Goal: Task Accomplishment & Management: Use online tool/utility

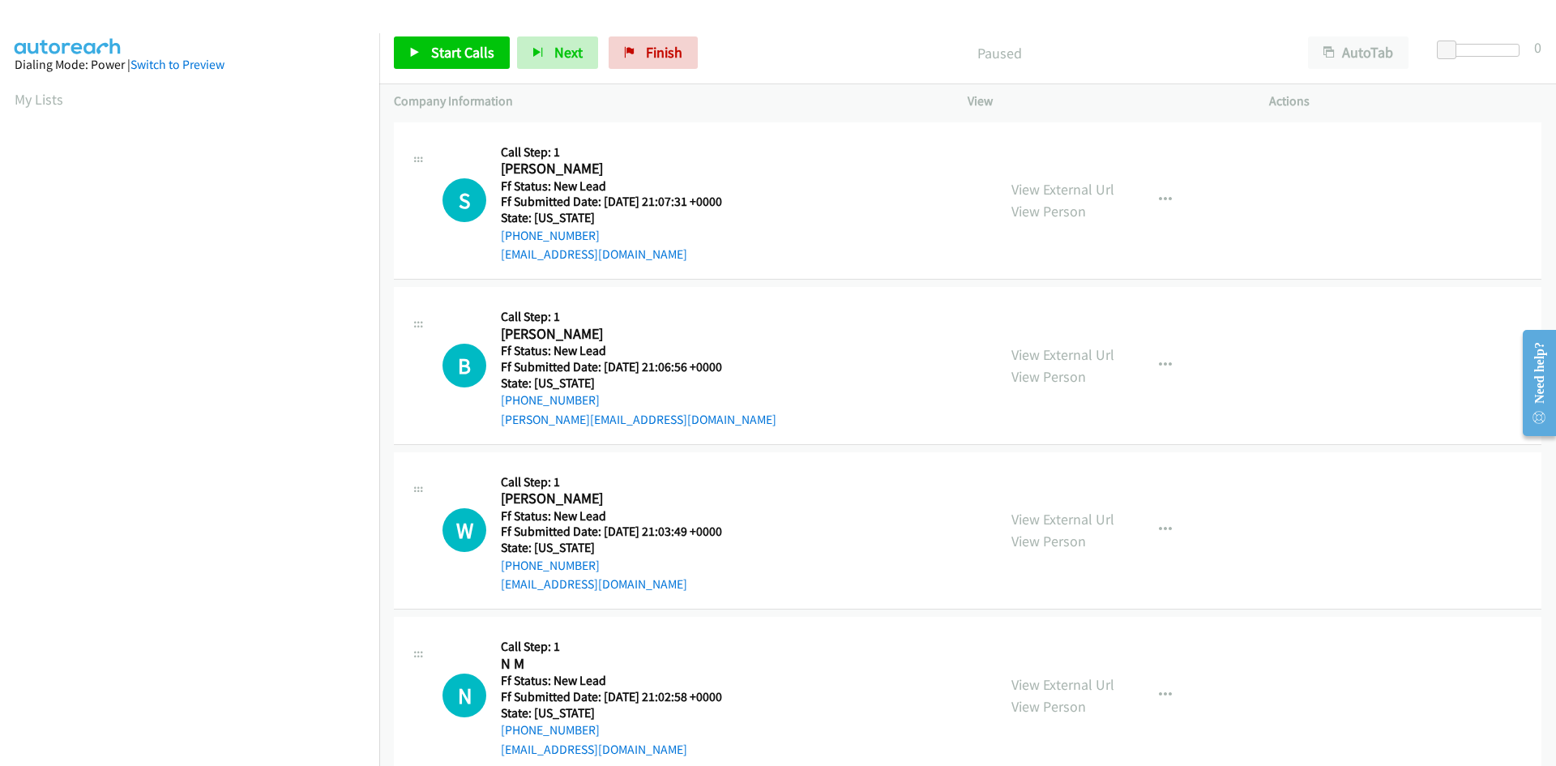
scroll to position [92, 0]
click at [466, 51] on span "Start Calls" at bounding box center [462, 52] width 63 height 19
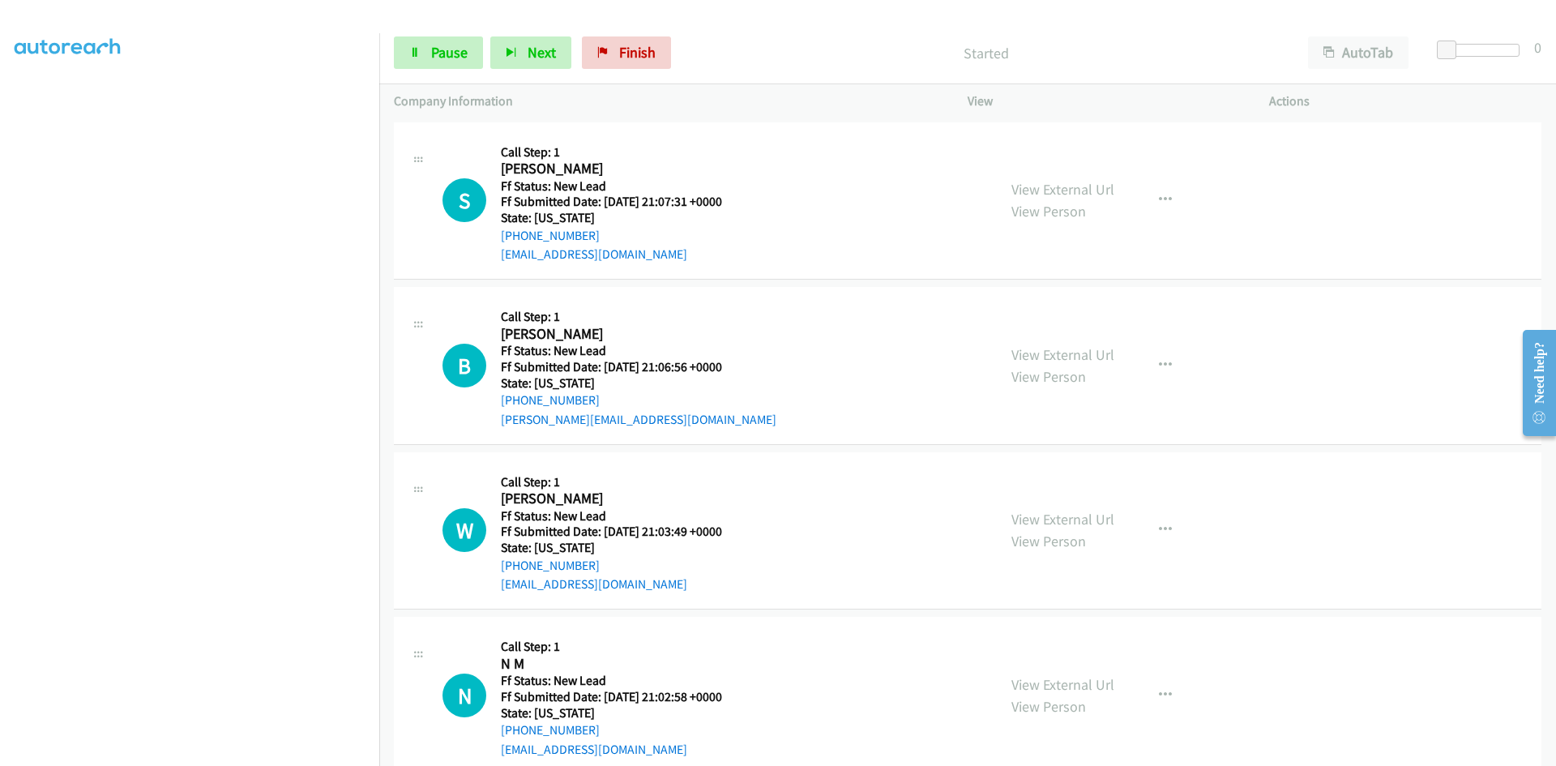
scroll to position [143, 0]
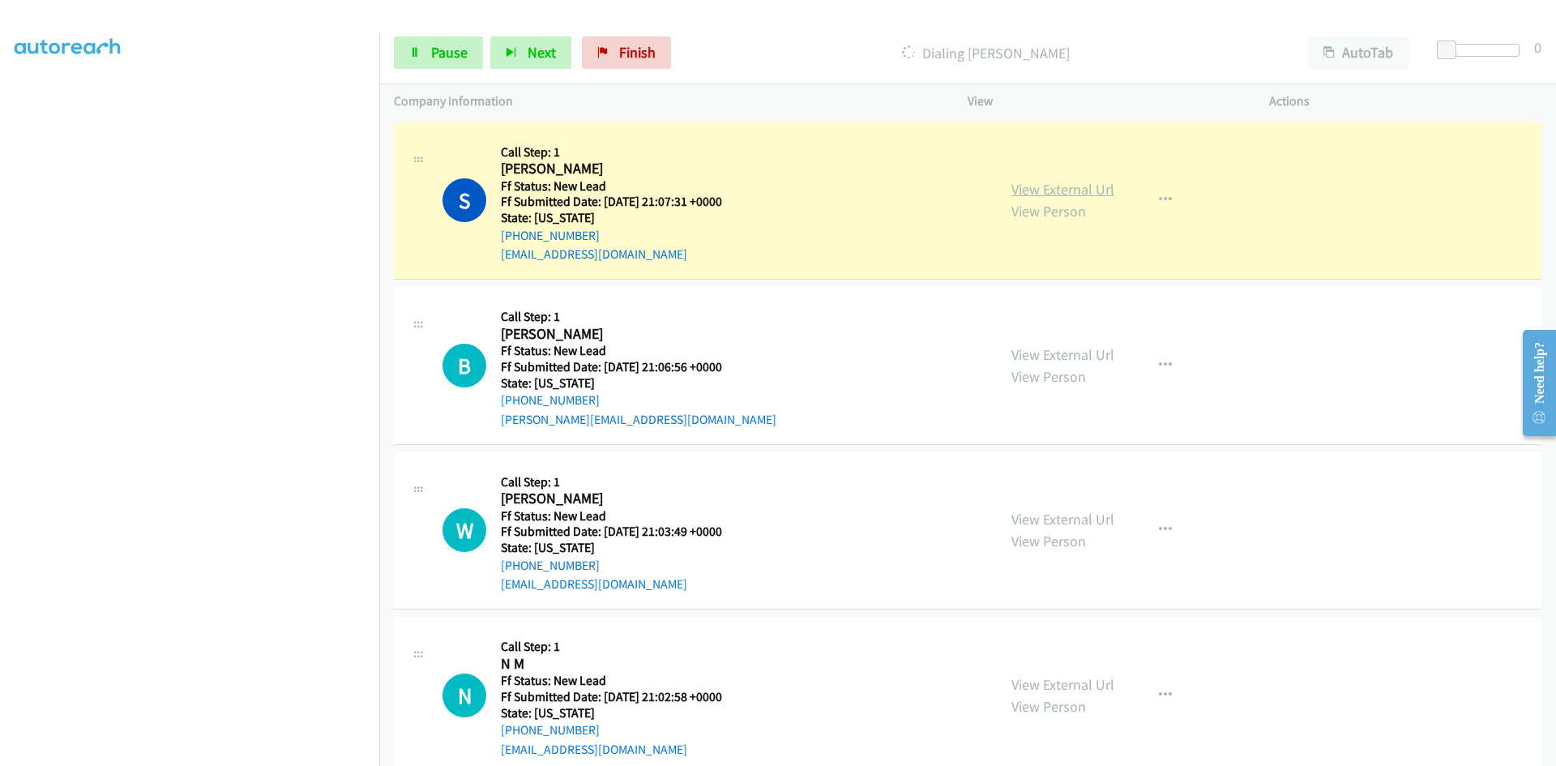
click at [1060, 186] on link "View External Url" at bounding box center [1063, 189] width 103 height 19
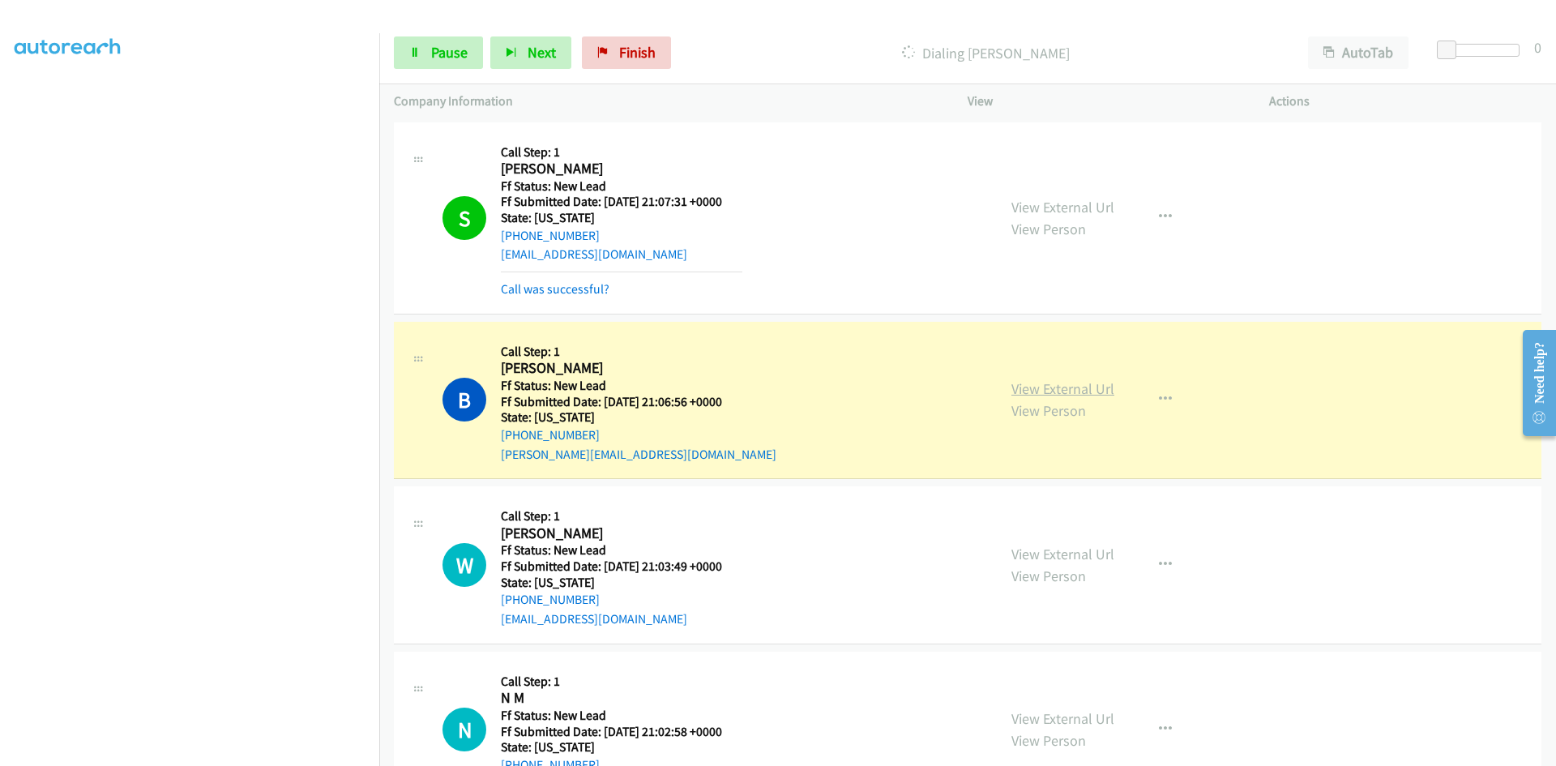
click at [1092, 388] on link "View External Url" at bounding box center [1063, 388] width 103 height 19
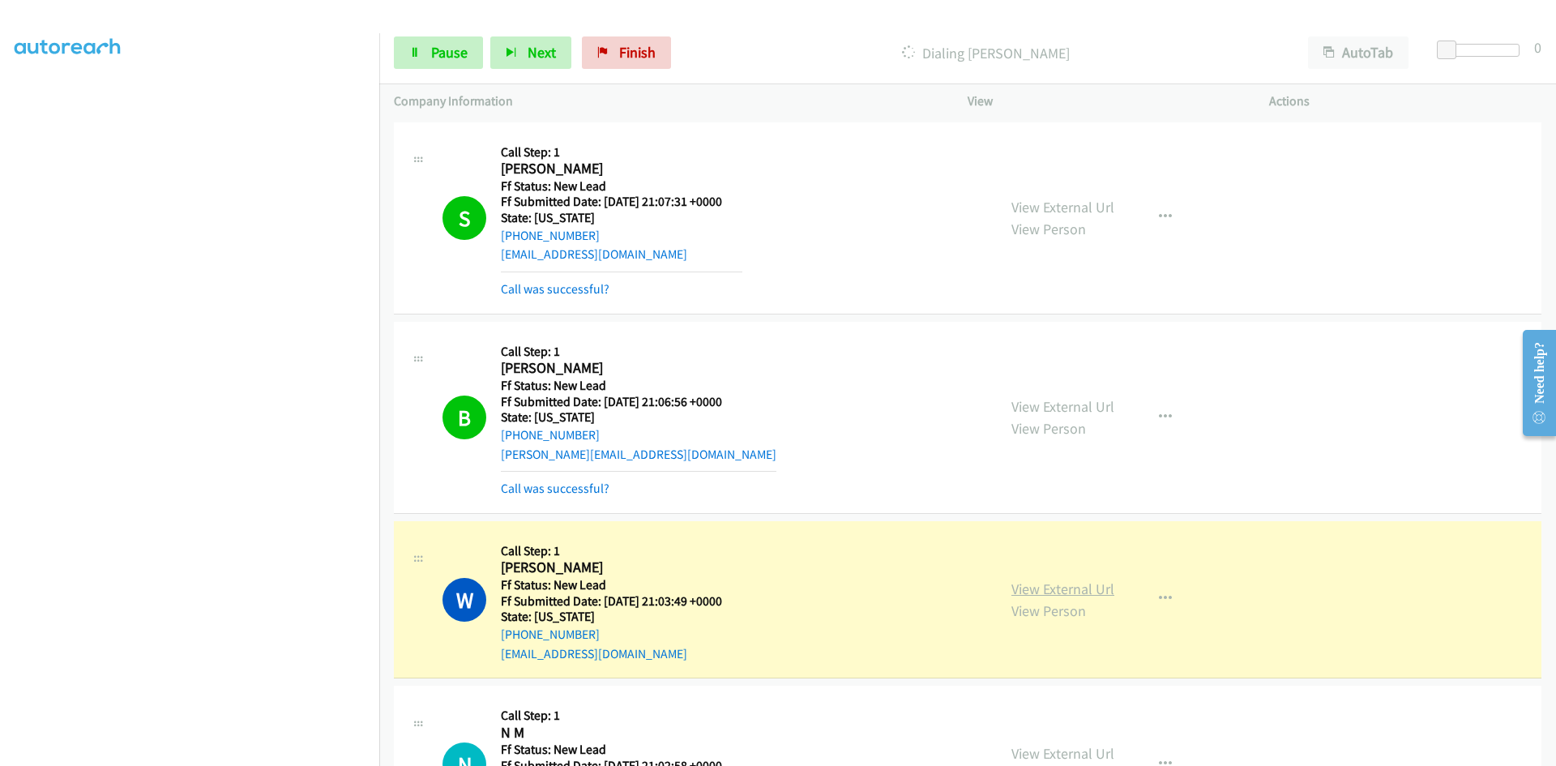
click at [1090, 596] on link "View External Url" at bounding box center [1063, 589] width 103 height 19
click at [528, 496] on link "Call was successful?" at bounding box center [555, 488] width 109 height 15
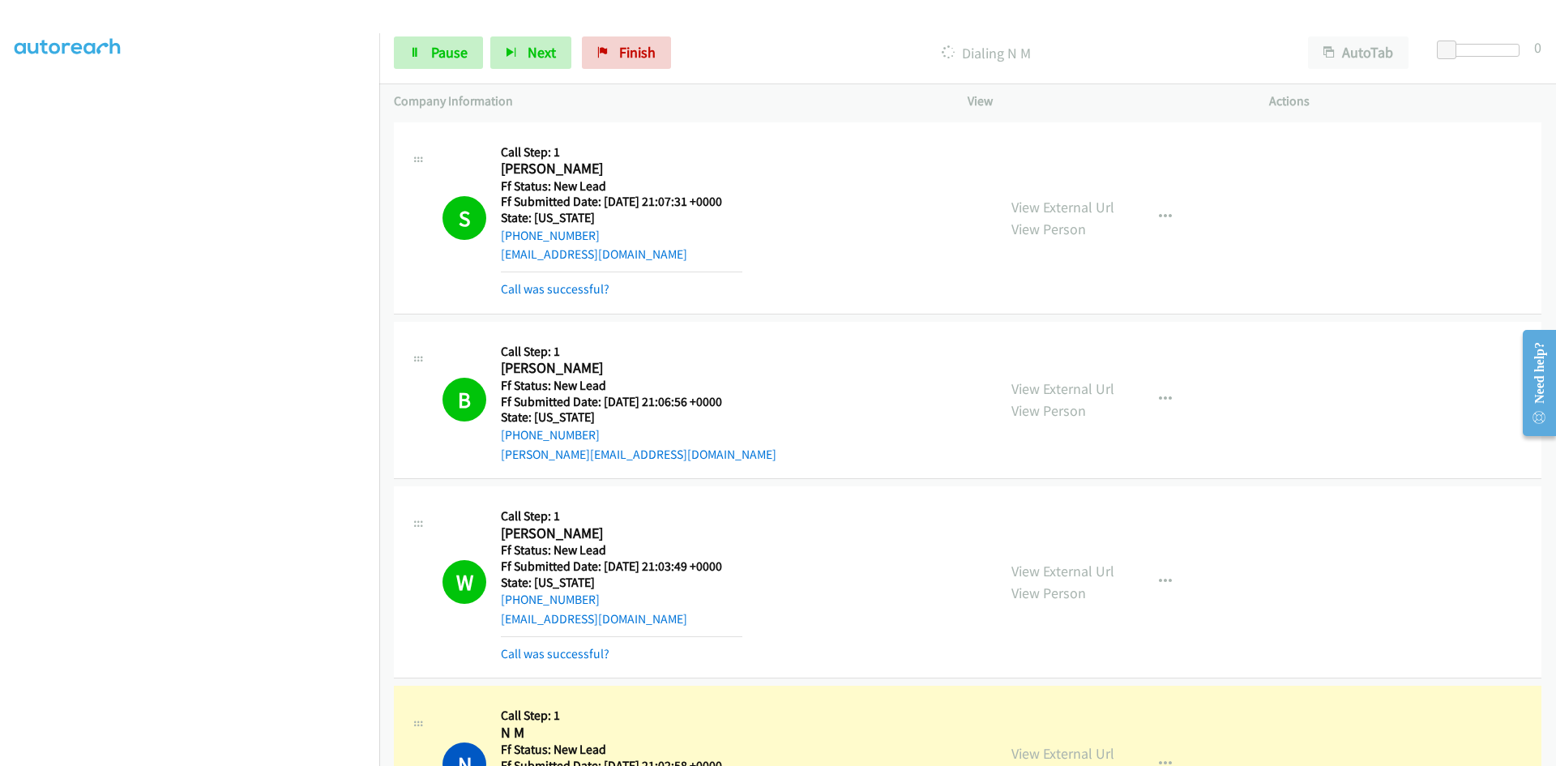
scroll to position [162, 0]
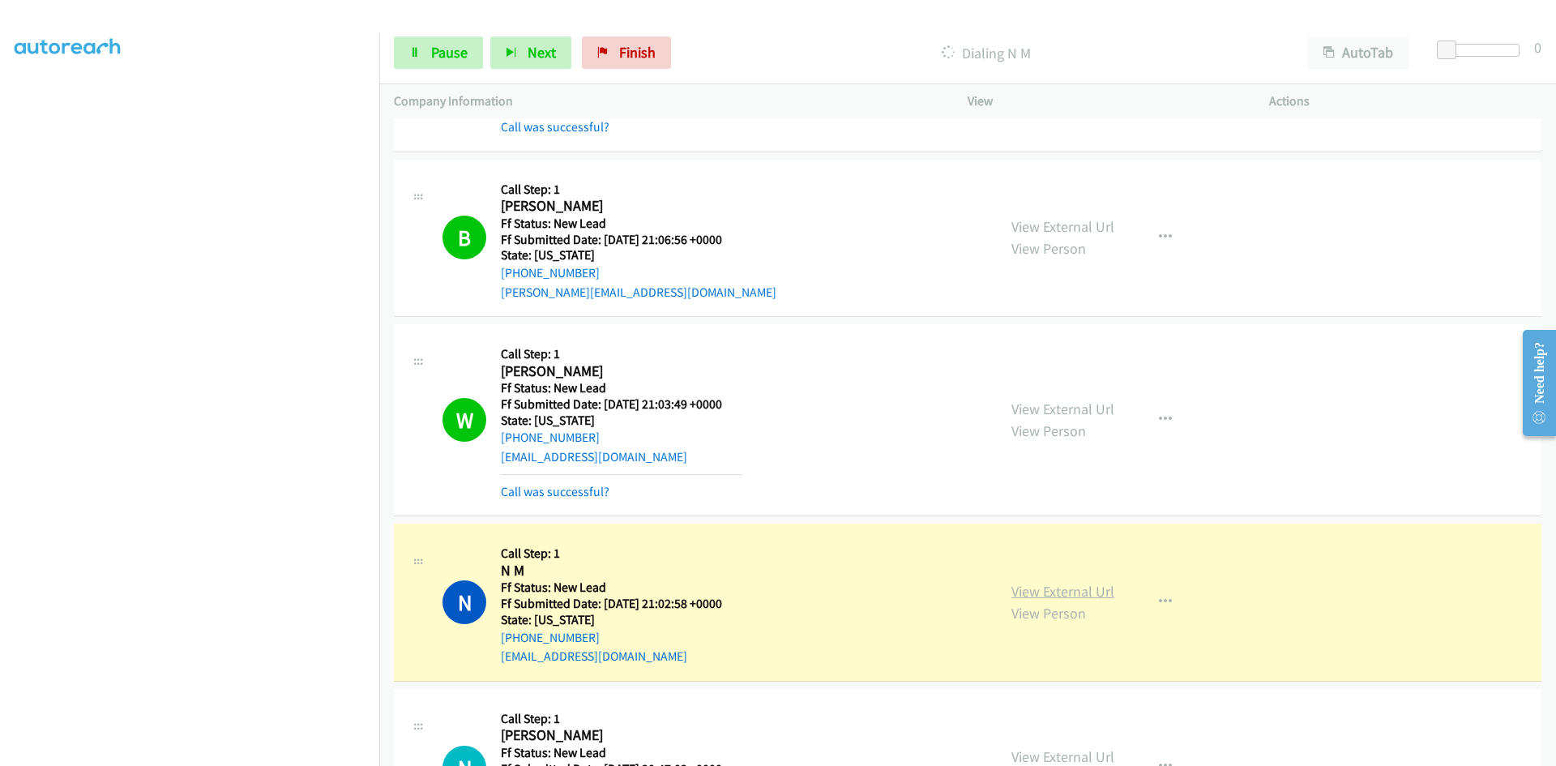
click at [1086, 591] on link "View External Url" at bounding box center [1063, 591] width 103 height 19
drag, startPoint x: 437, startPoint y: 47, endPoint x: 458, endPoint y: 21, distance: 33.4
click at [437, 47] on span "Pause" at bounding box center [449, 52] width 36 height 19
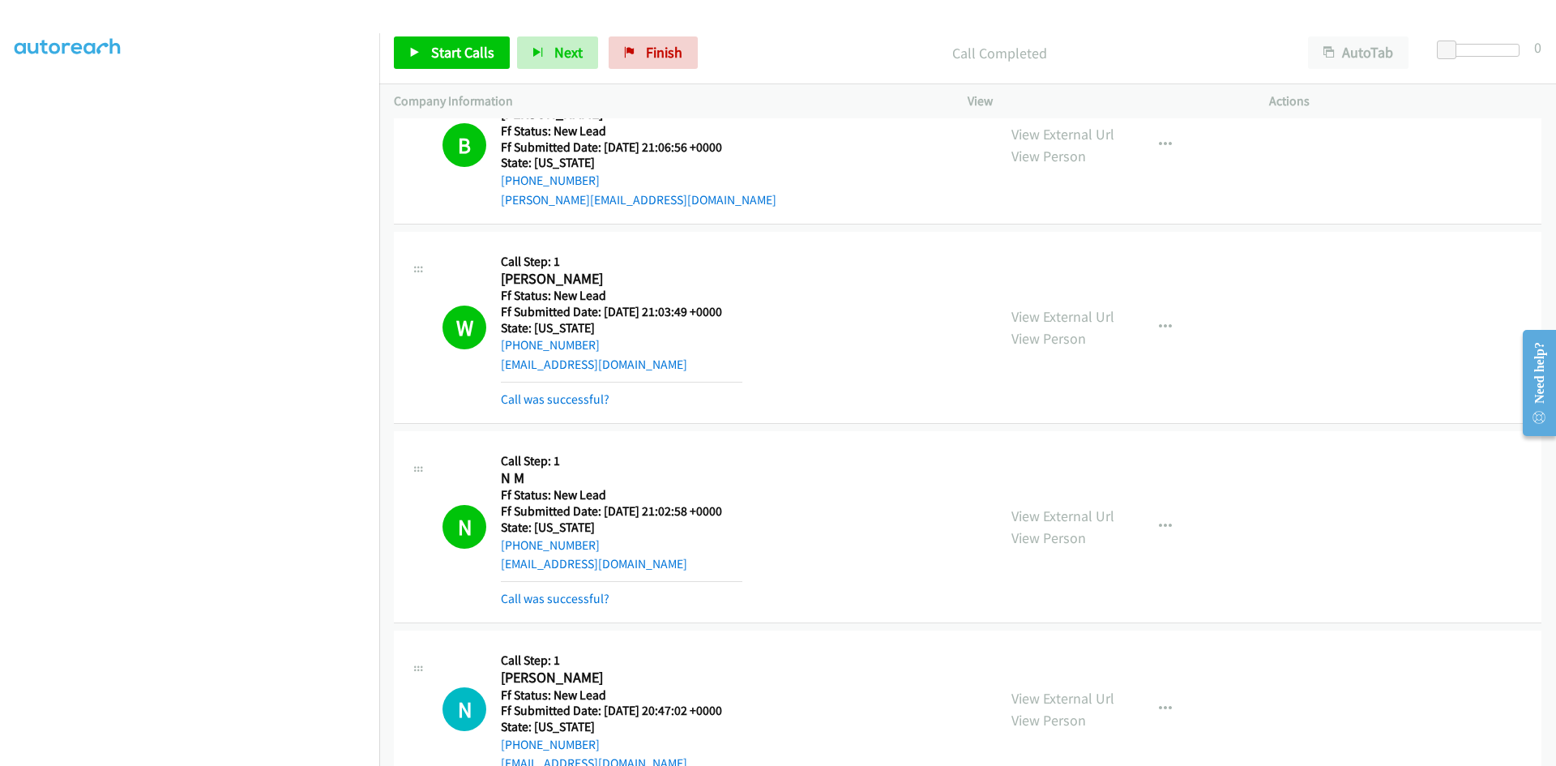
scroll to position [324, 0]
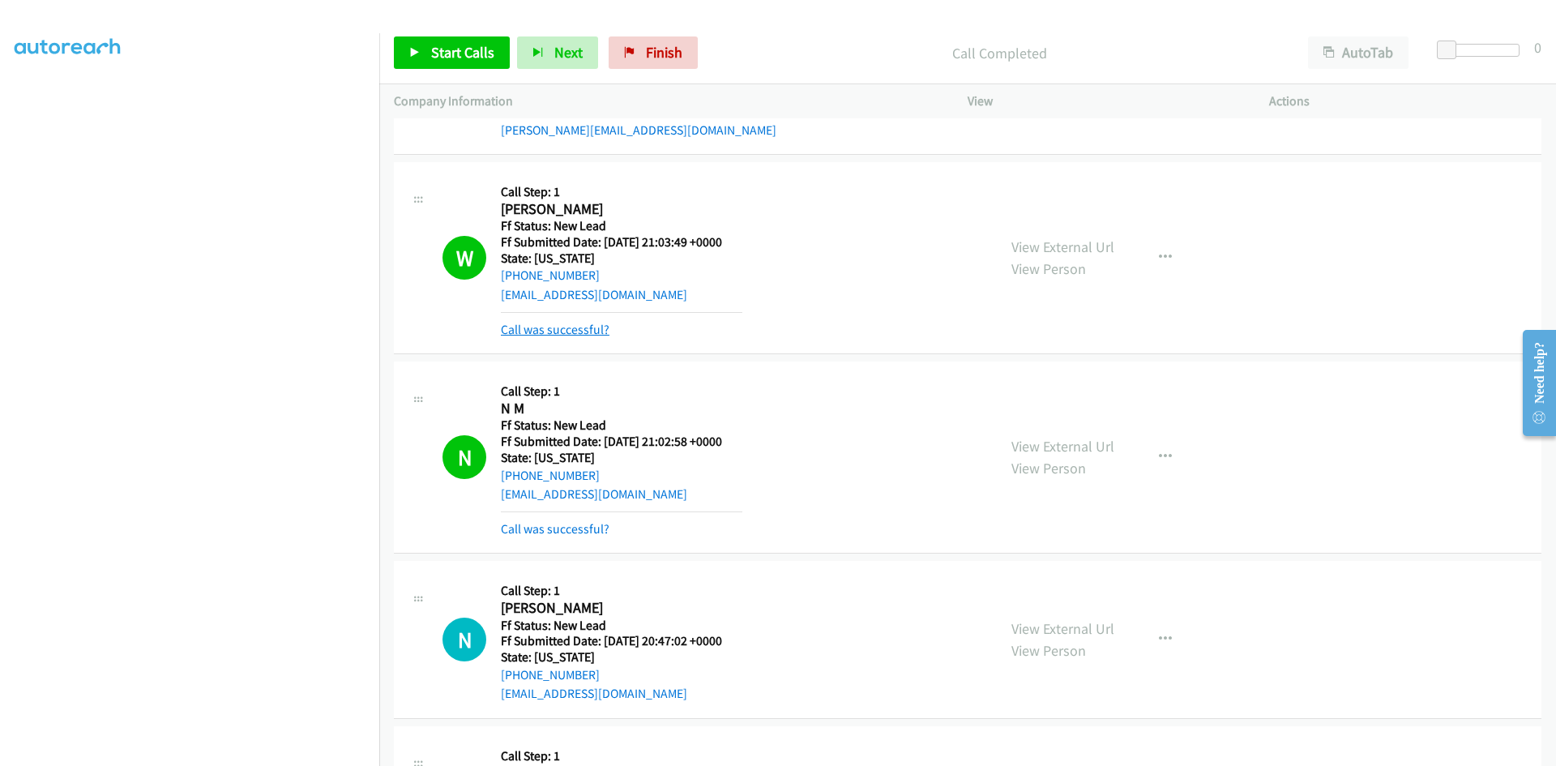
click at [580, 336] on link "Call was successful?" at bounding box center [555, 329] width 109 height 15
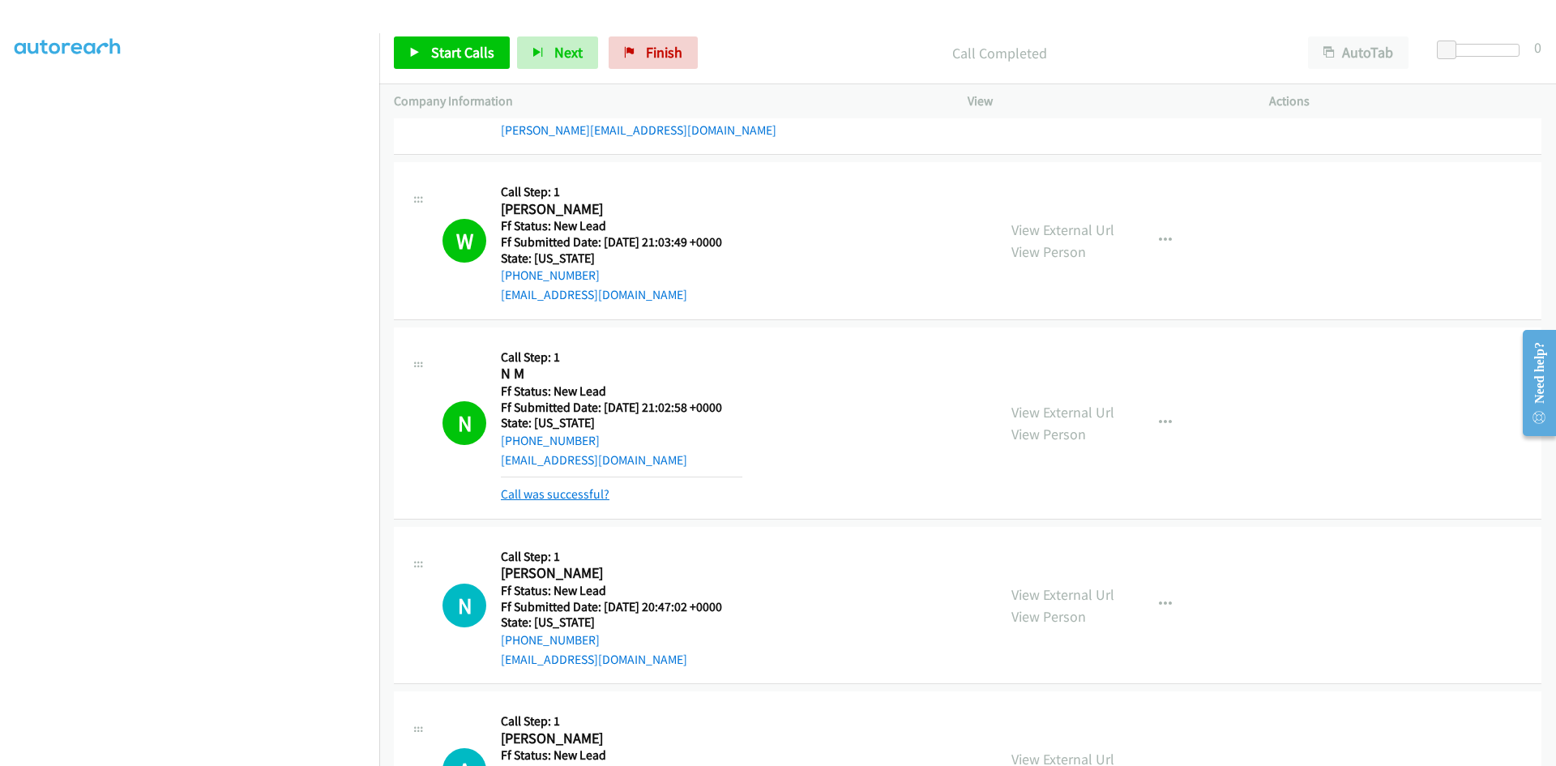
click at [546, 494] on link "Call was successful?" at bounding box center [555, 493] width 109 height 15
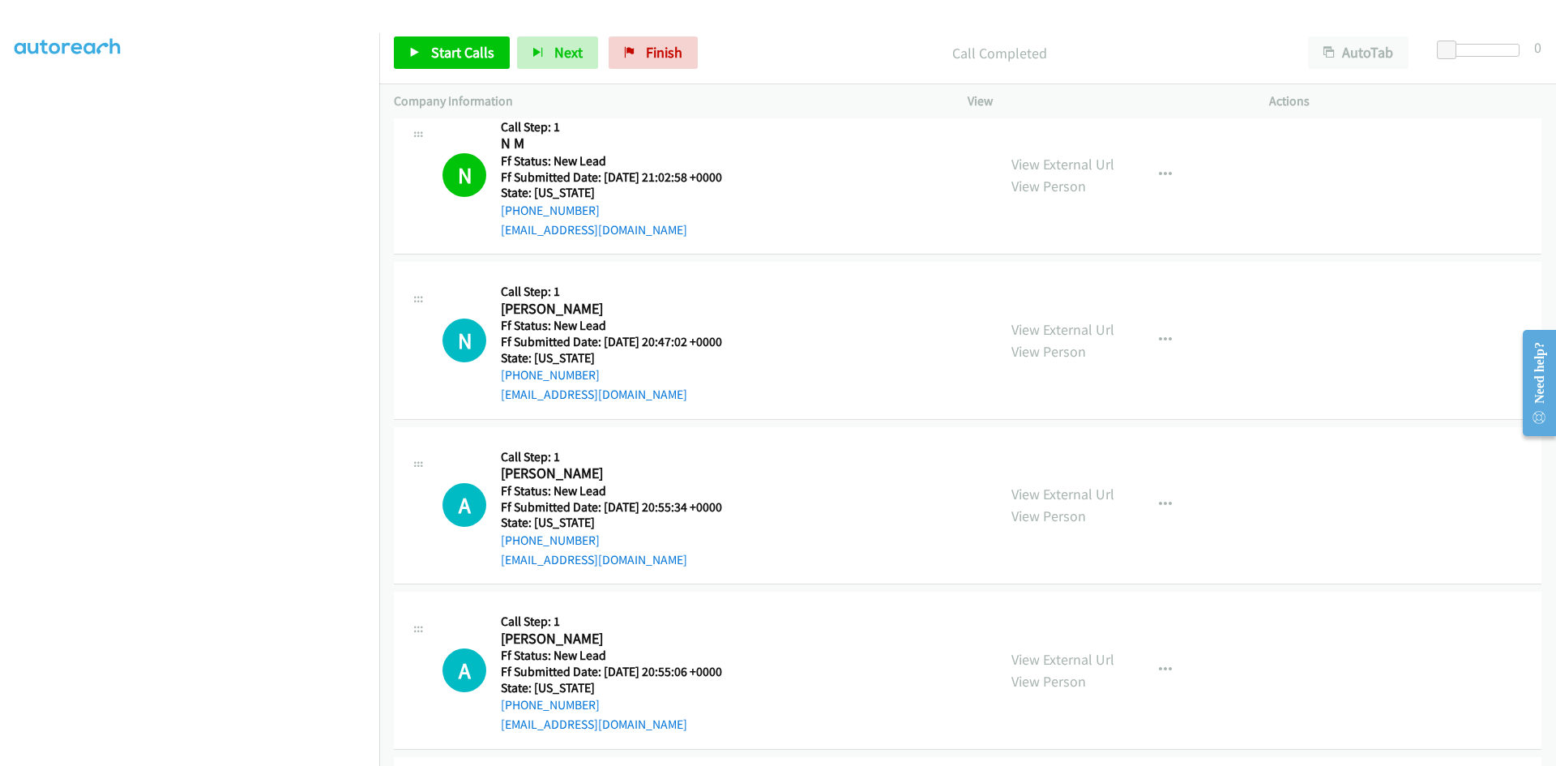
scroll to position [567, 0]
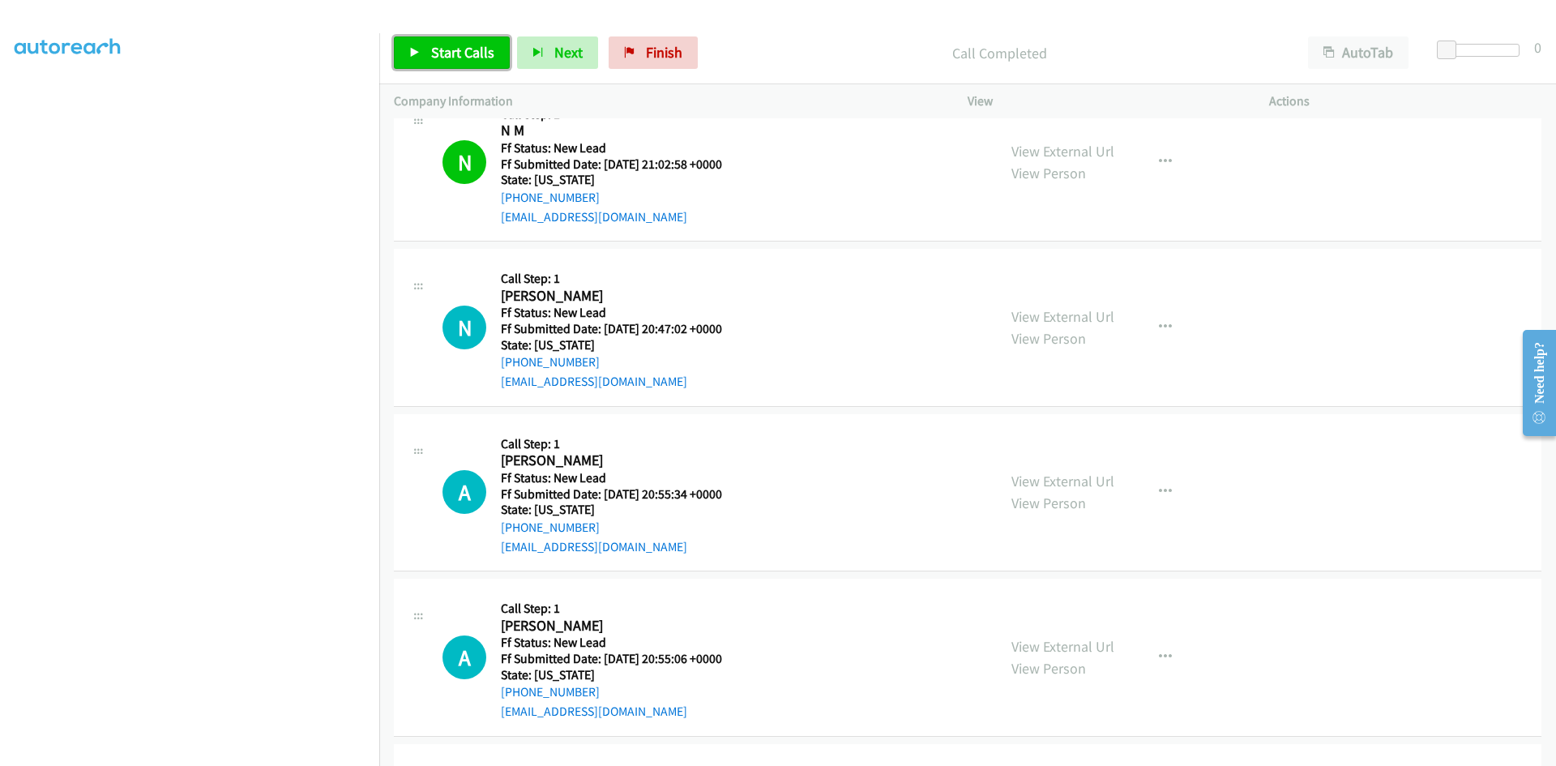
click at [451, 44] on span "Start Calls" at bounding box center [462, 52] width 63 height 19
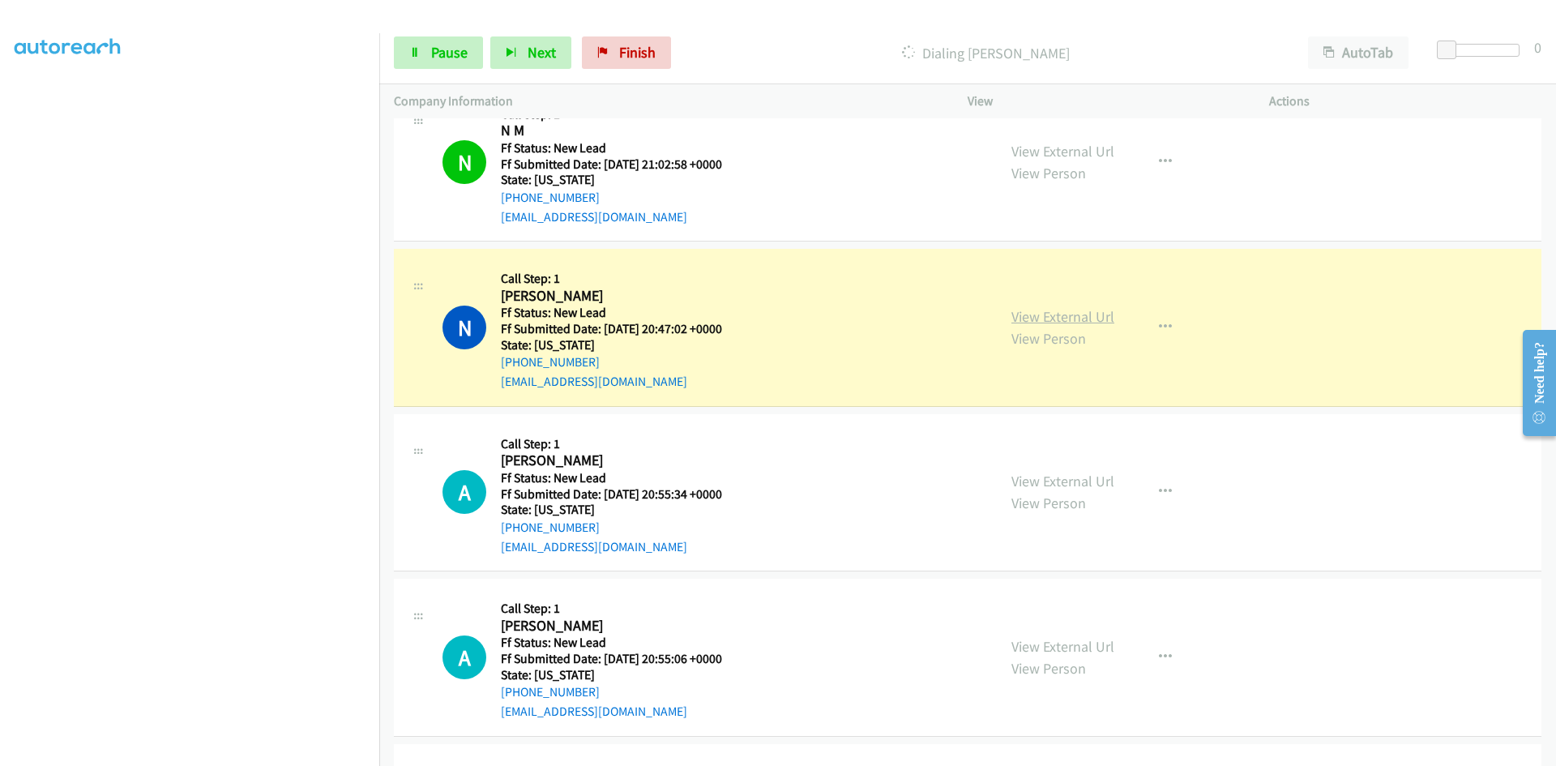
click at [1079, 315] on link "View External Url" at bounding box center [1063, 316] width 103 height 19
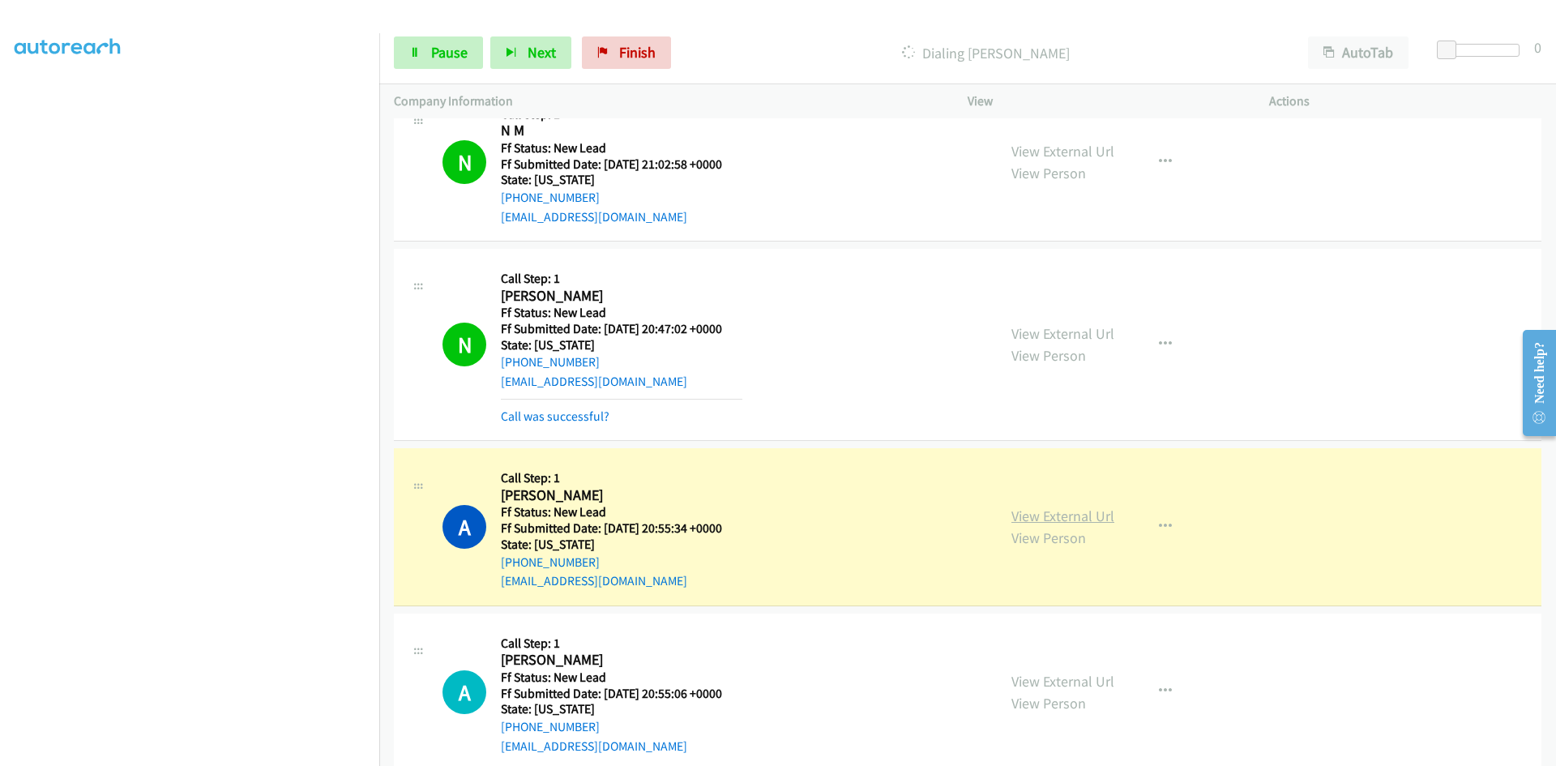
drag, startPoint x: 1106, startPoint y: 520, endPoint x: 1097, endPoint y: 521, distance: 9.1
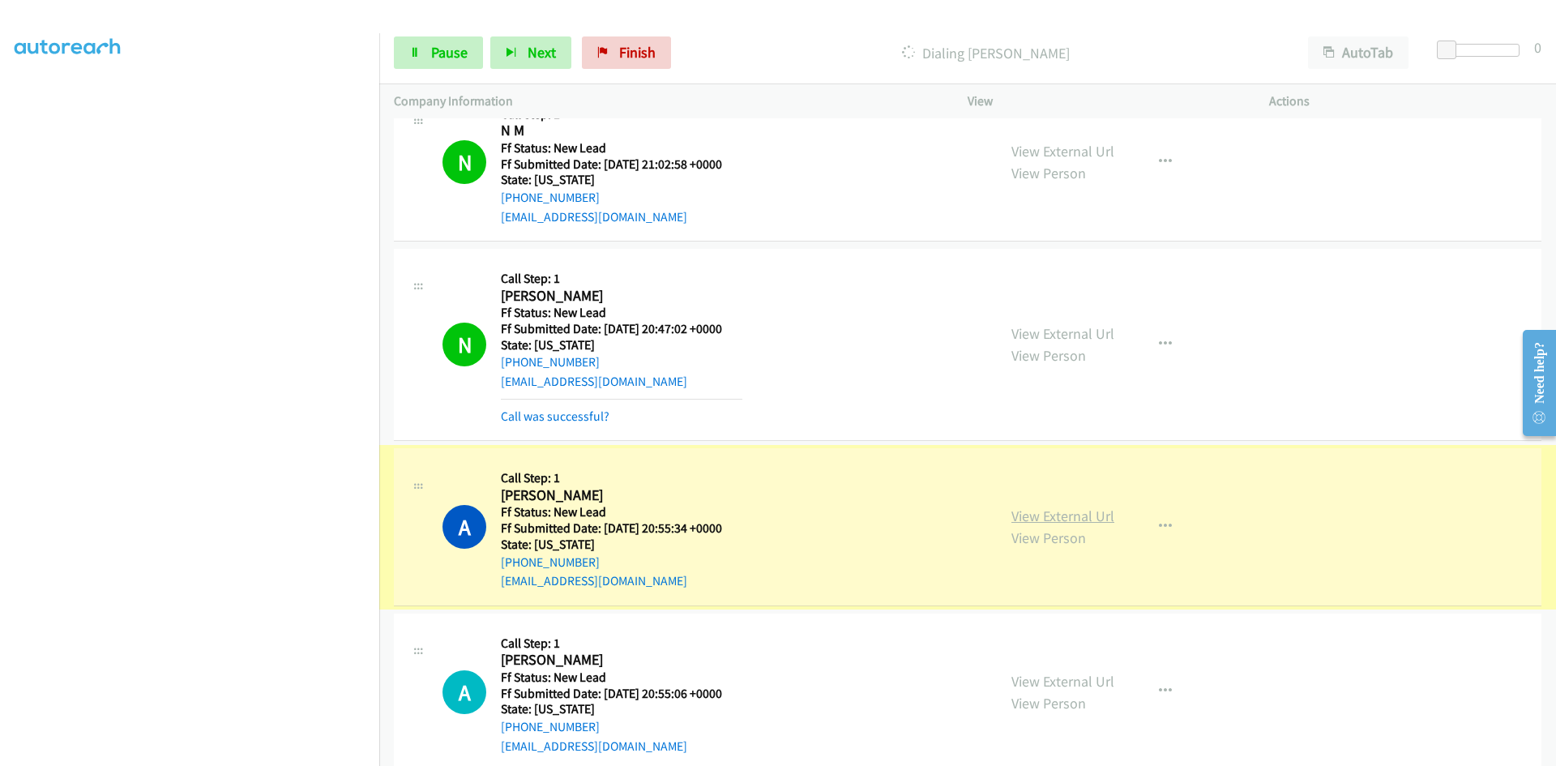
click at [1088, 516] on link "View External Url" at bounding box center [1063, 516] width 103 height 19
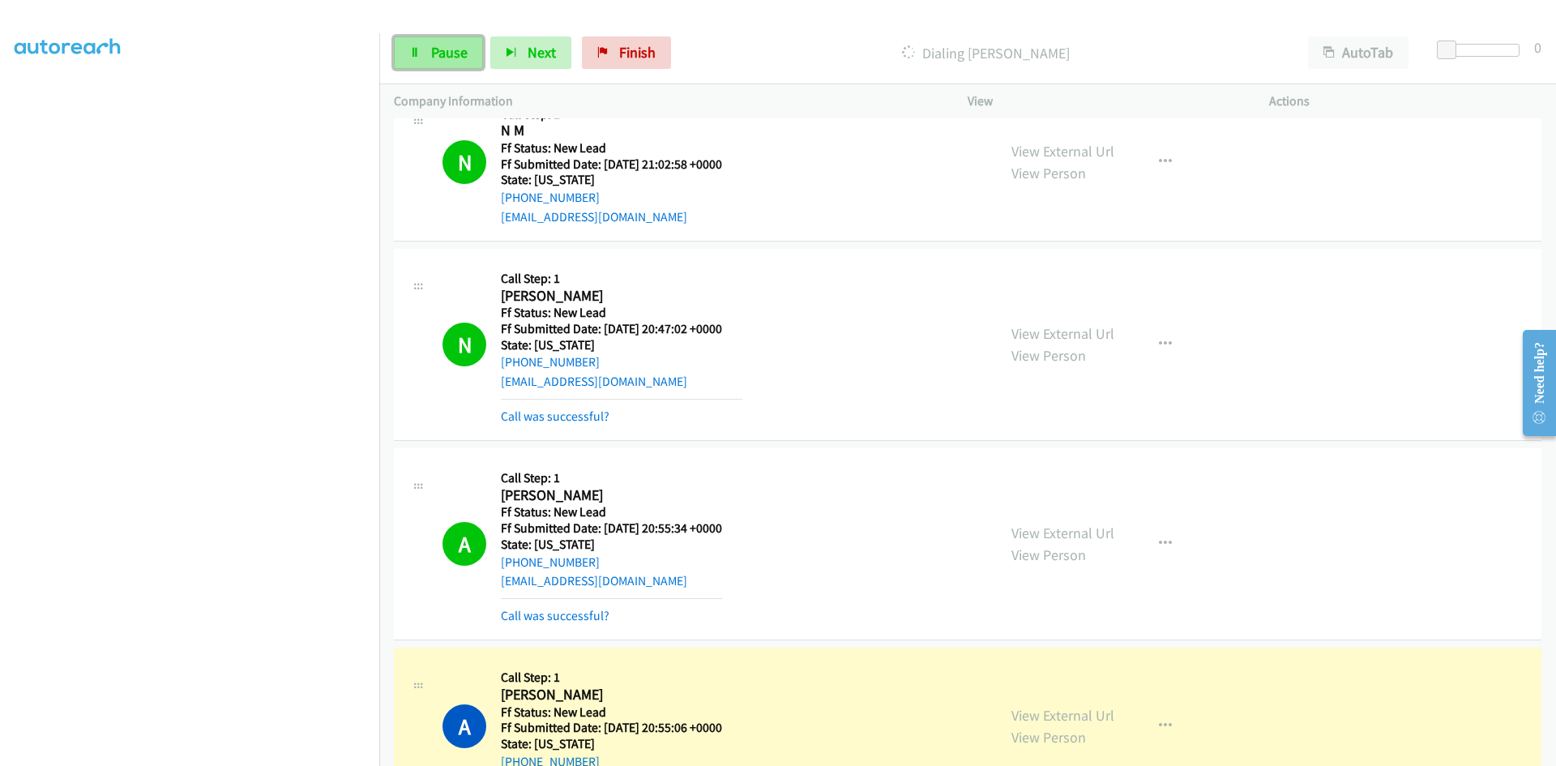
click at [433, 52] on span "Pause" at bounding box center [449, 52] width 36 height 19
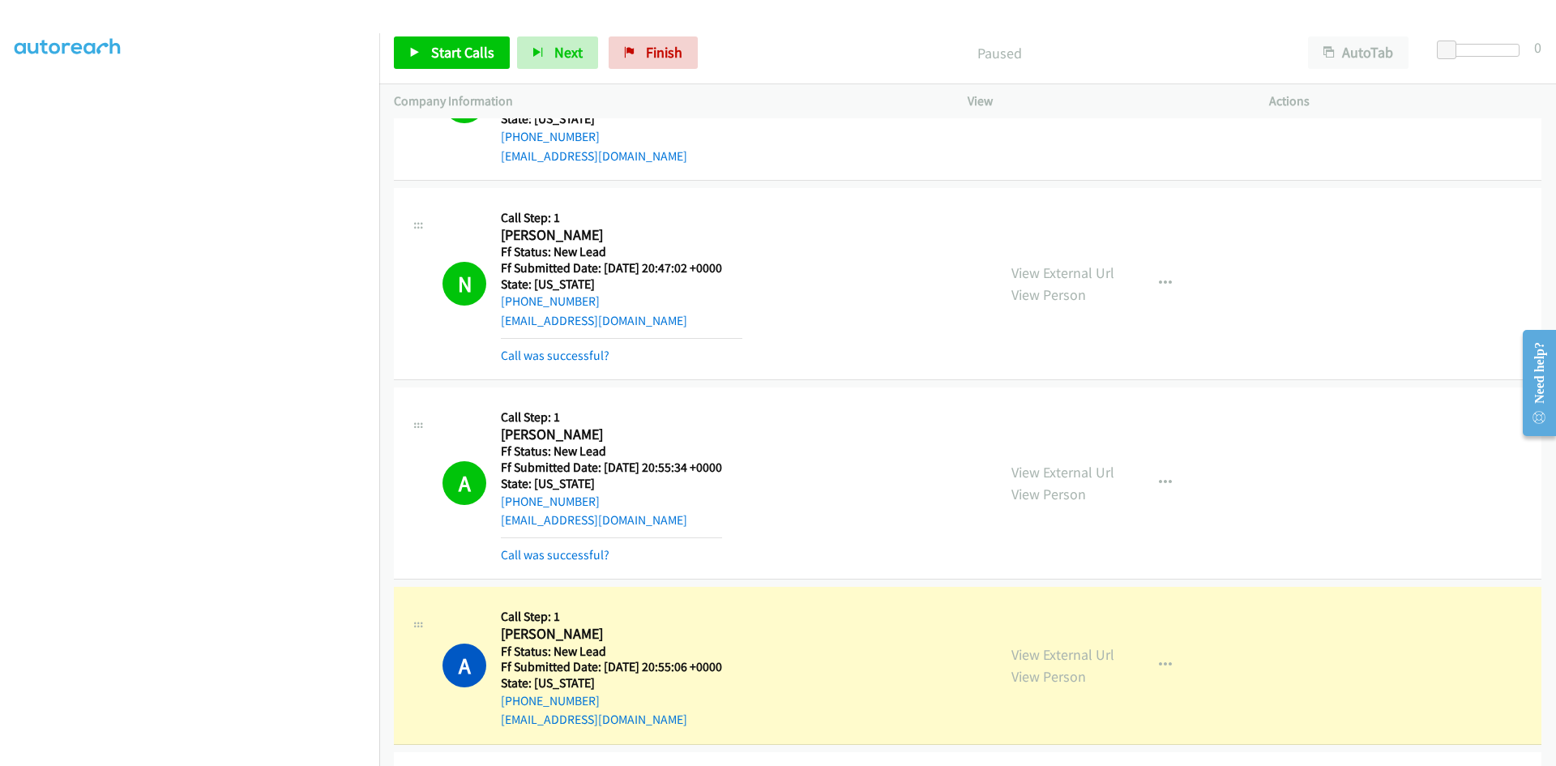
scroll to position [892, 0]
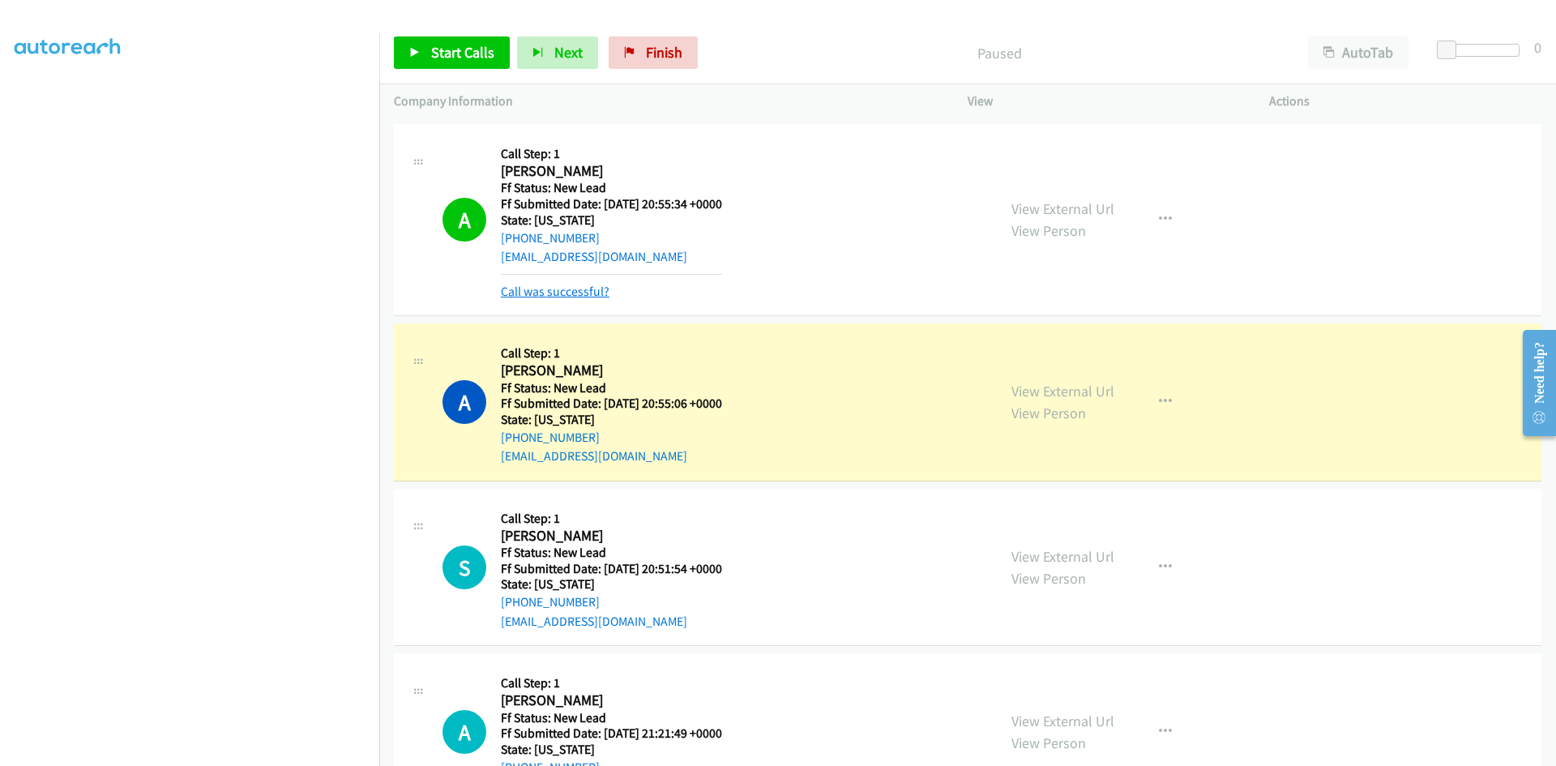
click at [570, 293] on link "Call was successful?" at bounding box center [555, 291] width 109 height 15
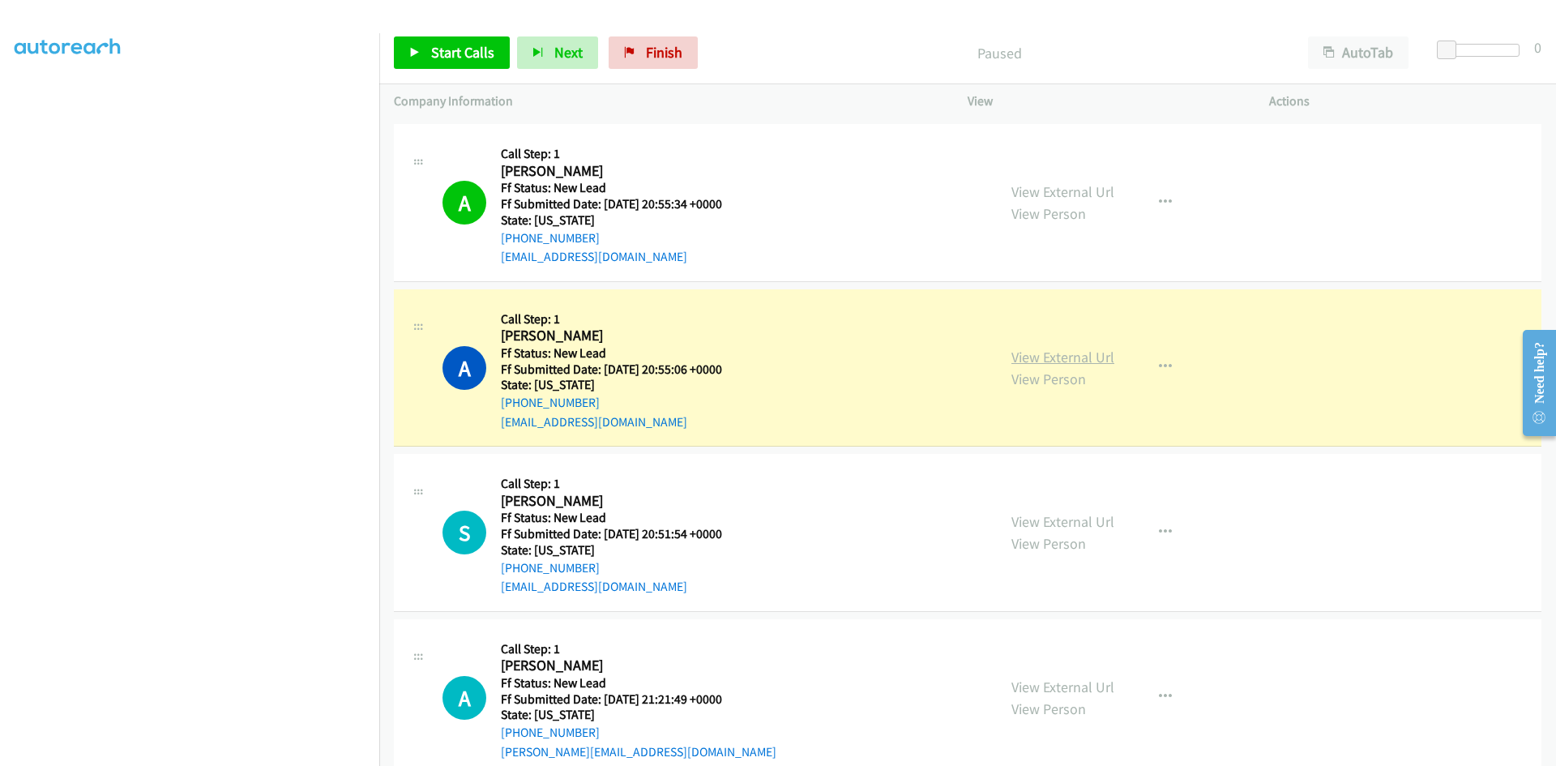
click at [1041, 359] on link "View External Url" at bounding box center [1063, 357] width 103 height 19
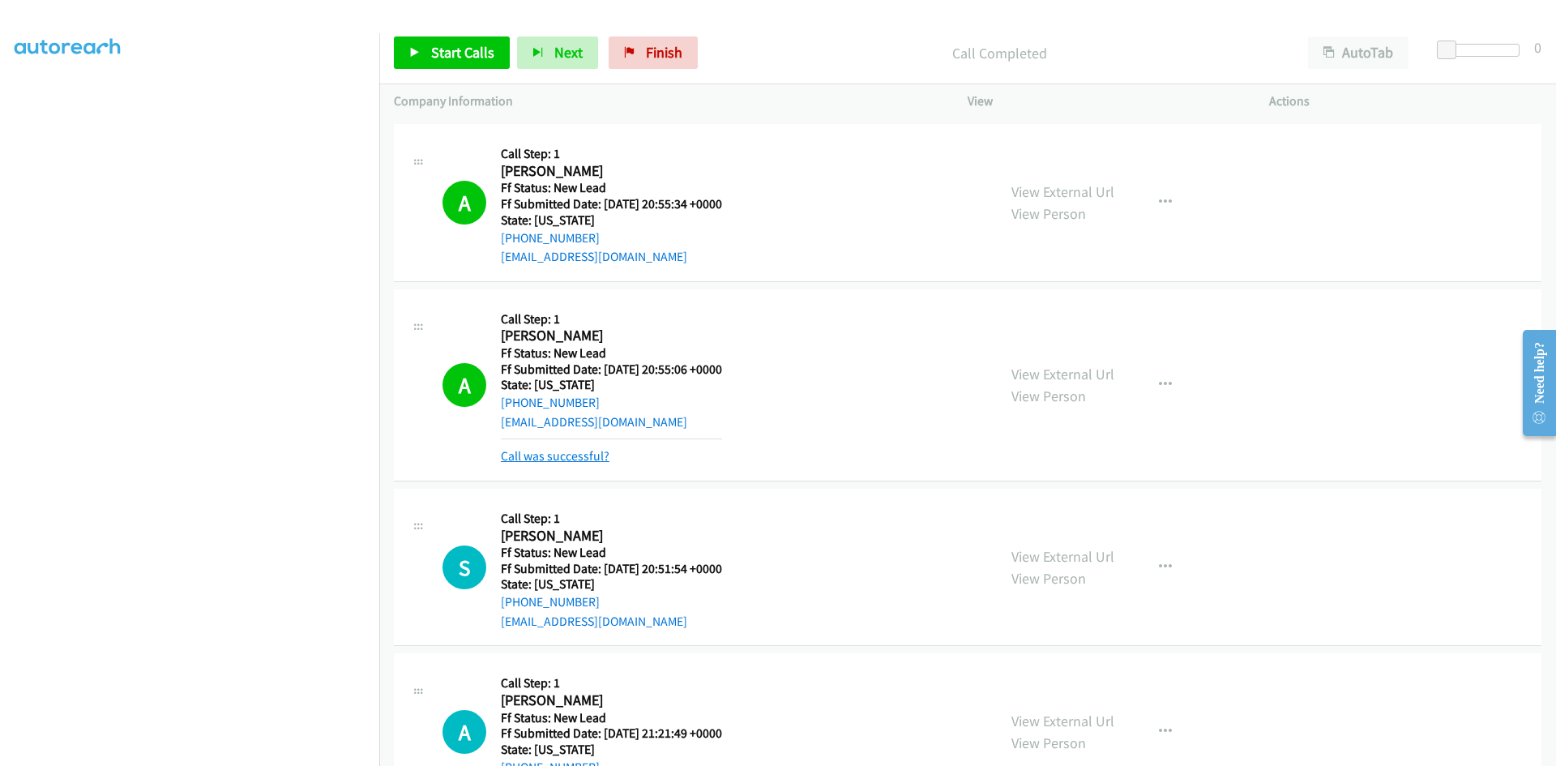
click at [583, 455] on link "Call was successful?" at bounding box center [555, 455] width 109 height 15
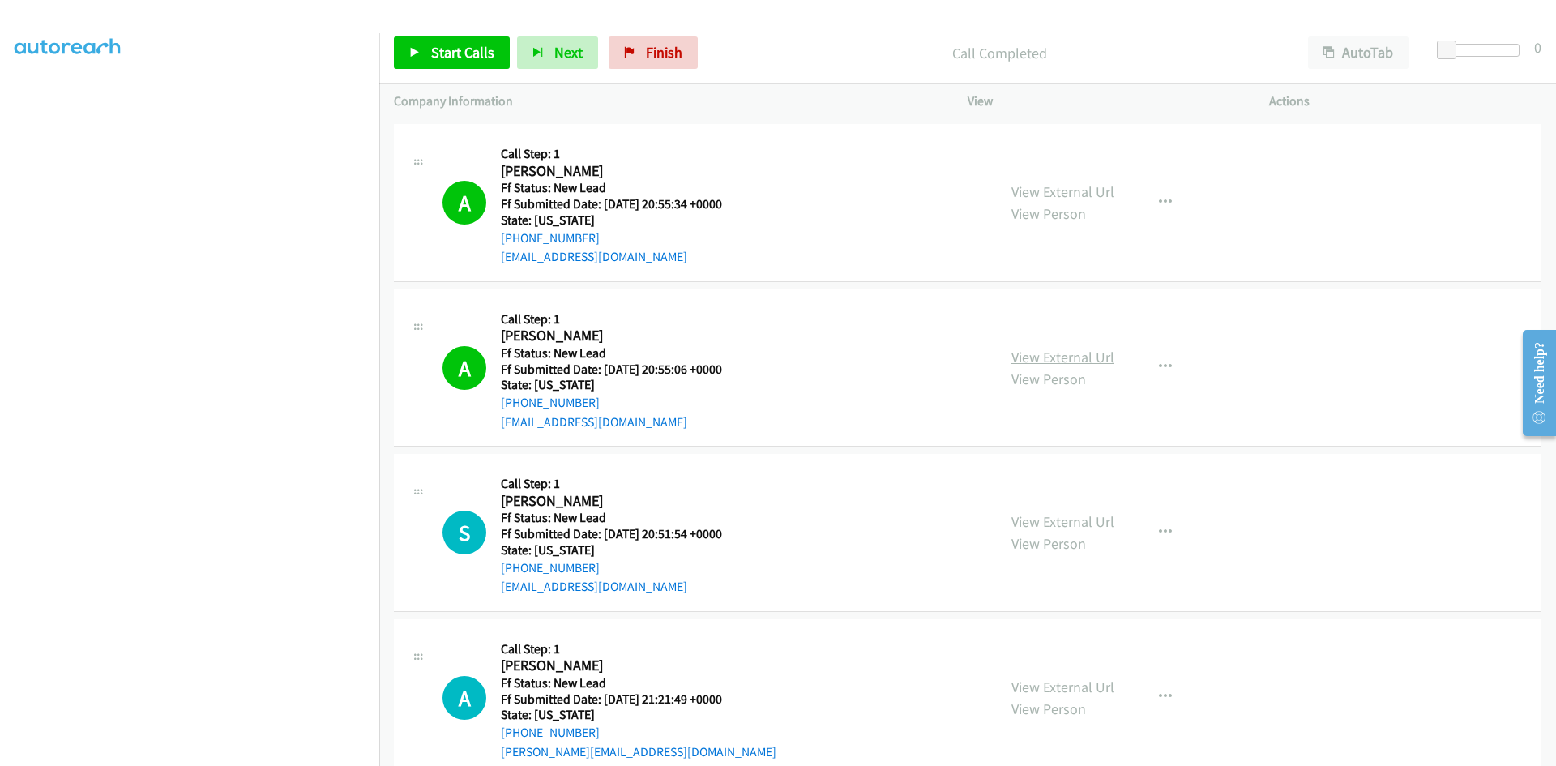
click at [1098, 362] on link "View External Url" at bounding box center [1063, 357] width 103 height 19
click at [452, 53] on span "Start Calls" at bounding box center [462, 52] width 63 height 19
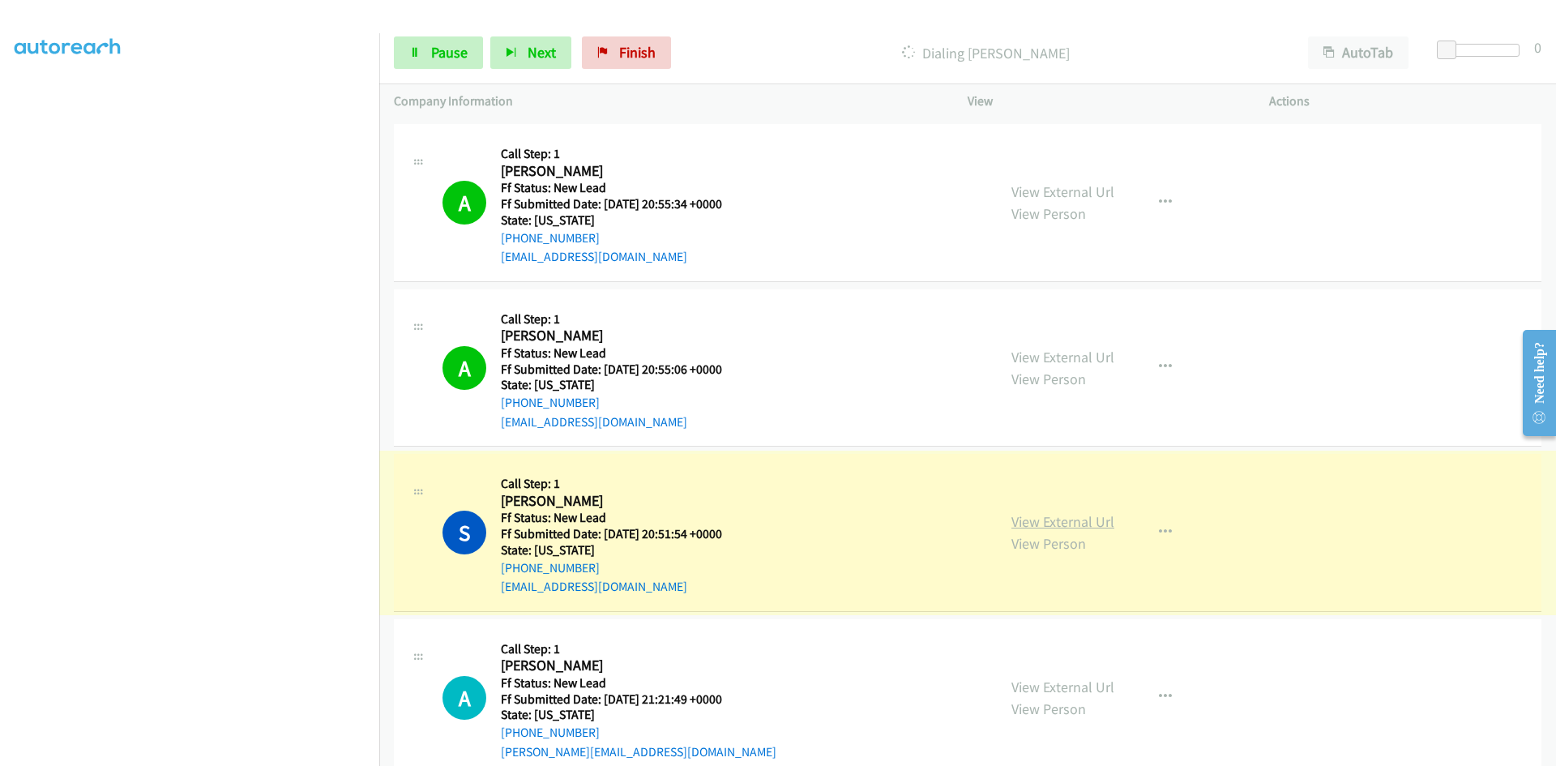
click at [1065, 521] on link "View External Url" at bounding box center [1063, 521] width 103 height 19
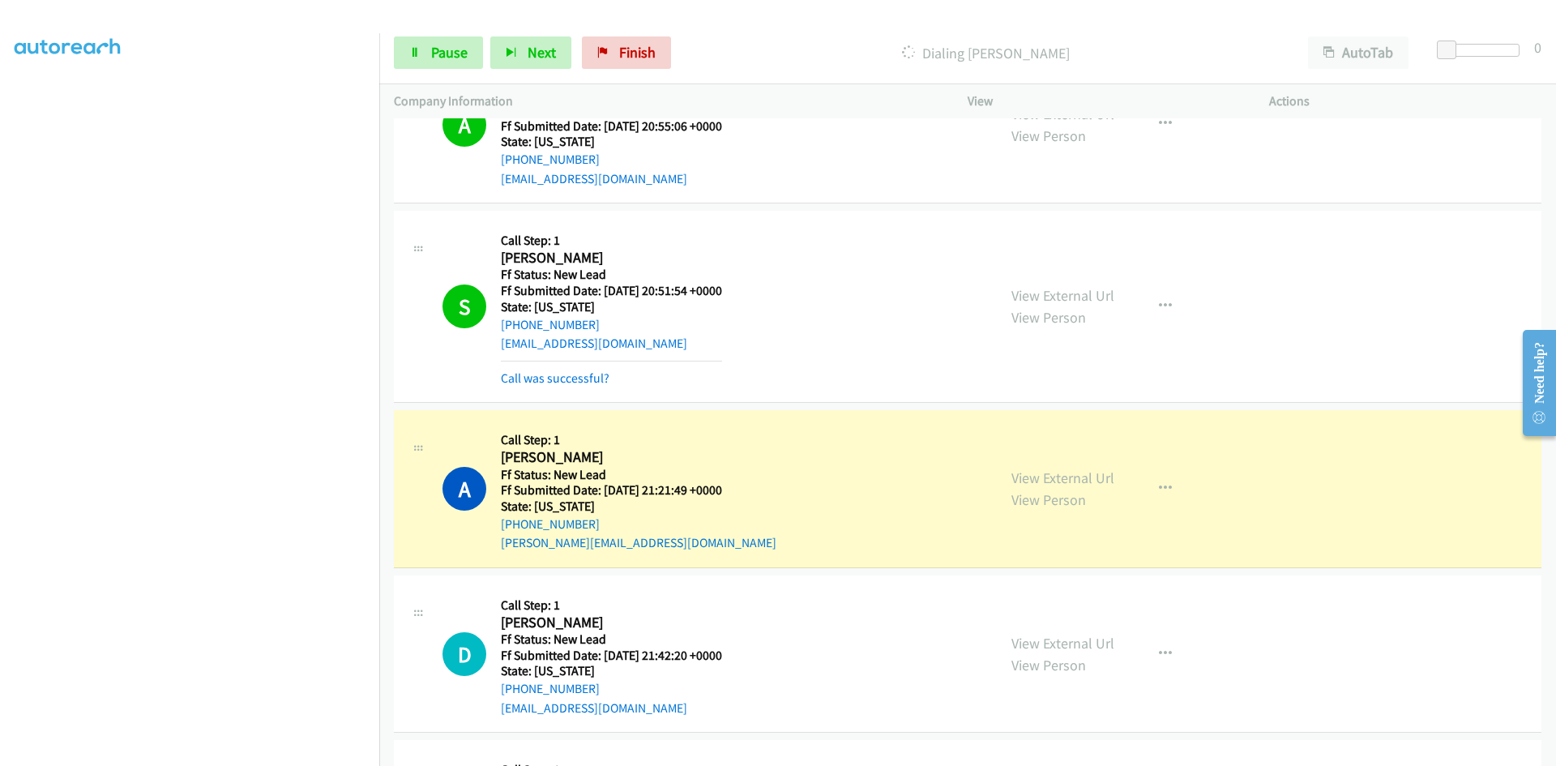
scroll to position [1216, 0]
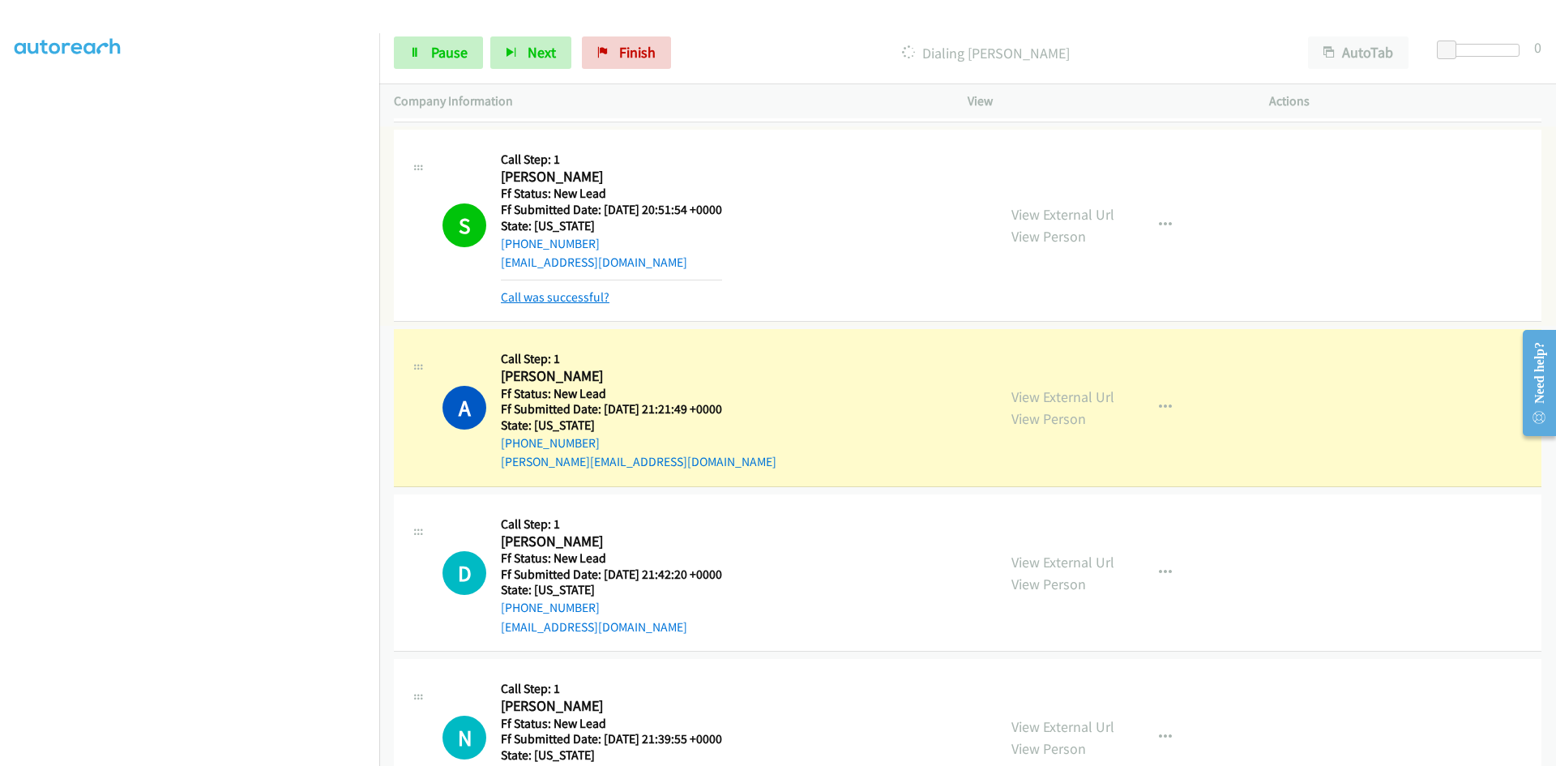
click at [593, 297] on link "Call was successful?" at bounding box center [555, 296] width 109 height 15
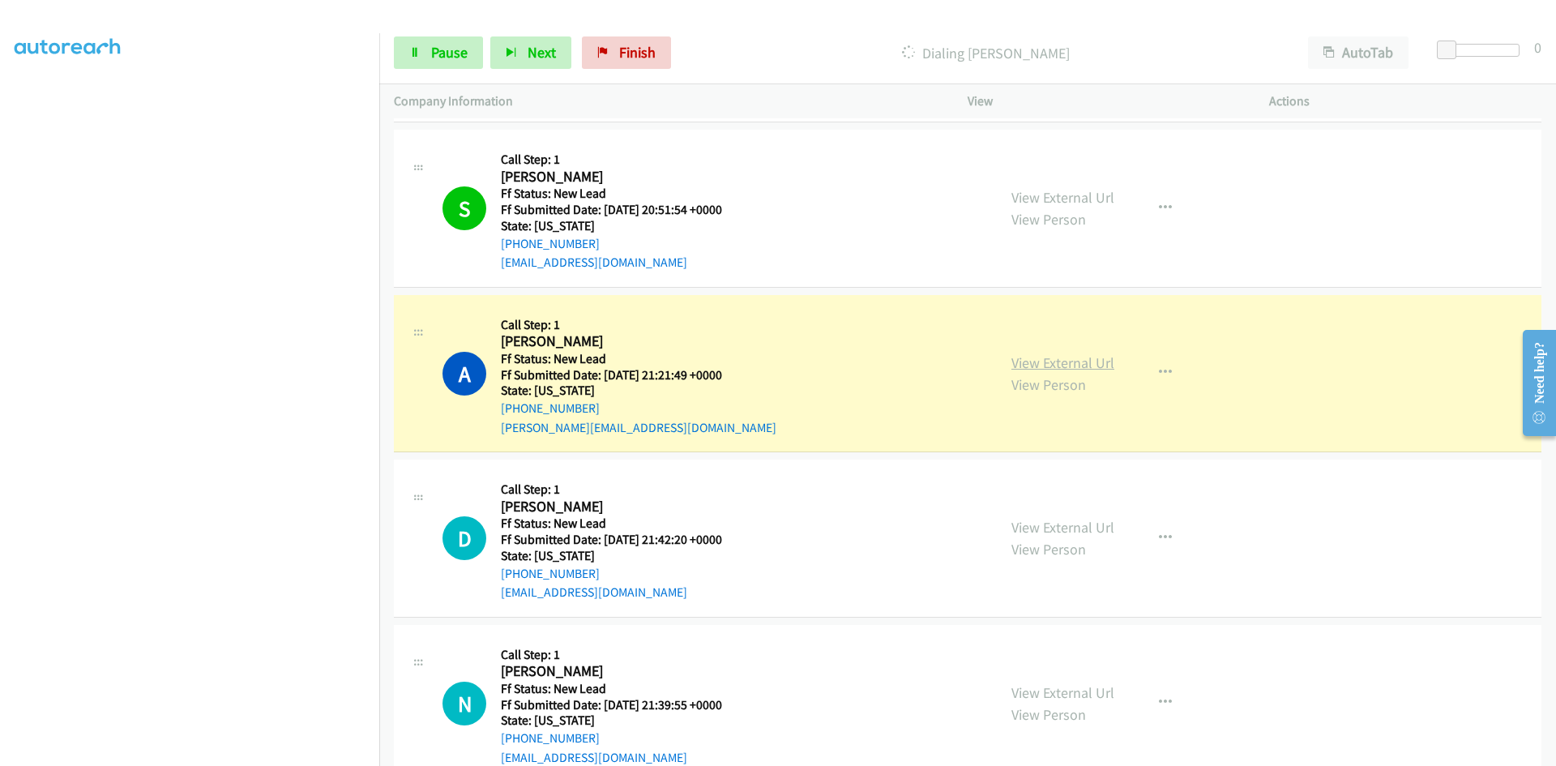
click at [1086, 365] on link "View External Url" at bounding box center [1063, 362] width 103 height 19
click at [1071, 362] on link "View External Url" at bounding box center [1063, 362] width 103 height 19
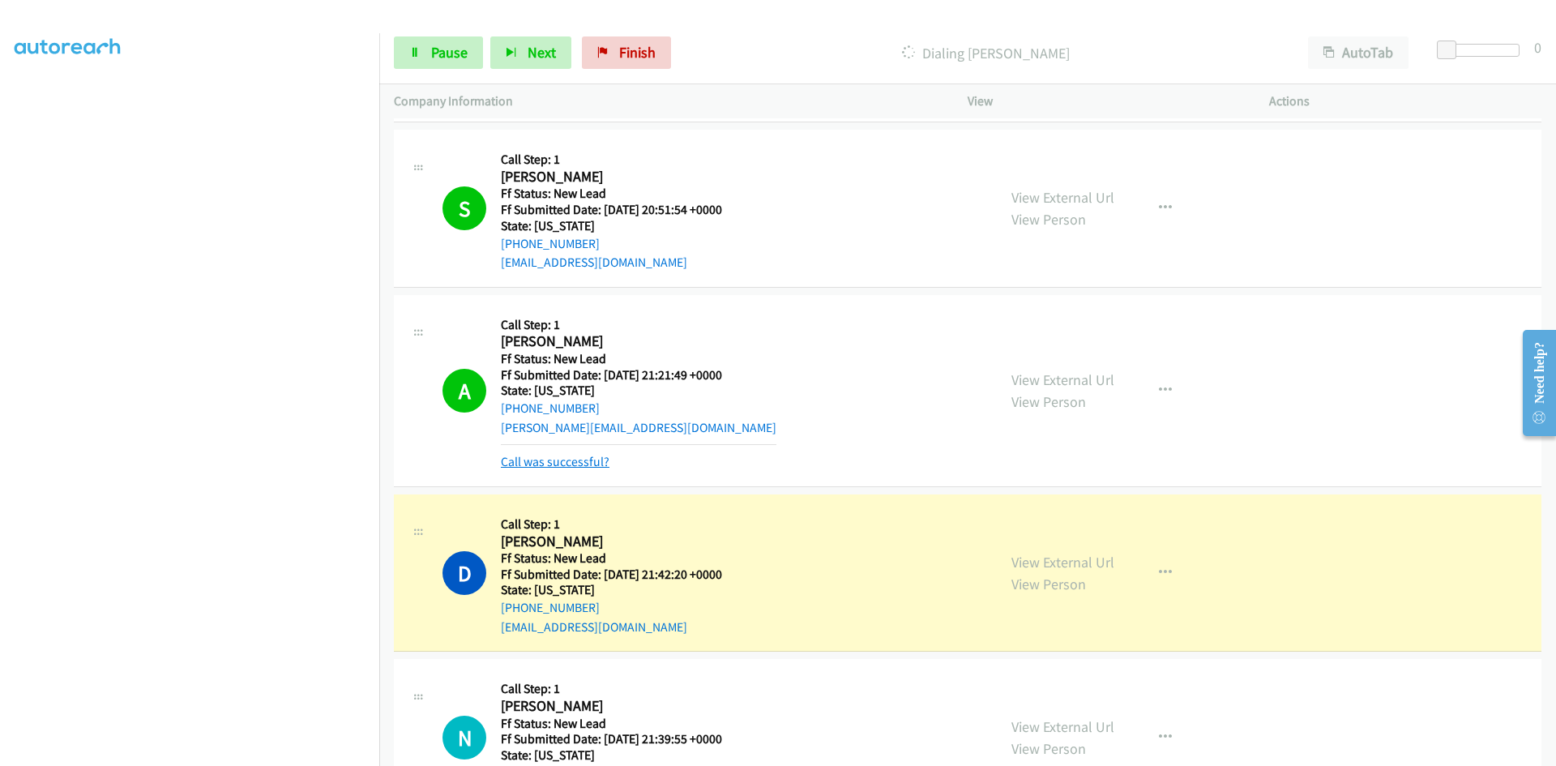
click at [550, 459] on link "Call was successful?" at bounding box center [555, 461] width 109 height 15
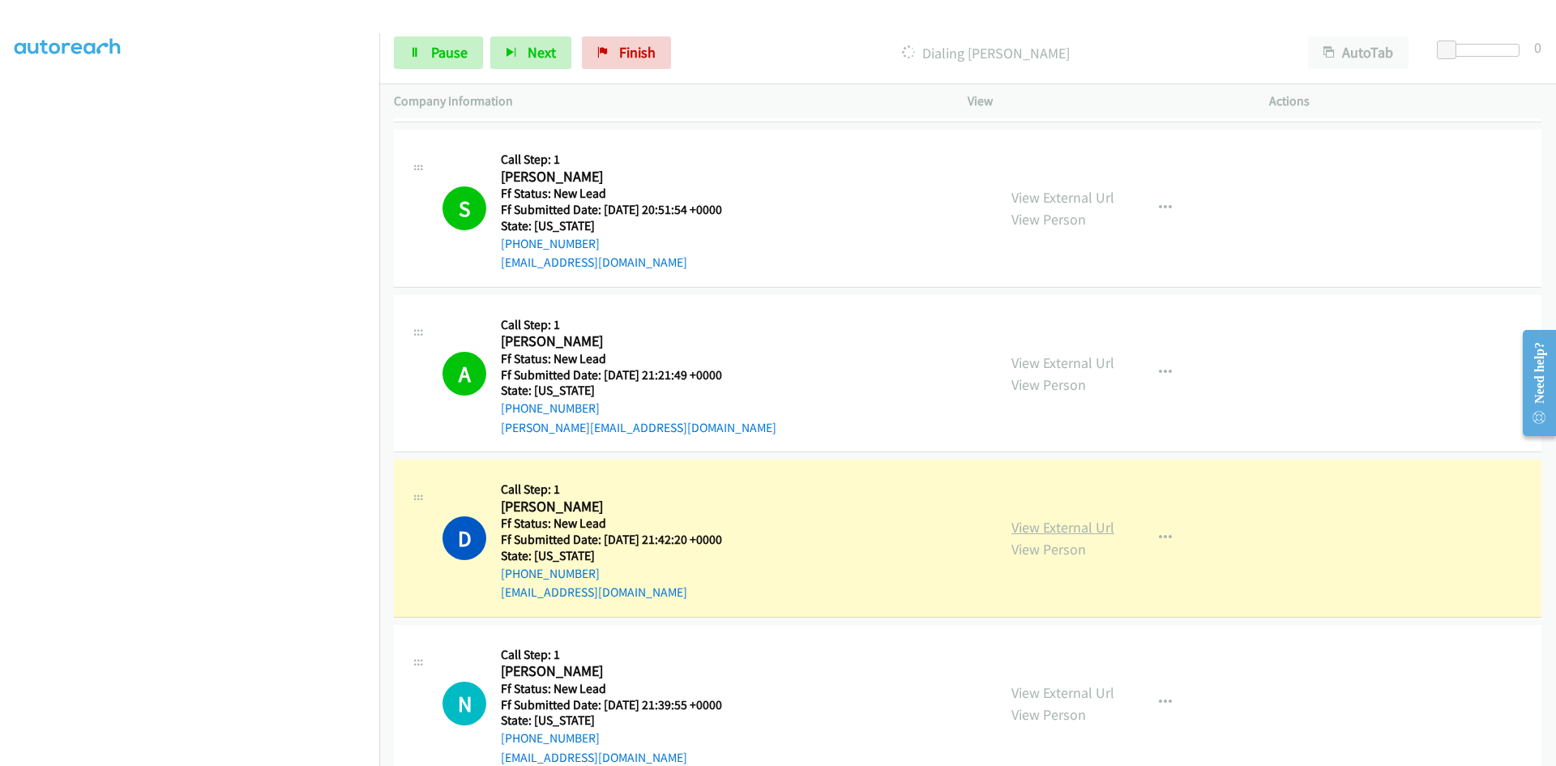
click at [1034, 526] on link "View External Url" at bounding box center [1063, 527] width 103 height 19
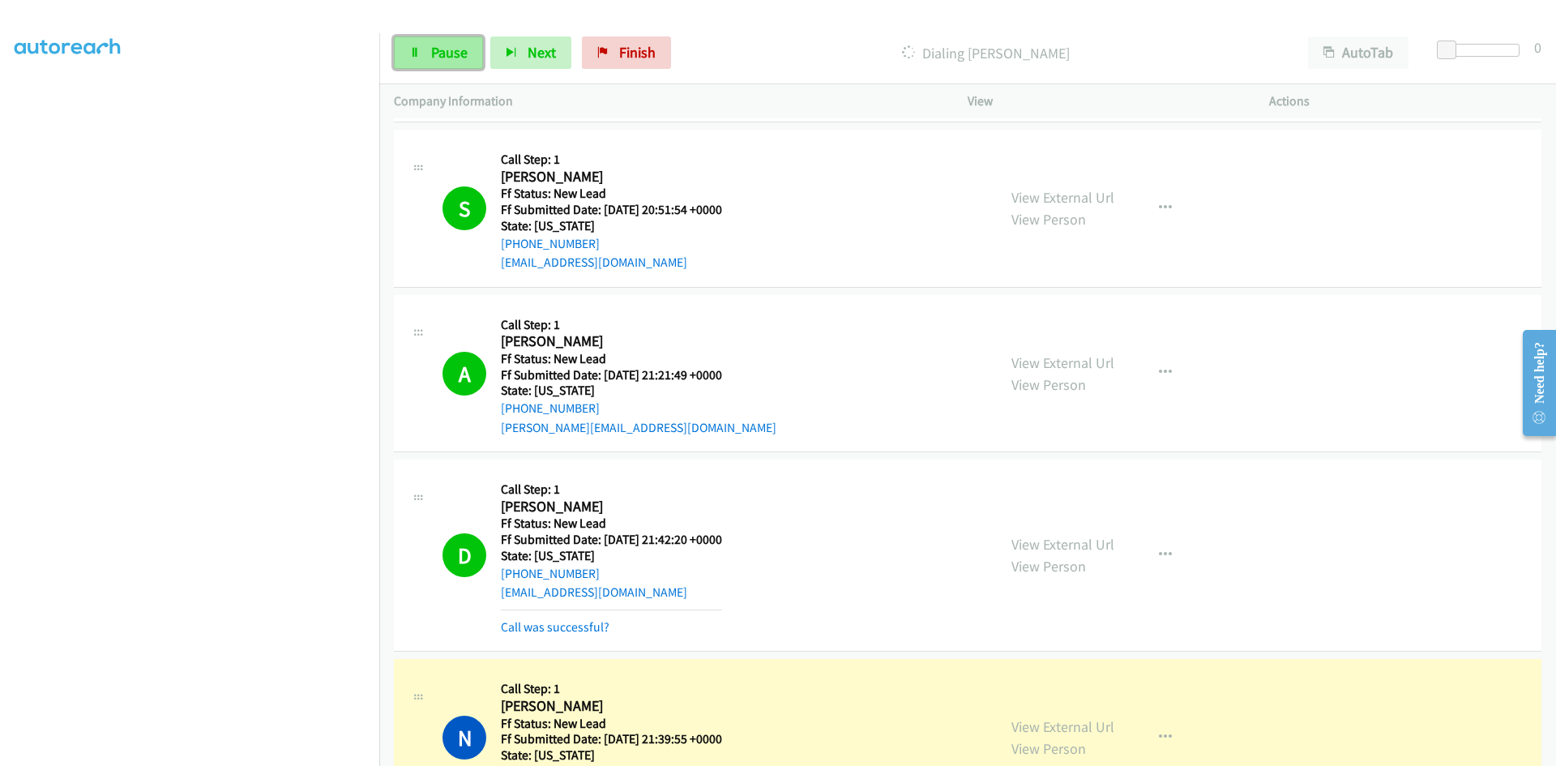
drag, startPoint x: 452, startPoint y: 48, endPoint x: 445, endPoint y: 54, distance: 9.8
click at [452, 48] on span "Pause" at bounding box center [449, 52] width 36 height 19
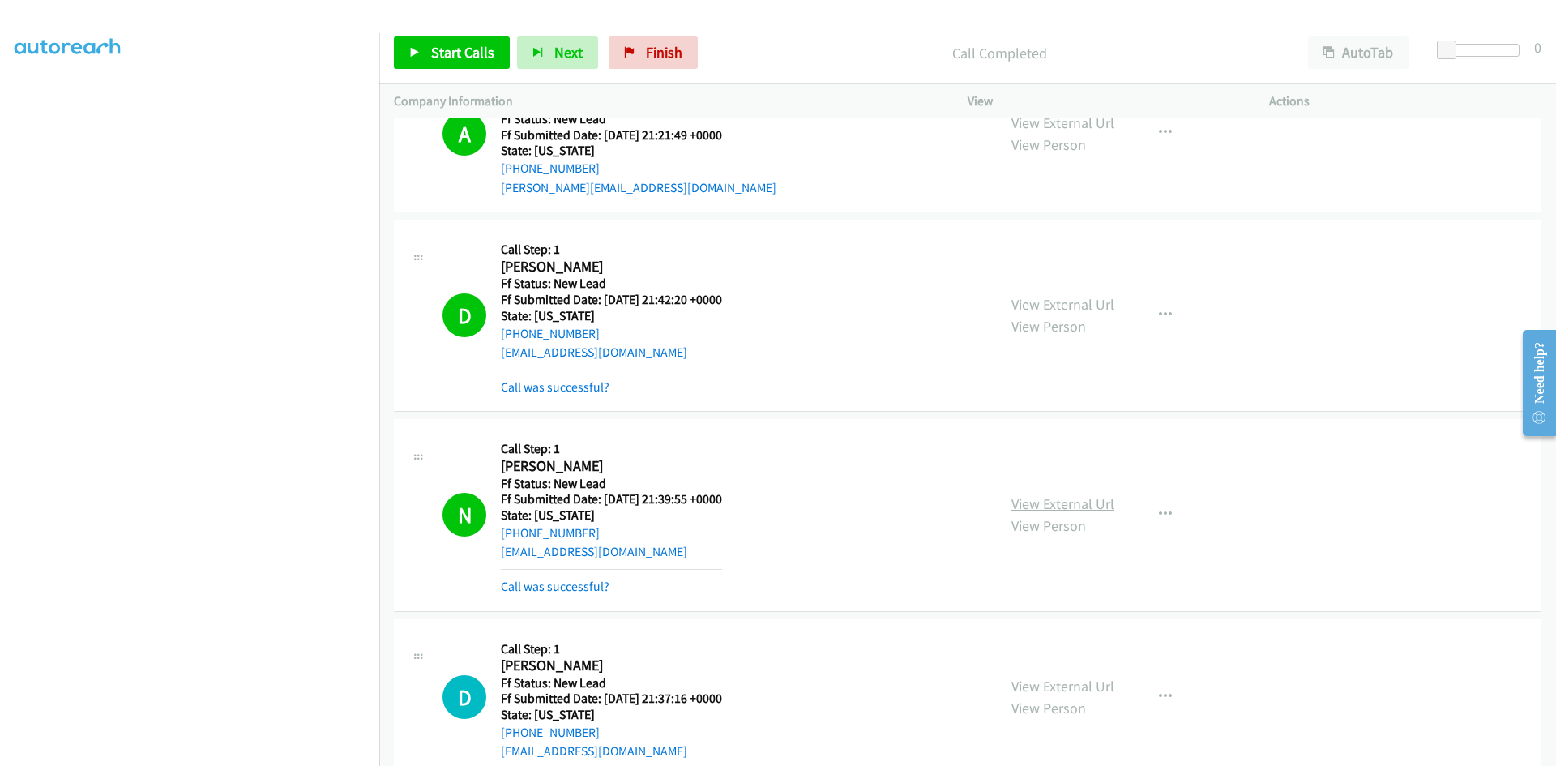
scroll to position [1491, 0]
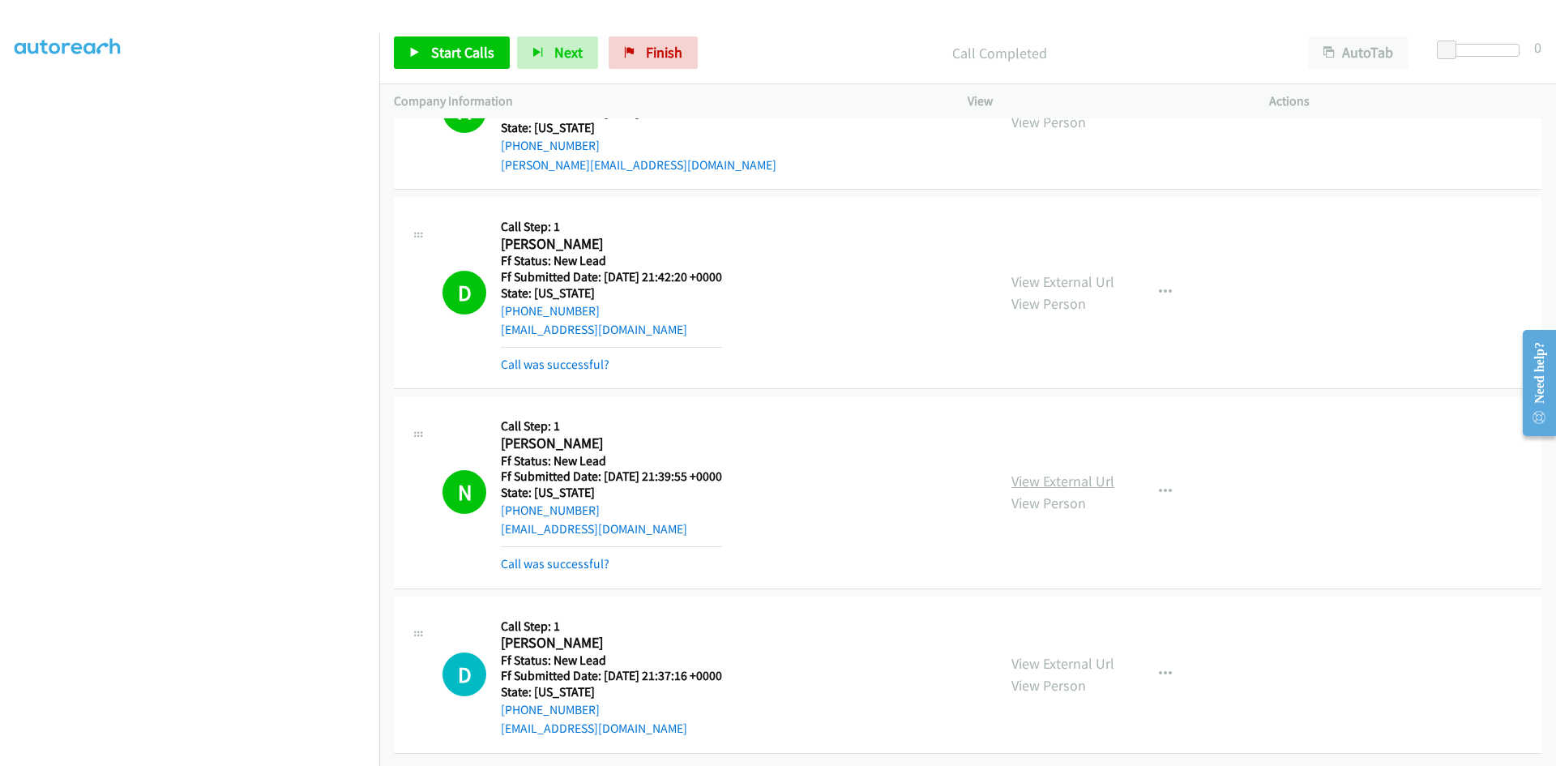
click at [1061, 472] on link "View External Url" at bounding box center [1063, 481] width 103 height 19
click at [469, 54] on span "Start Calls" at bounding box center [462, 52] width 63 height 19
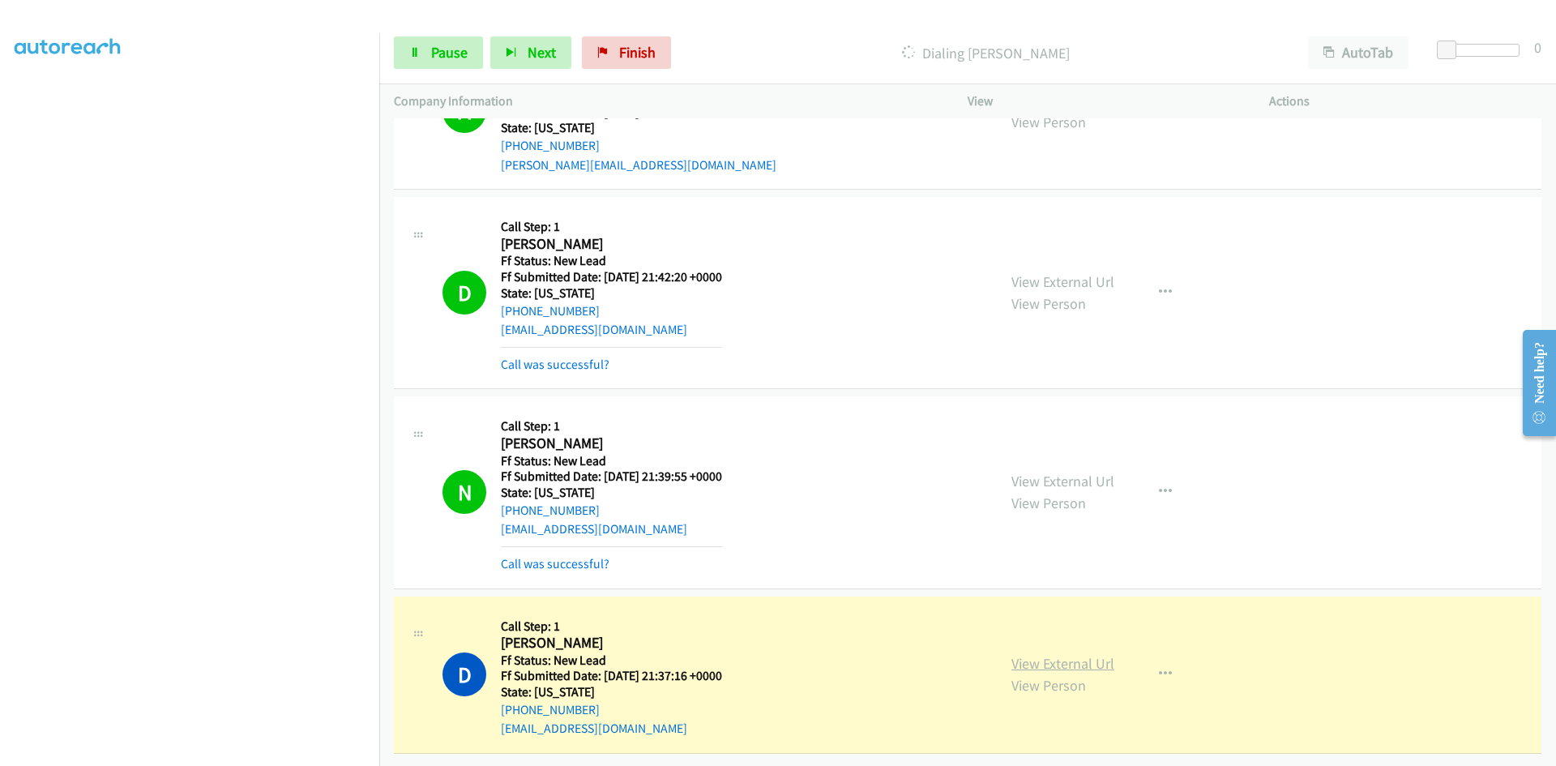
click at [1055, 654] on link "View External Url" at bounding box center [1063, 663] width 103 height 19
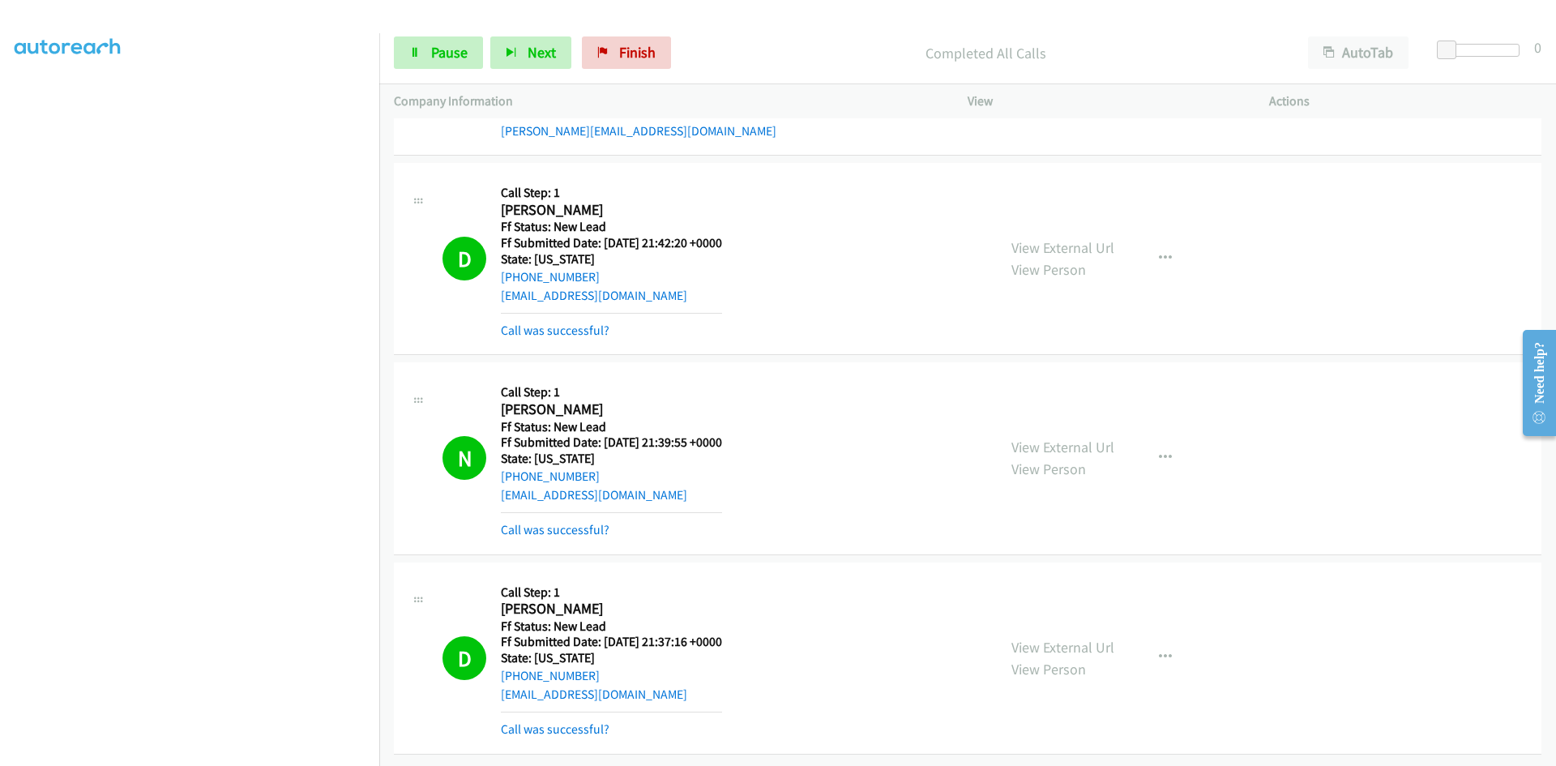
scroll to position [1577, 0]
click at [551, 522] on link "Call was successful?" at bounding box center [555, 529] width 109 height 15
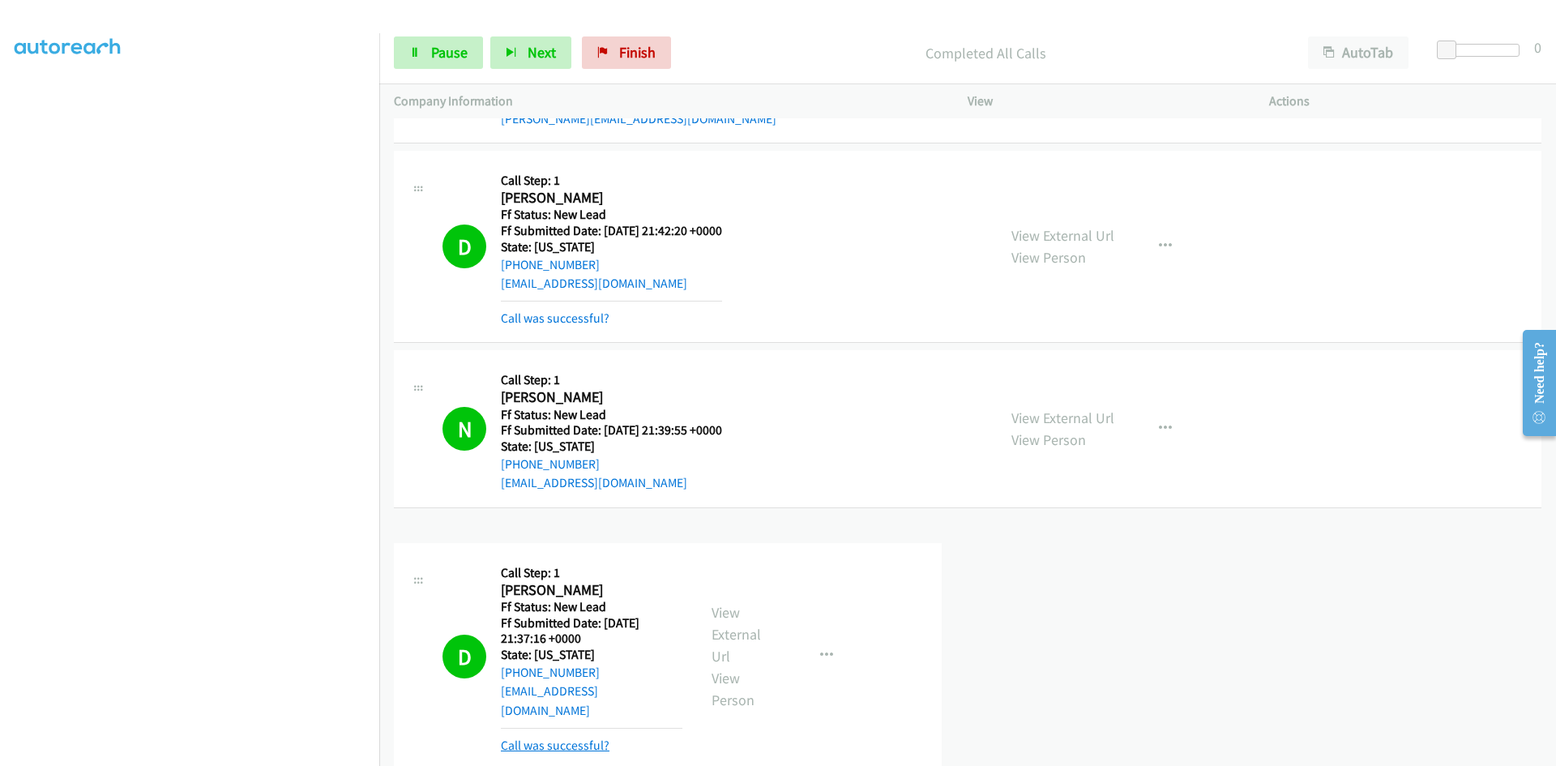
scroll to position [1543, 0]
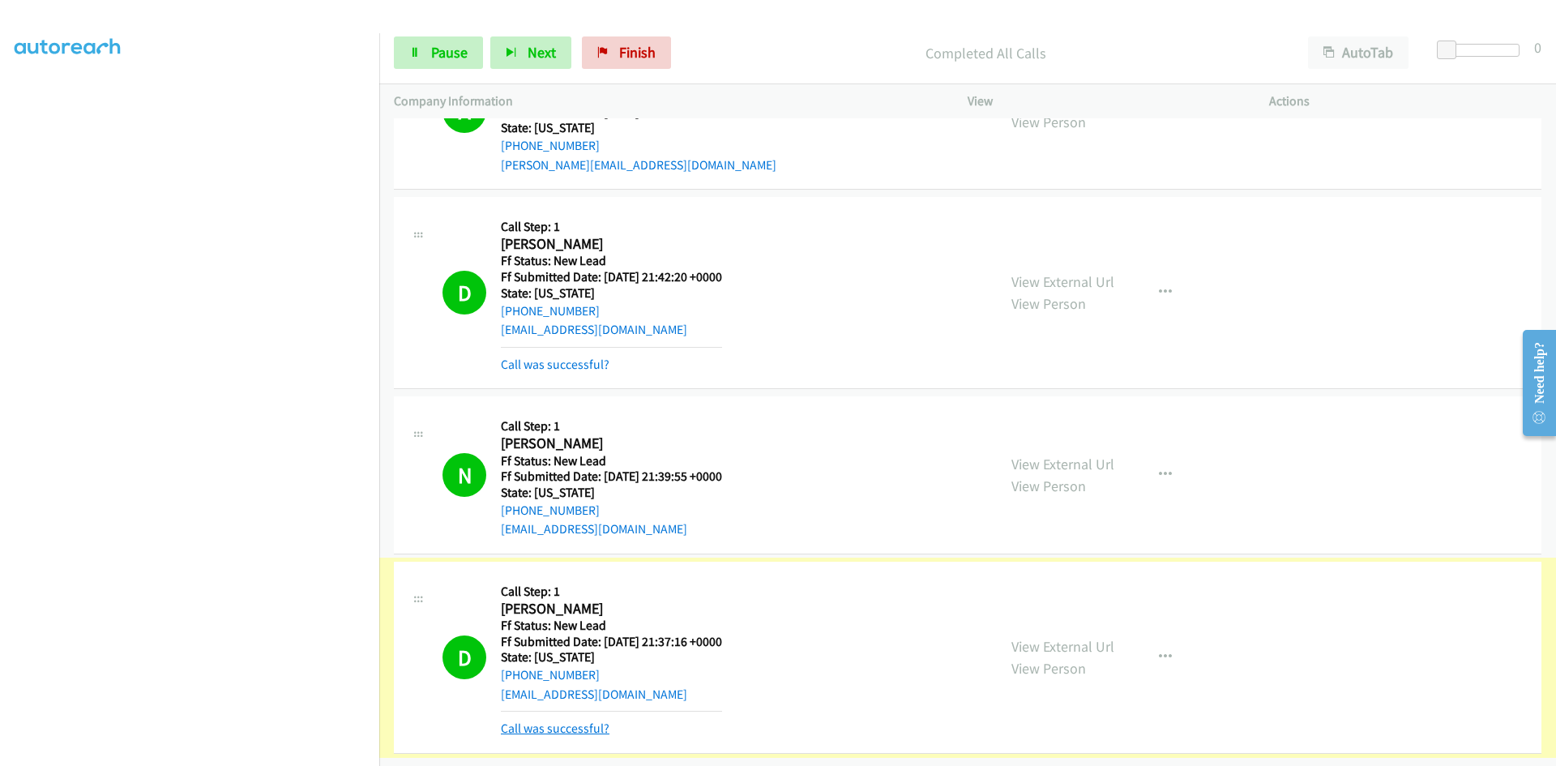
click at [569, 724] on link "Call was successful?" at bounding box center [555, 728] width 109 height 15
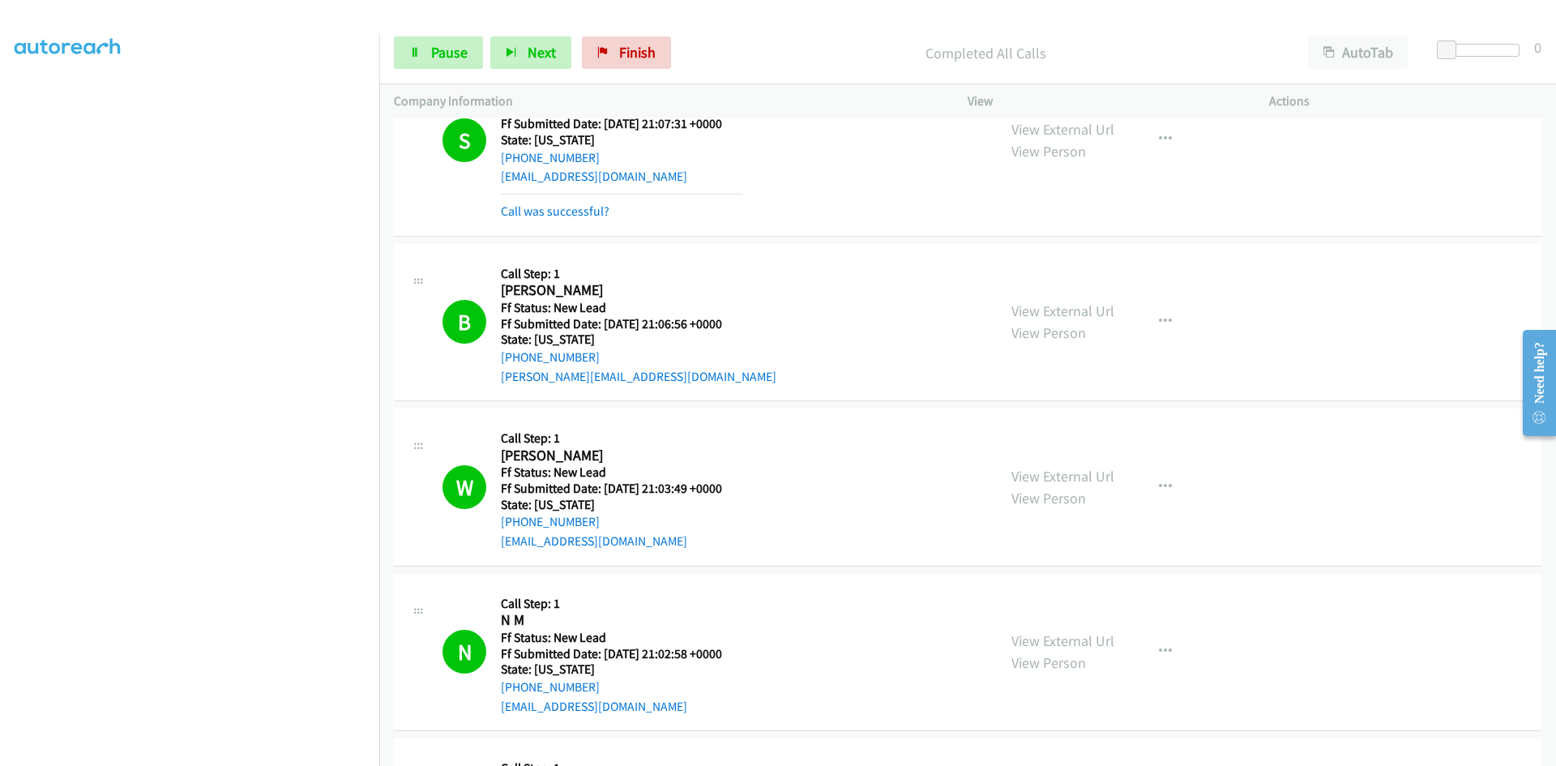
scroll to position [0, 0]
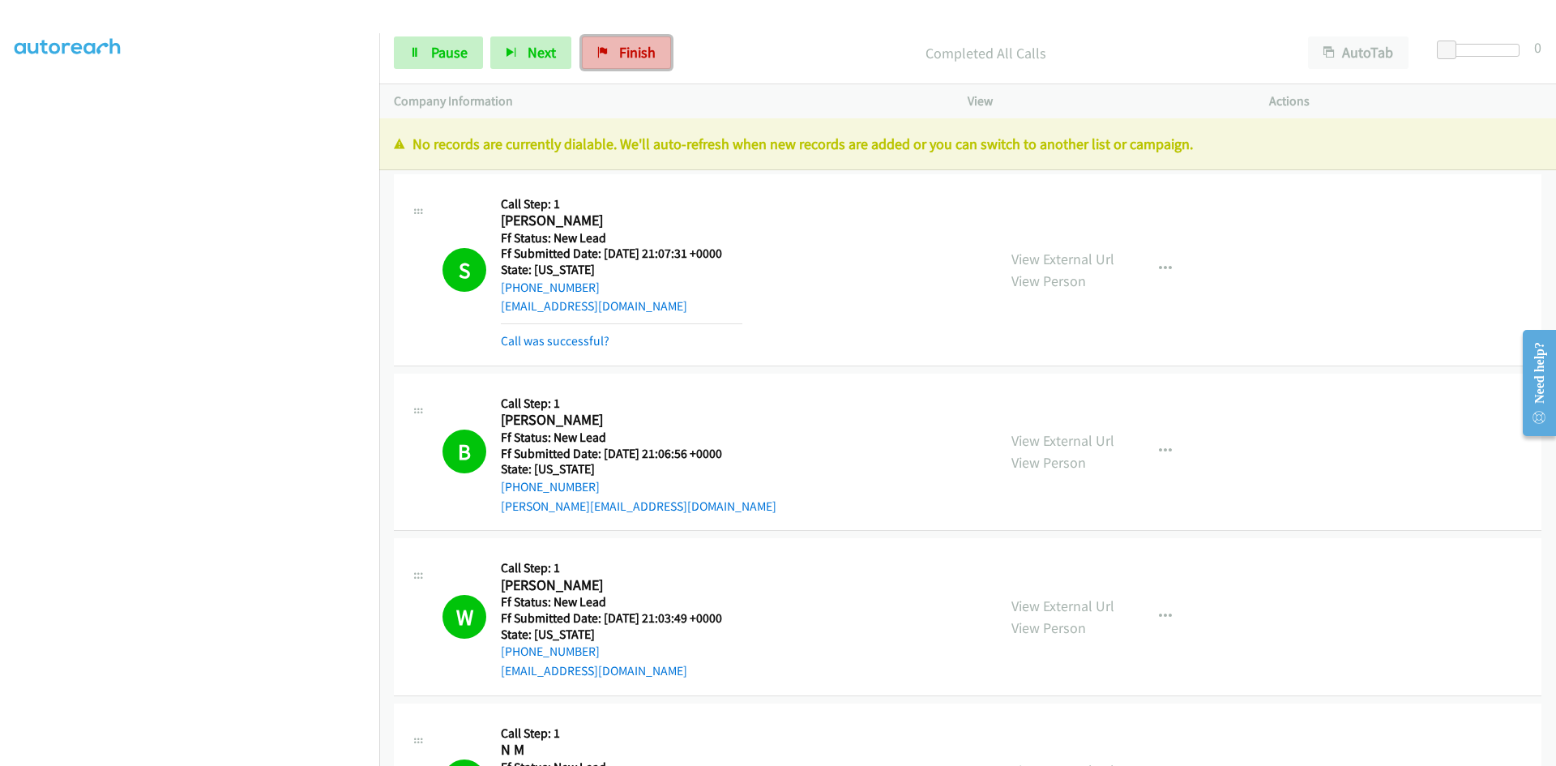
click at [619, 61] on span "Finish" at bounding box center [637, 52] width 36 height 19
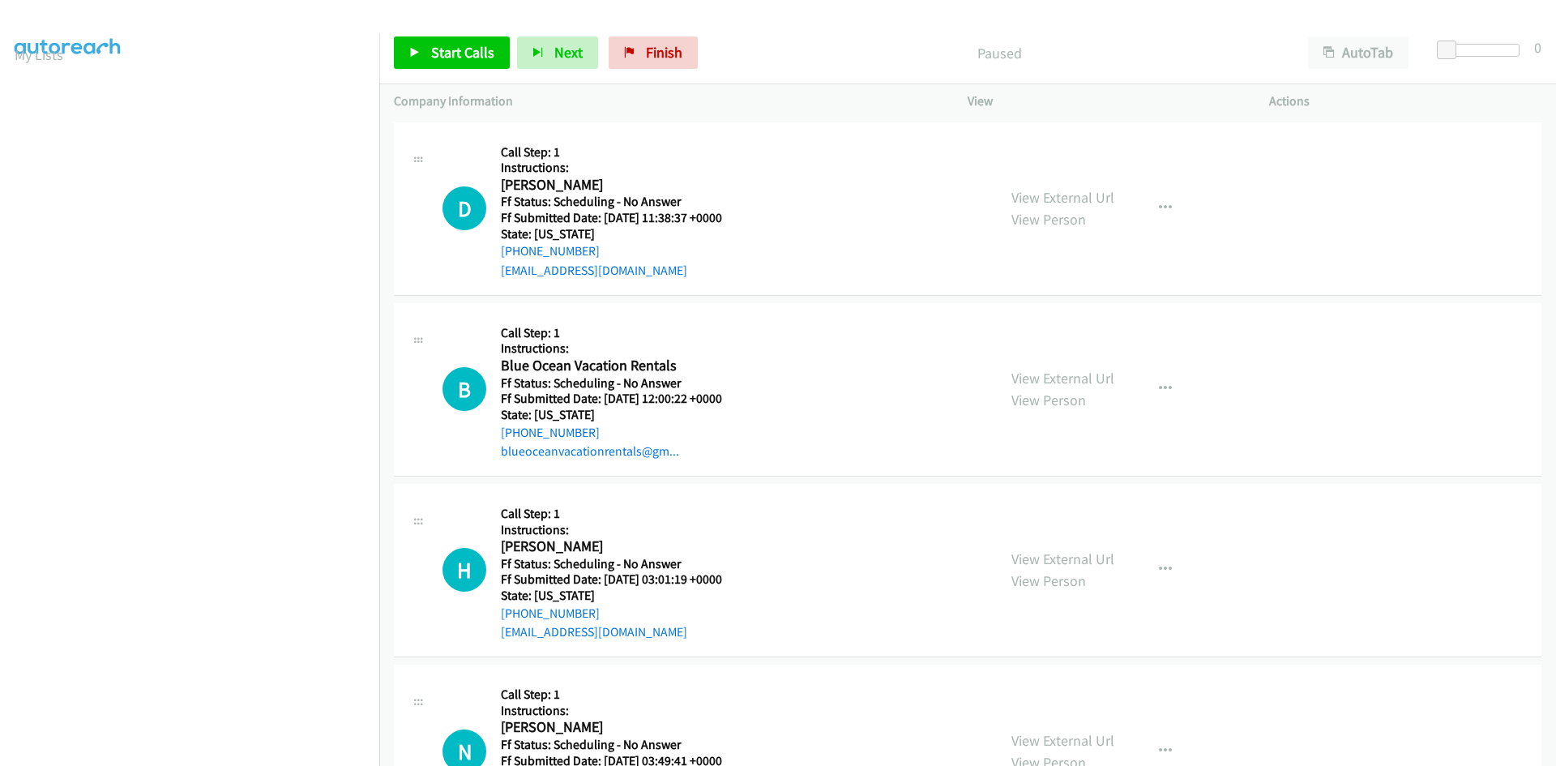
scroll to position [143, 0]
click at [460, 56] on span "Start Calls" at bounding box center [462, 52] width 63 height 19
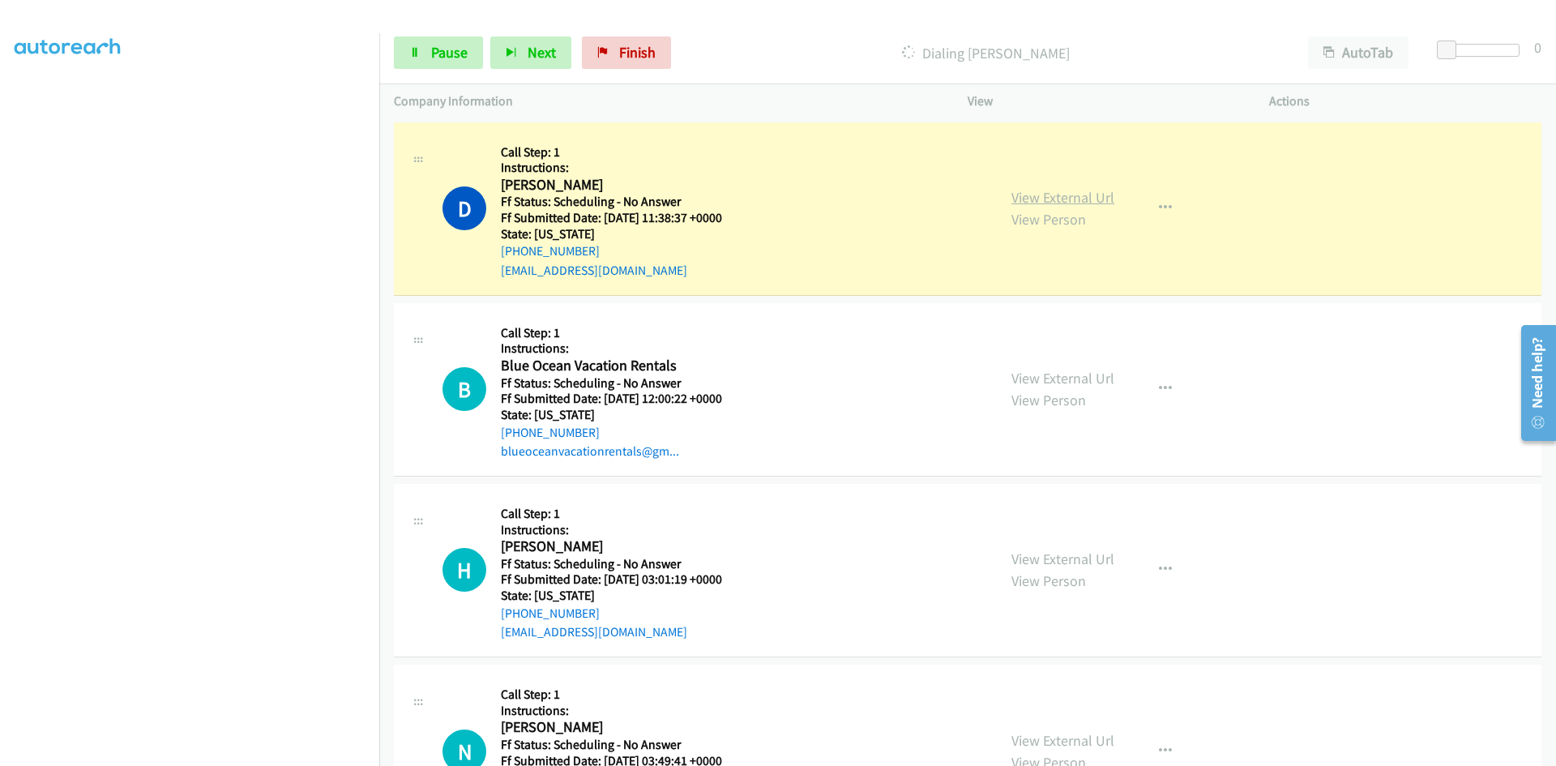
click at [1083, 202] on link "View External Url" at bounding box center [1063, 197] width 103 height 19
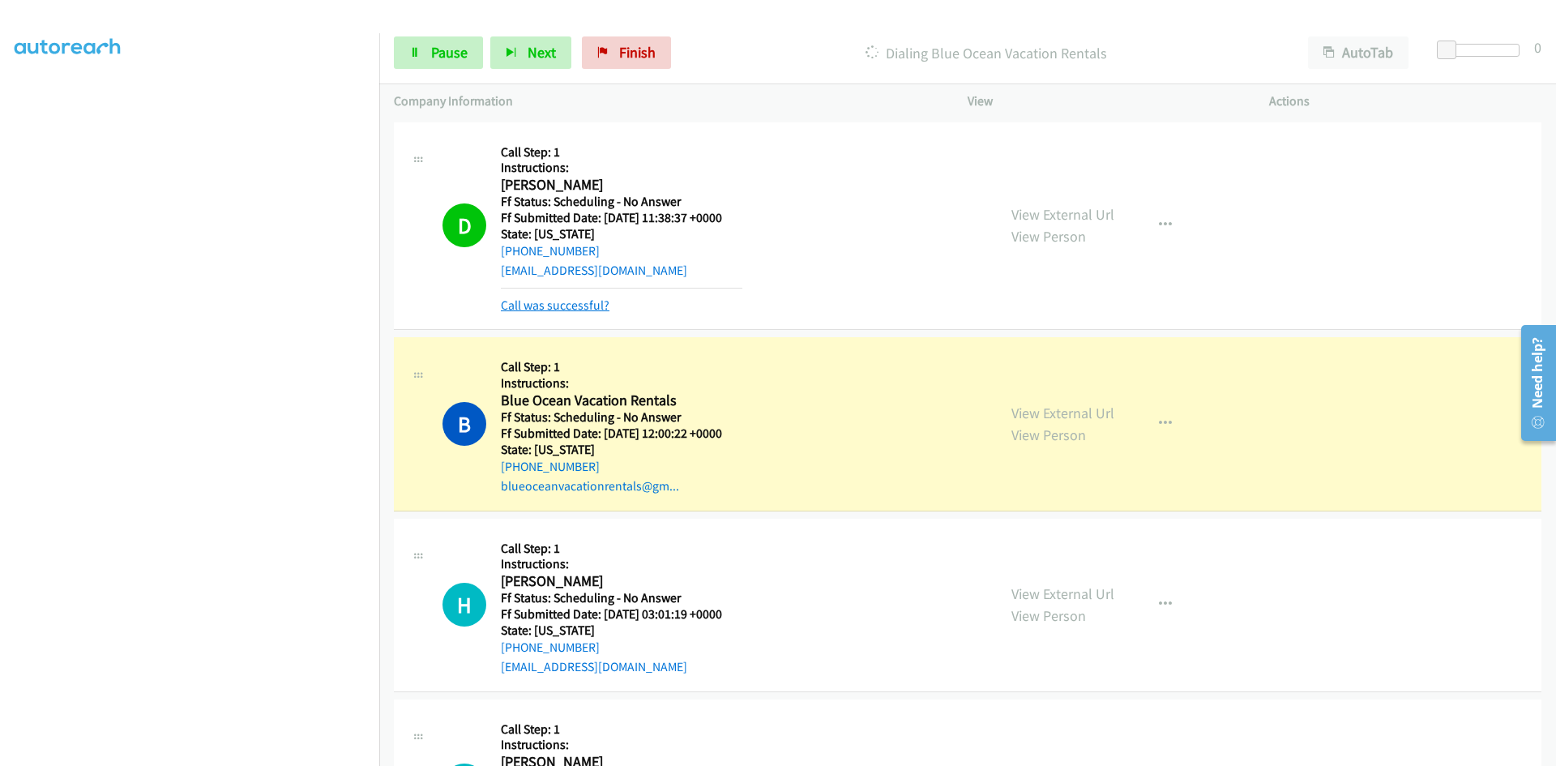
click at [560, 309] on link "Call was successful?" at bounding box center [555, 304] width 109 height 15
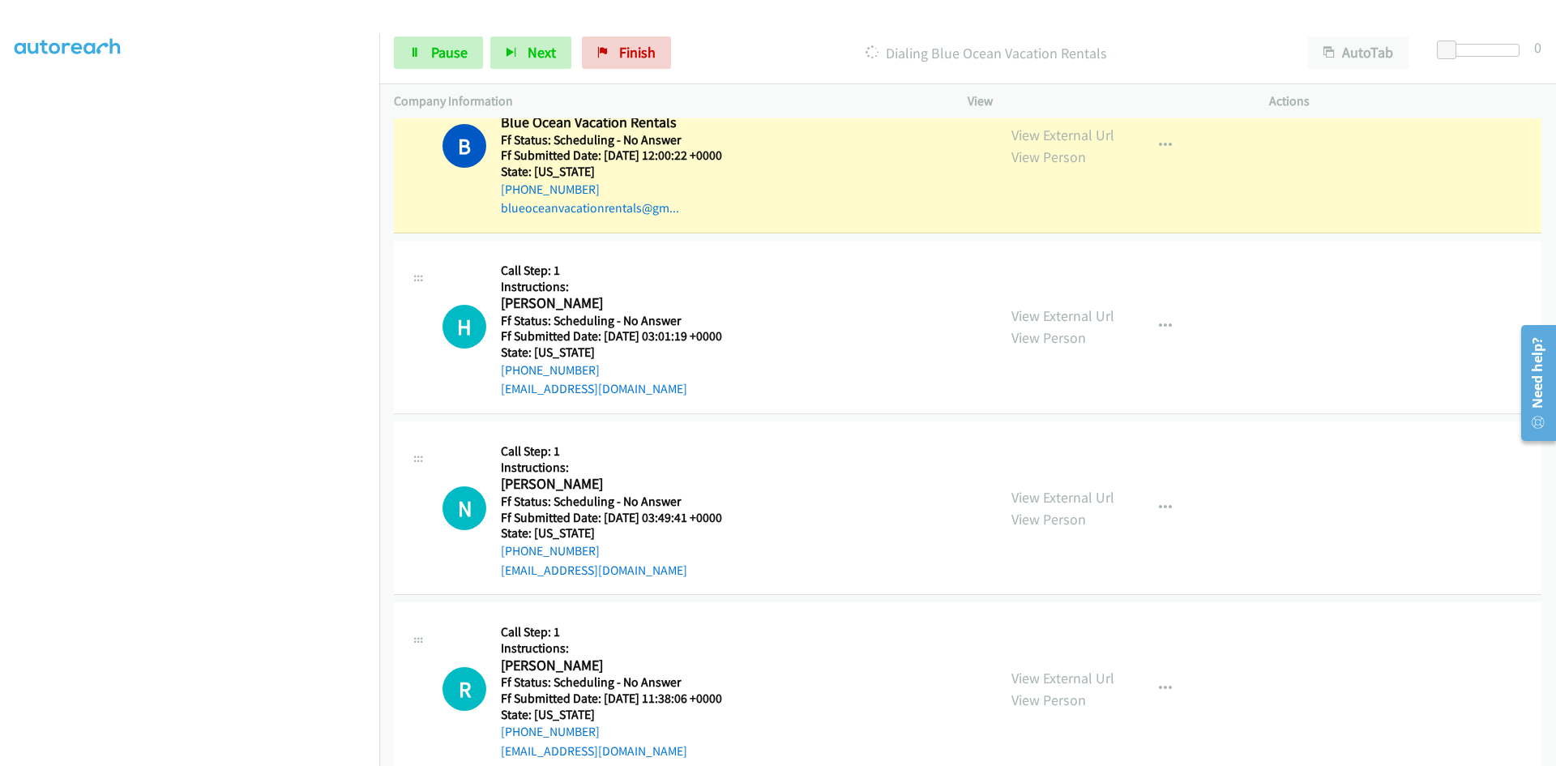
scroll to position [162, 0]
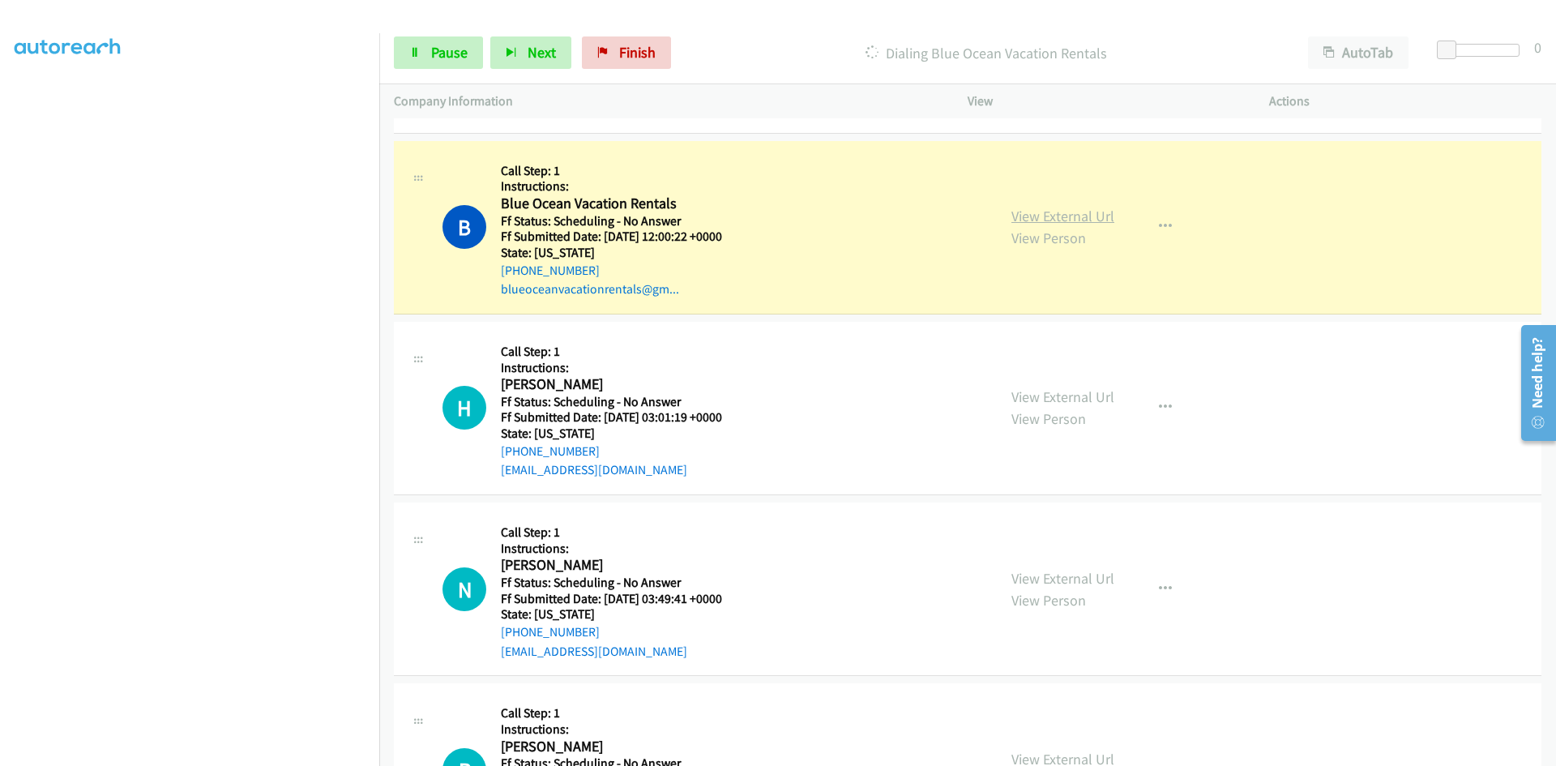
click at [1054, 220] on link "View External Url" at bounding box center [1063, 216] width 103 height 19
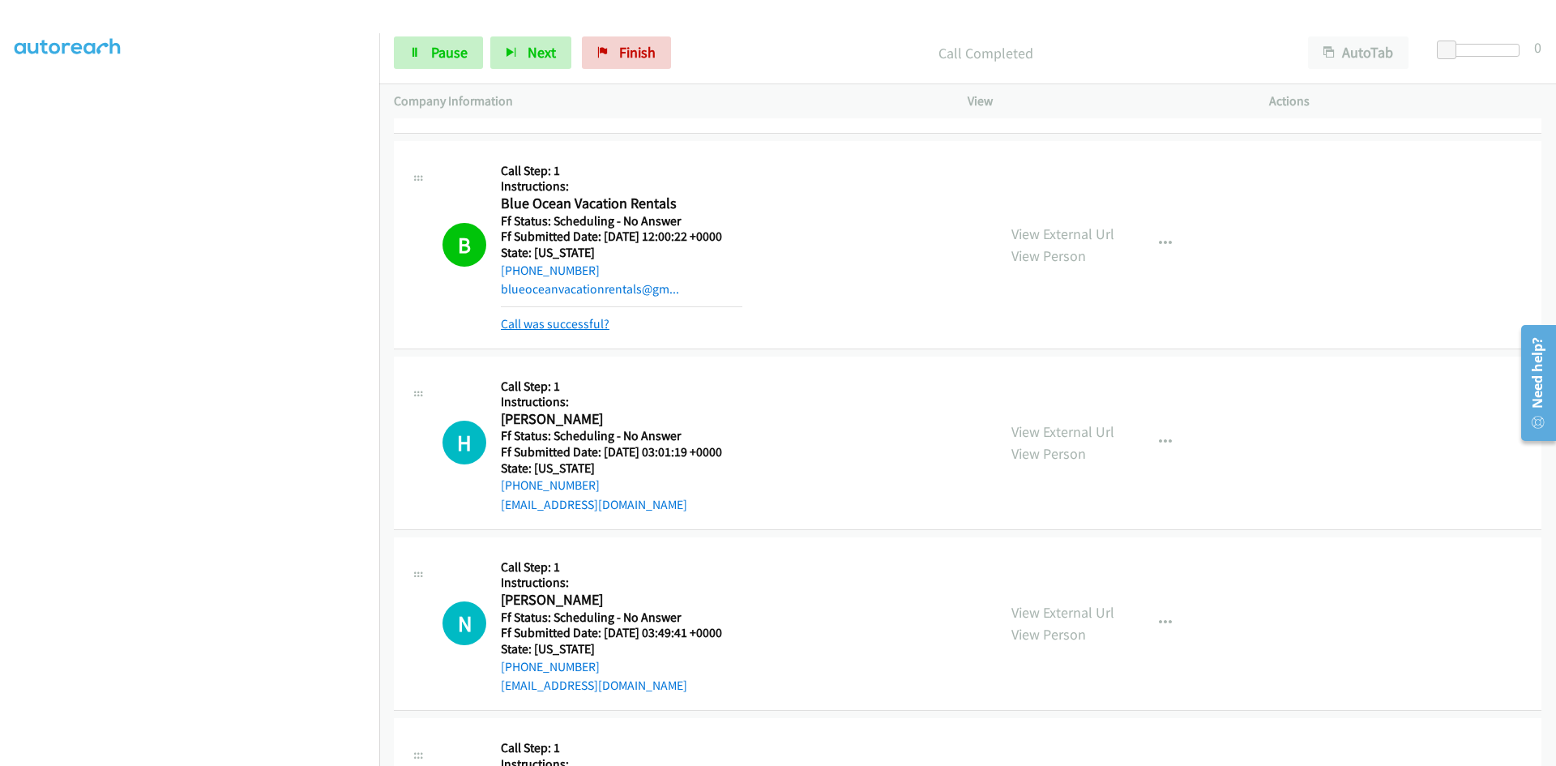
click at [557, 320] on link "Call was successful?" at bounding box center [555, 323] width 109 height 15
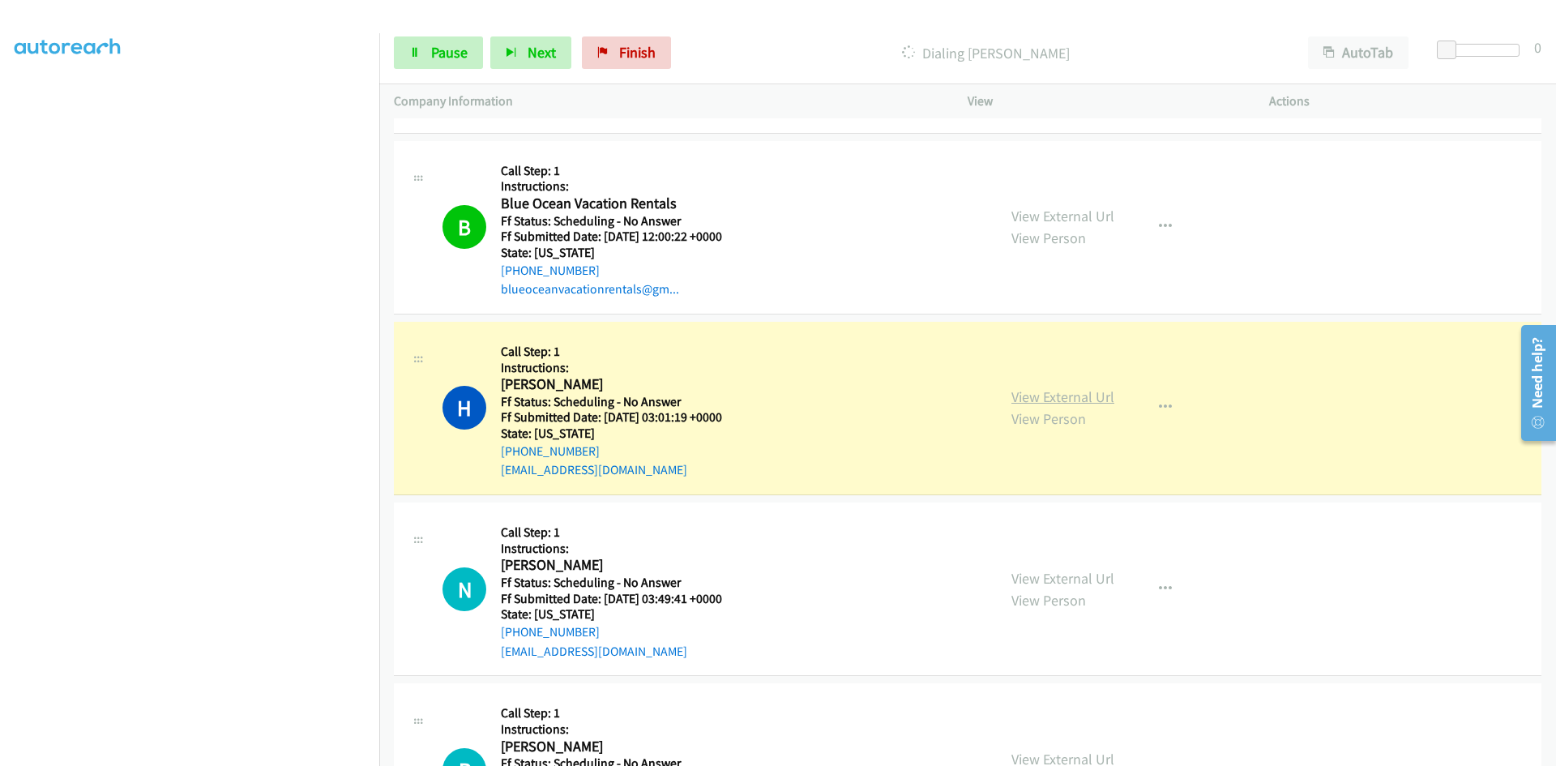
click at [1084, 401] on link "View External Url" at bounding box center [1063, 396] width 103 height 19
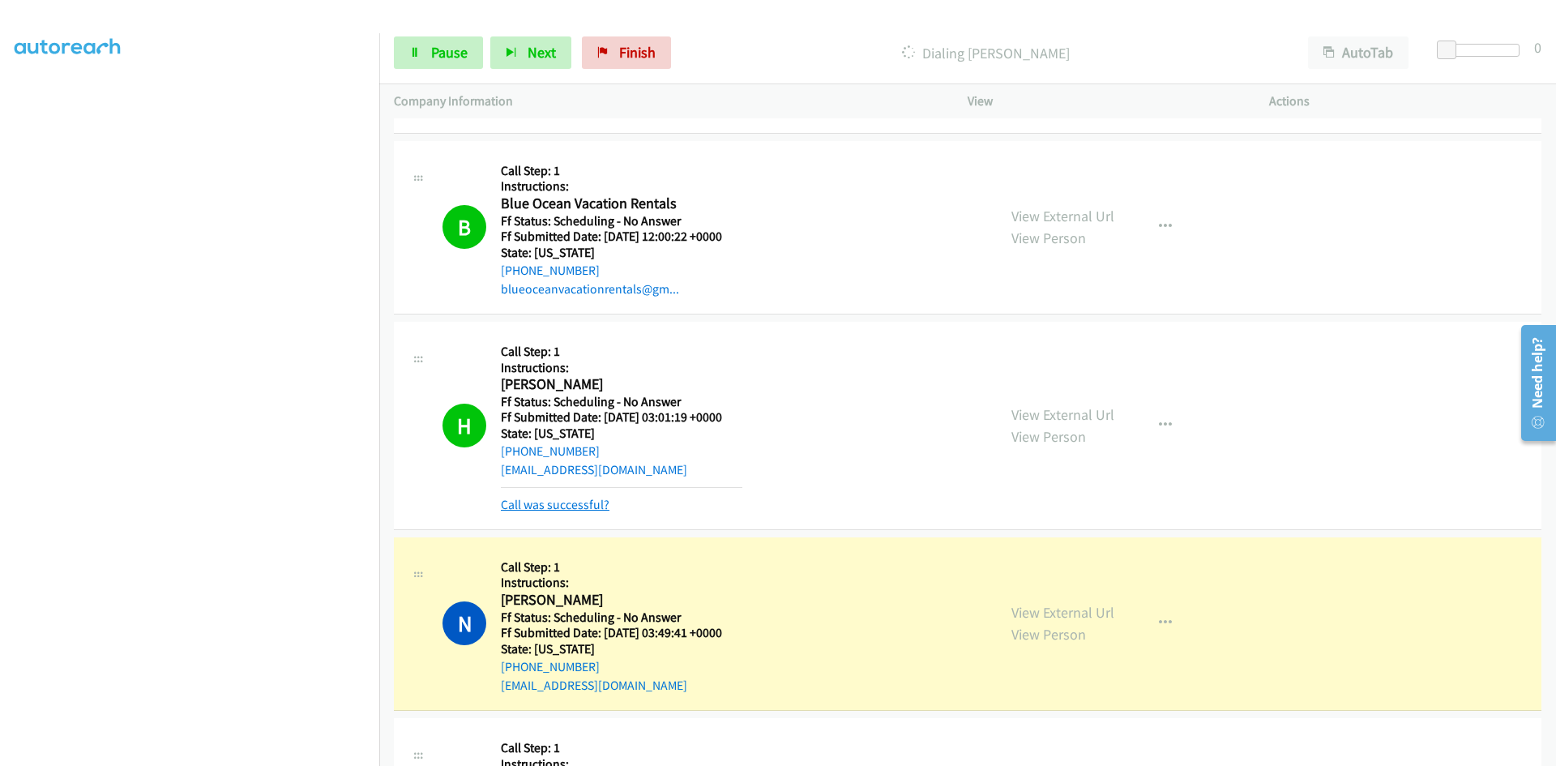
click at [582, 510] on link "Call was successful?" at bounding box center [555, 504] width 109 height 15
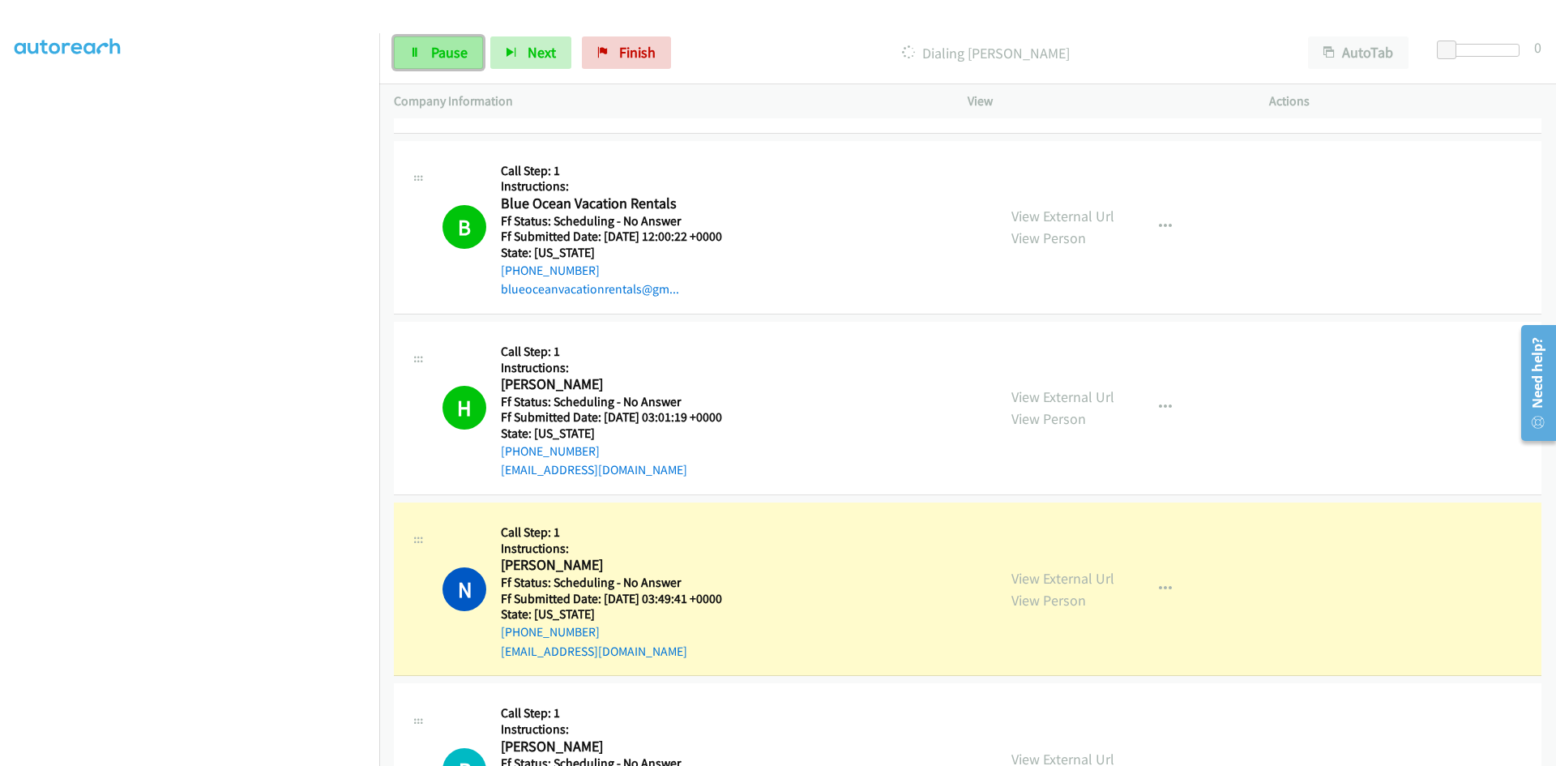
click at [469, 47] on link "Pause" at bounding box center [438, 52] width 89 height 32
click at [1078, 580] on link "View External Url" at bounding box center [1063, 578] width 103 height 19
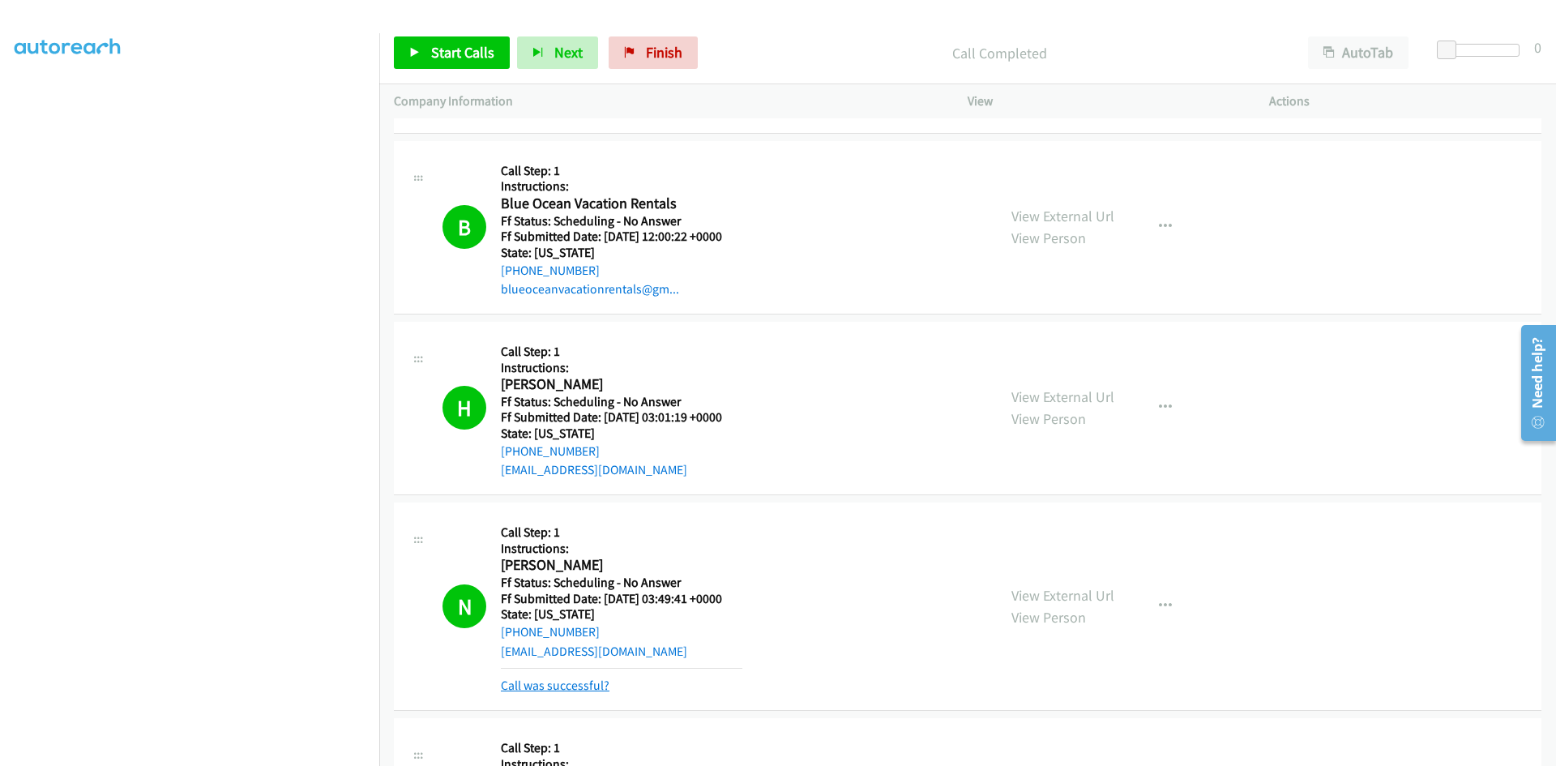
click at [593, 685] on link "Call was successful?" at bounding box center [555, 685] width 109 height 15
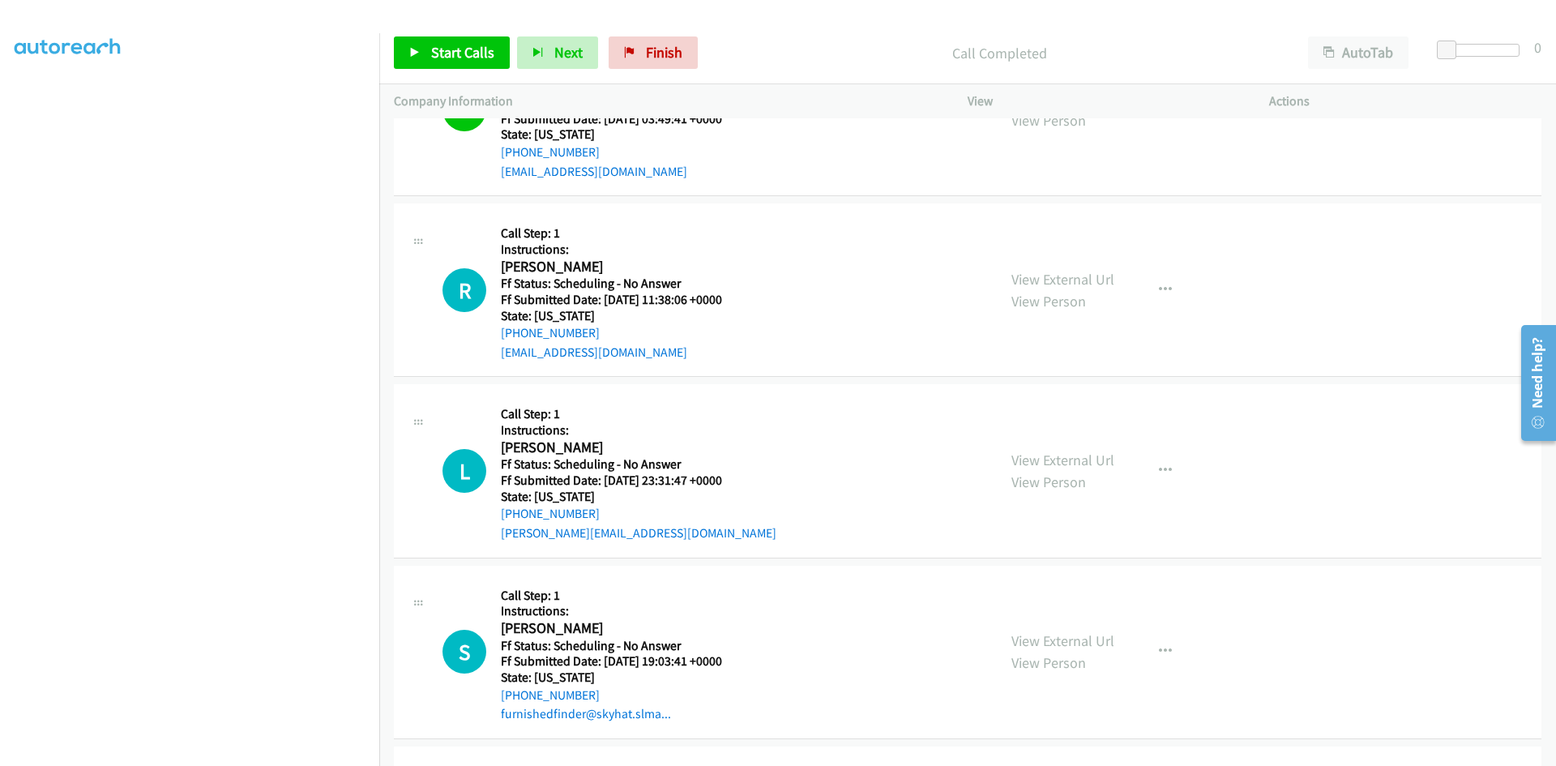
scroll to position [648, 0]
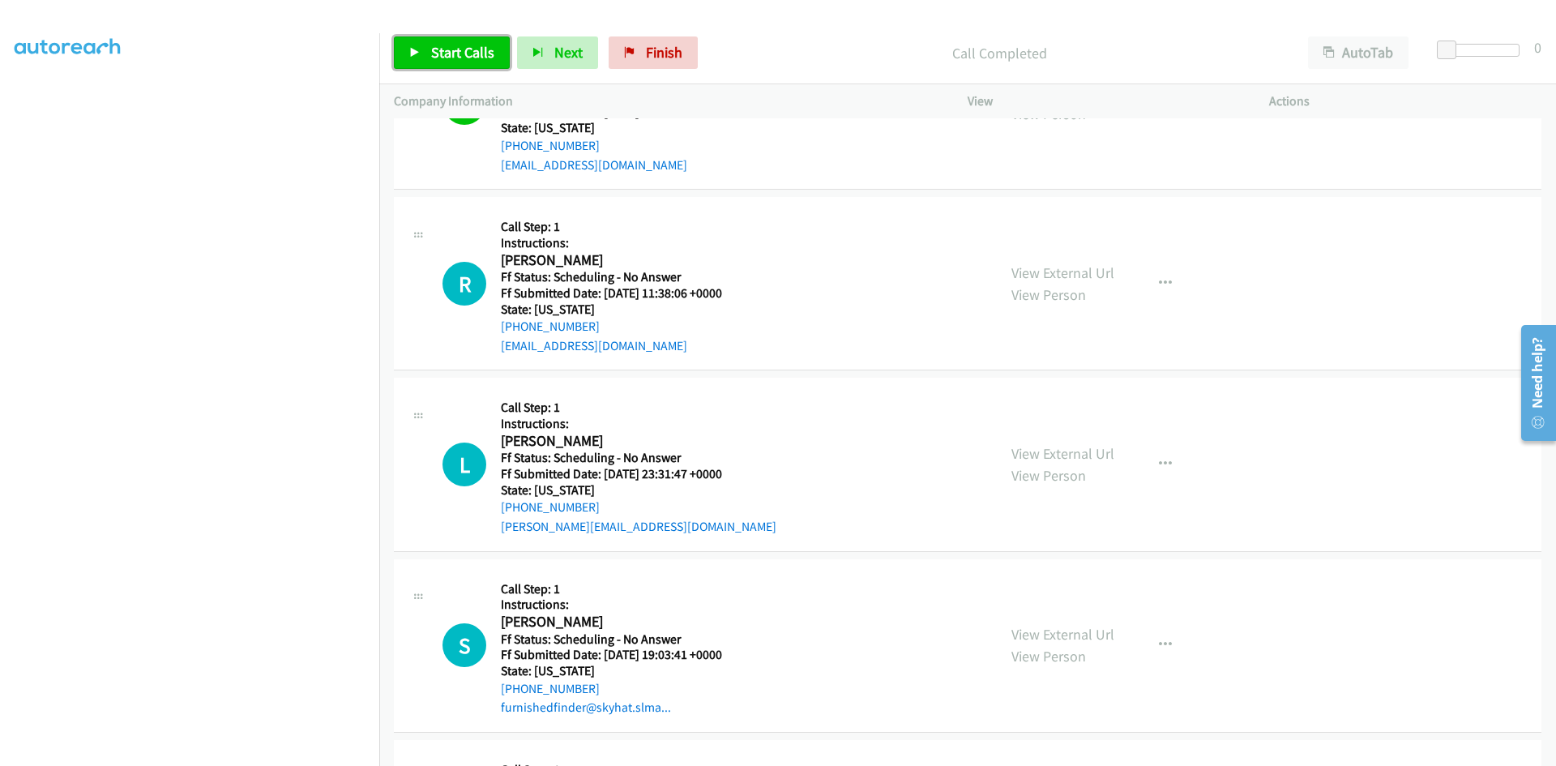
click at [459, 50] on span "Start Calls" at bounding box center [462, 52] width 63 height 19
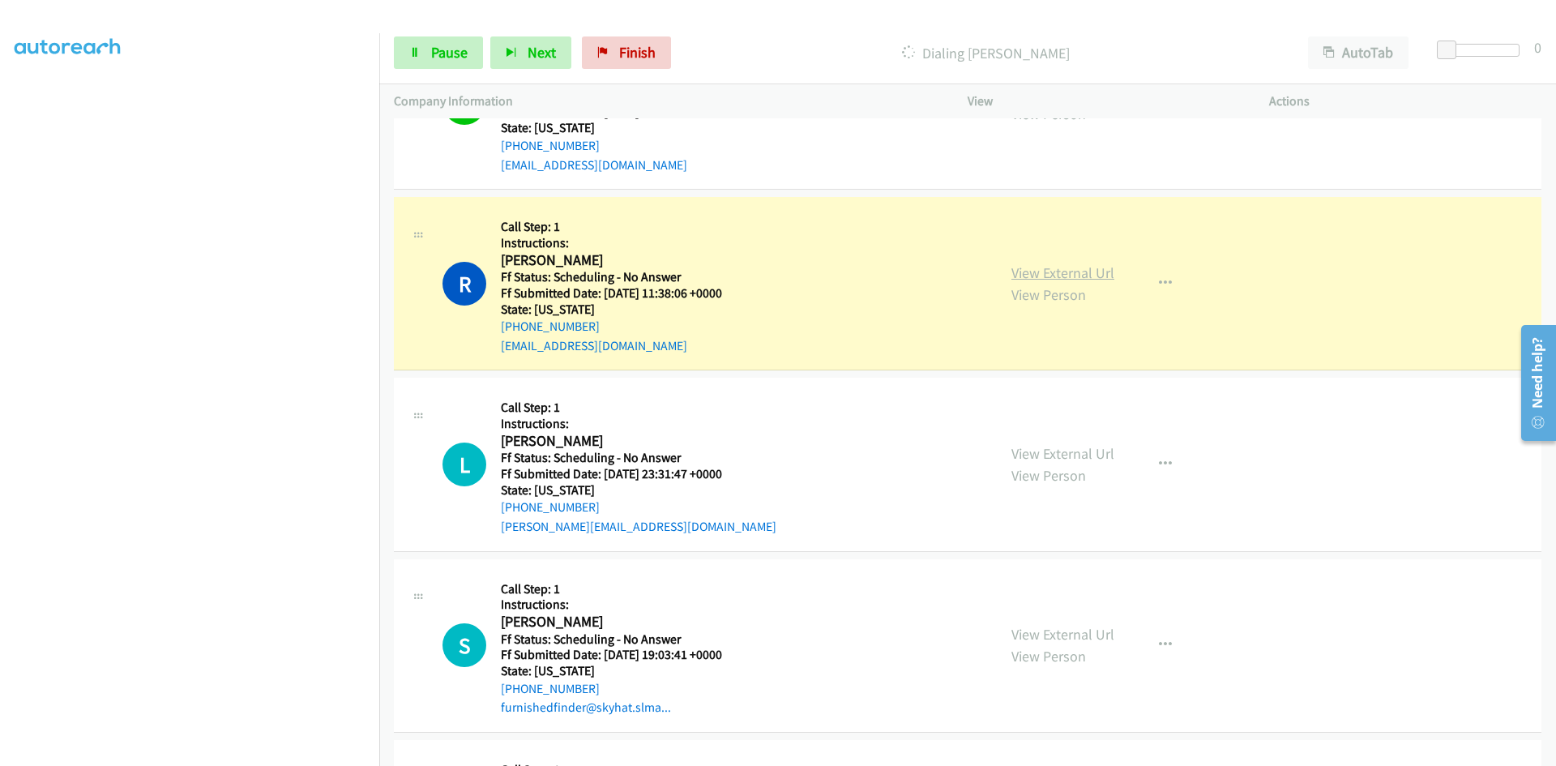
click at [1042, 270] on link "View External Url" at bounding box center [1063, 272] width 103 height 19
click at [469, 48] on link "Pause" at bounding box center [438, 52] width 89 height 32
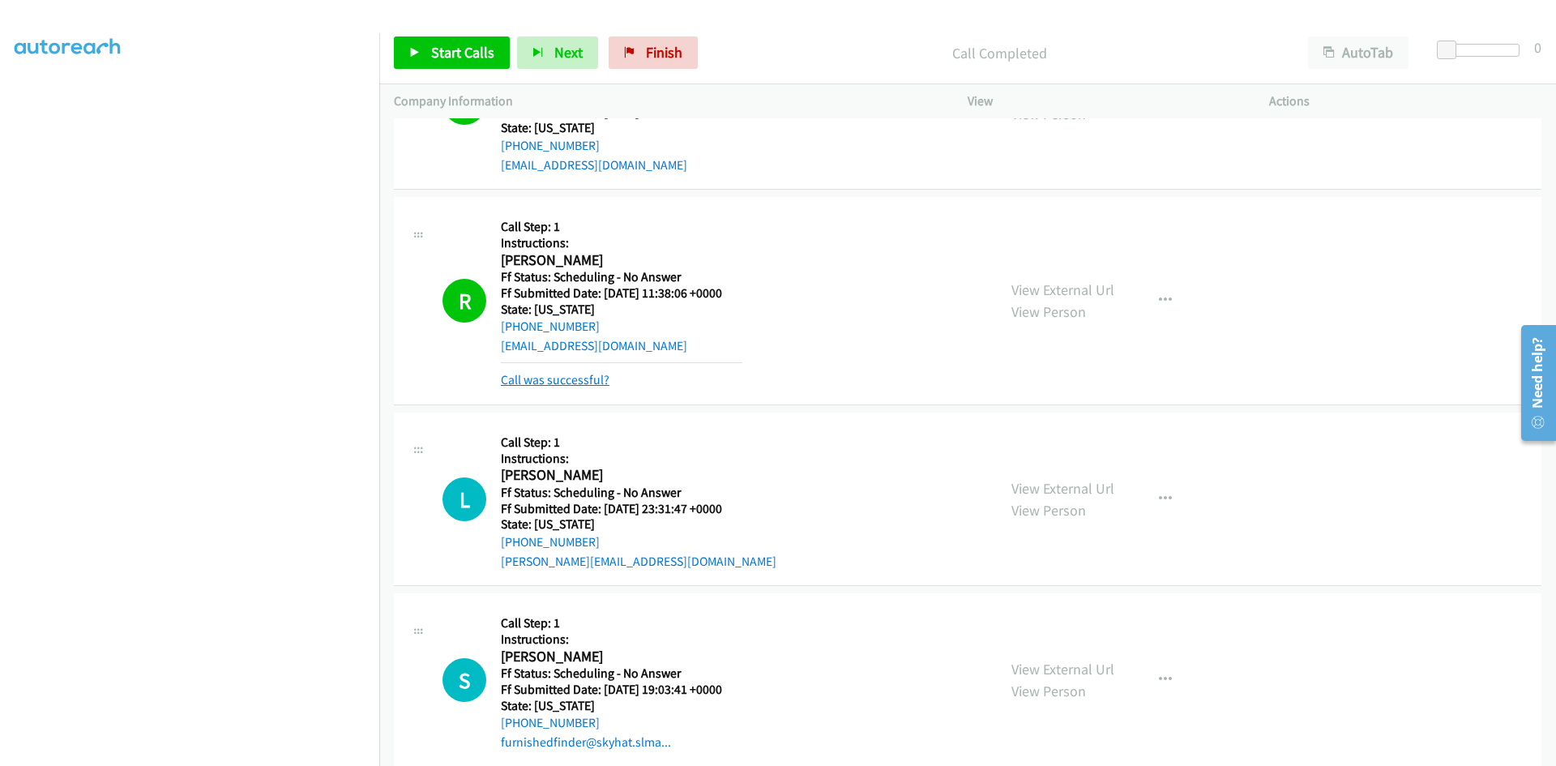
click at [548, 379] on link "Call was successful?" at bounding box center [555, 379] width 109 height 15
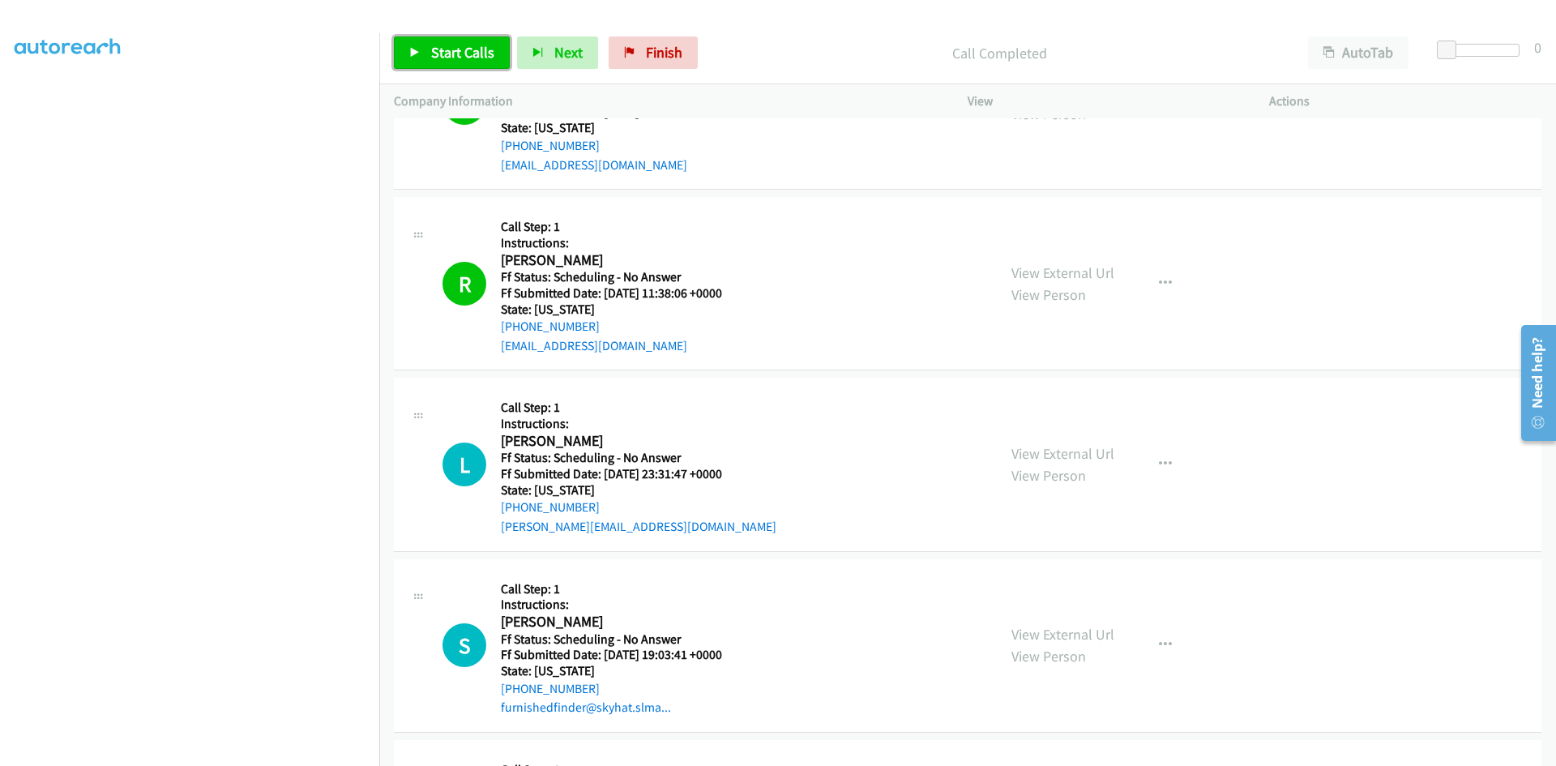
click at [443, 50] on span "Start Calls" at bounding box center [462, 52] width 63 height 19
click at [437, 53] on span "Pause" at bounding box center [449, 52] width 36 height 19
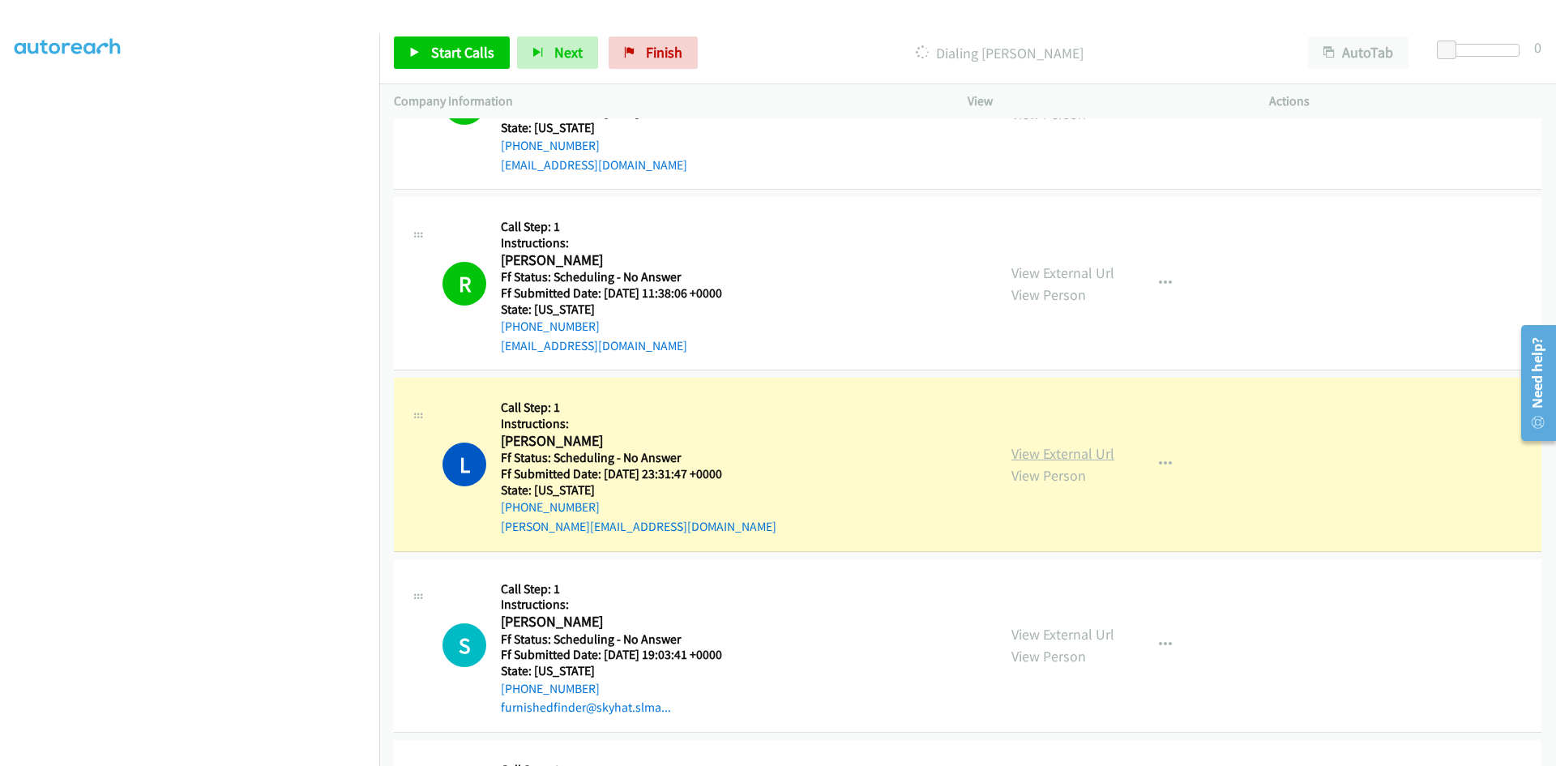
click at [1085, 456] on link "View External Url" at bounding box center [1063, 453] width 103 height 19
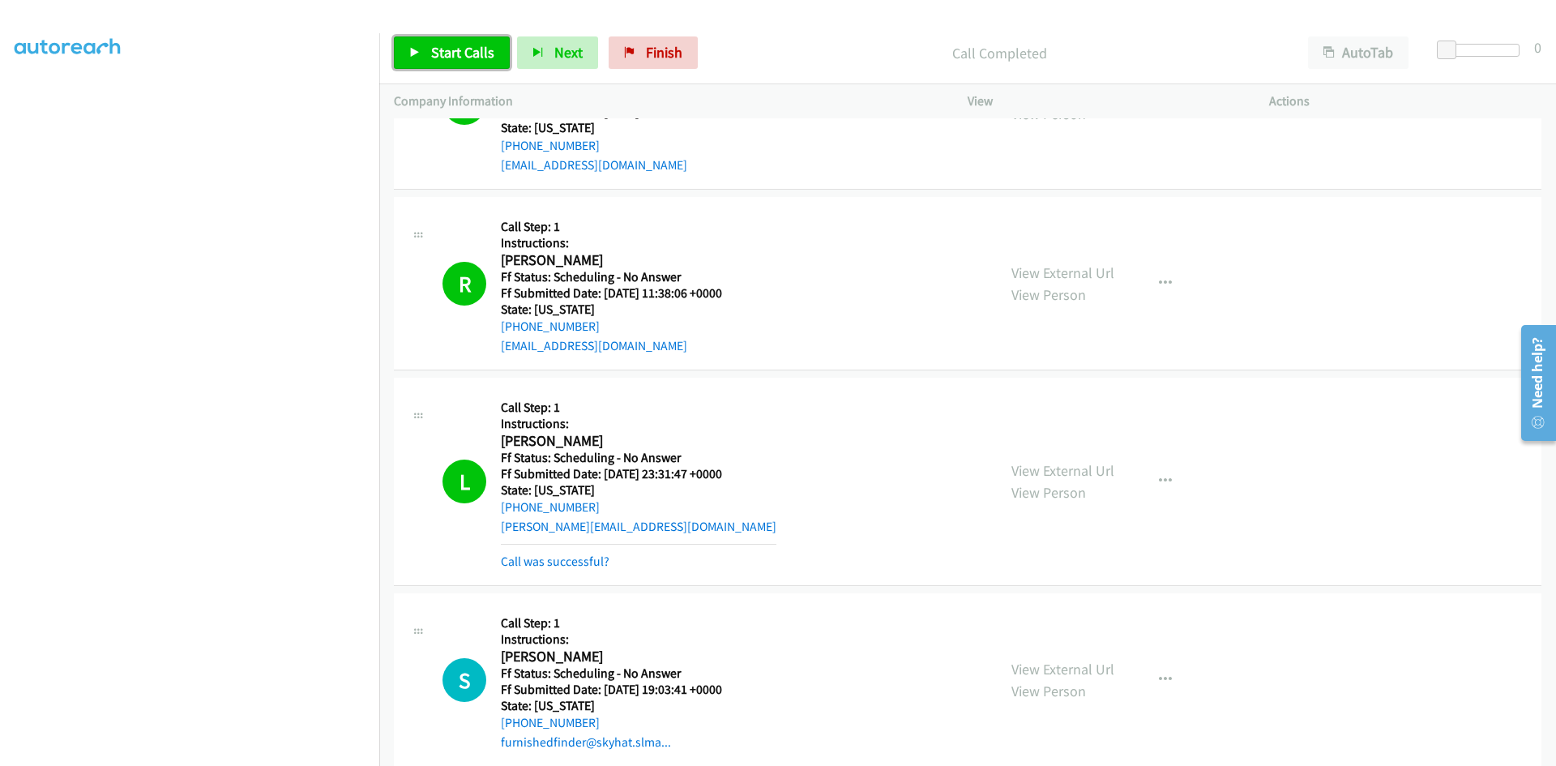
click at [474, 54] on span "Start Calls" at bounding box center [462, 52] width 63 height 19
click at [571, 560] on link "Call was successful?" at bounding box center [555, 561] width 109 height 15
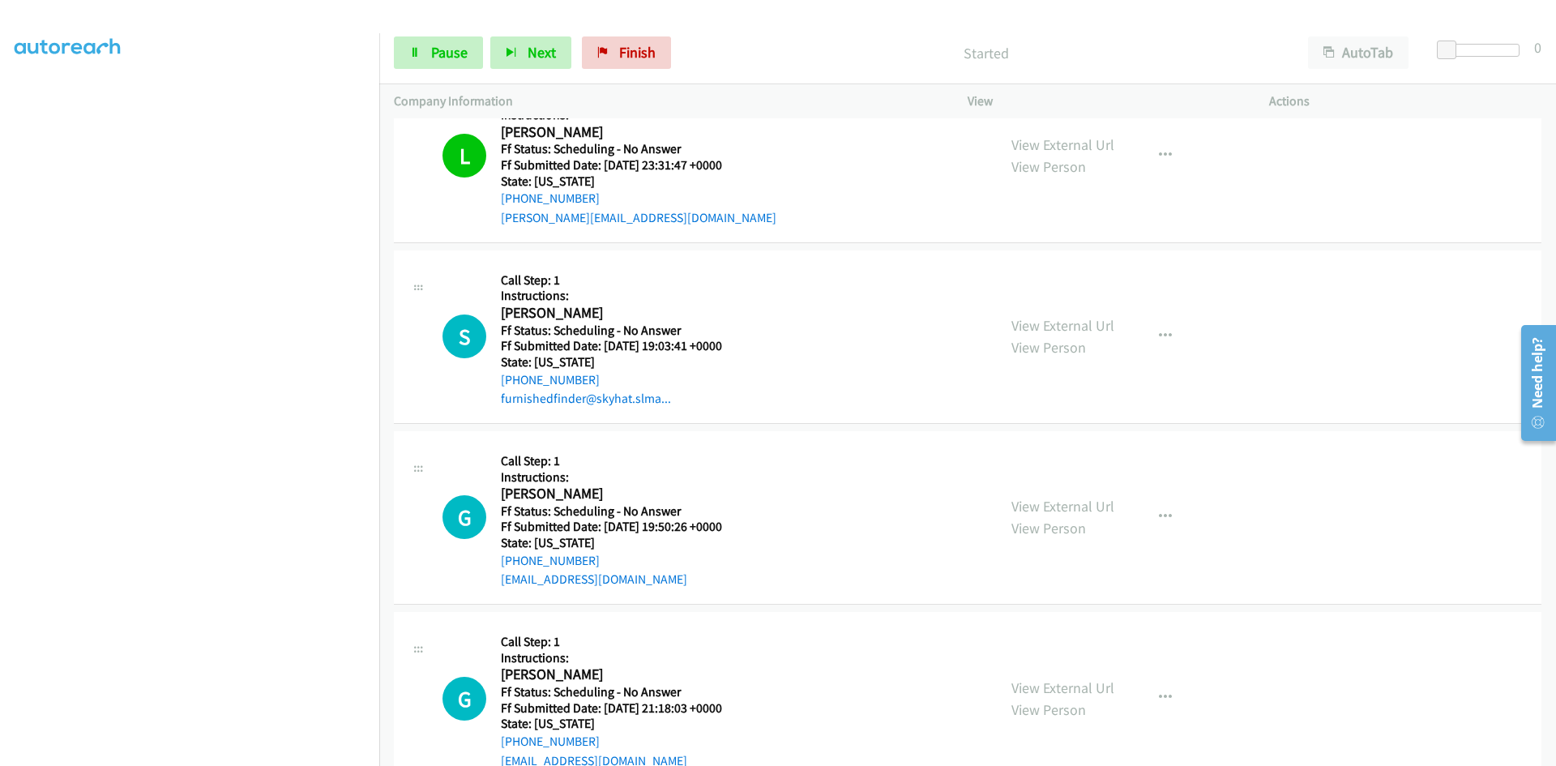
scroll to position [1054, 0]
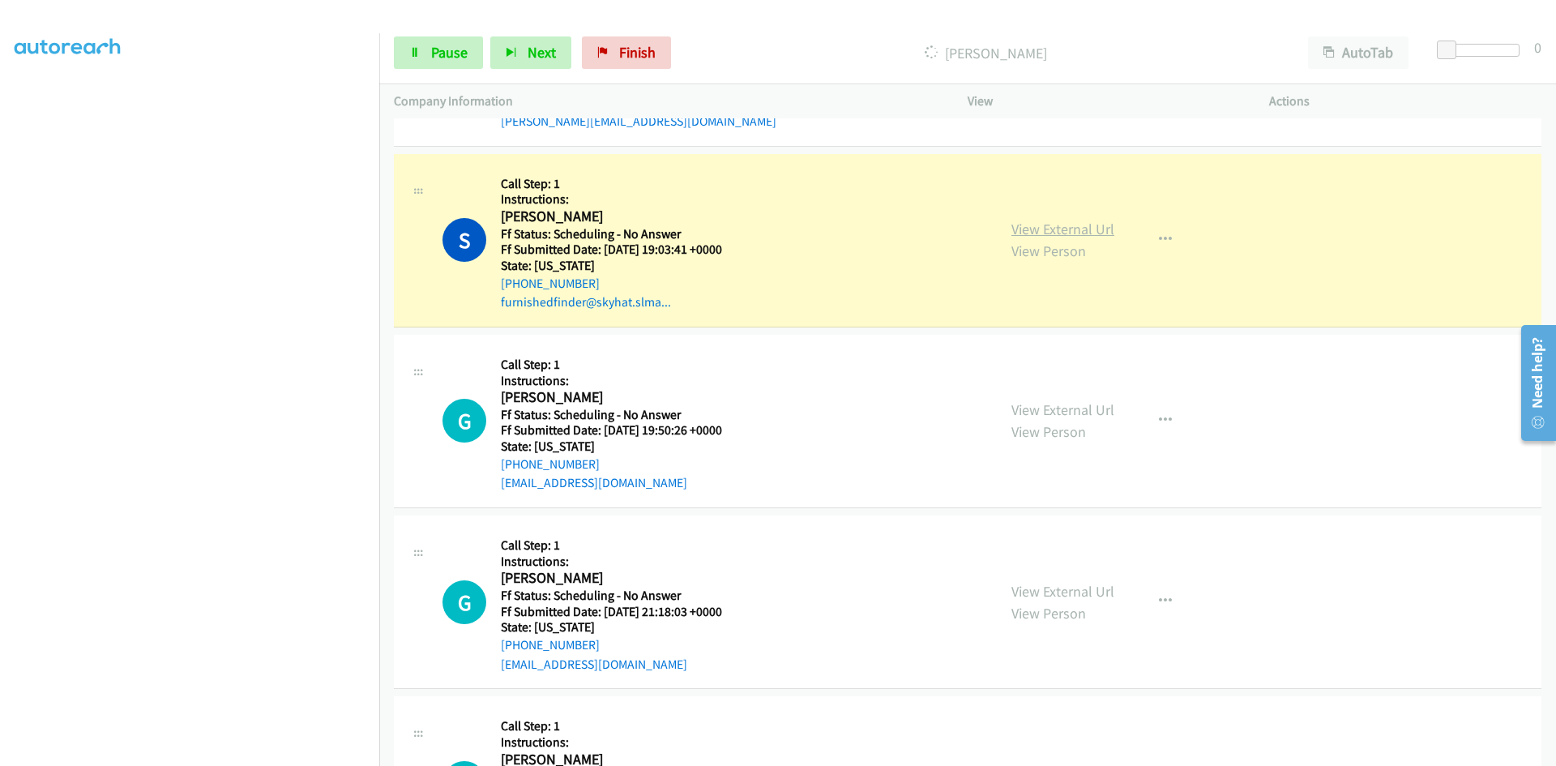
click at [1077, 233] on link "View External Url" at bounding box center [1063, 229] width 103 height 19
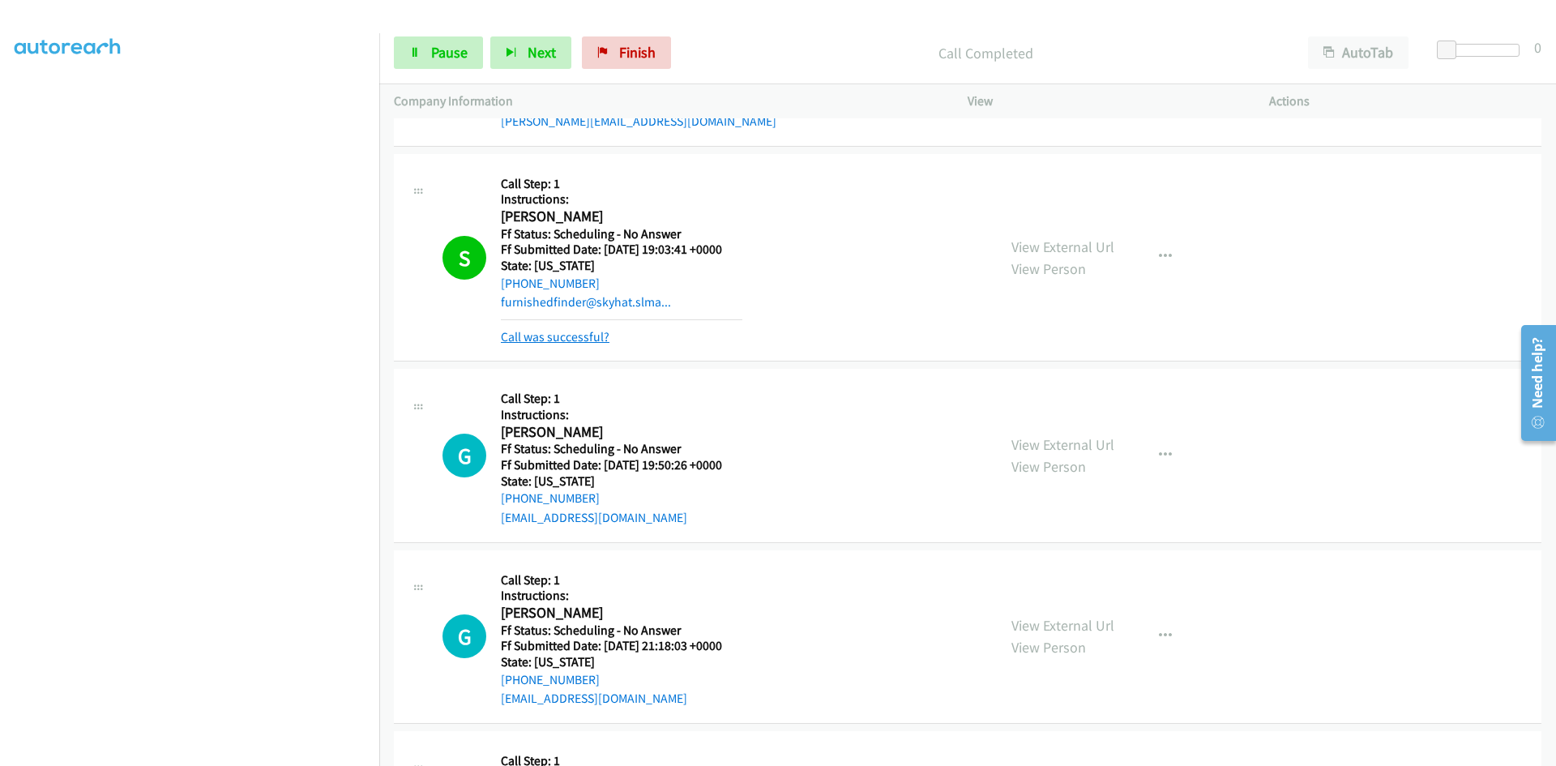
click at [545, 340] on link "Call was successful?" at bounding box center [555, 336] width 109 height 15
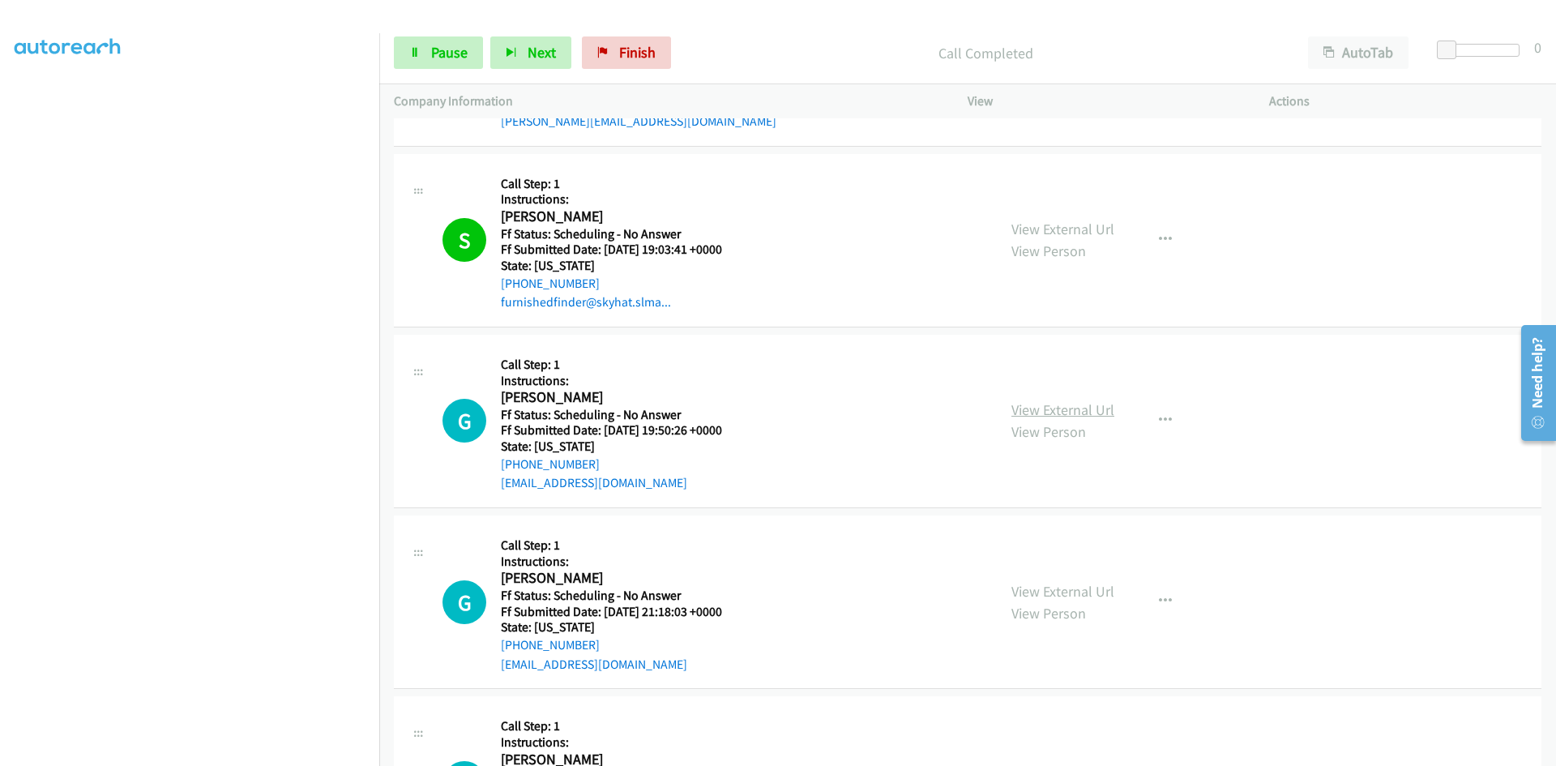
click at [1028, 405] on link "View External Url" at bounding box center [1063, 409] width 103 height 19
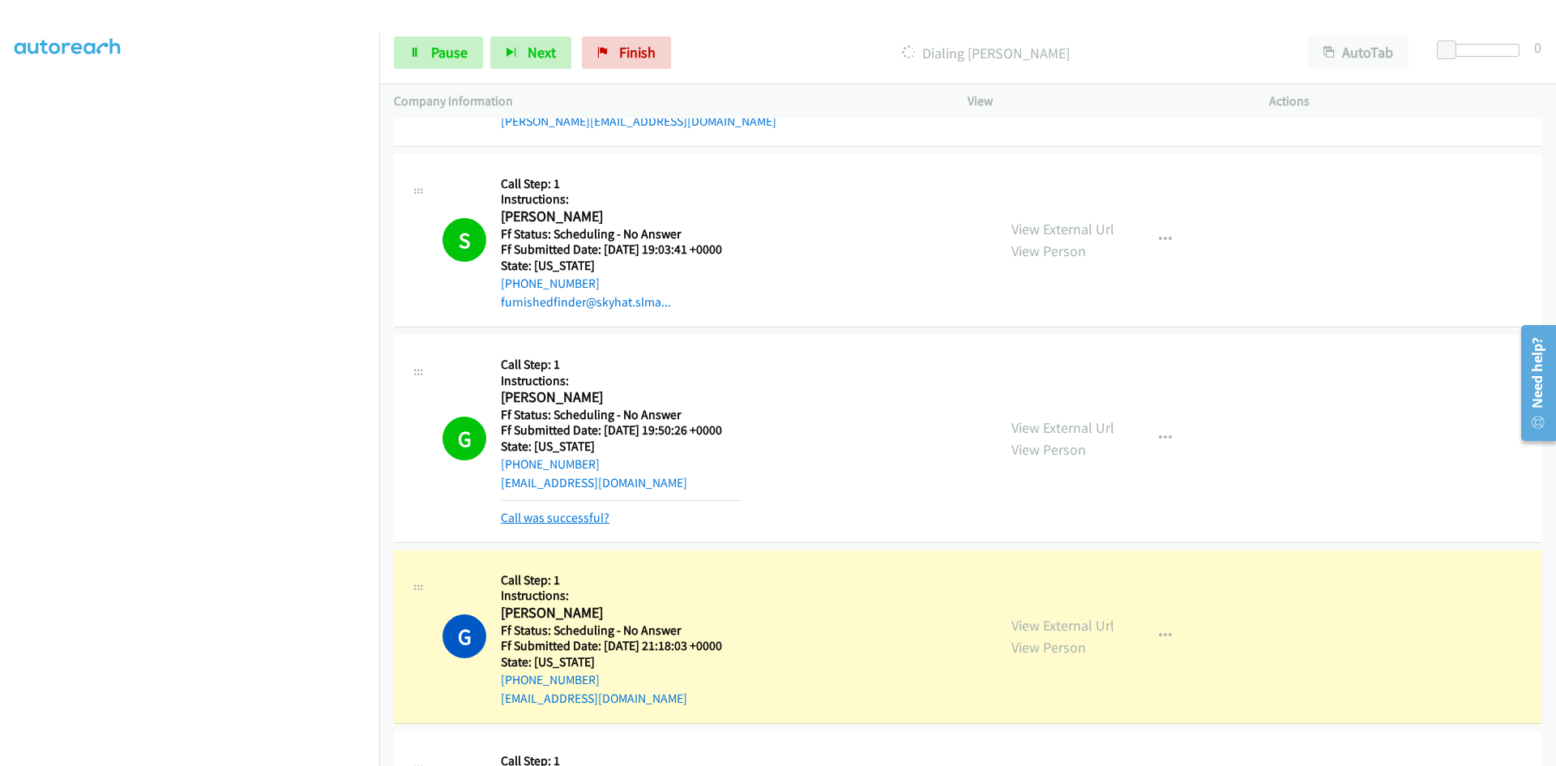
click at [583, 523] on link "Call was successful?" at bounding box center [555, 517] width 109 height 15
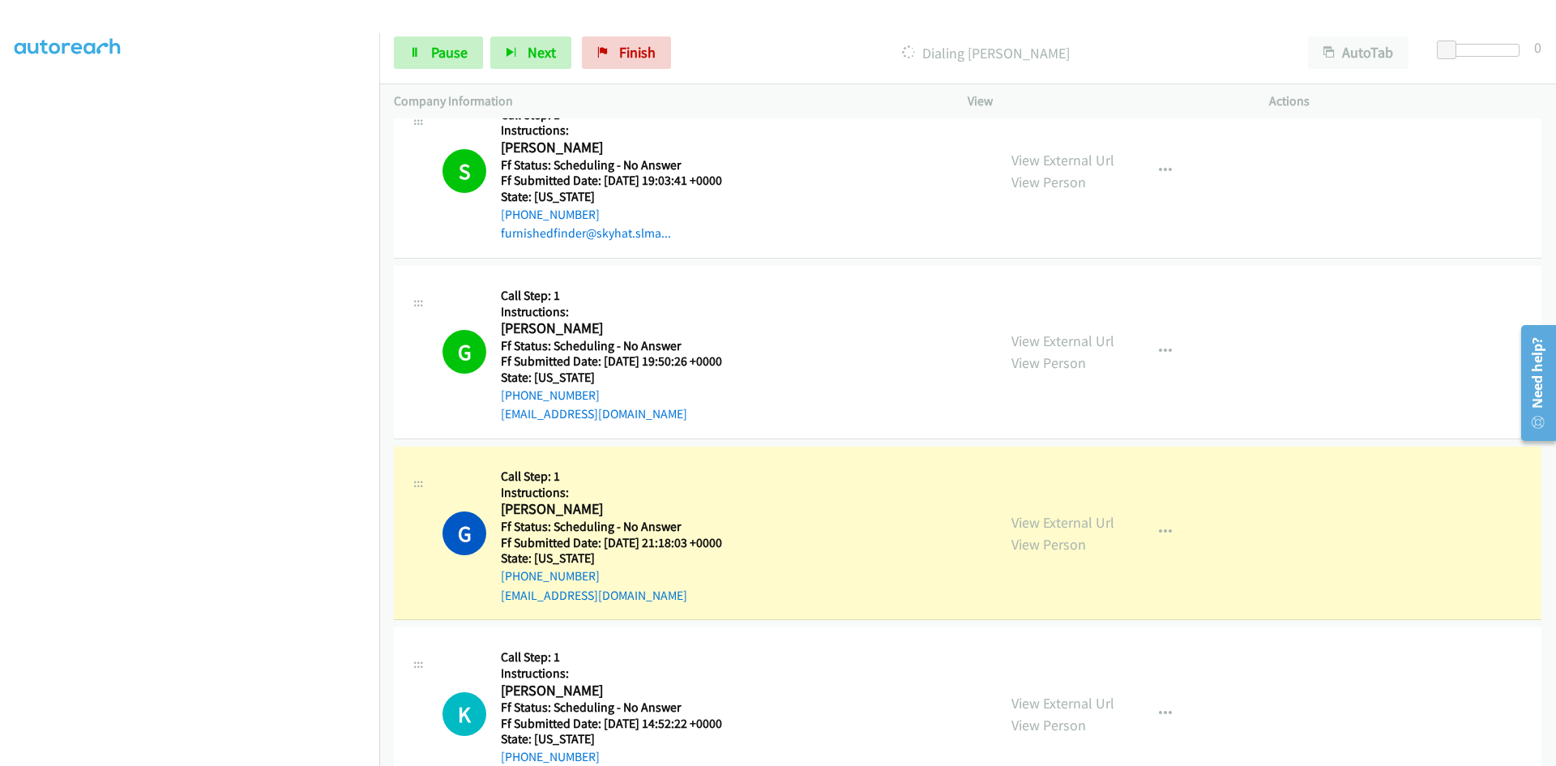
scroll to position [1378, 0]
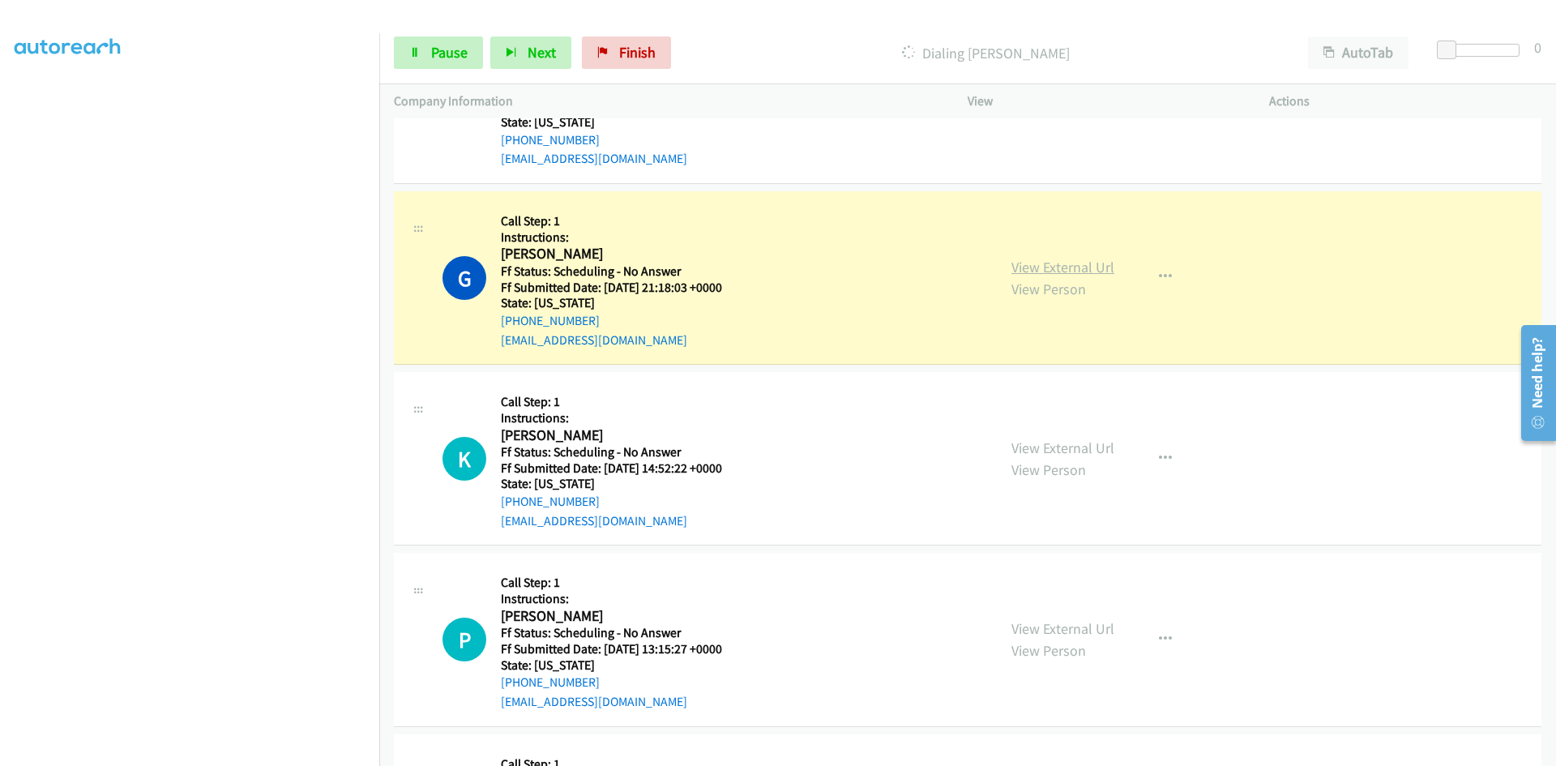
click at [1097, 269] on link "View External Url" at bounding box center [1063, 267] width 103 height 19
click at [444, 50] on span "Pause" at bounding box center [449, 52] width 36 height 19
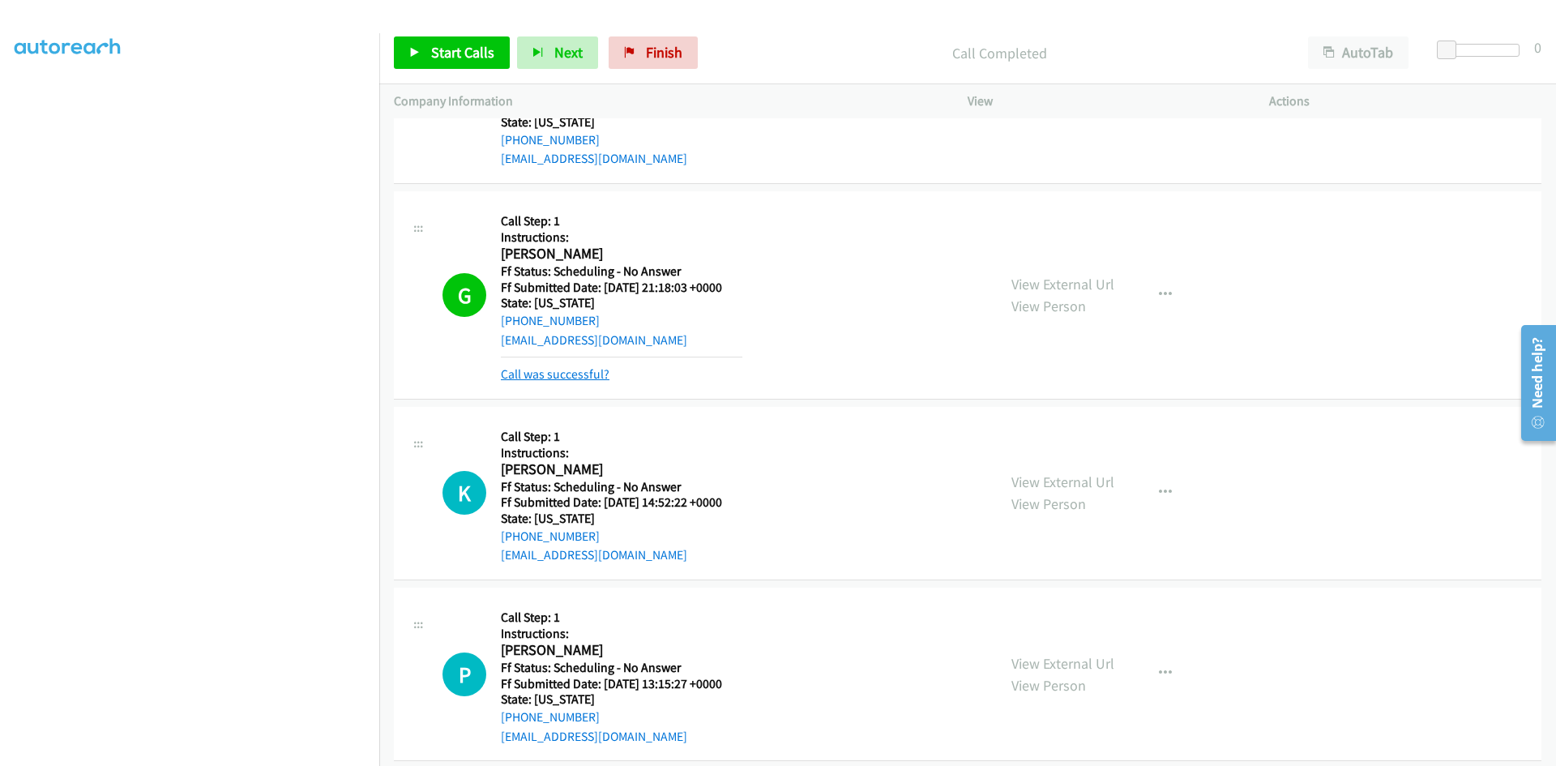
click at [582, 379] on link "Call was successful?" at bounding box center [555, 373] width 109 height 15
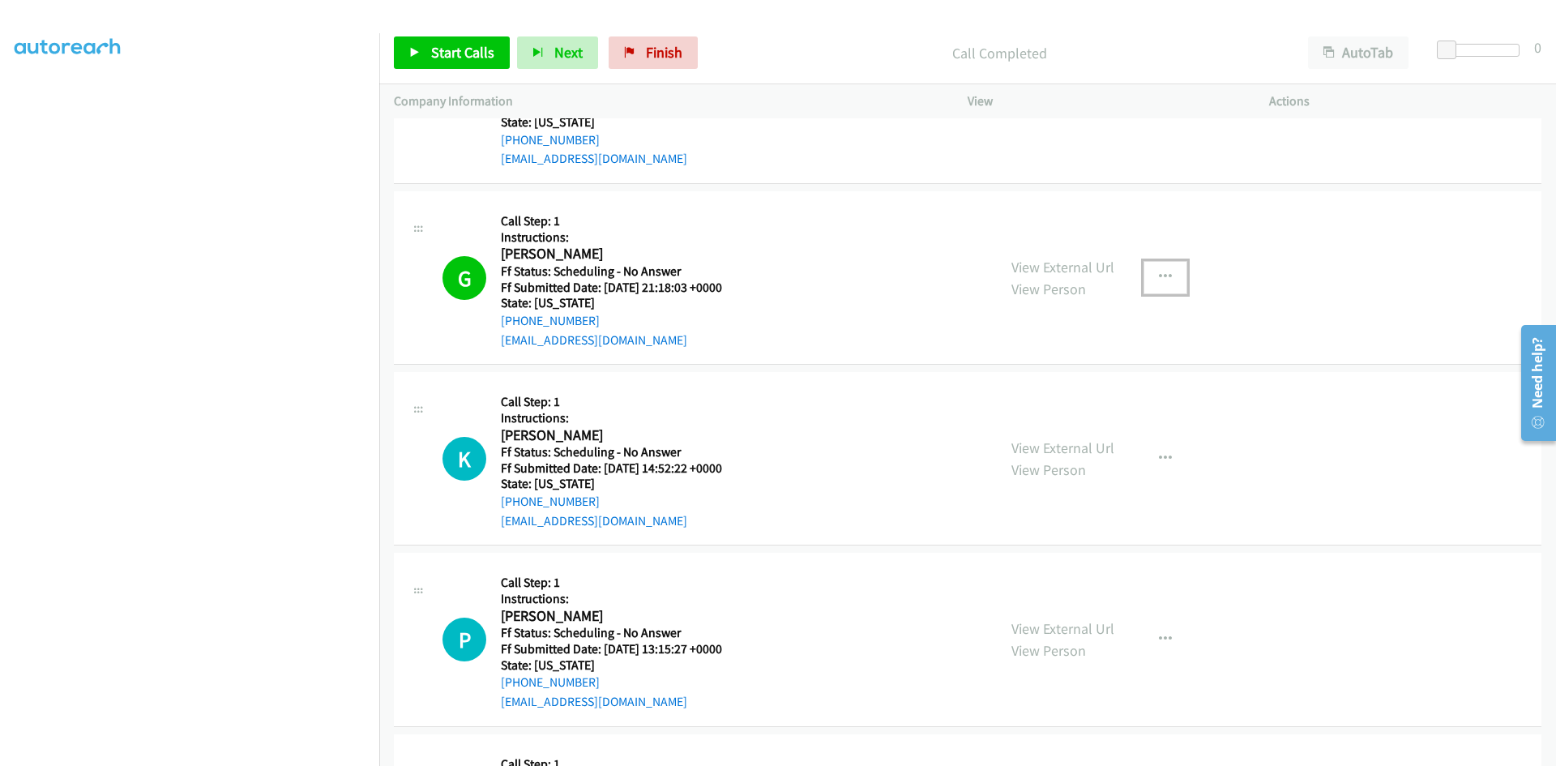
click at [1159, 277] on icon "button" at bounding box center [1165, 277] width 13 height 13
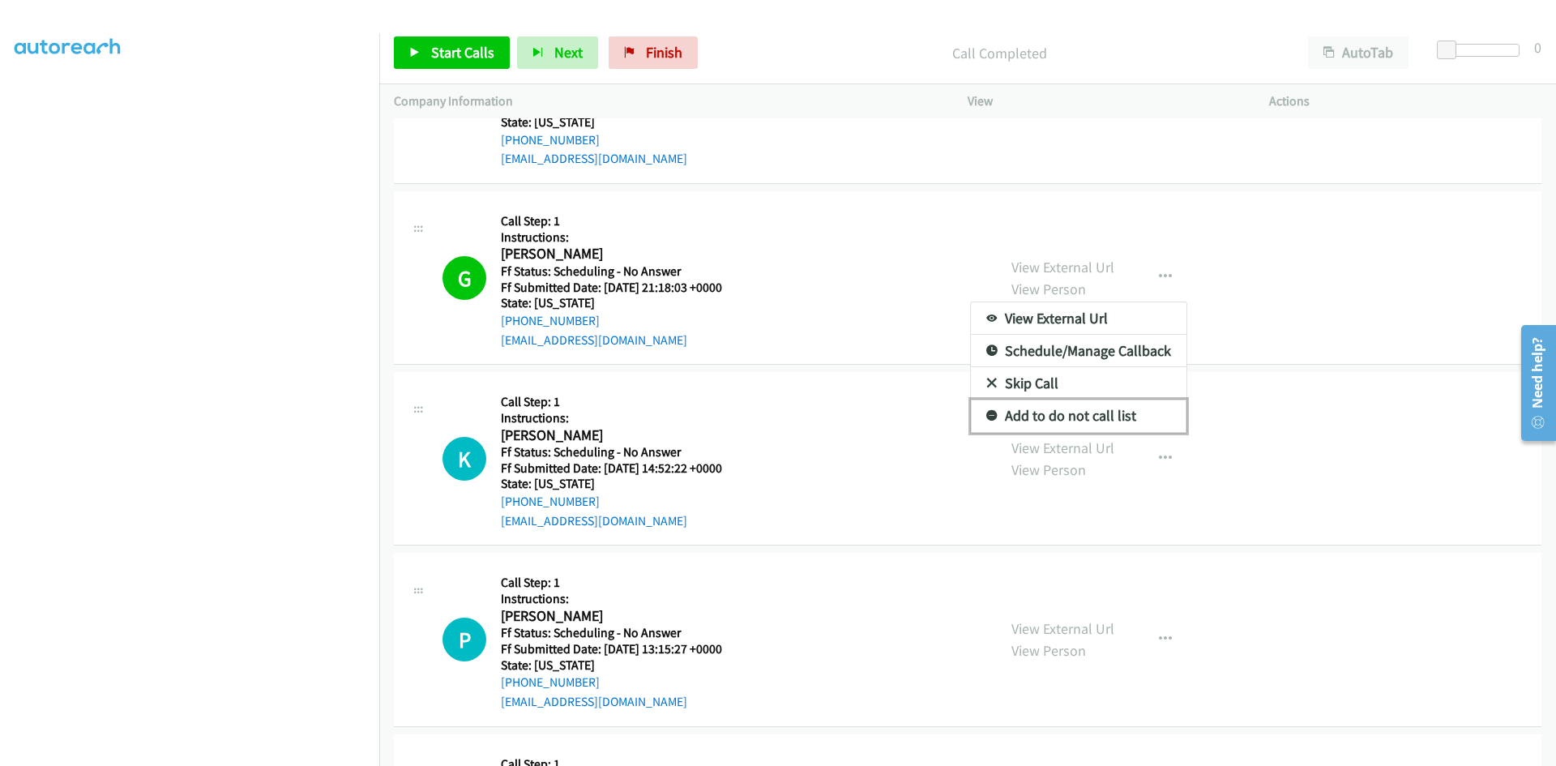
click at [1115, 418] on link "Add to do not call list" at bounding box center [1079, 416] width 216 height 32
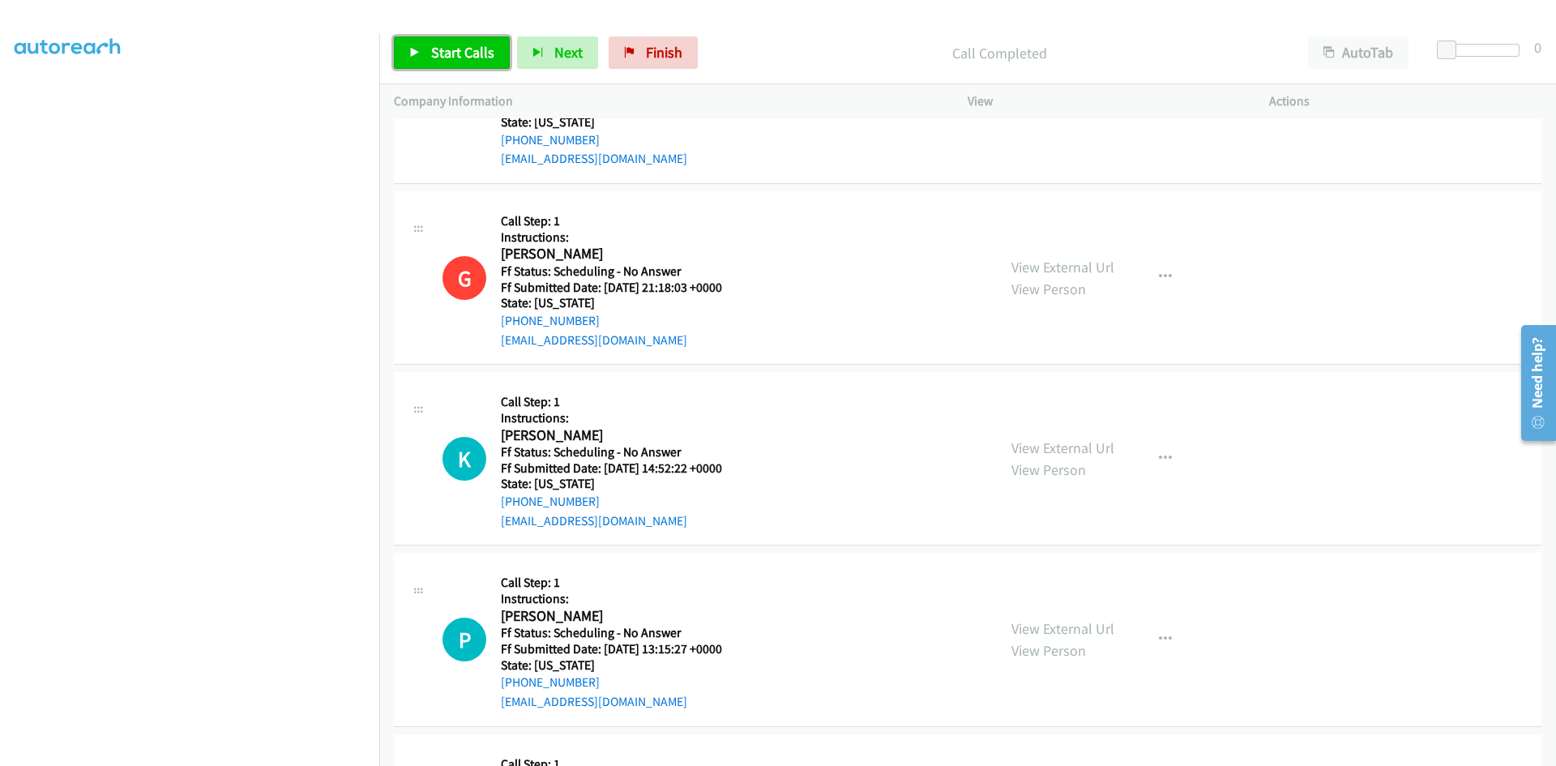
click at [458, 55] on span "Start Calls" at bounding box center [462, 52] width 63 height 19
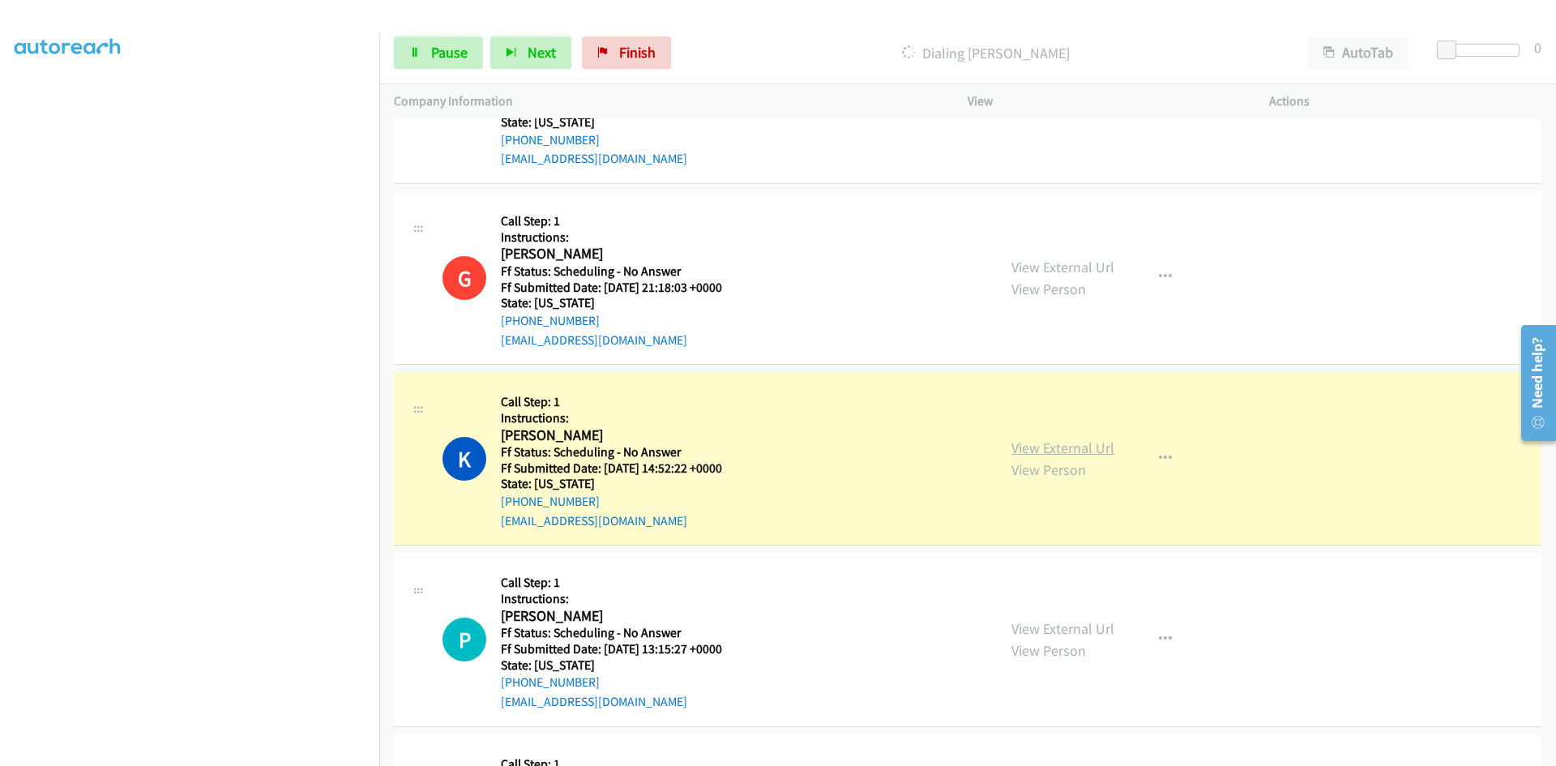
click at [1046, 447] on link "View External Url" at bounding box center [1063, 448] width 103 height 19
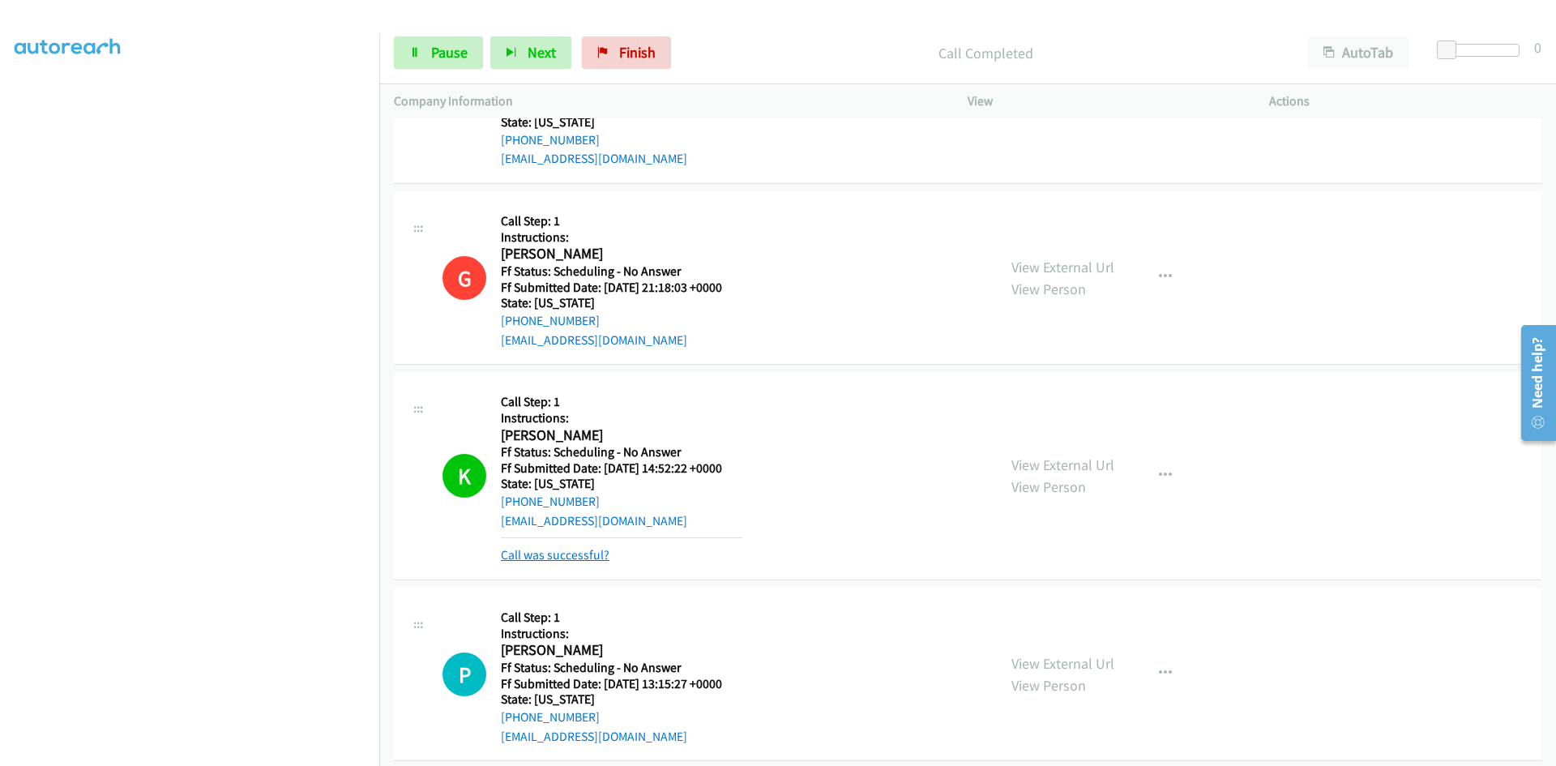
click at [583, 555] on link "Call was successful?" at bounding box center [555, 554] width 109 height 15
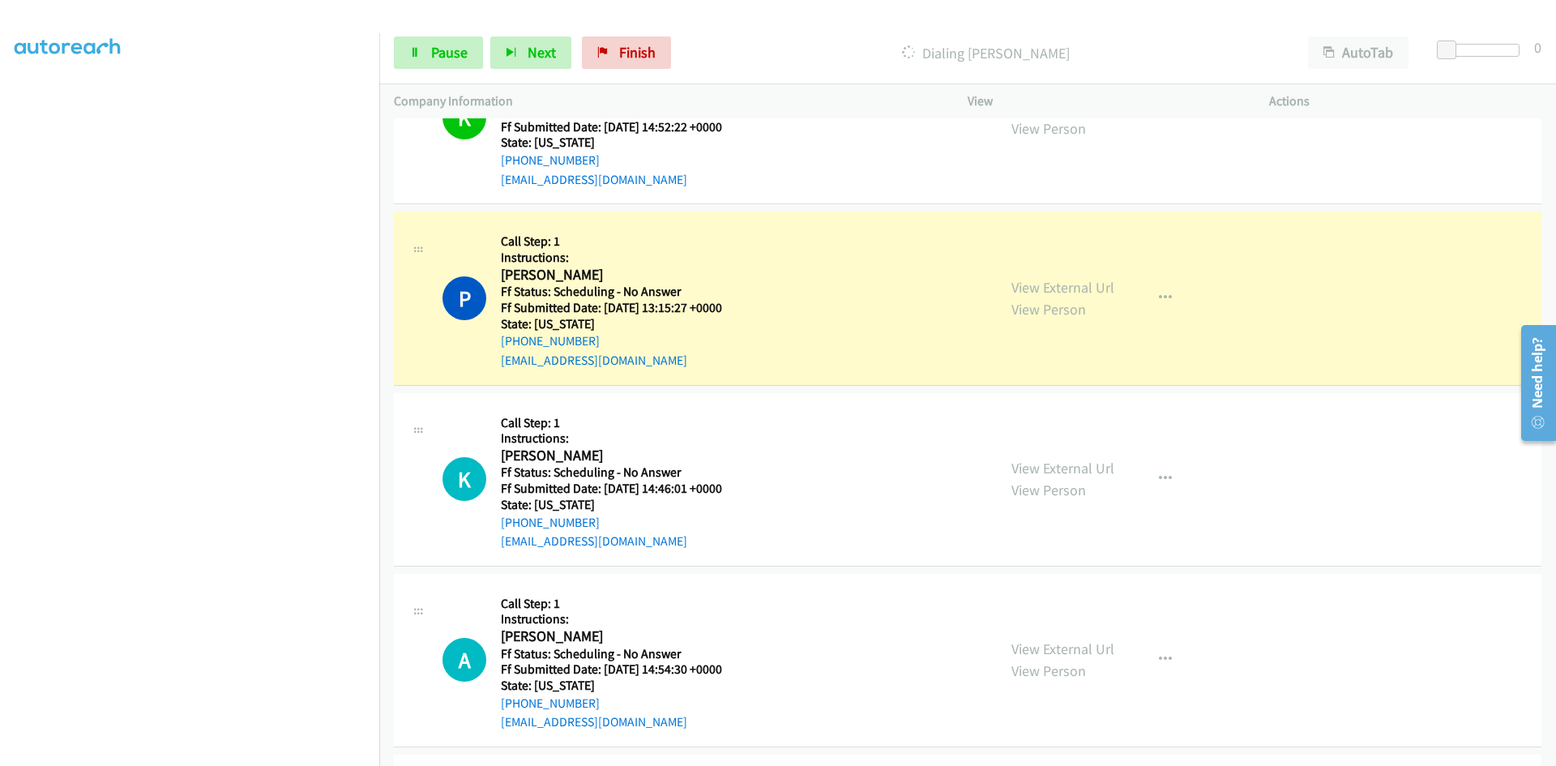
scroll to position [1783, 0]
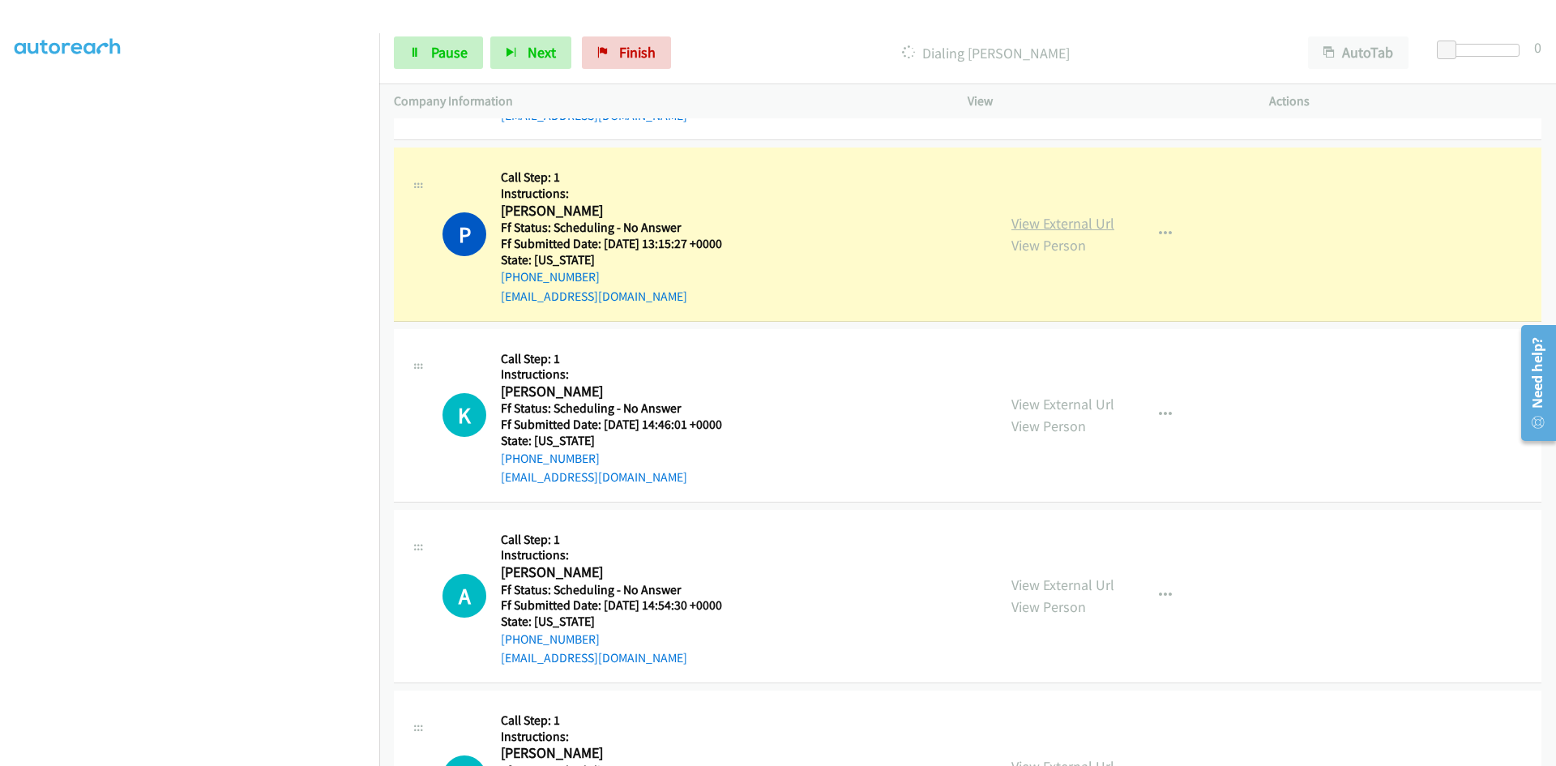
click at [1012, 225] on link "View External Url" at bounding box center [1063, 223] width 103 height 19
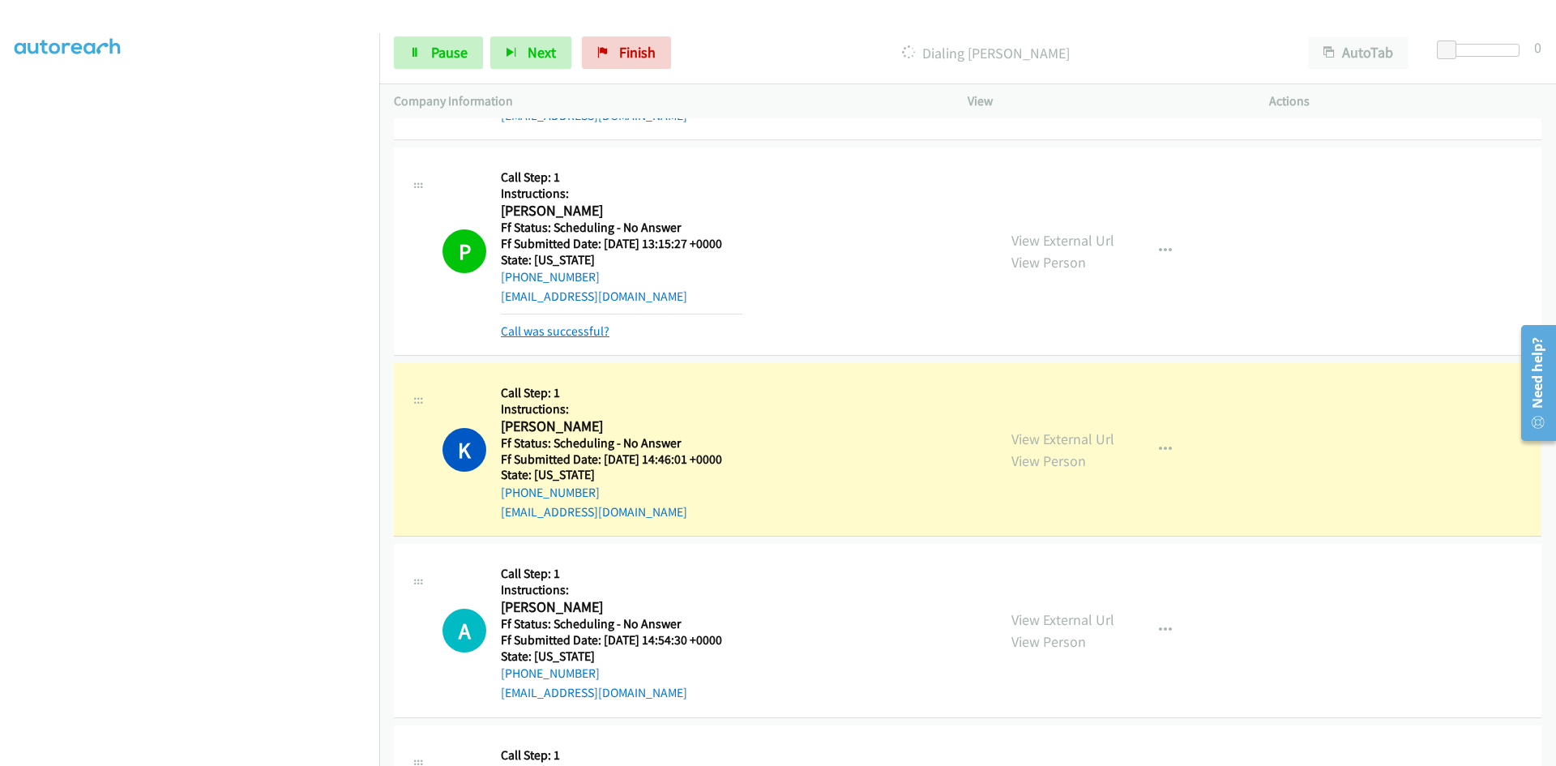
click at [507, 332] on link "Call was successful?" at bounding box center [555, 330] width 109 height 15
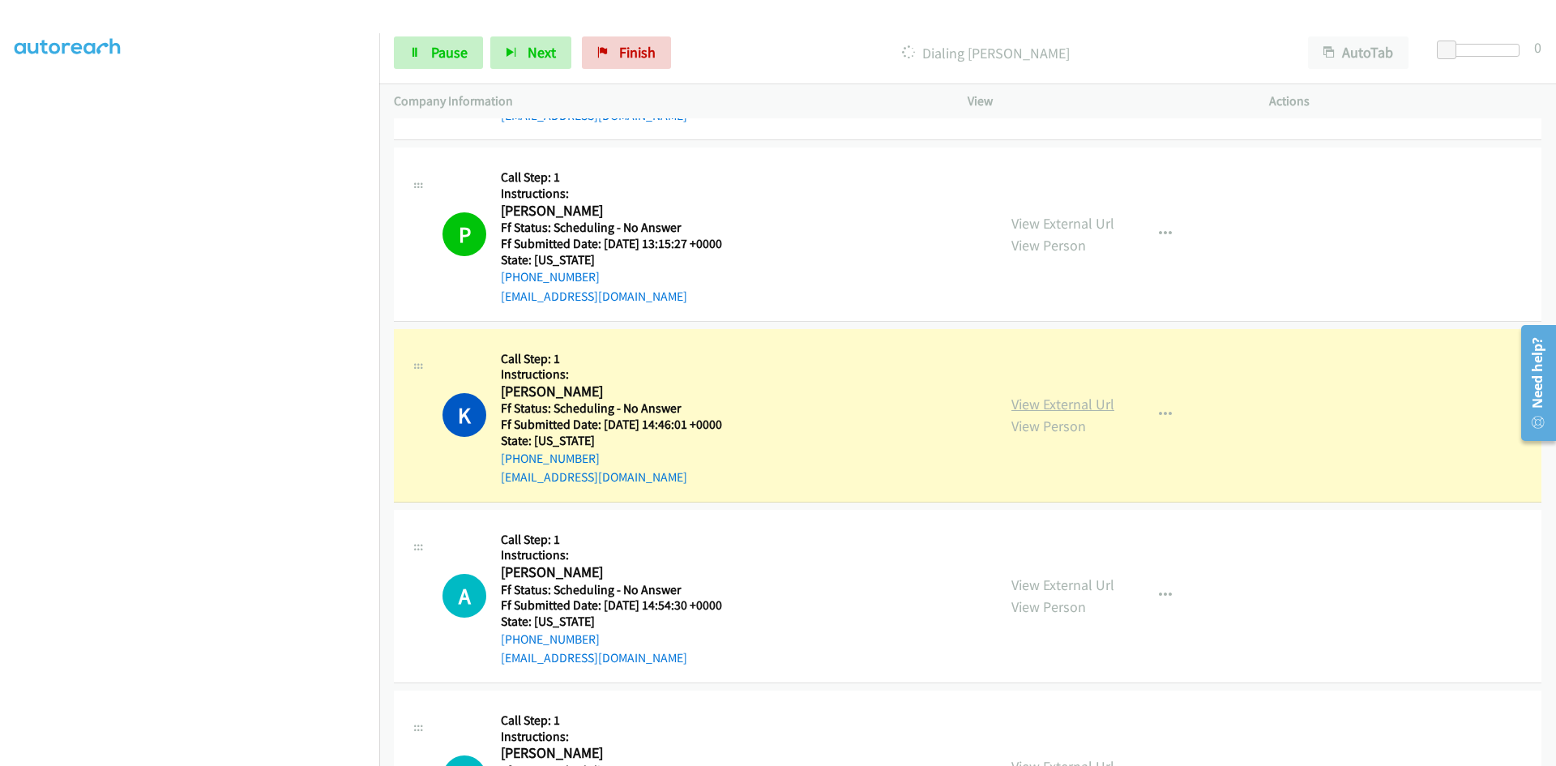
click at [1096, 405] on link "View External Url" at bounding box center [1063, 404] width 103 height 19
click at [450, 50] on span "Pause" at bounding box center [449, 52] width 36 height 19
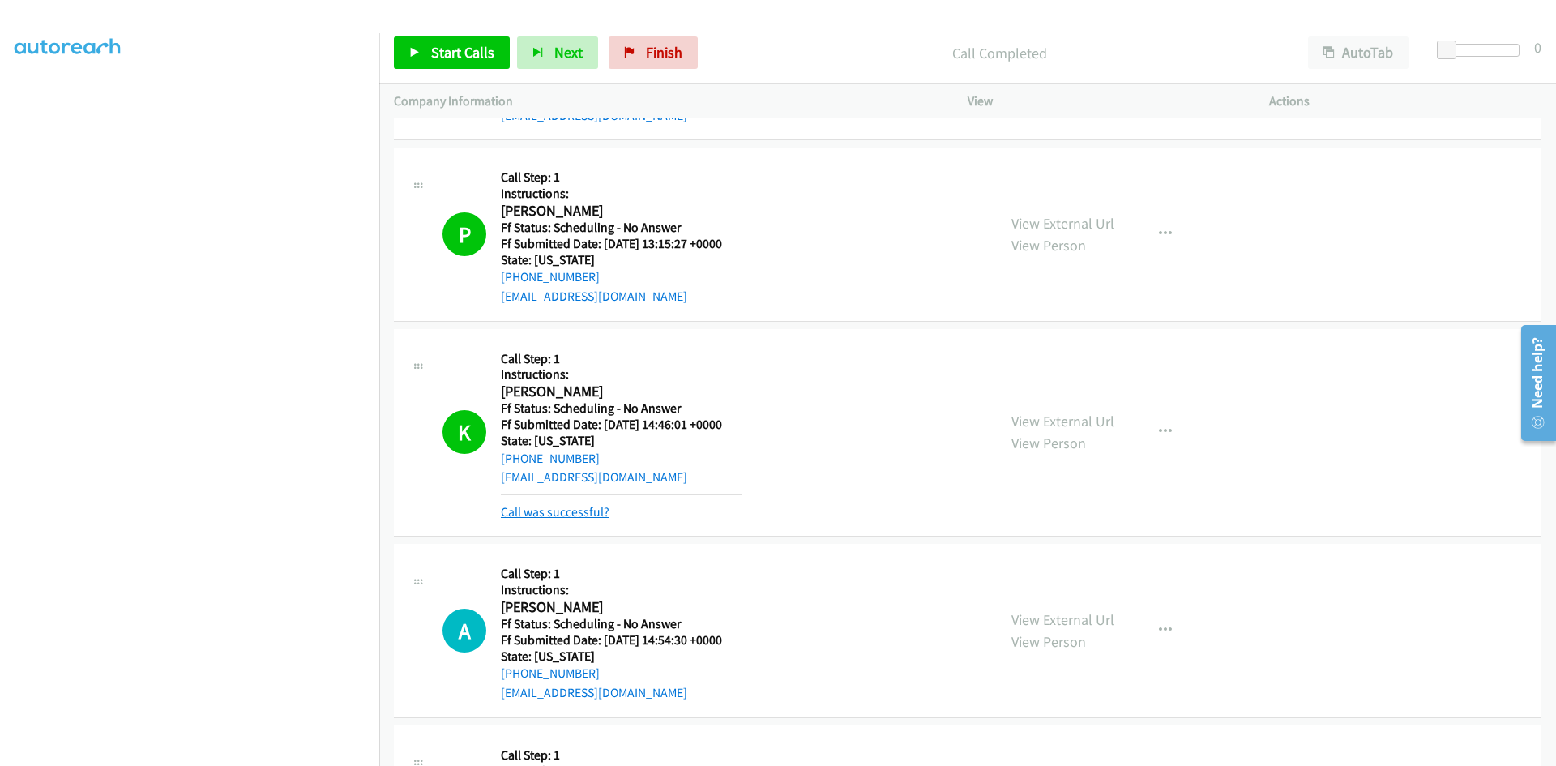
click at [553, 505] on link "Call was successful?" at bounding box center [555, 511] width 109 height 15
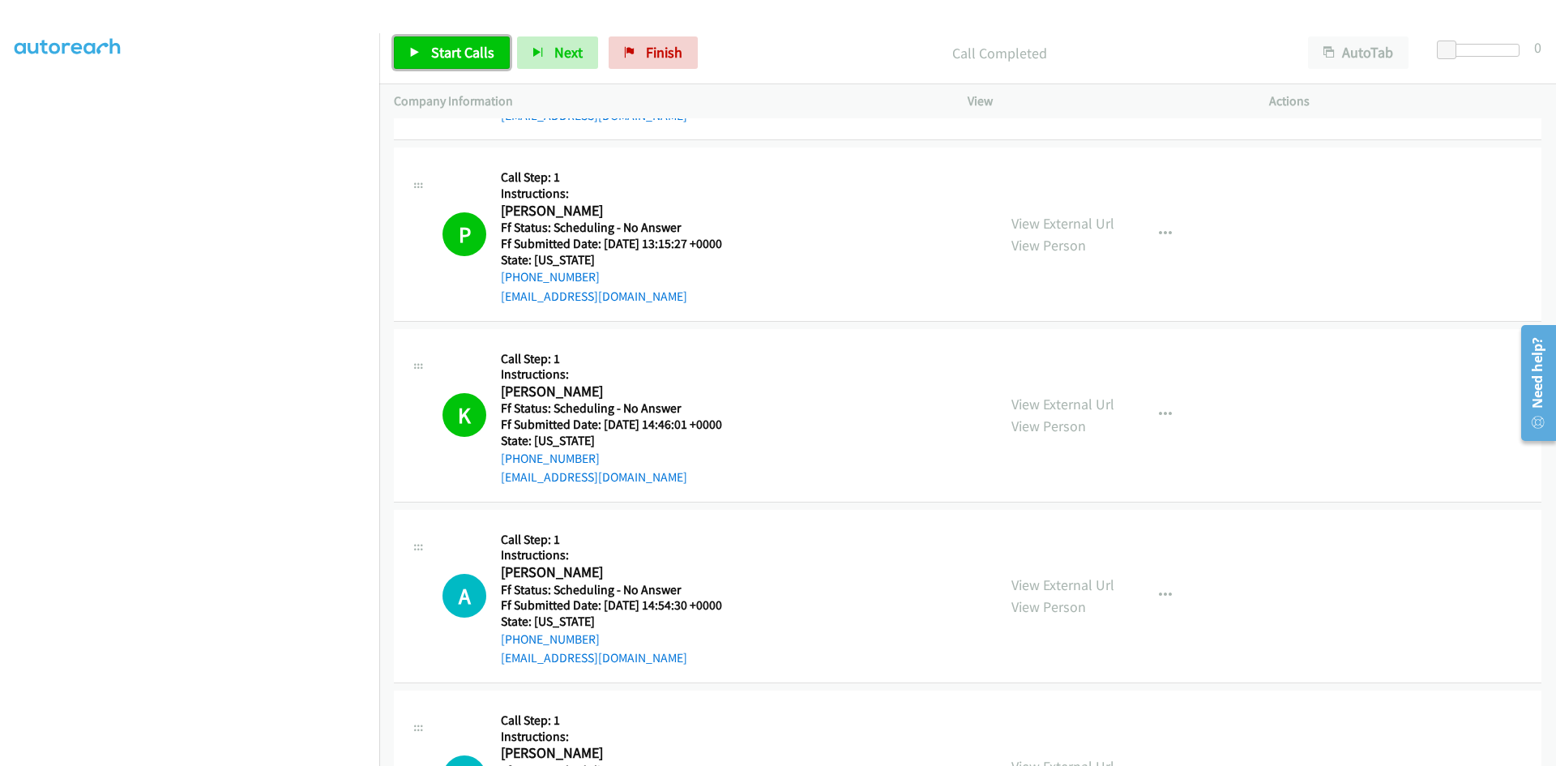
click at [454, 45] on span "Start Calls" at bounding box center [462, 52] width 63 height 19
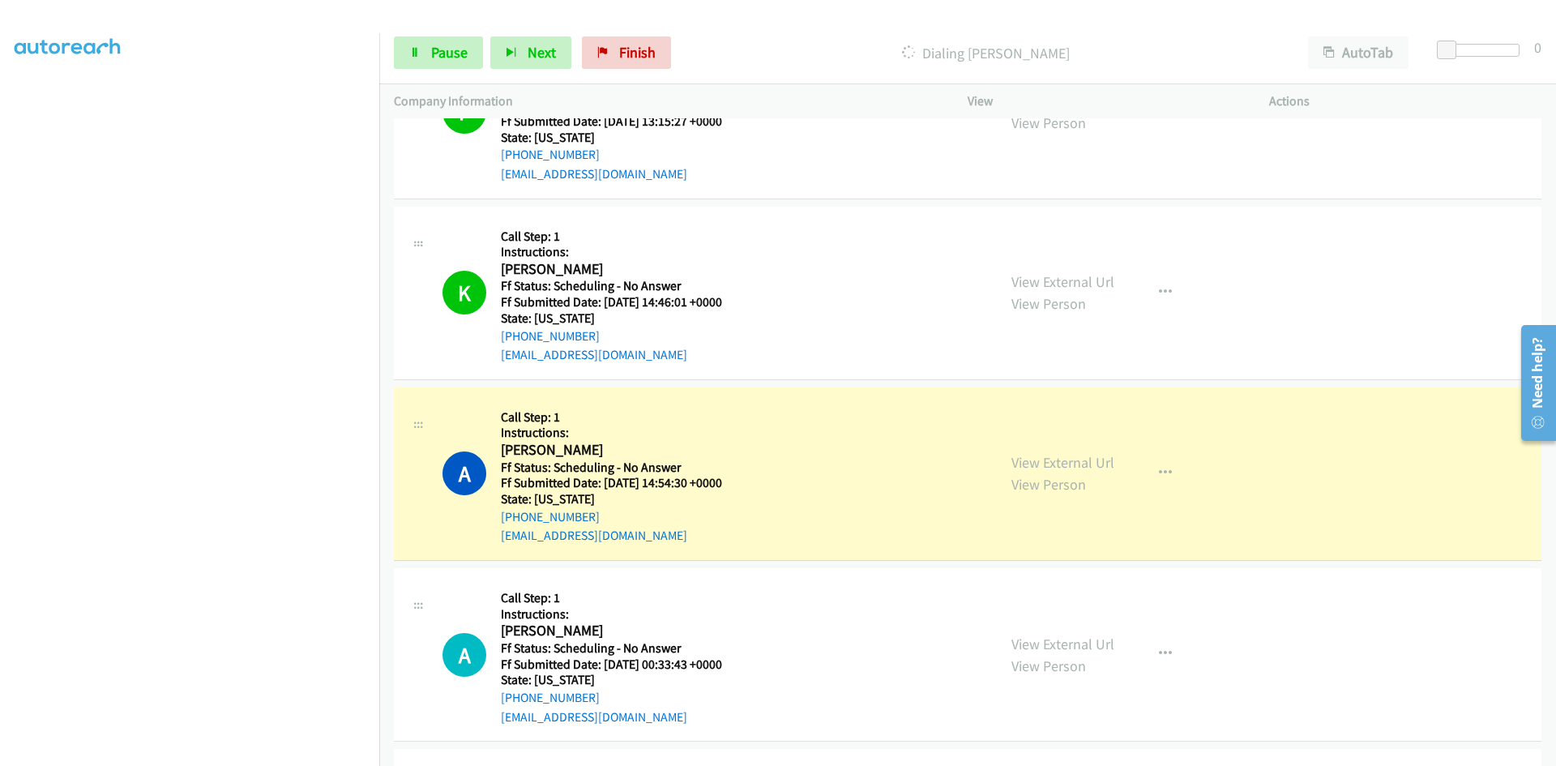
scroll to position [1945, 0]
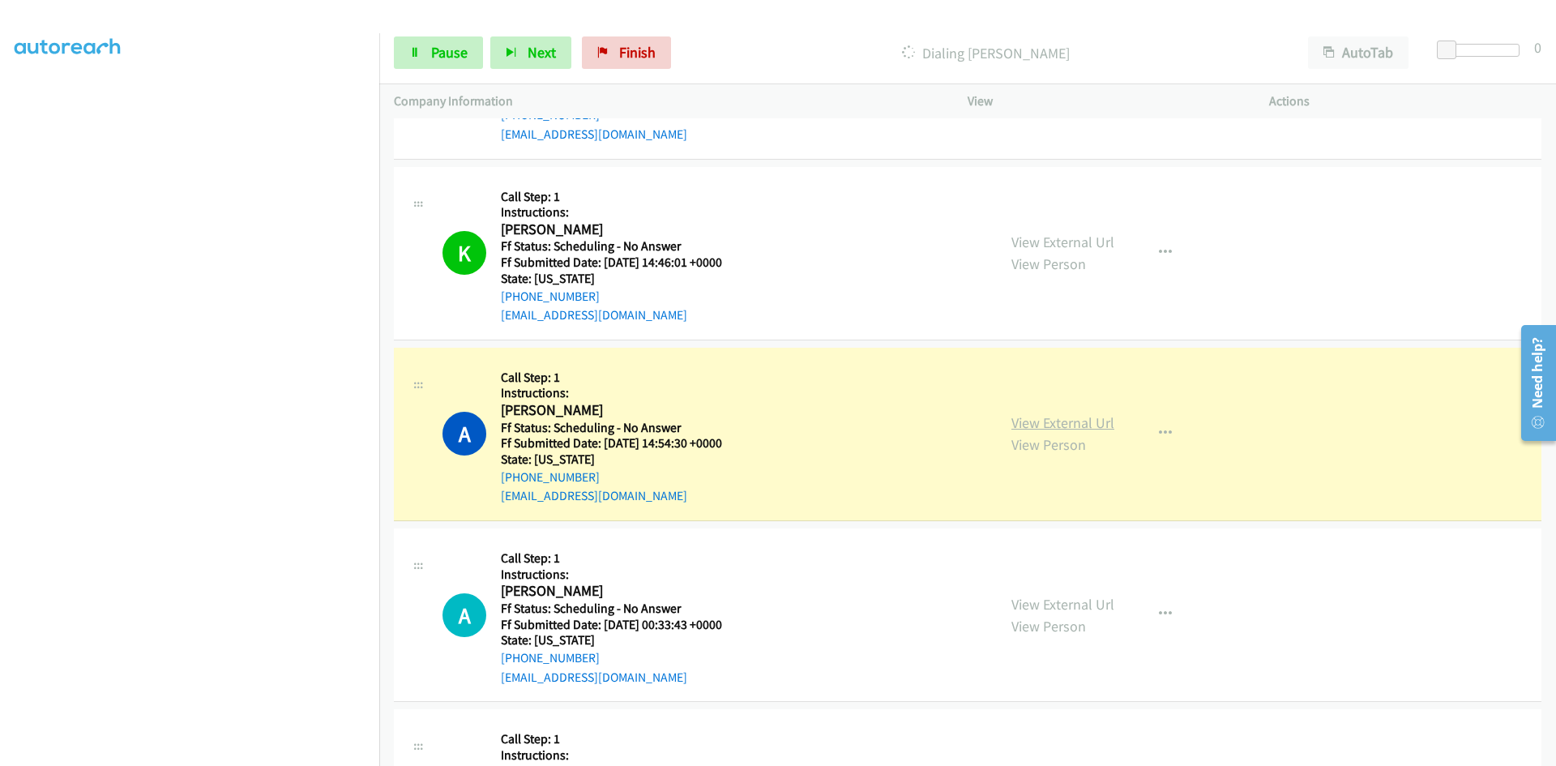
click at [1067, 419] on link "View External Url" at bounding box center [1063, 422] width 103 height 19
click at [437, 46] on span "Pause" at bounding box center [449, 52] width 36 height 19
click at [648, 49] on span "Finish" at bounding box center [664, 52] width 36 height 19
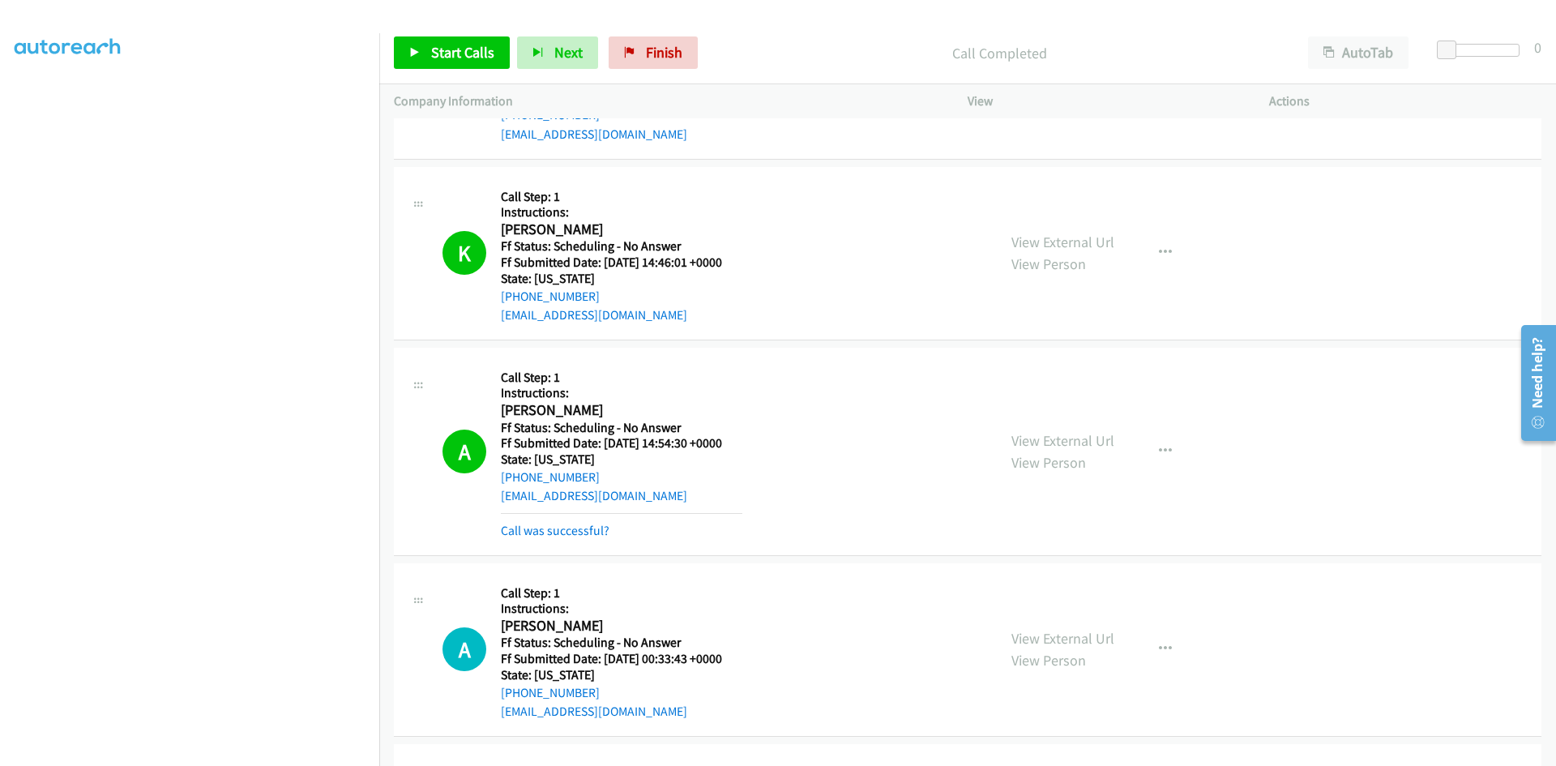
click at [521, 543] on div "A Callback Scheduled Call Step: 1 Instructions: Allison Brauch America/Chicago …" at bounding box center [968, 452] width 1148 height 208
click at [523, 533] on link "Call was successful?" at bounding box center [555, 530] width 109 height 15
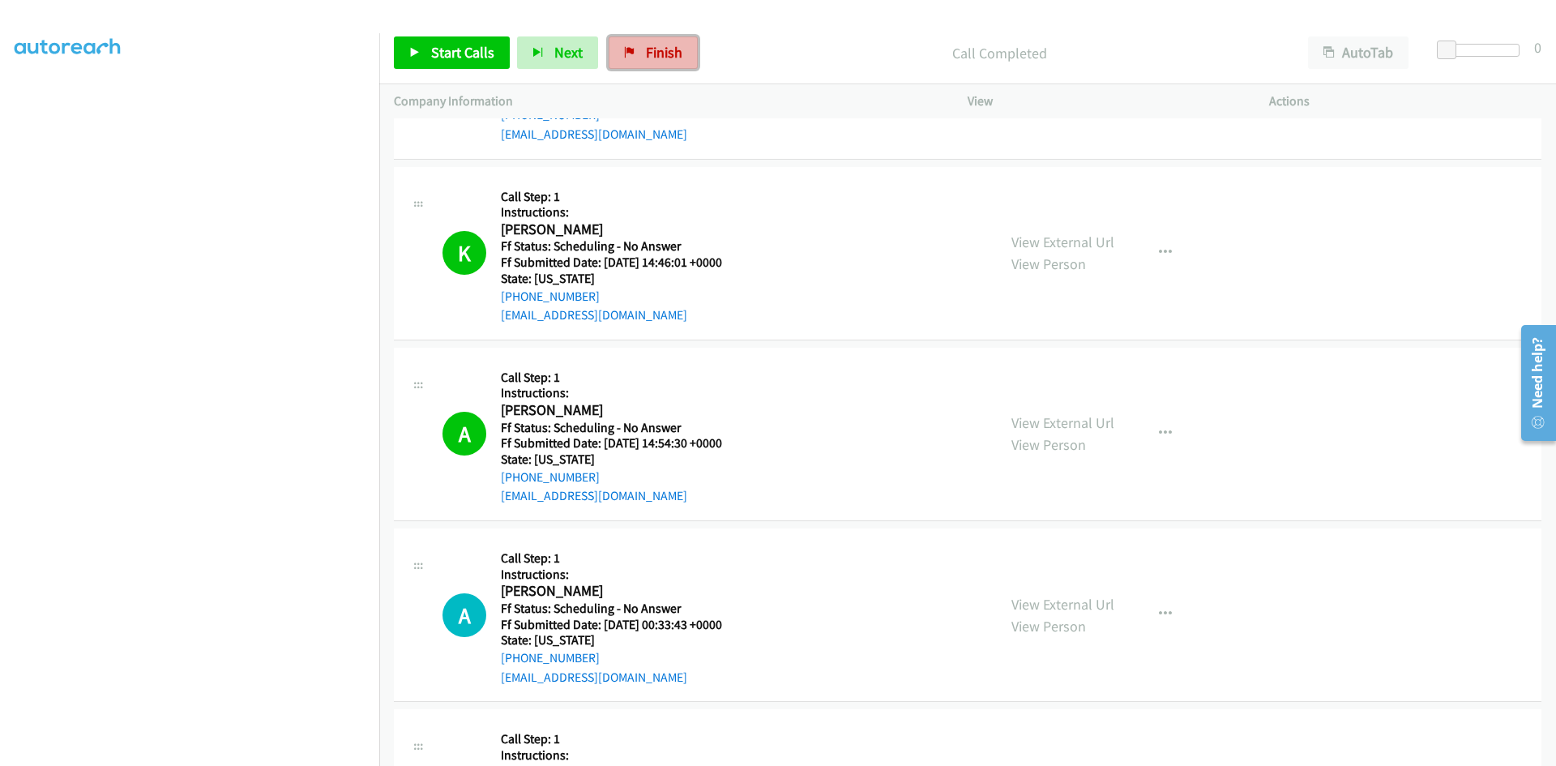
click at [673, 49] on span "Finish" at bounding box center [664, 52] width 36 height 19
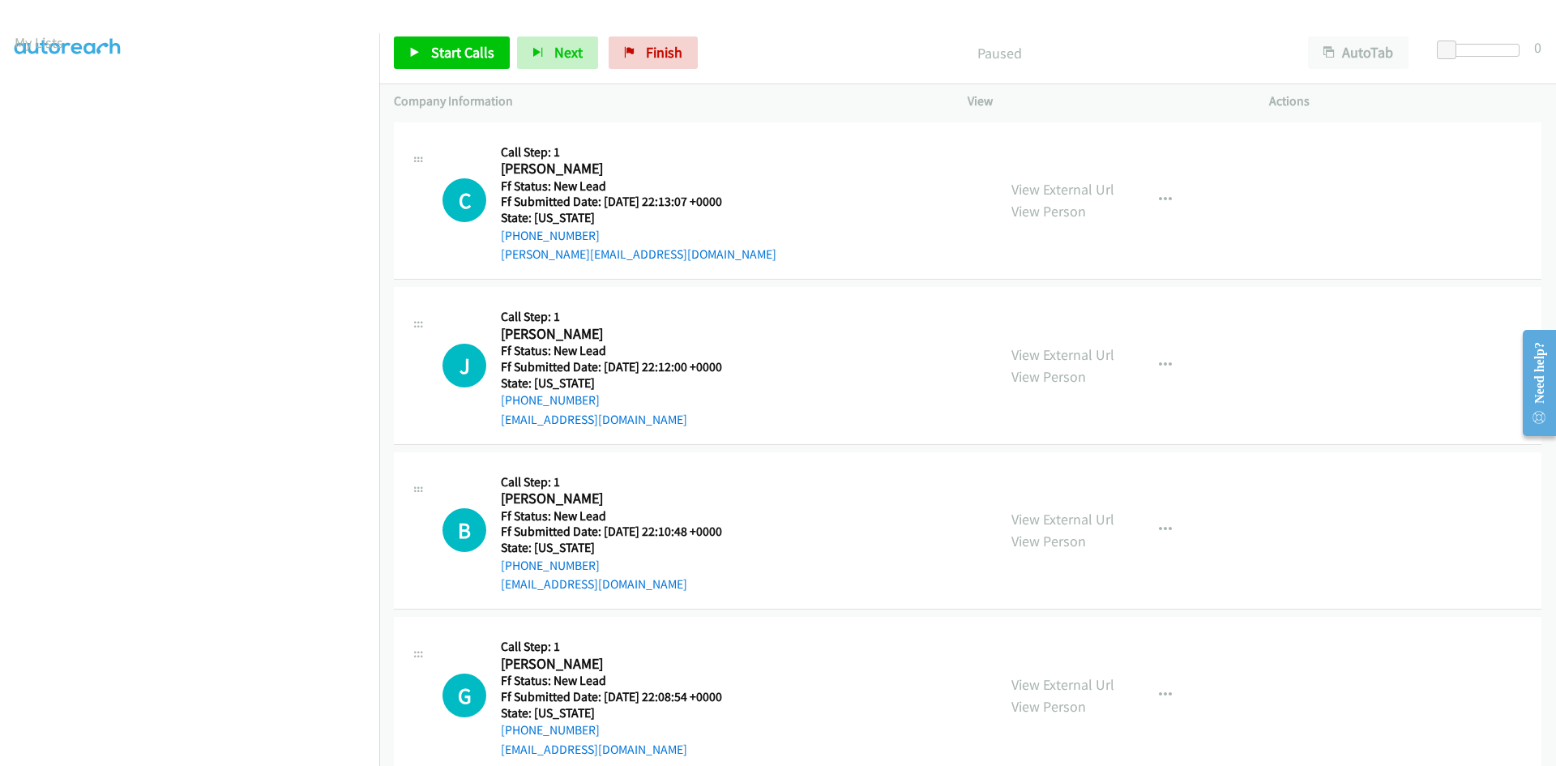
scroll to position [143, 0]
click at [452, 42] on link "Start Calls" at bounding box center [452, 52] width 116 height 32
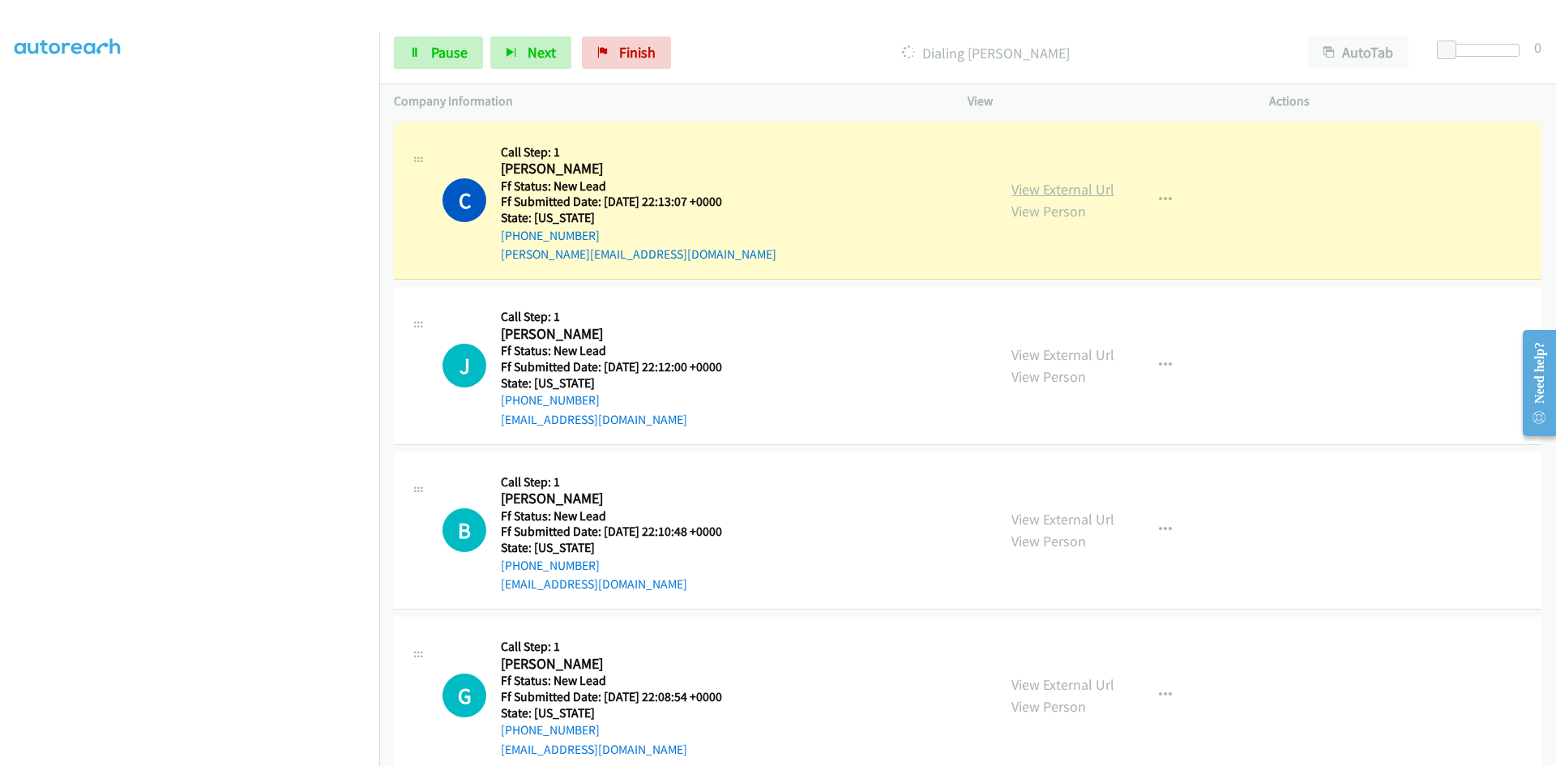
click at [1051, 189] on link "View External Url" at bounding box center [1063, 189] width 103 height 19
click at [443, 50] on span "Pause" at bounding box center [449, 52] width 36 height 19
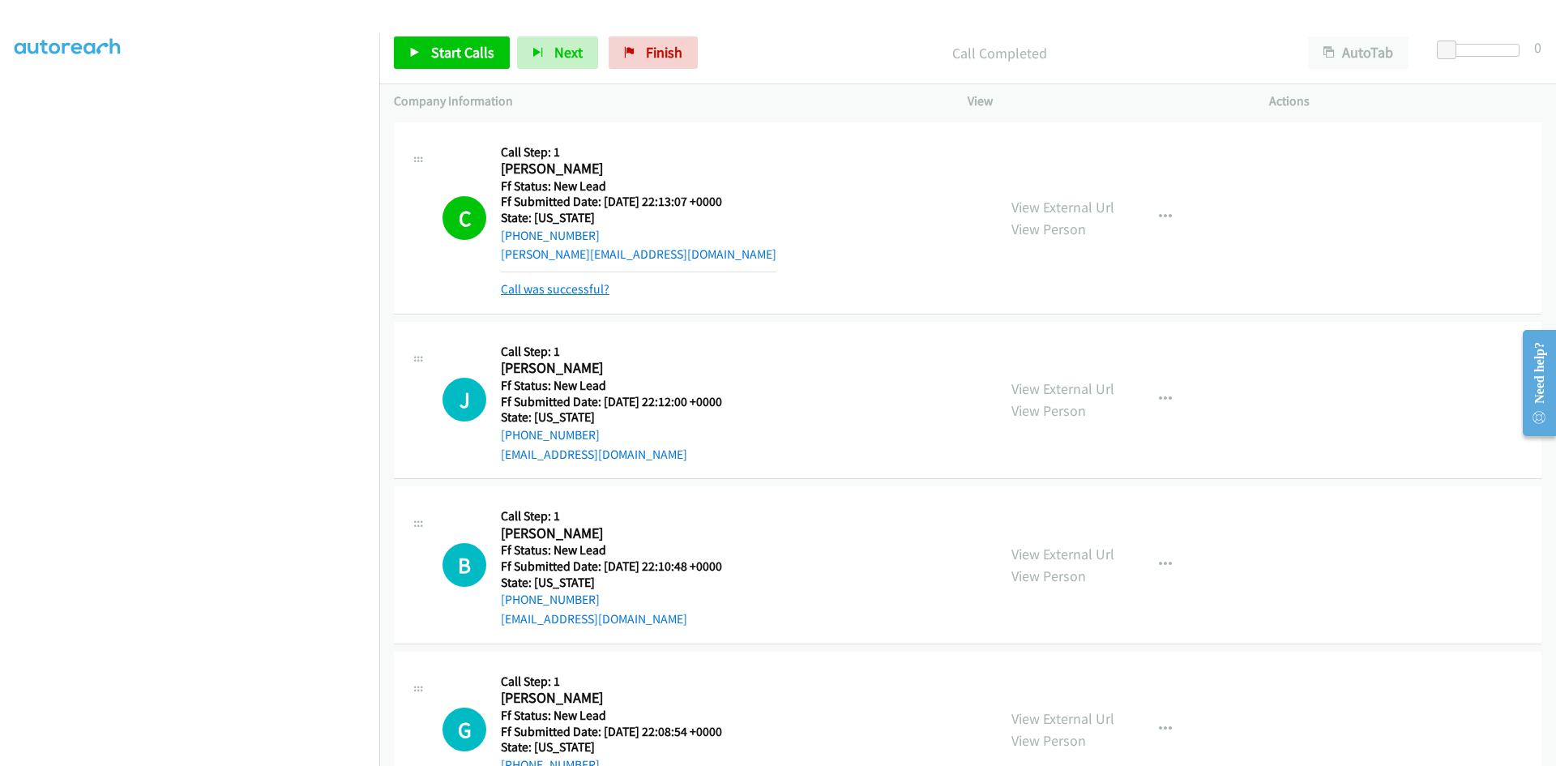
click at [597, 291] on link "Call was successful?" at bounding box center [555, 288] width 109 height 15
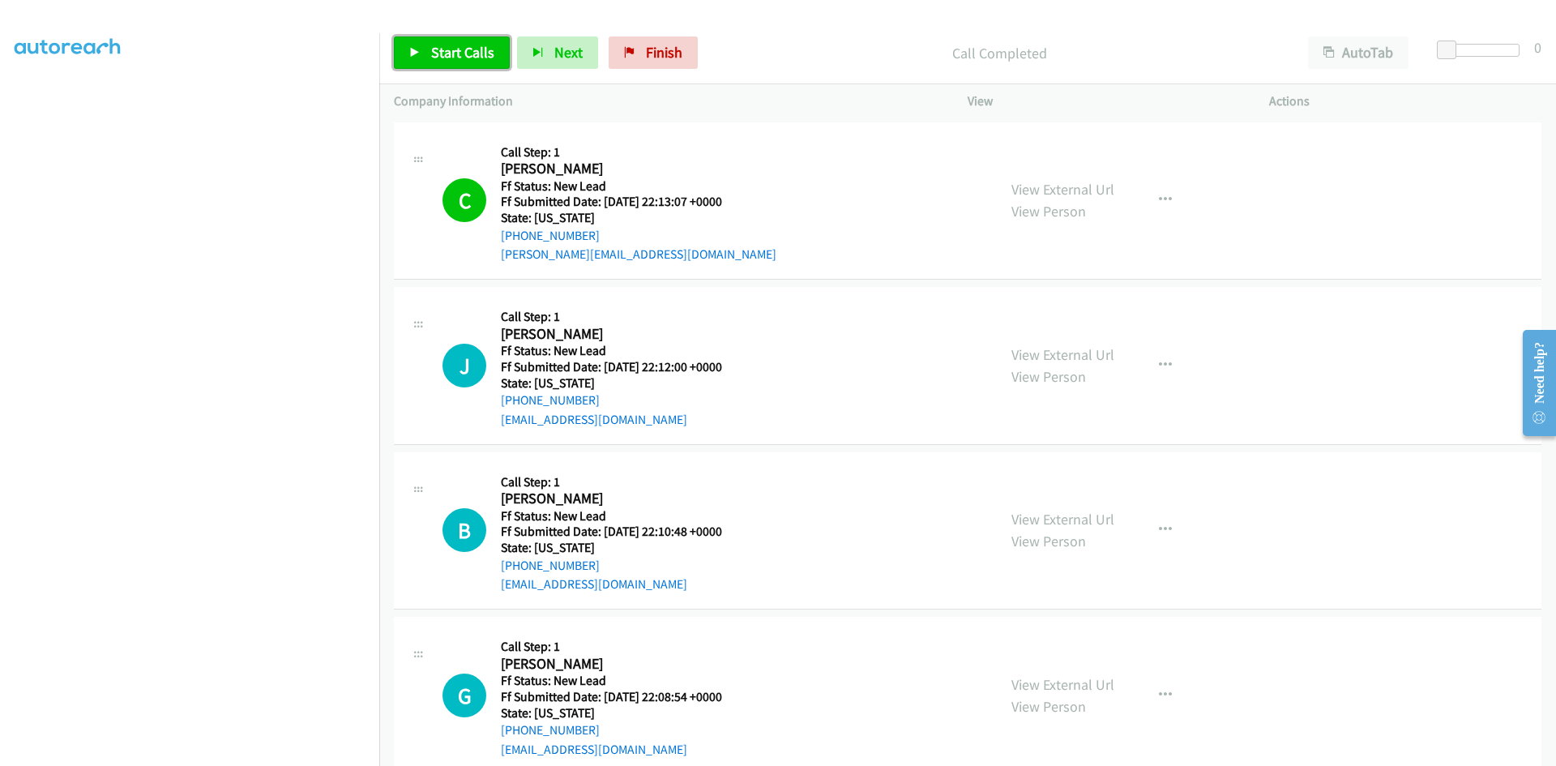
click at [458, 56] on span "Start Calls" at bounding box center [462, 52] width 63 height 19
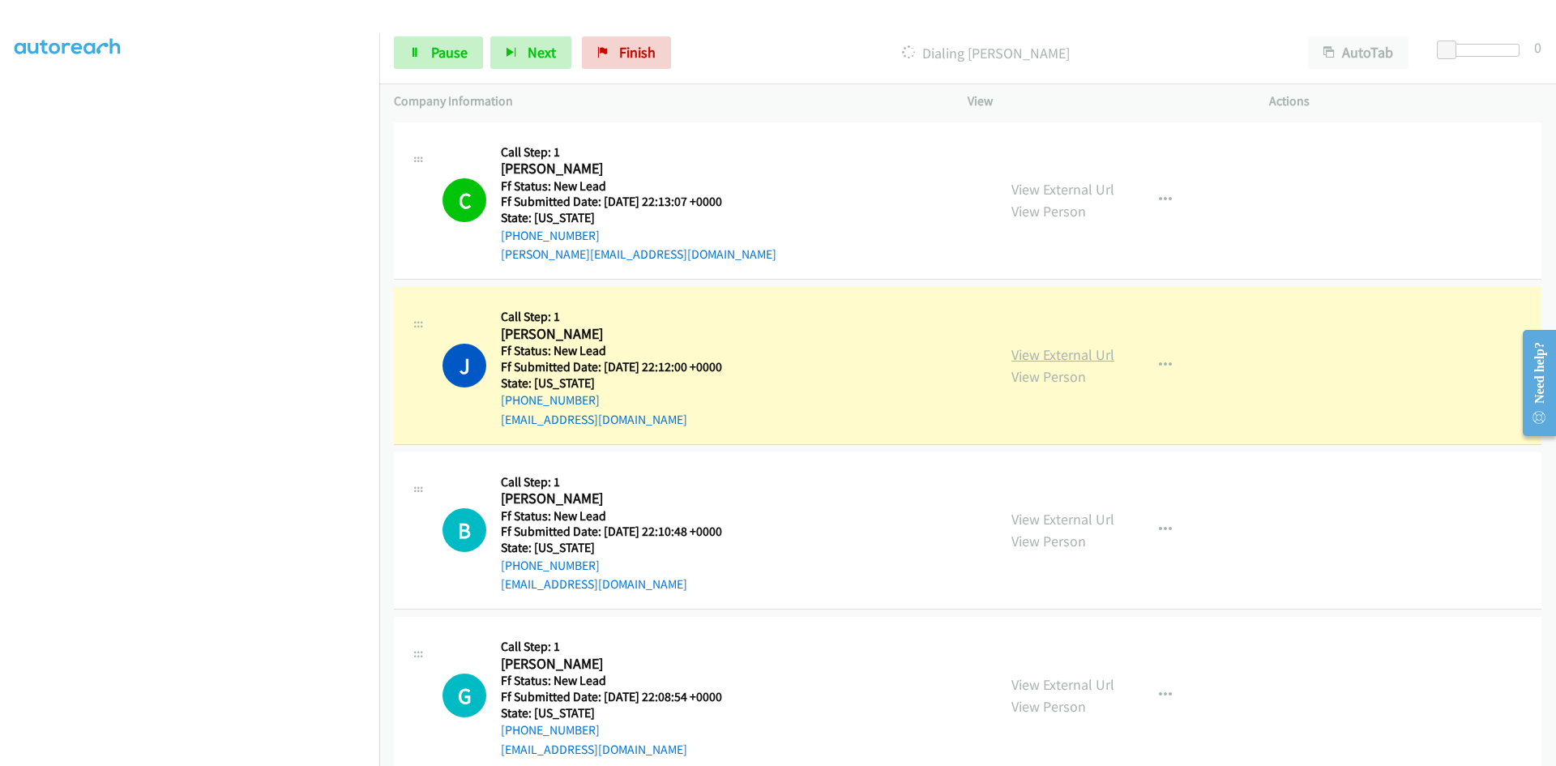
click at [1106, 356] on link "View External Url" at bounding box center [1063, 354] width 103 height 19
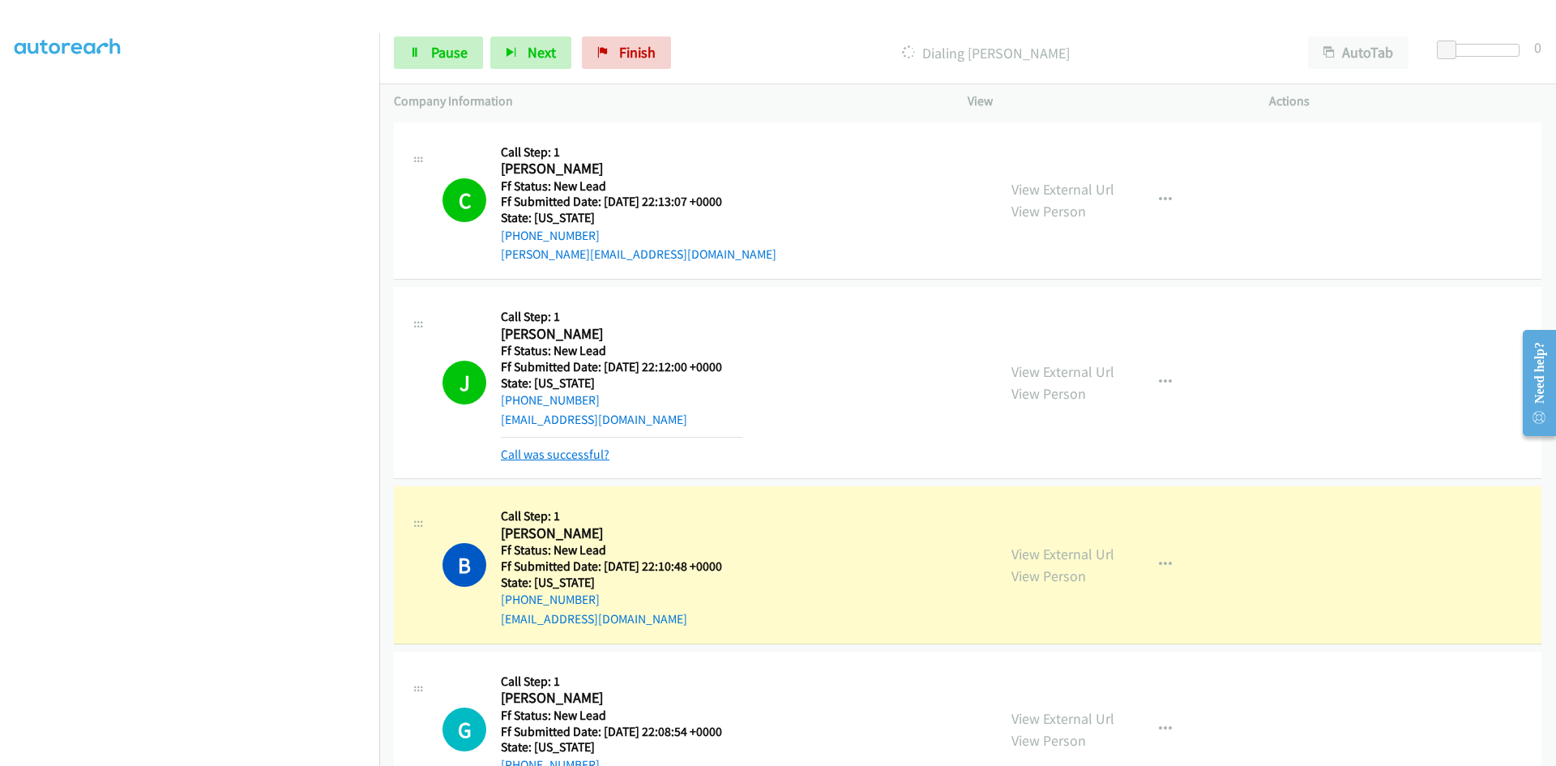
click at [558, 448] on link "Call was successful?" at bounding box center [555, 454] width 109 height 15
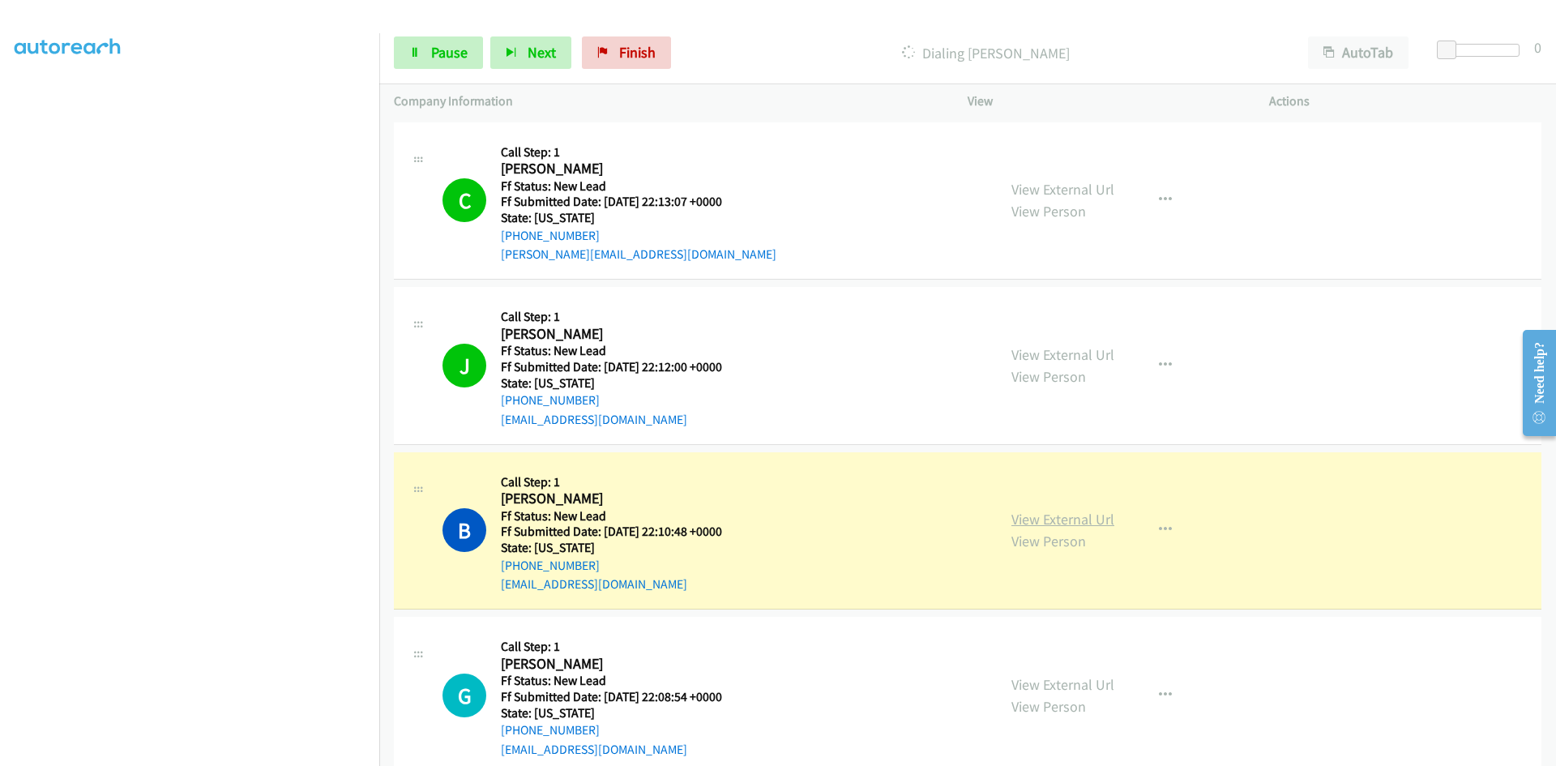
click at [1051, 517] on link "View External Url" at bounding box center [1063, 519] width 103 height 19
click at [427, 53] on link "Pause" at bounding box center [438, 52] width 89 height 32
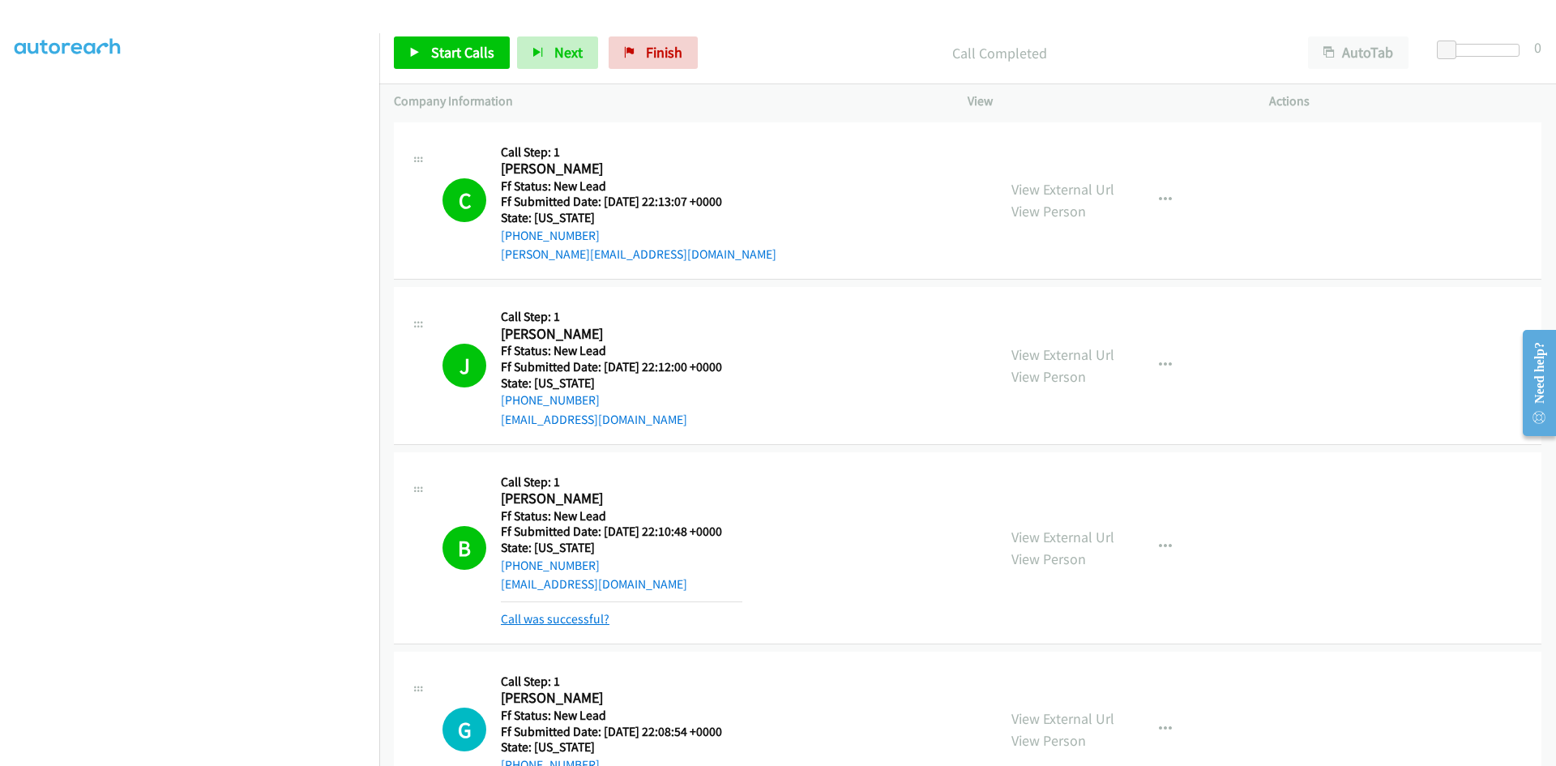
click at [530, 612] on link "Call was successful?" at bounding box center [555, 618] width 109 height 15
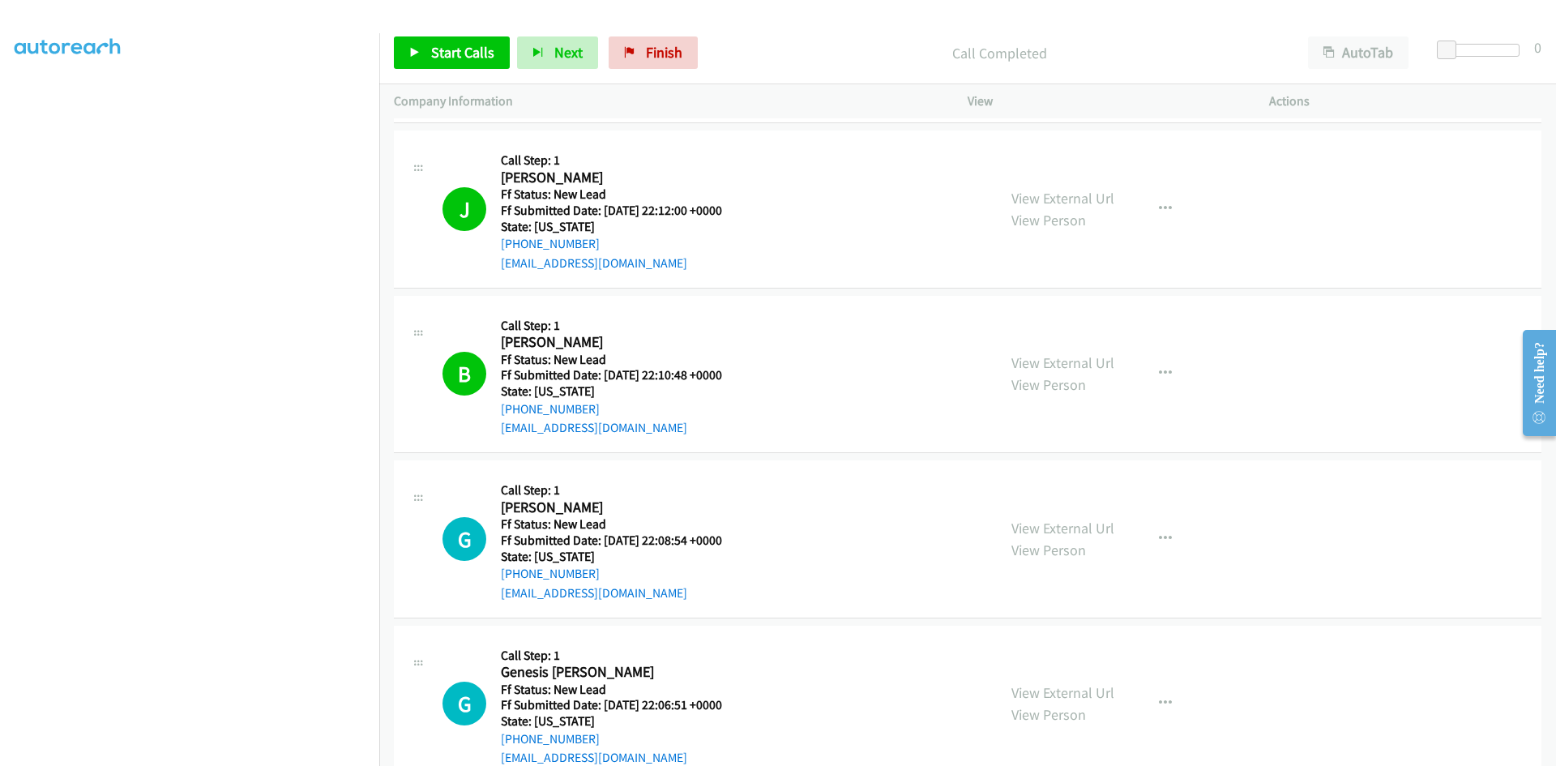
scroll to position [162, 0]
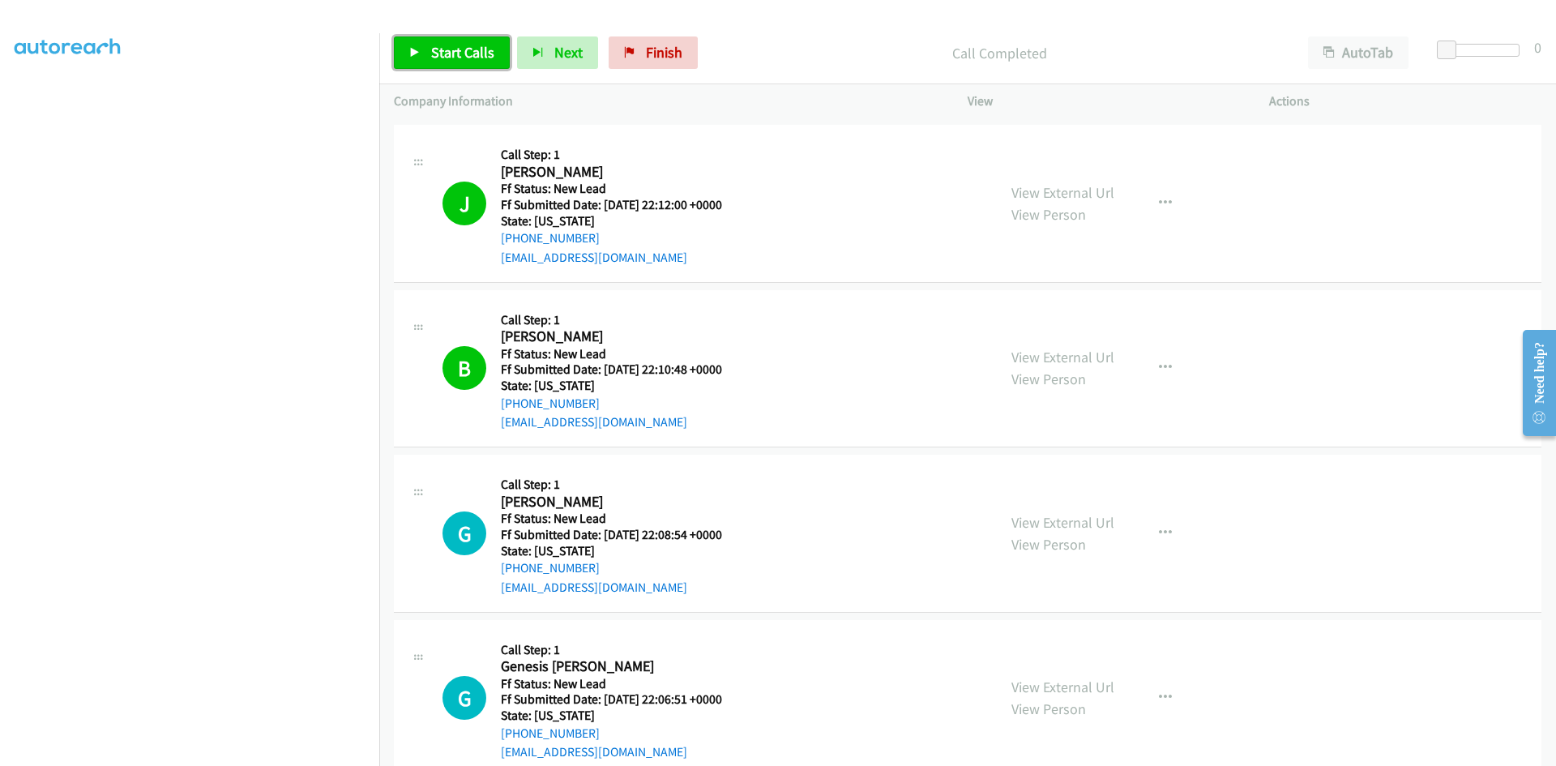
click at [454, 52] on span "Start Calls" at bounding box center [462, 52] width 63 height 19
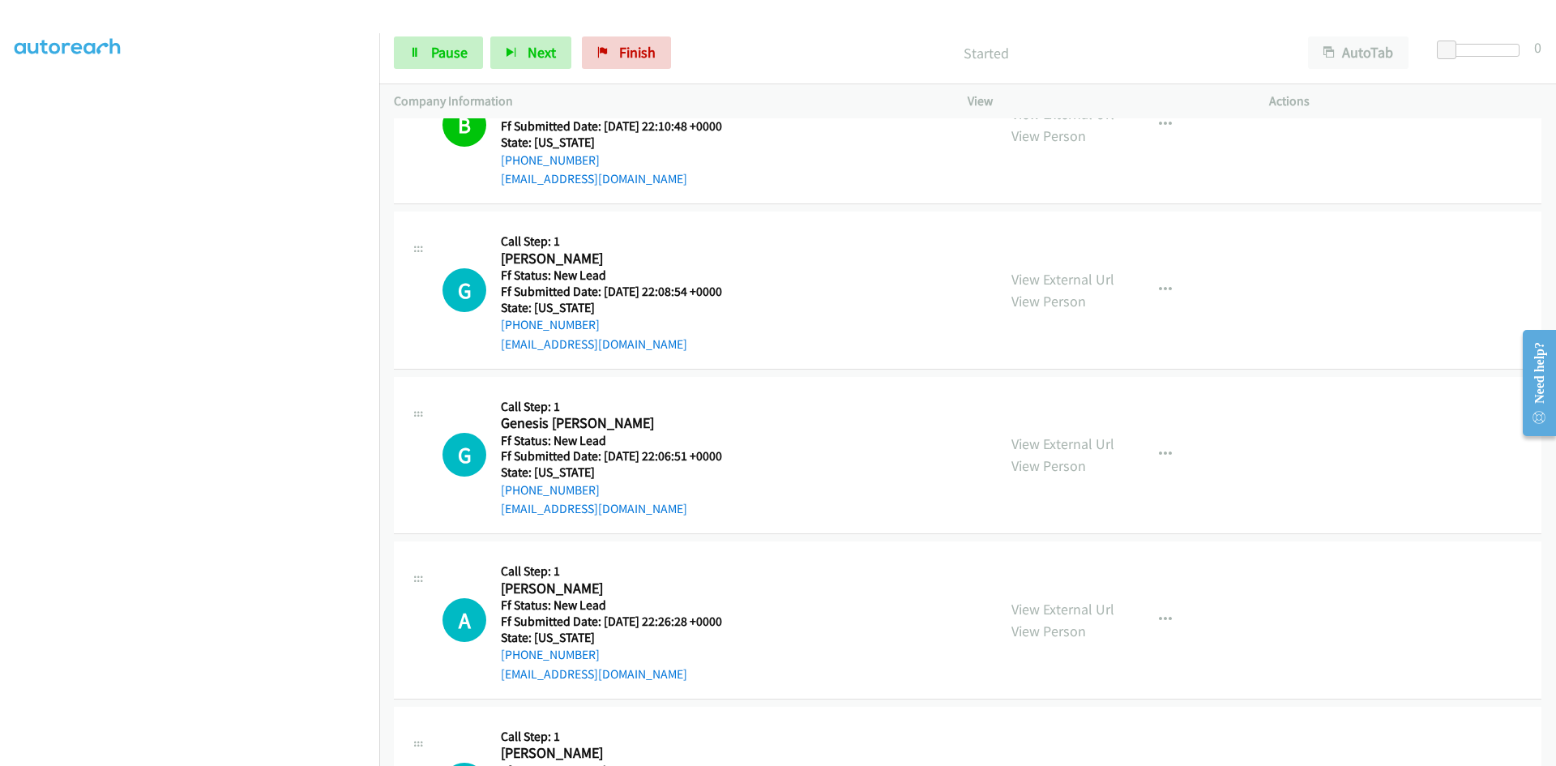
scroll to position [486, 0]
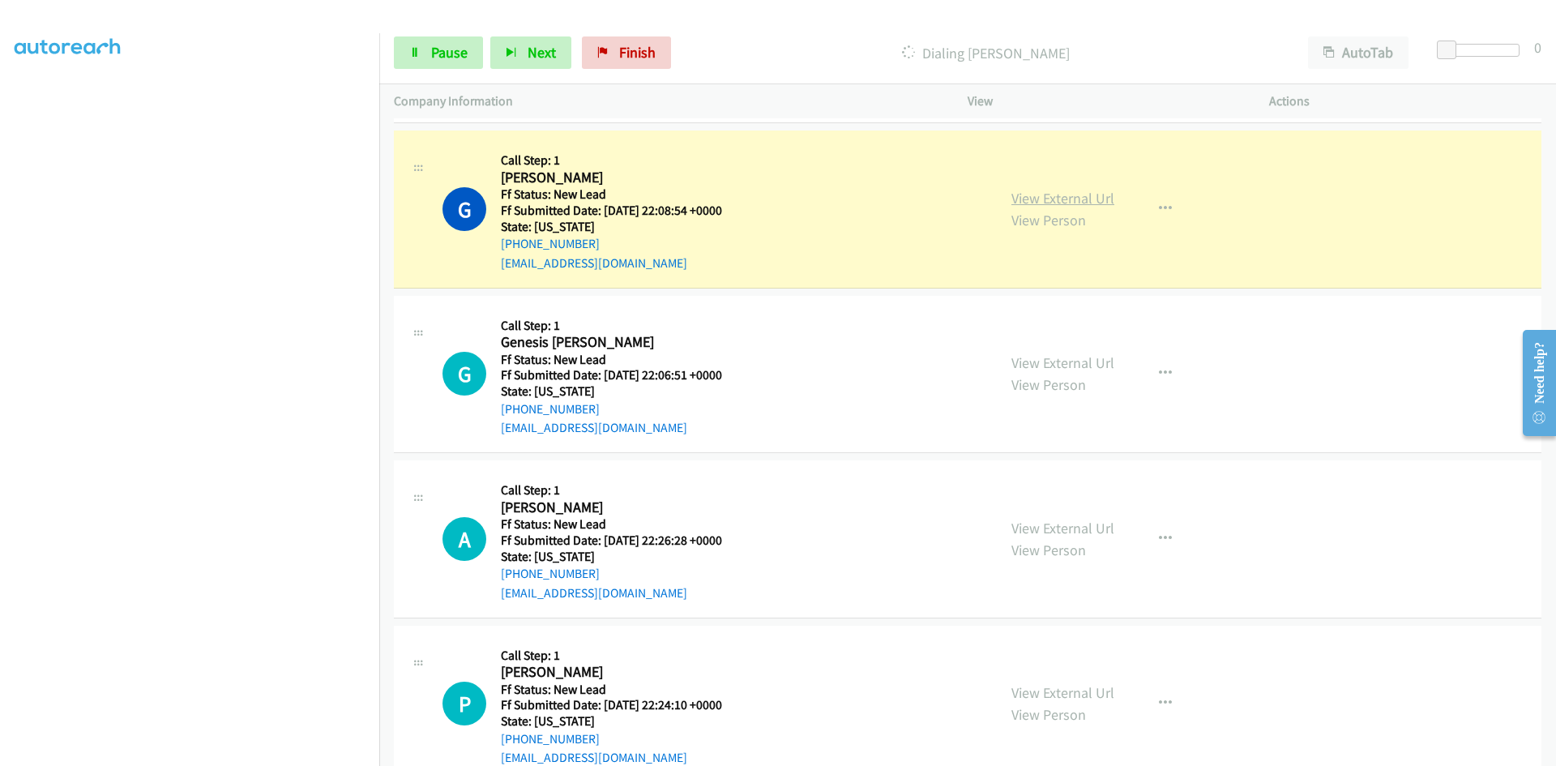
click at [1077, 197] on link "View External Url" at bounding box center [1063, 198] width 103 height 19
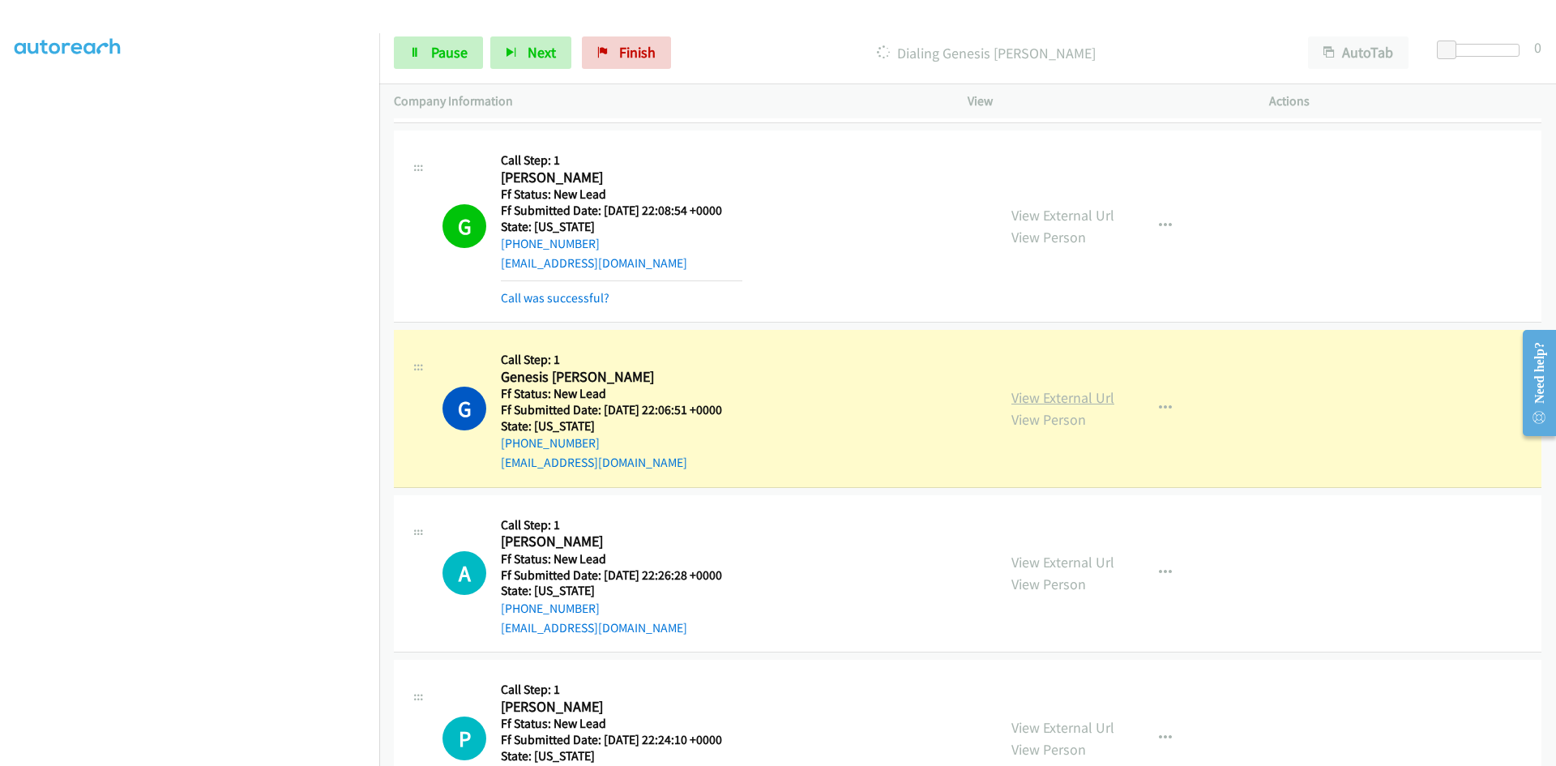
click at [1080, 397] on link "View External Url" at bounding box center [1063, 397] width 103 height 19
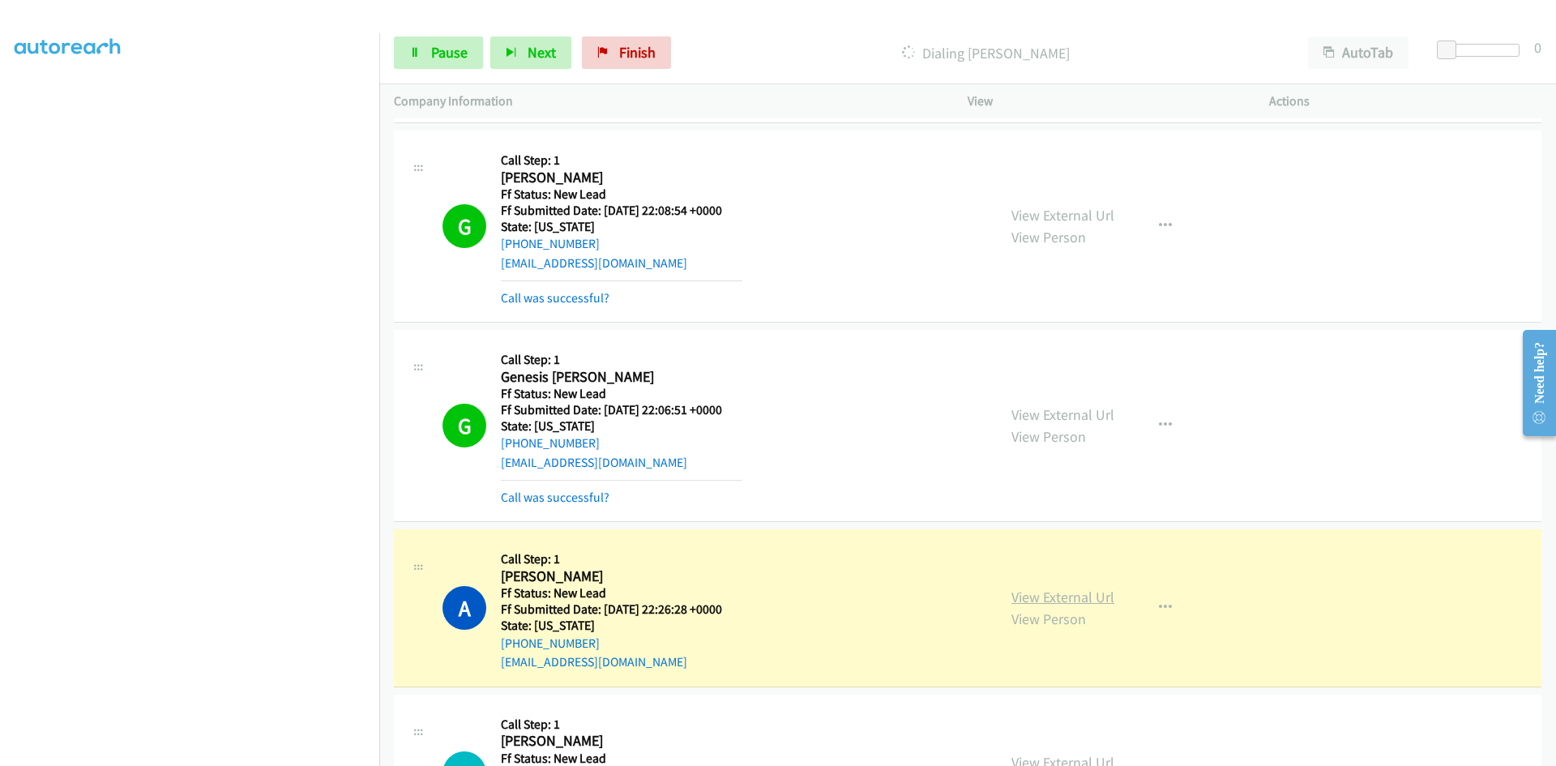
click at [1064, 592] on link "View External Url" at bounding box center [1063, 597] width 103 height 19
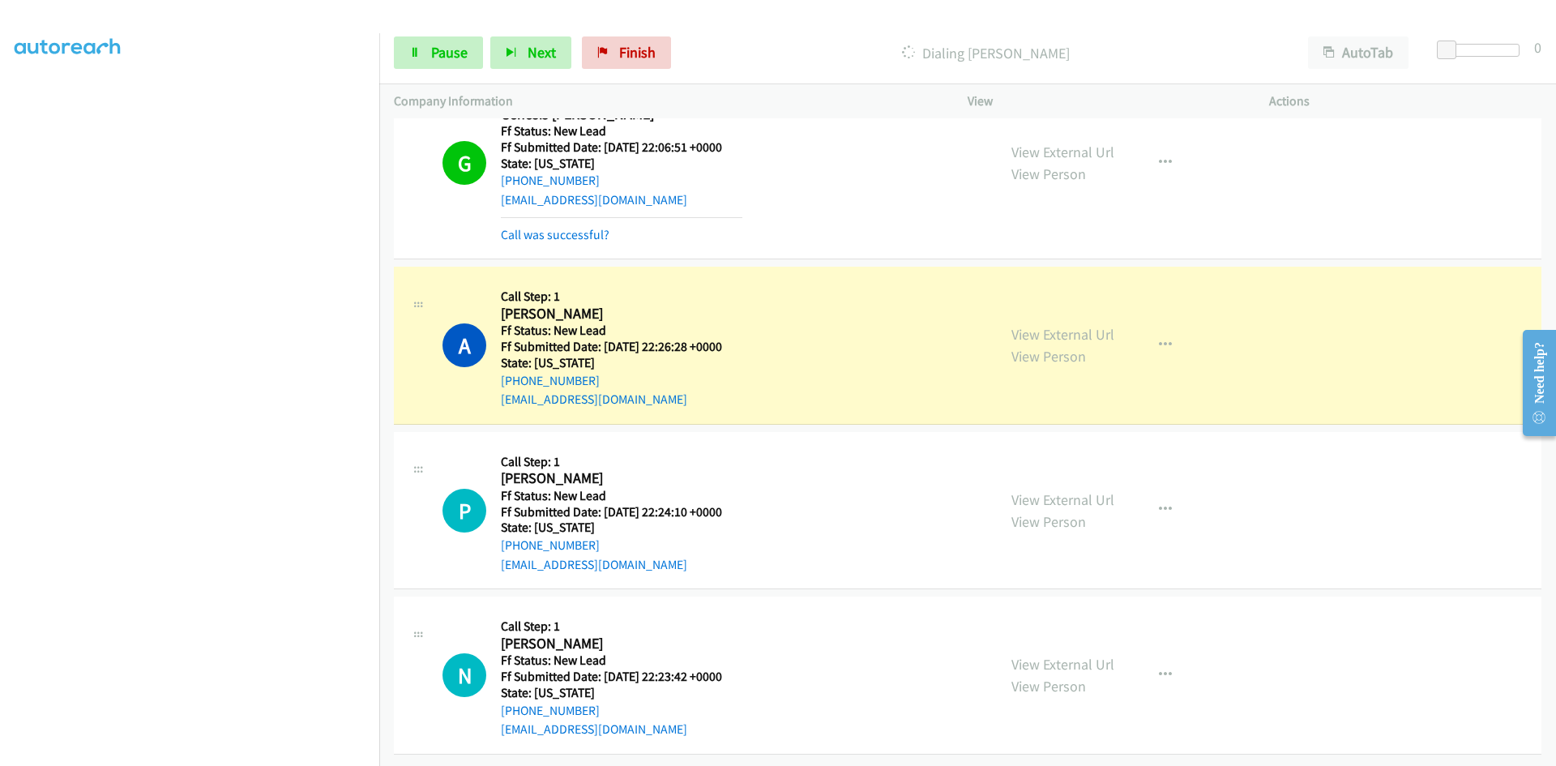
scroll to position [761, 0]
click at [440, 51] on span "Pause" at bounding box center [449, 52] width 36 height 19
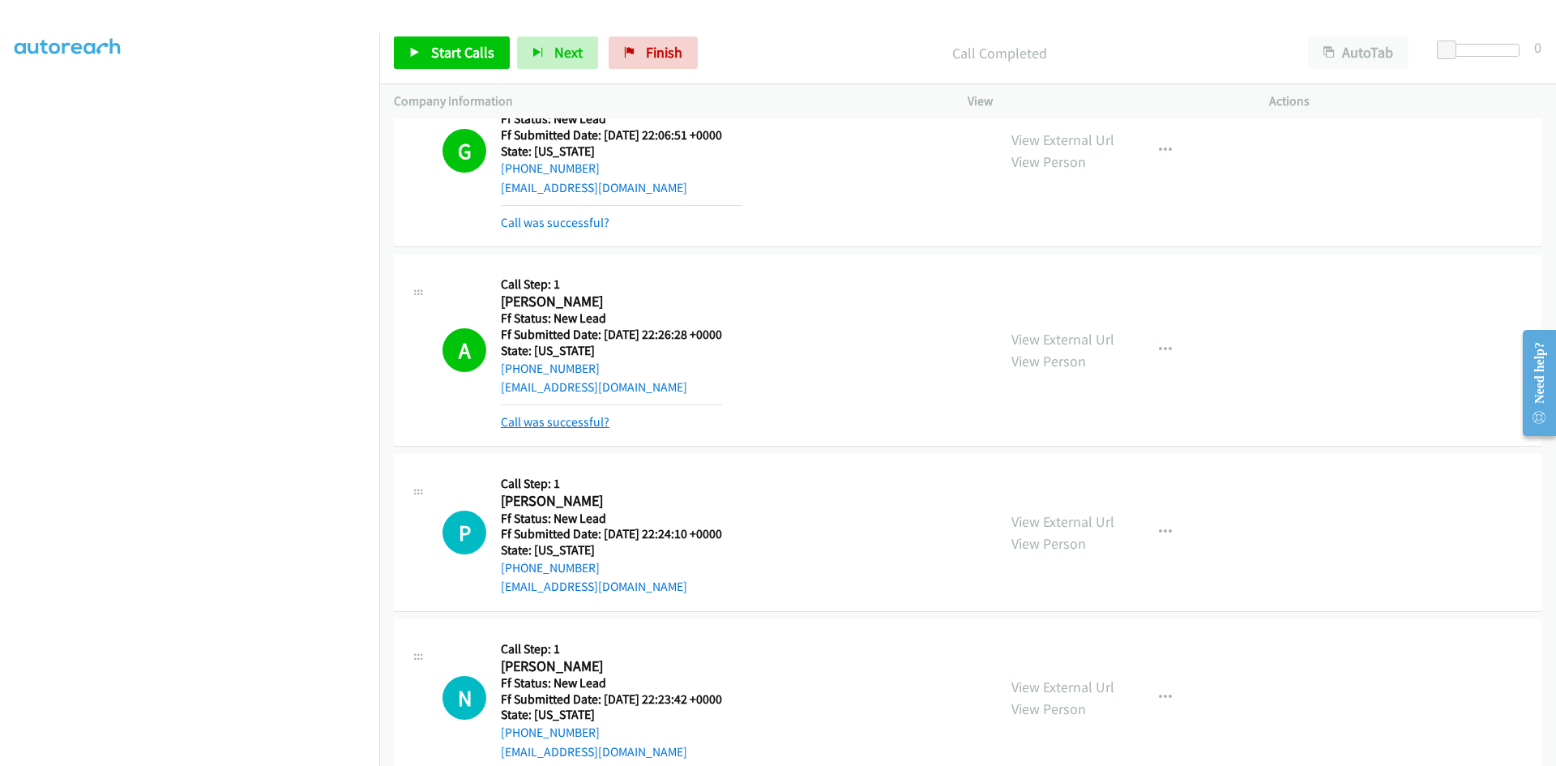
click at [582, 417] on link "Call was successful?" at bounding box center [555, 421] width 109 height 15
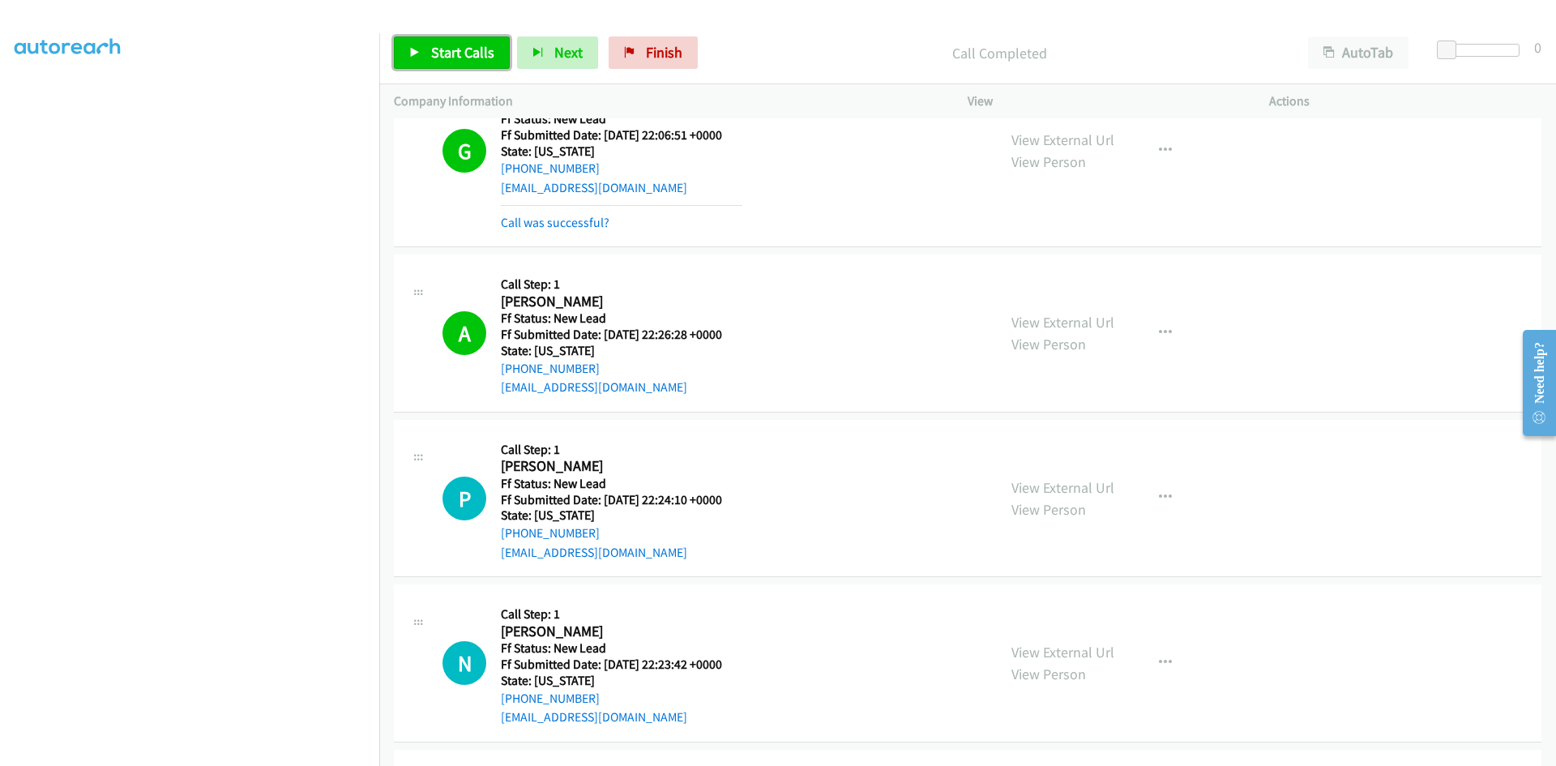
click at [455, 41] on link "Start Calls" at bounding box center [452, 52] width 116 height 32
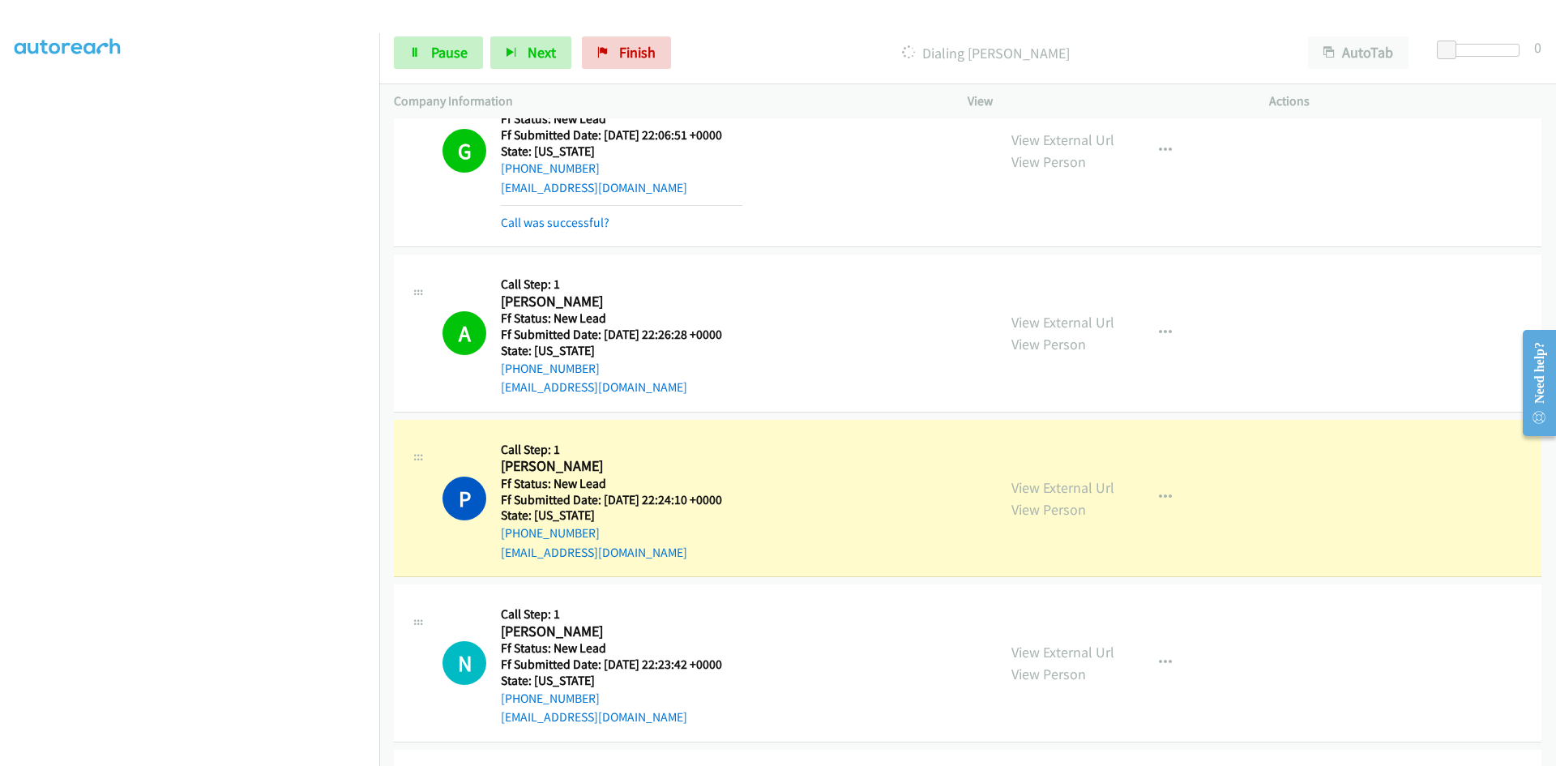
drag, startPoint x: 762, startPoint y: 34, endPoint x: 754, endPoint y: 41, distance: 10.9
click at [763, 34] on div "Start Calls Pause Next Finish Dialing Patrick Grace AutoTab AutoTab 0" at bounding box center [967, 53] width 1177 height 62
click at [1092, 486] on link "View External Url" at bounding box center [1063, 487] width 103 height 19
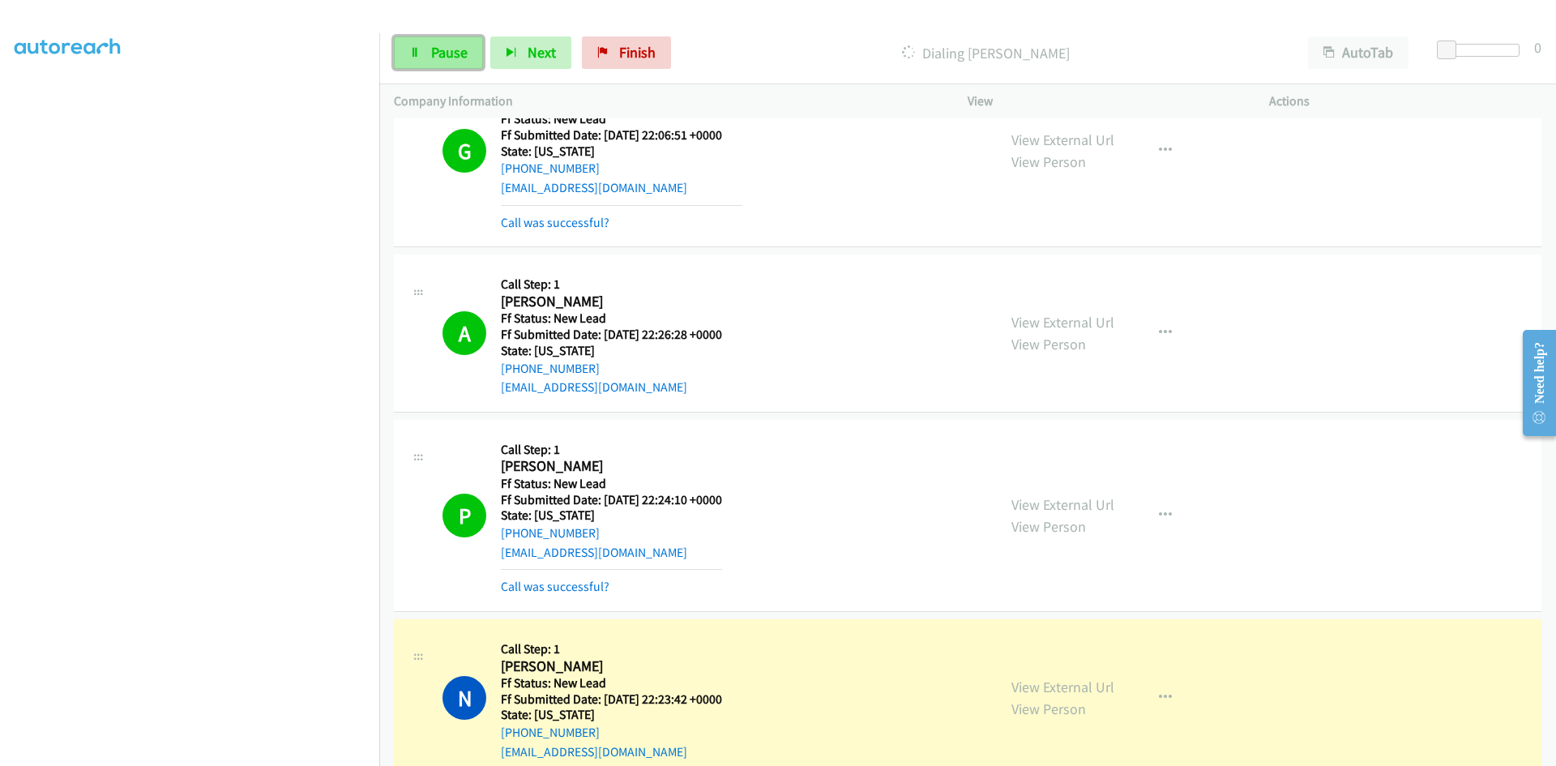
click at [441, 54] on span "Pause" at bounding box center [449, 52] width 36 height 19
click at [1070, 691] on link "View External Url" at bounding box center [1063, 687] width 103 height 19
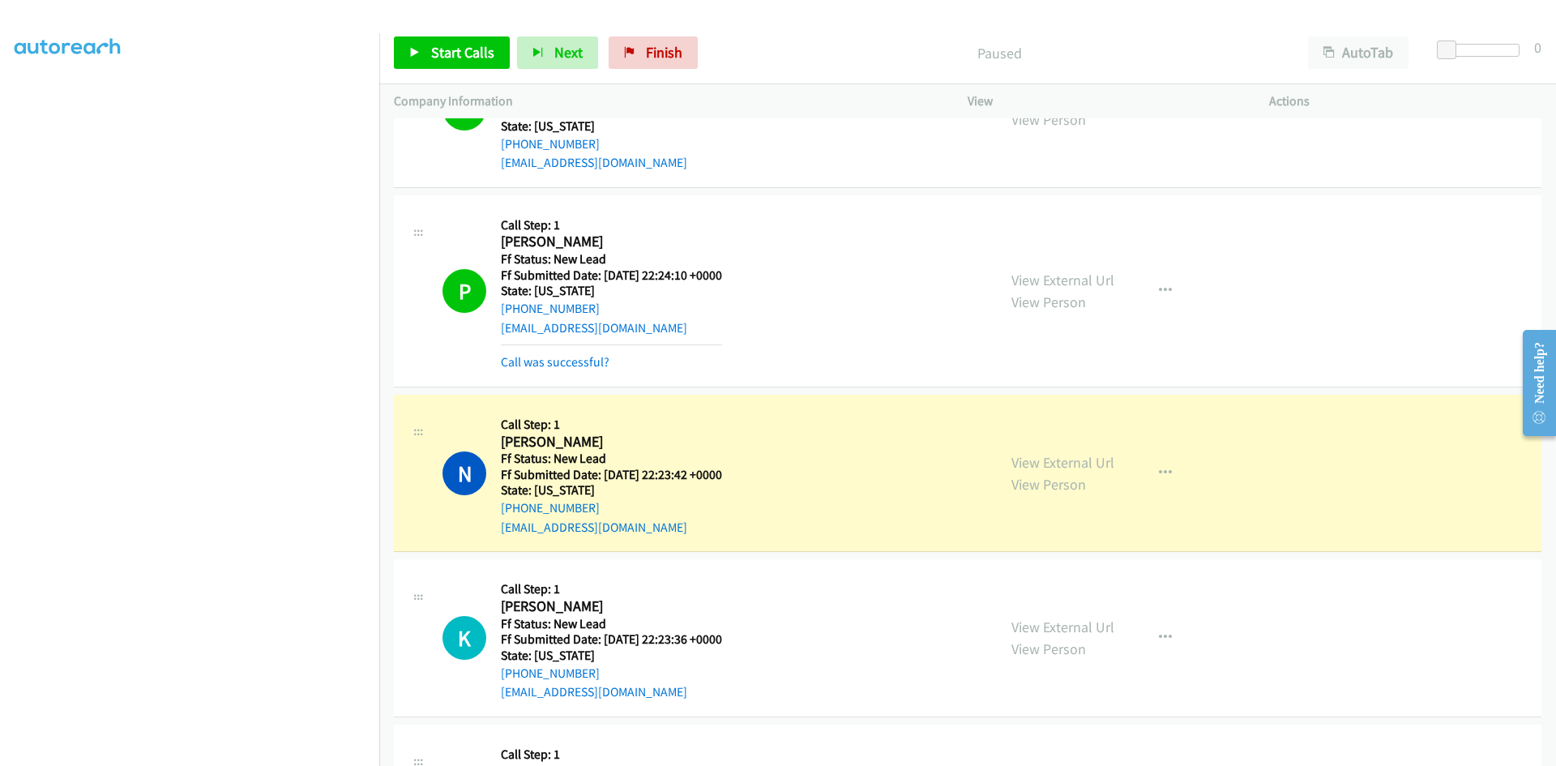
scroll to position [1004, 0]
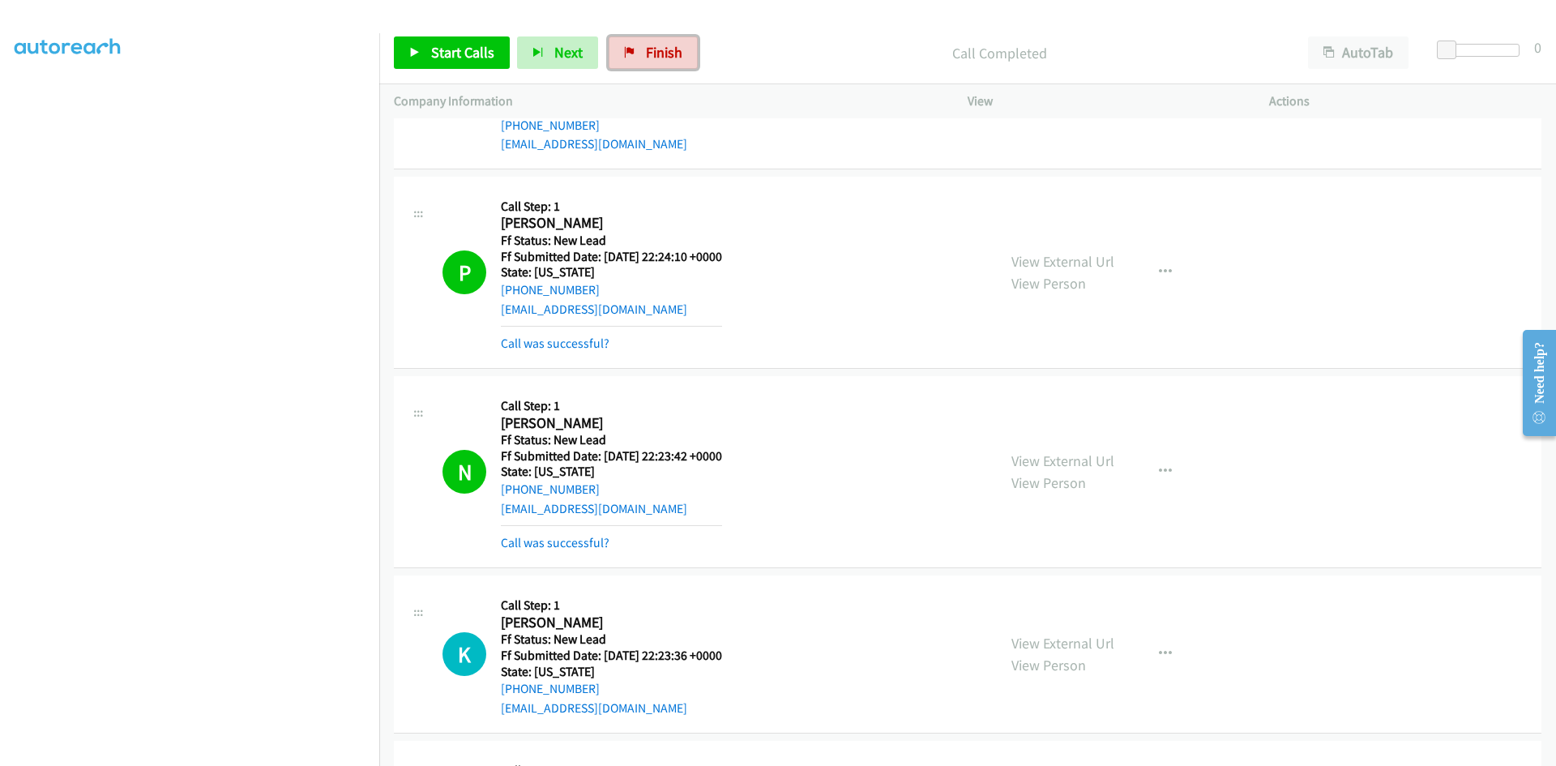
drag, startPoint x: 634, startPoint y: 59, endPoint x: 871, endPoint y: 83, distance: 238.7
click at [634, 58] on link "Finish" at bounding box center [653, 52] width 89 height 32
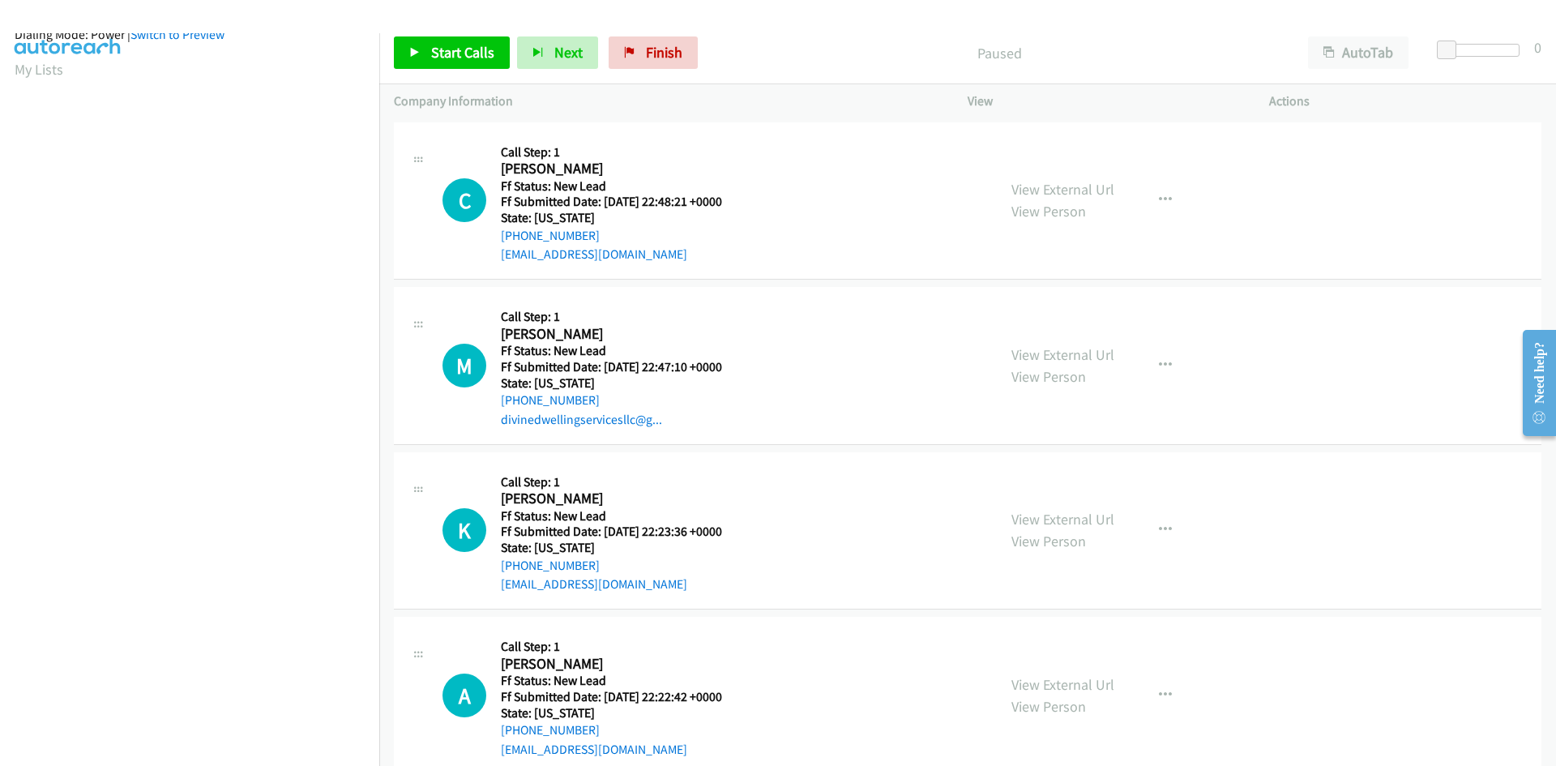
scroll to position [143, 0]
click at [1072, 194] on link "View External Url" at bounding box center [1063, 189] width 103 height 19
click at [477, 58] on span "Start Calls" at bounding box center [462, 52] width 63 height 19
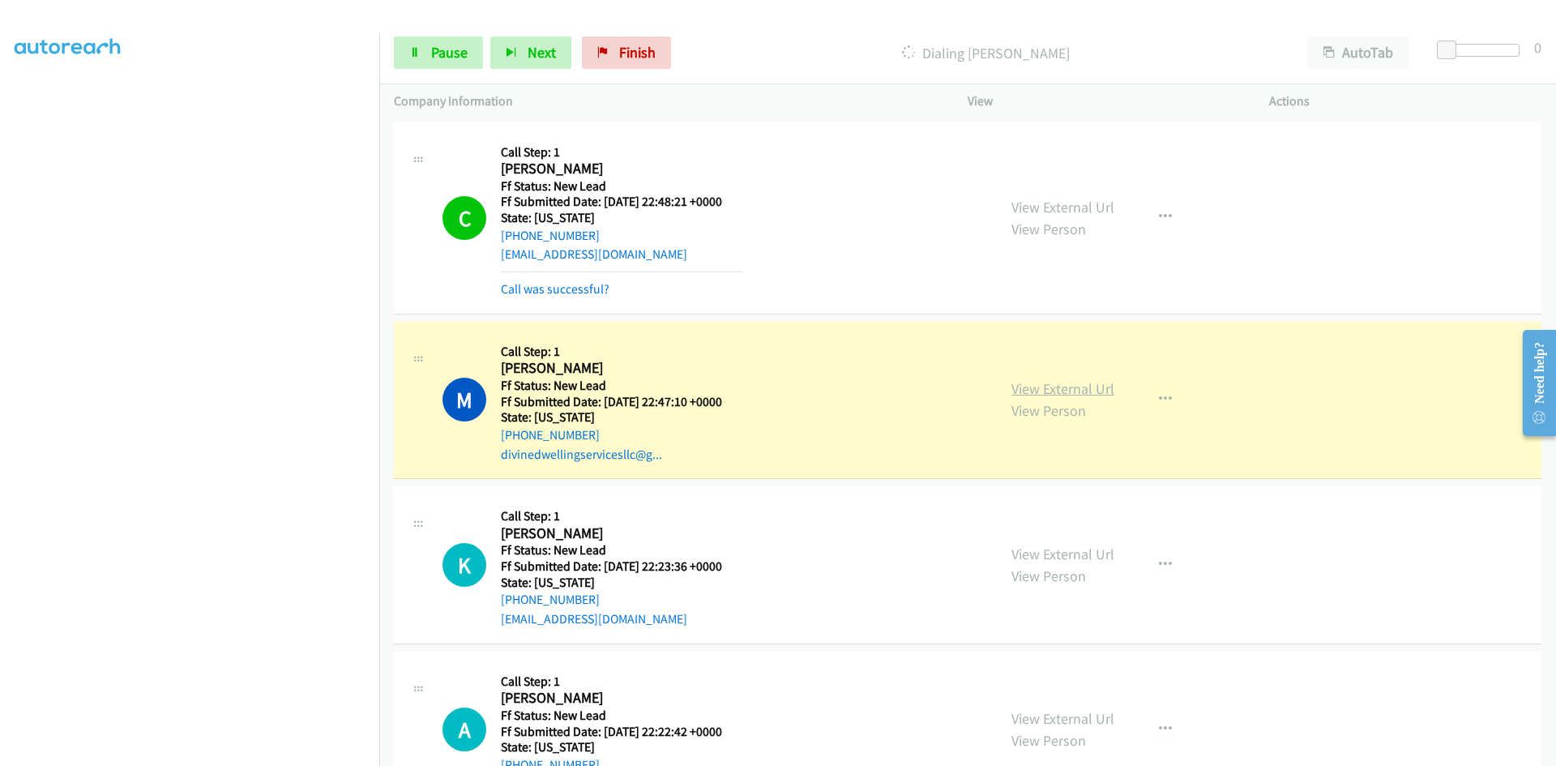
click at [1053, 390] on link "View External Url" at bounding box center [1063, 388] width 103 height 19
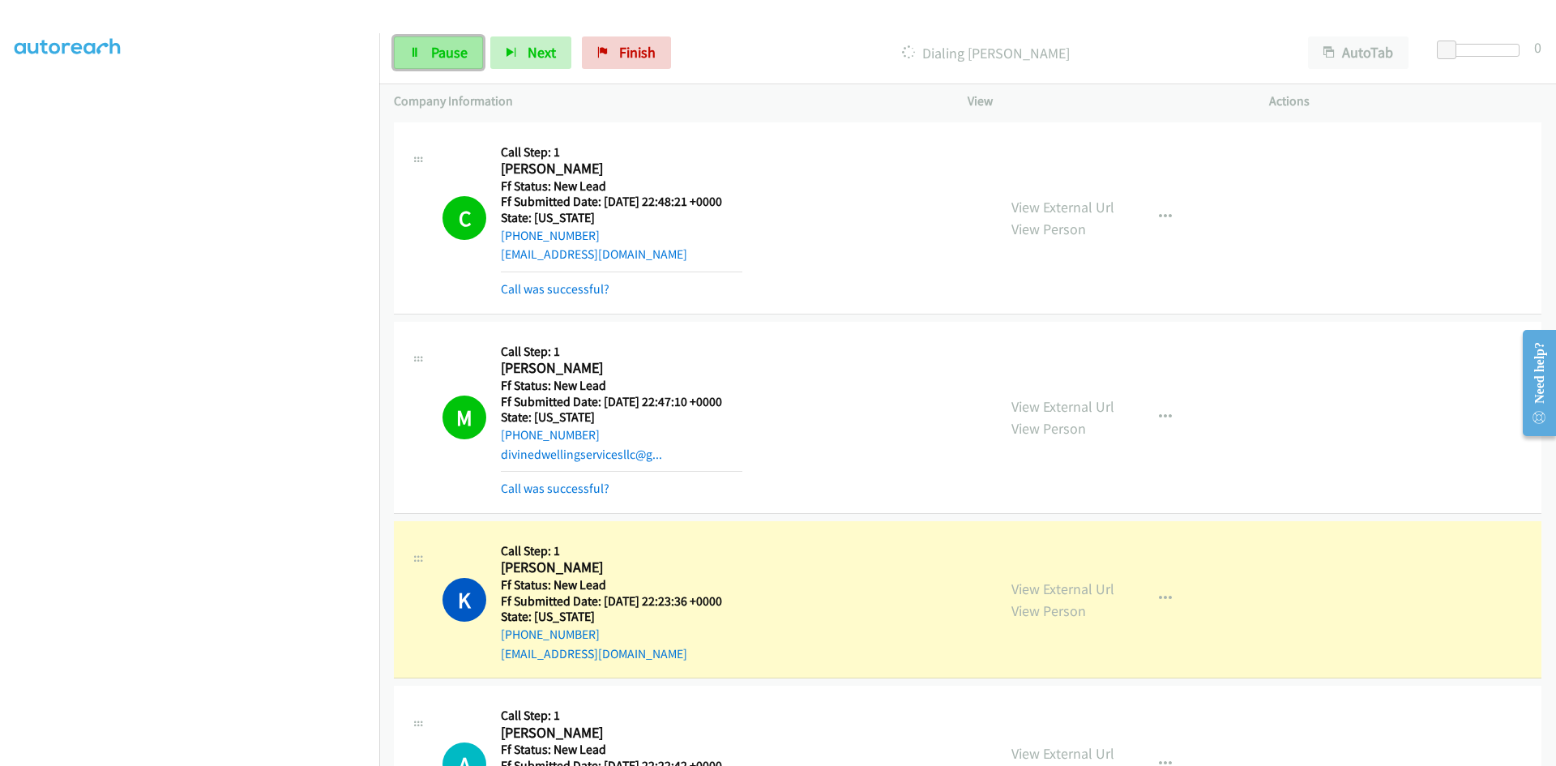
click at [456, 49] on span "Pause" at bounding box center [449, 52] width 36 height 19
click at [1072, 589] on link "View External Url" at bounding box center [1063, 589] width 103 height 19
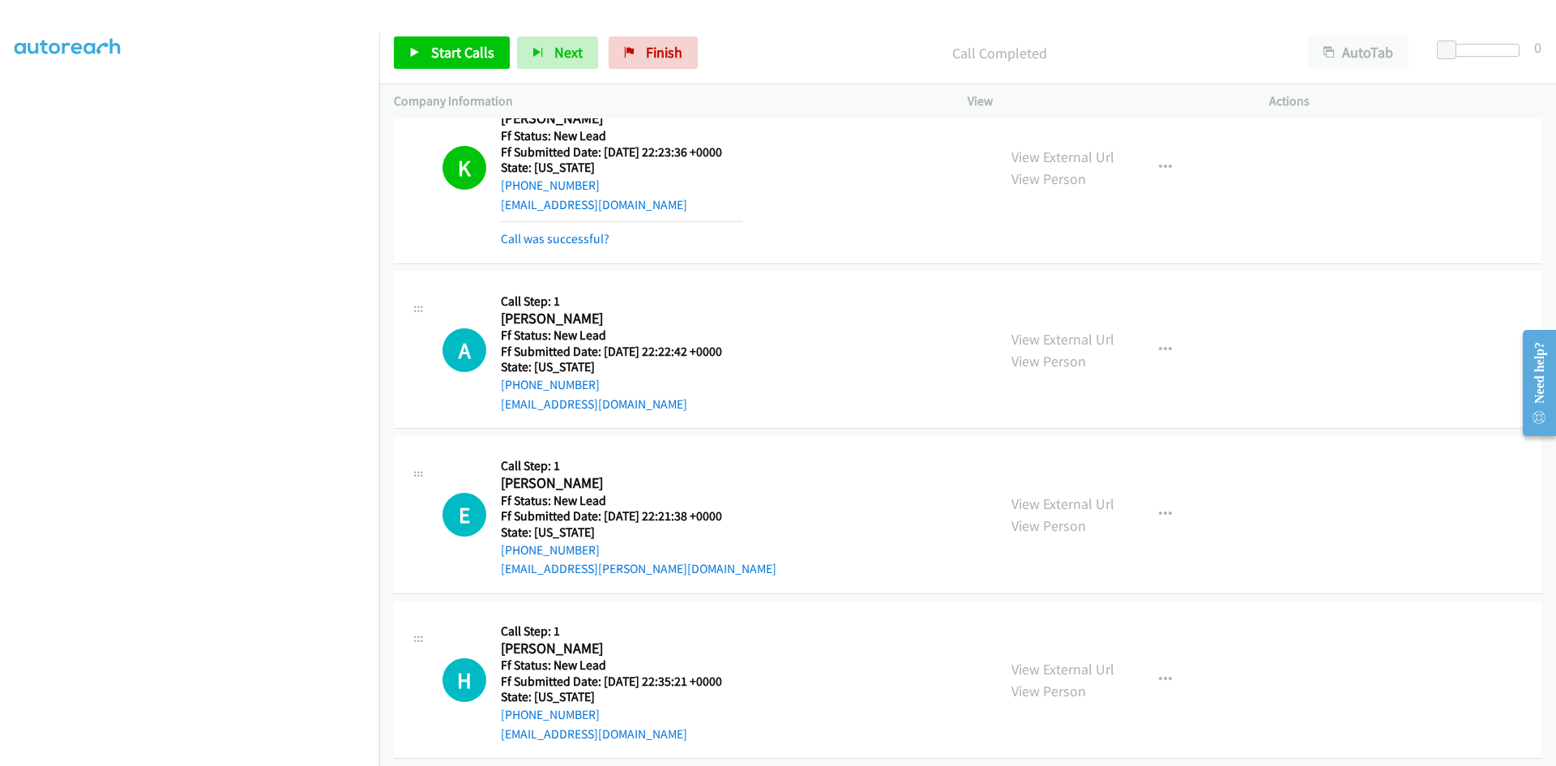
scroll to position [486, 0]
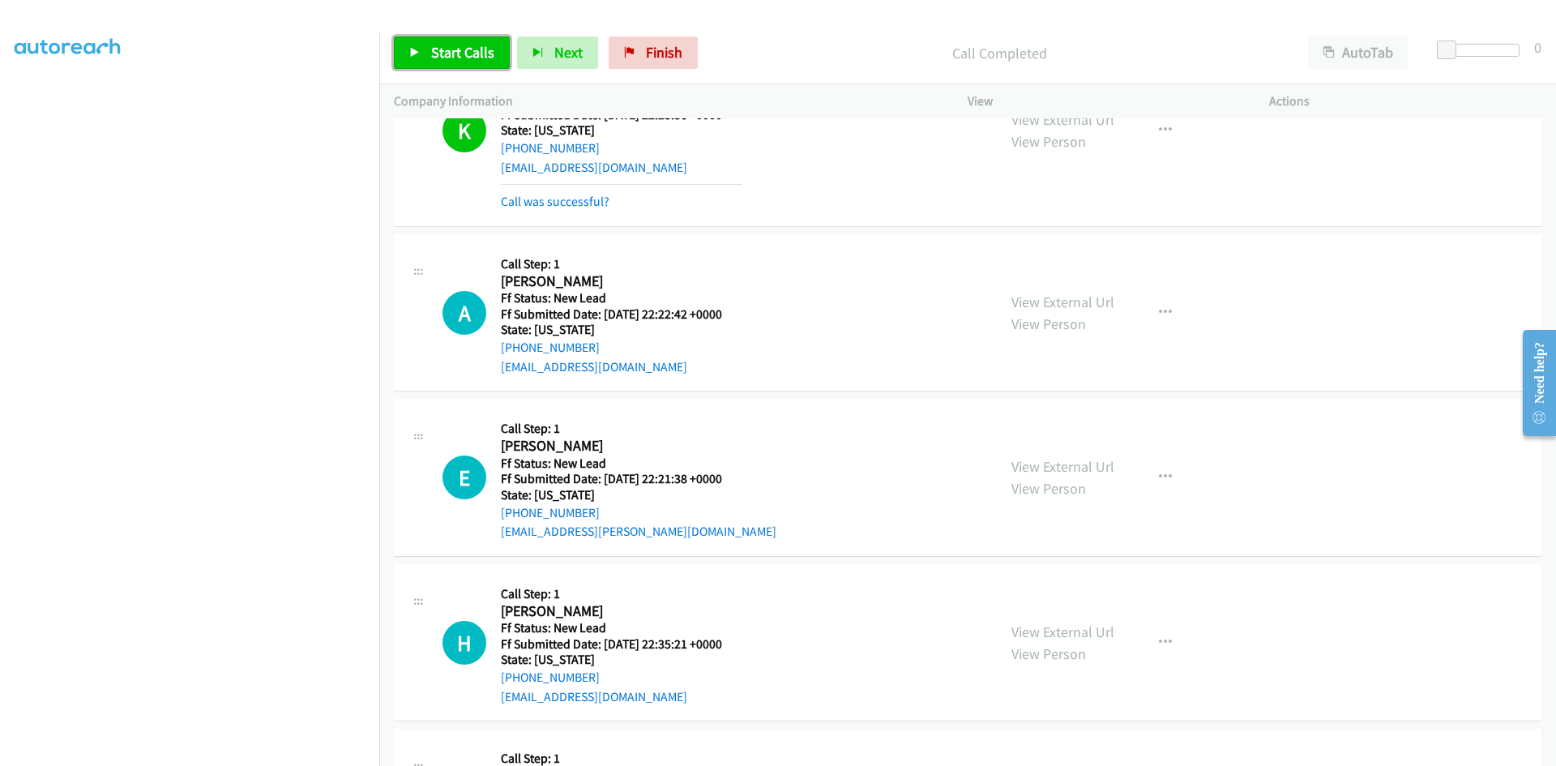
click at [457, 58] on span "Start Calls" at bounding box center [462, 52] width 63 height 19
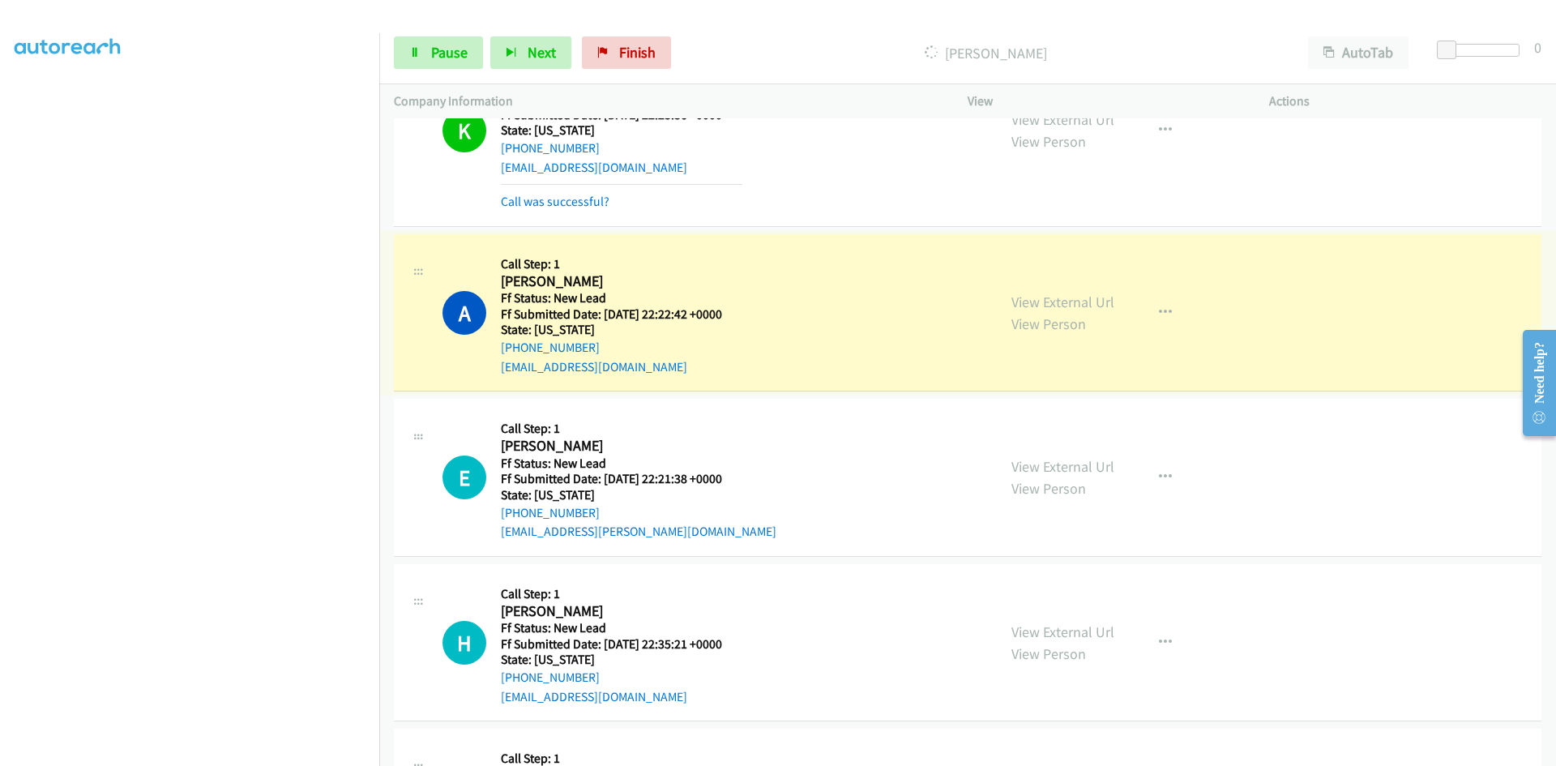
click at [1049, 305] on link "View External Url" at bounding box center [1063, 302] width 103 height 19
click at [453, 45] on span "Pause" at bounding box center [449, 52] width 36 height 19
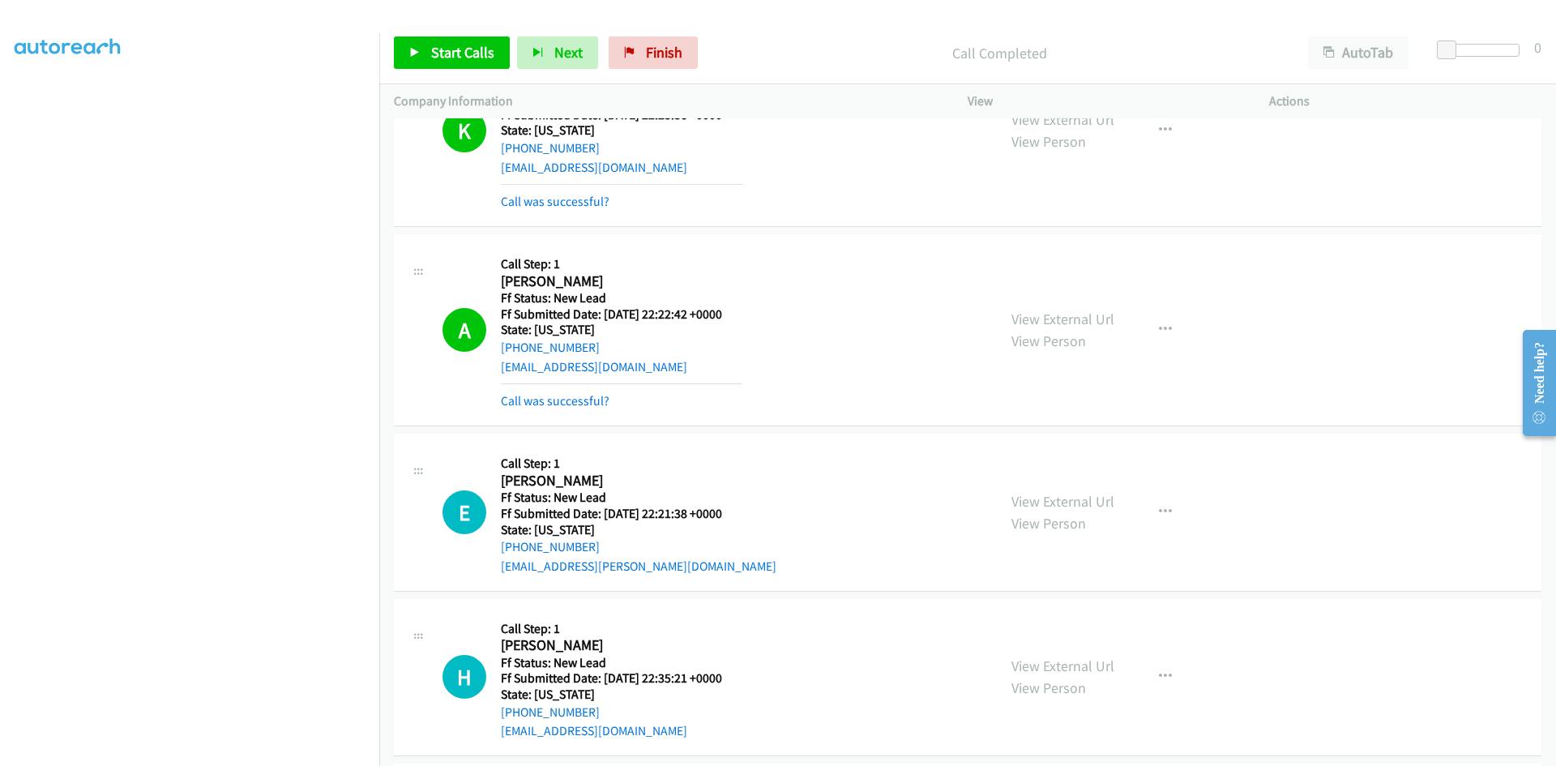
click at [592, 392] on div "Call was successful?" at bounding box center [622, 401] width 242 height 19
click at [537, 407] on link "Call was successful?" at bounding box center [555, 400] width 109 height 15
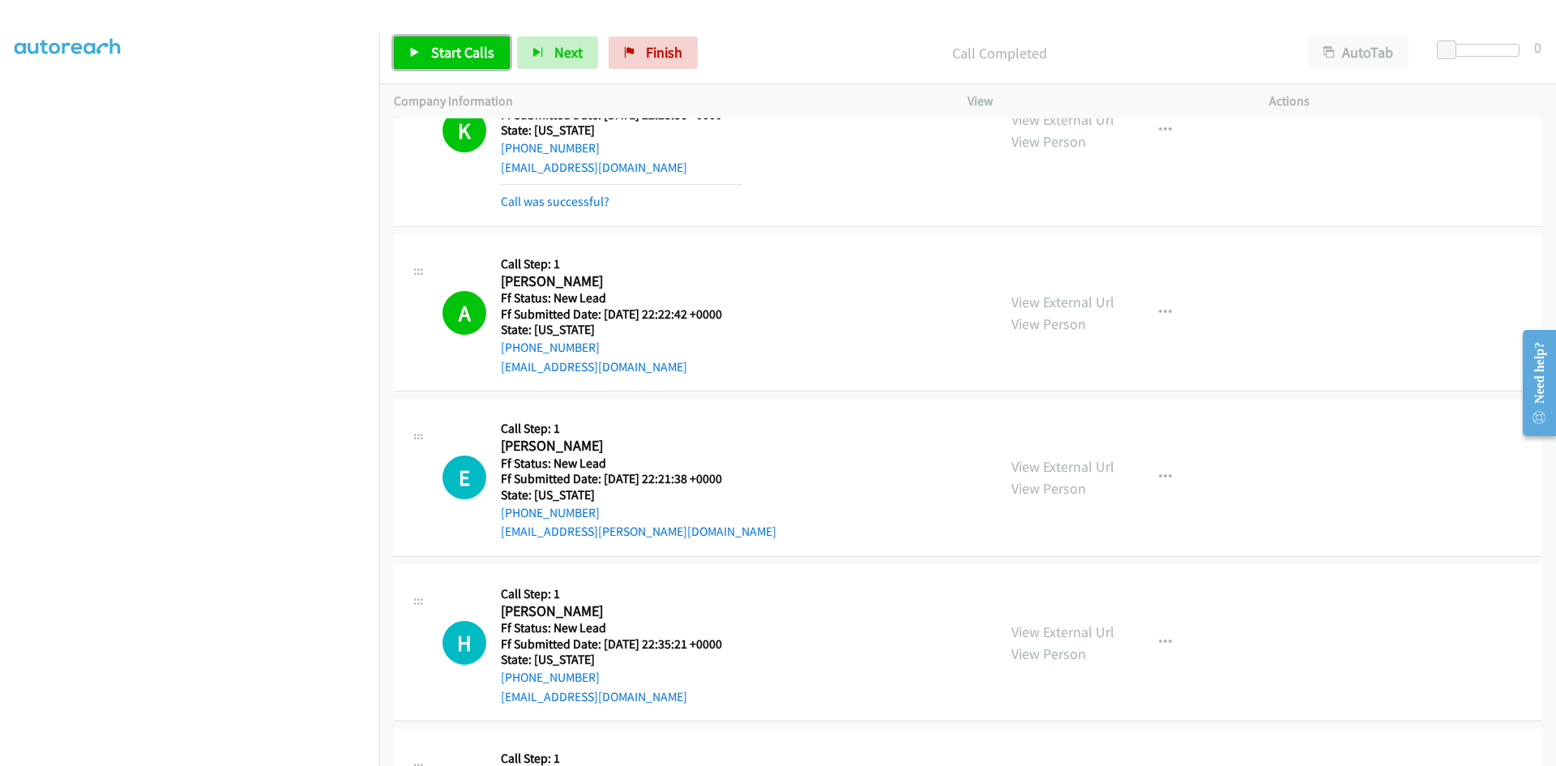
click at [460, 52] on span "Start Calls" at bounding box center [462, 52] width 63 height 19
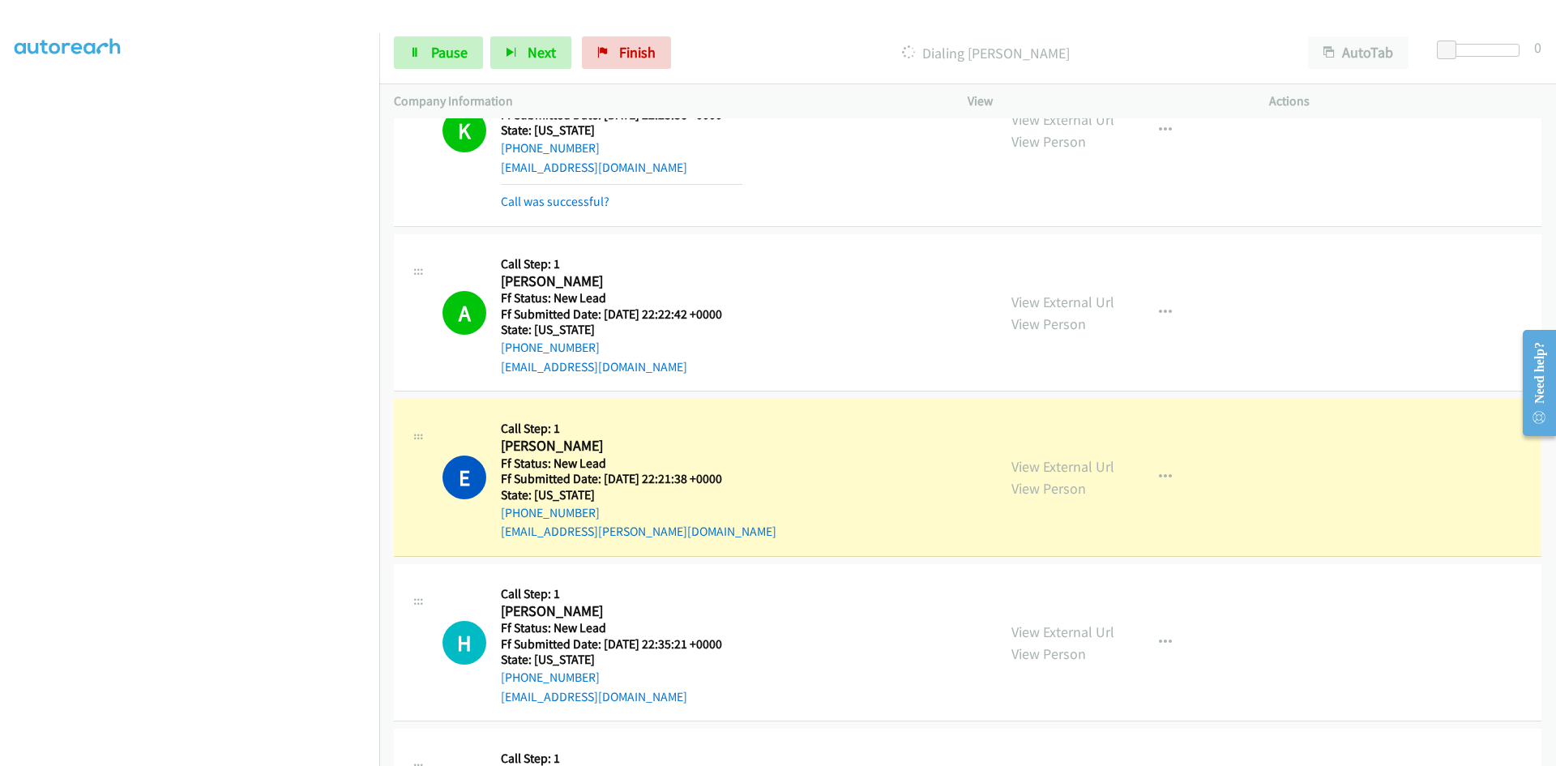
click at [1076, 465] on link "View External Url" at bounding box center [1063, 466] width 103 height 19
click at [428, 46] on link "Pause" at bounding box center [438, 52] width 89 height 32
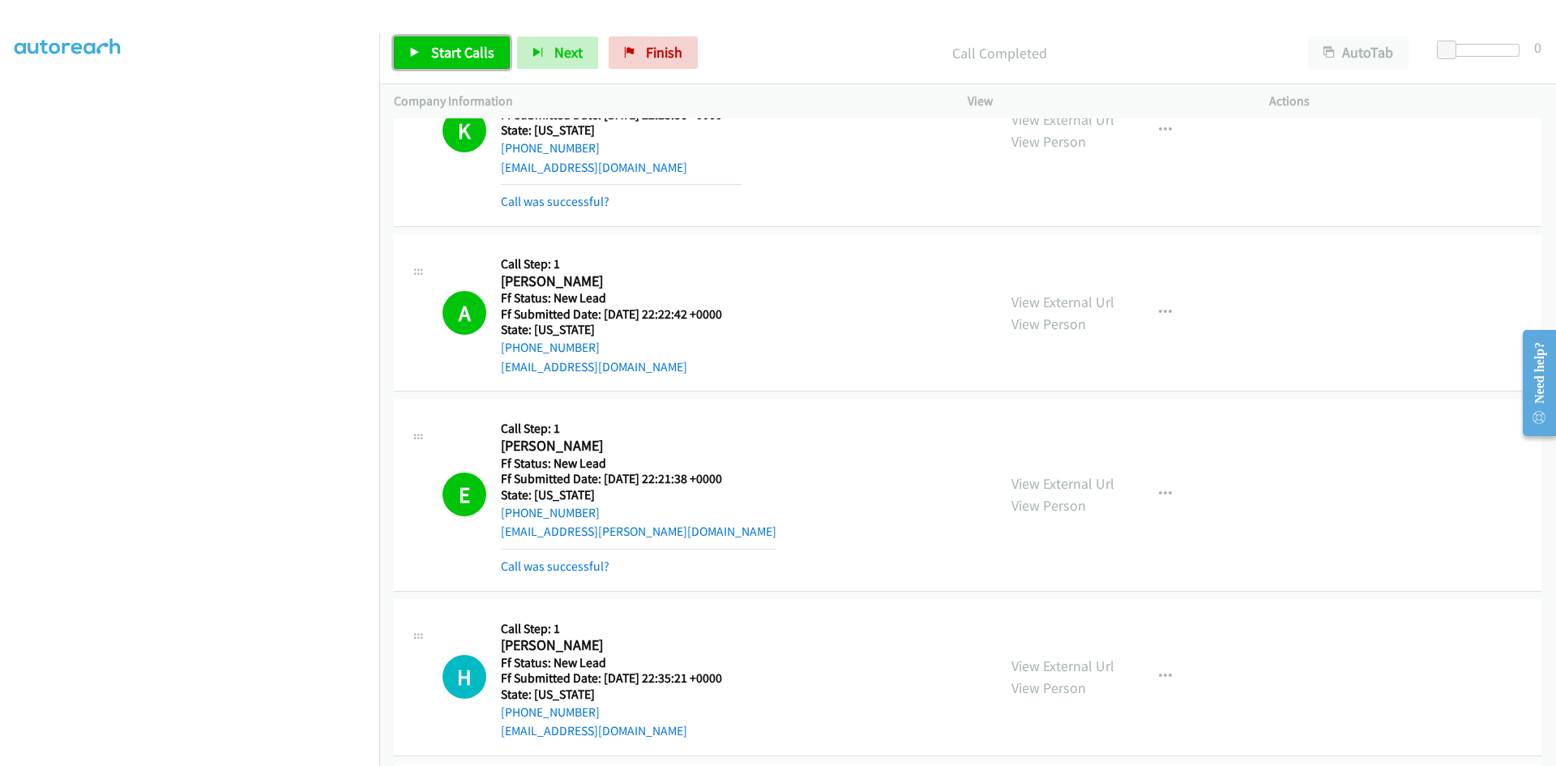
click at [453, 61] on span "Start Calls" at bounding box center [462, 52] width 63 height 19
click at [547, 564] on link "Call was successful?" at bounding box center [555, 566] width 109 height 15
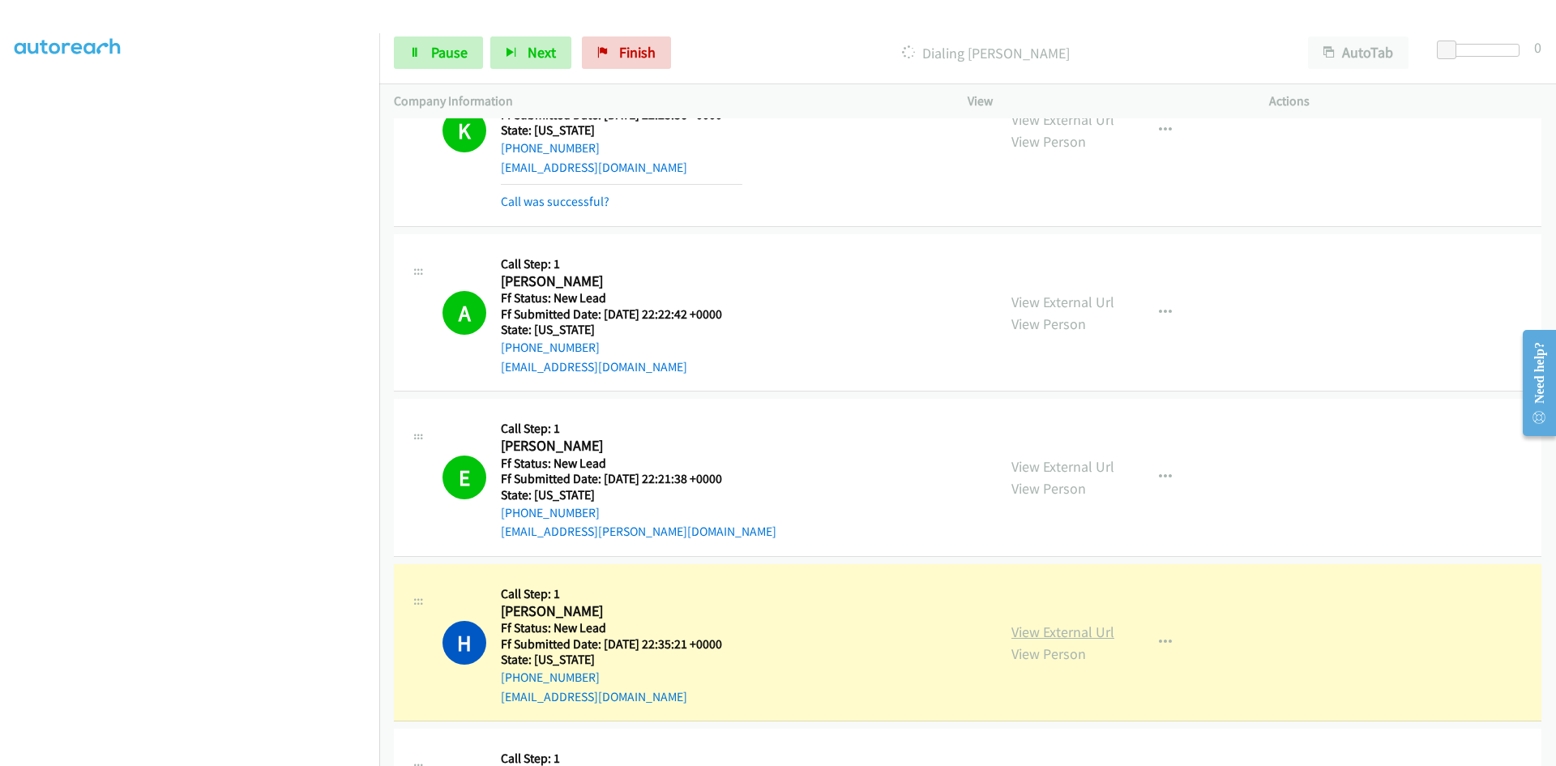
click at [1083, 628] on link "View External Url" at bounding box center [1063, 632] width 103 height 19
click at [420, 58] on link "Pause" at bounding box center [438, 52] width 89 height 32
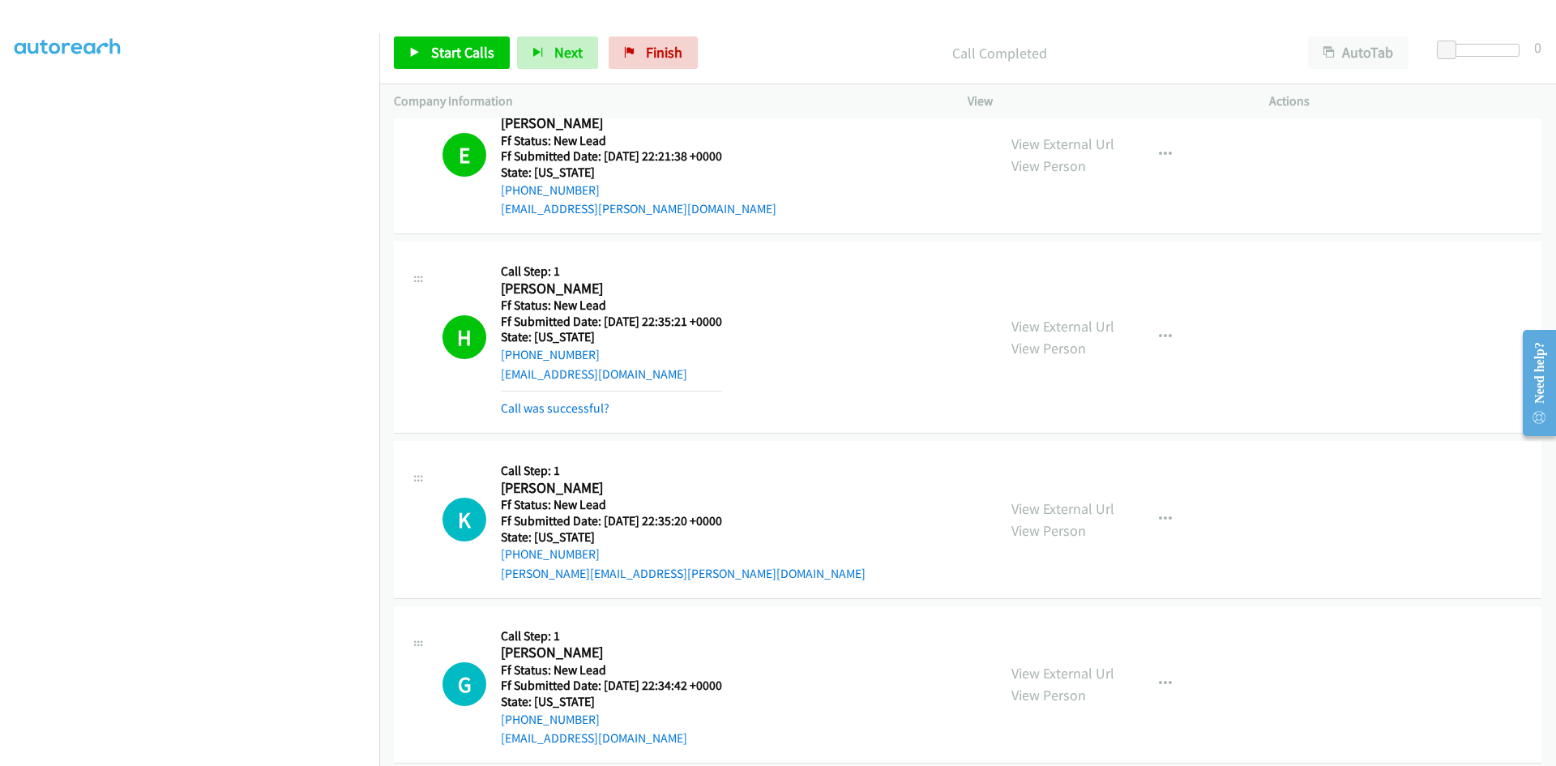
scroll to position [811, 0]
click at [585, 410] on link "Call was successful?" at bounding box center [555, 406] width 109 height 15
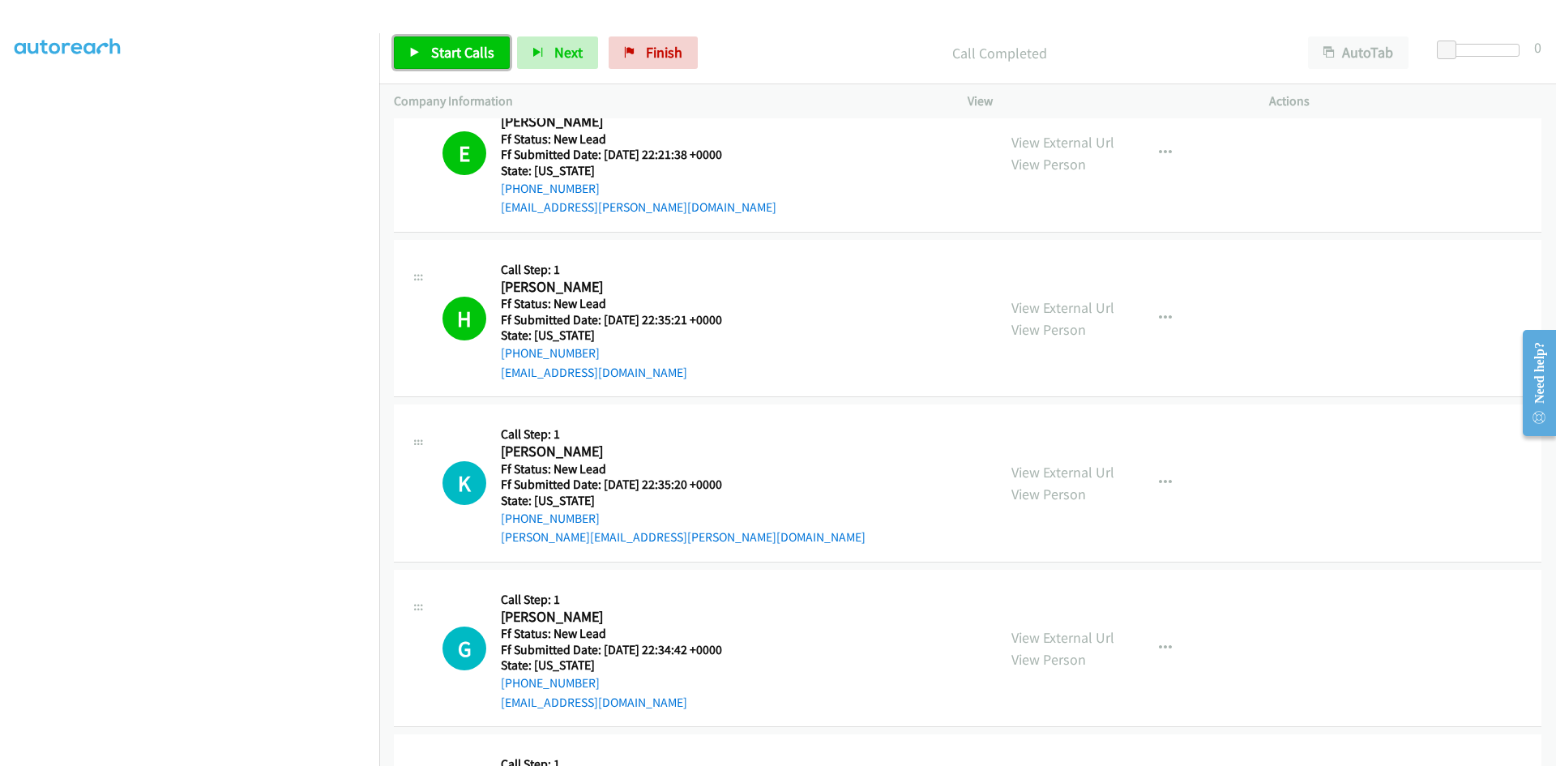
click at [466, 59] on span "Start Calls" at bounding box center [462, 52] width 63 height 19
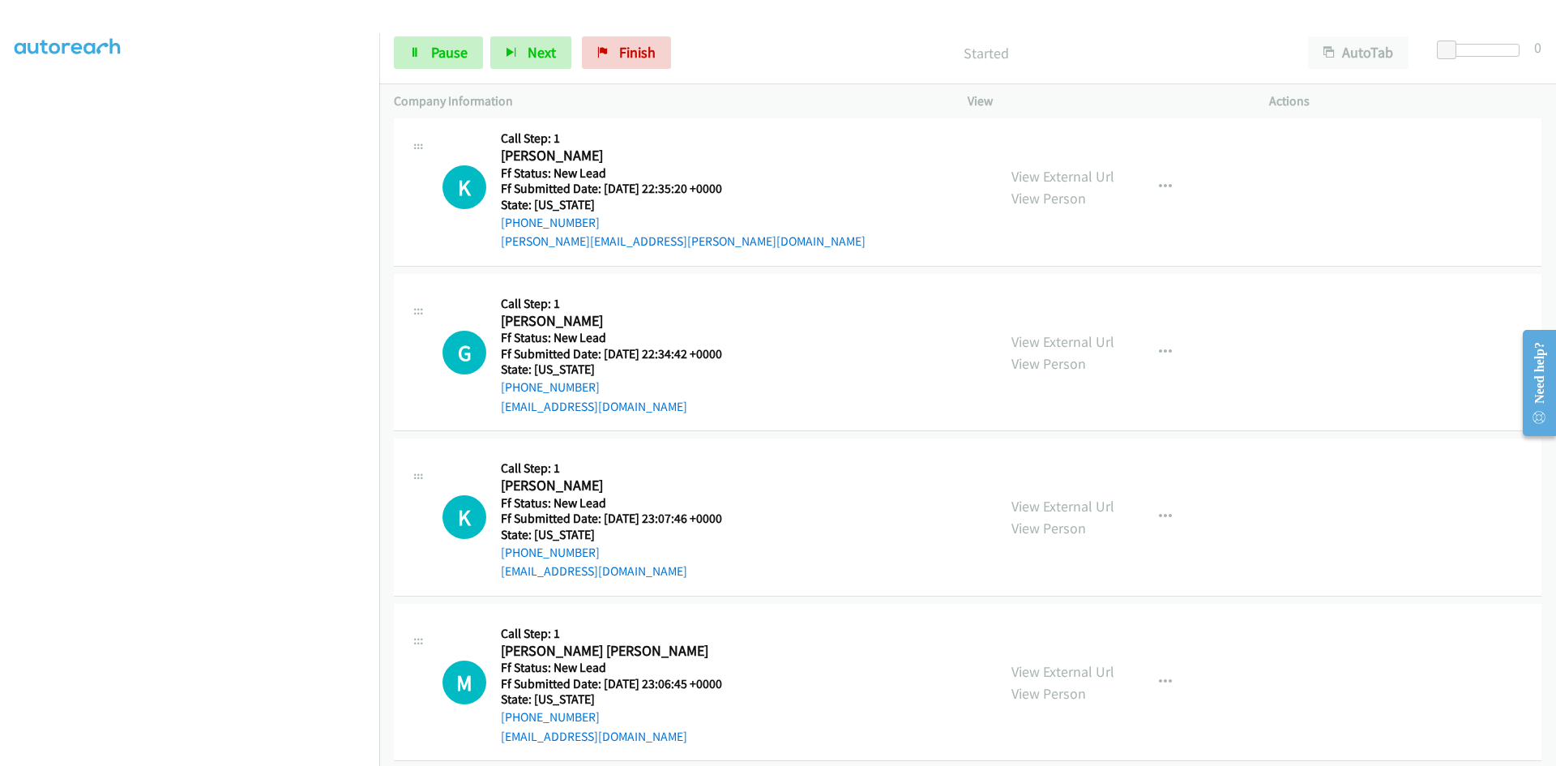
scroll to position [1135, 0]
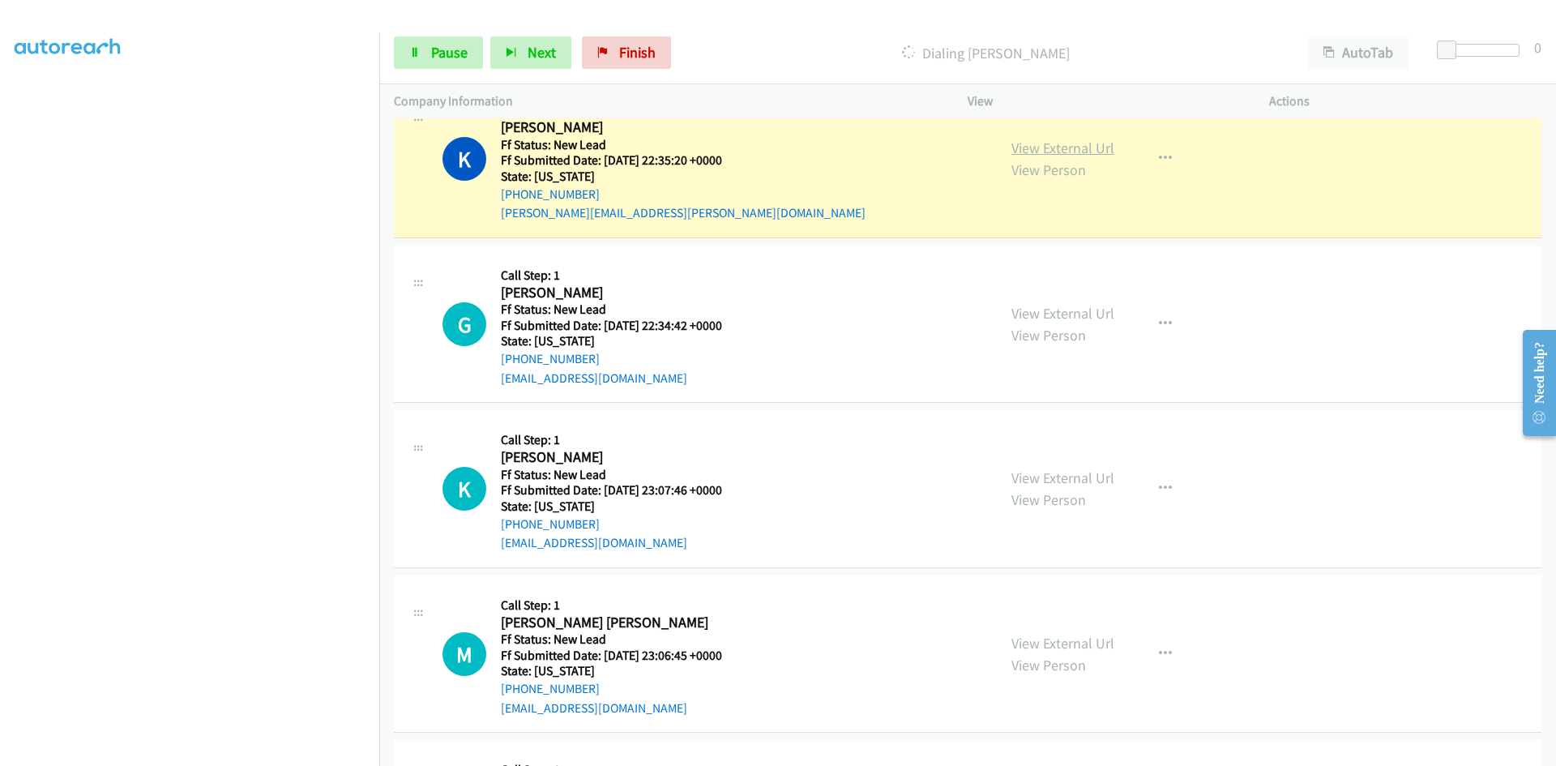
click at [1047, 150] on link "View External Url" at bounding box center [1063, 148] width 103 height 19
click at [1035, 312] on link "View External Url" at bounding box center [1063, 313] width 103 height 19
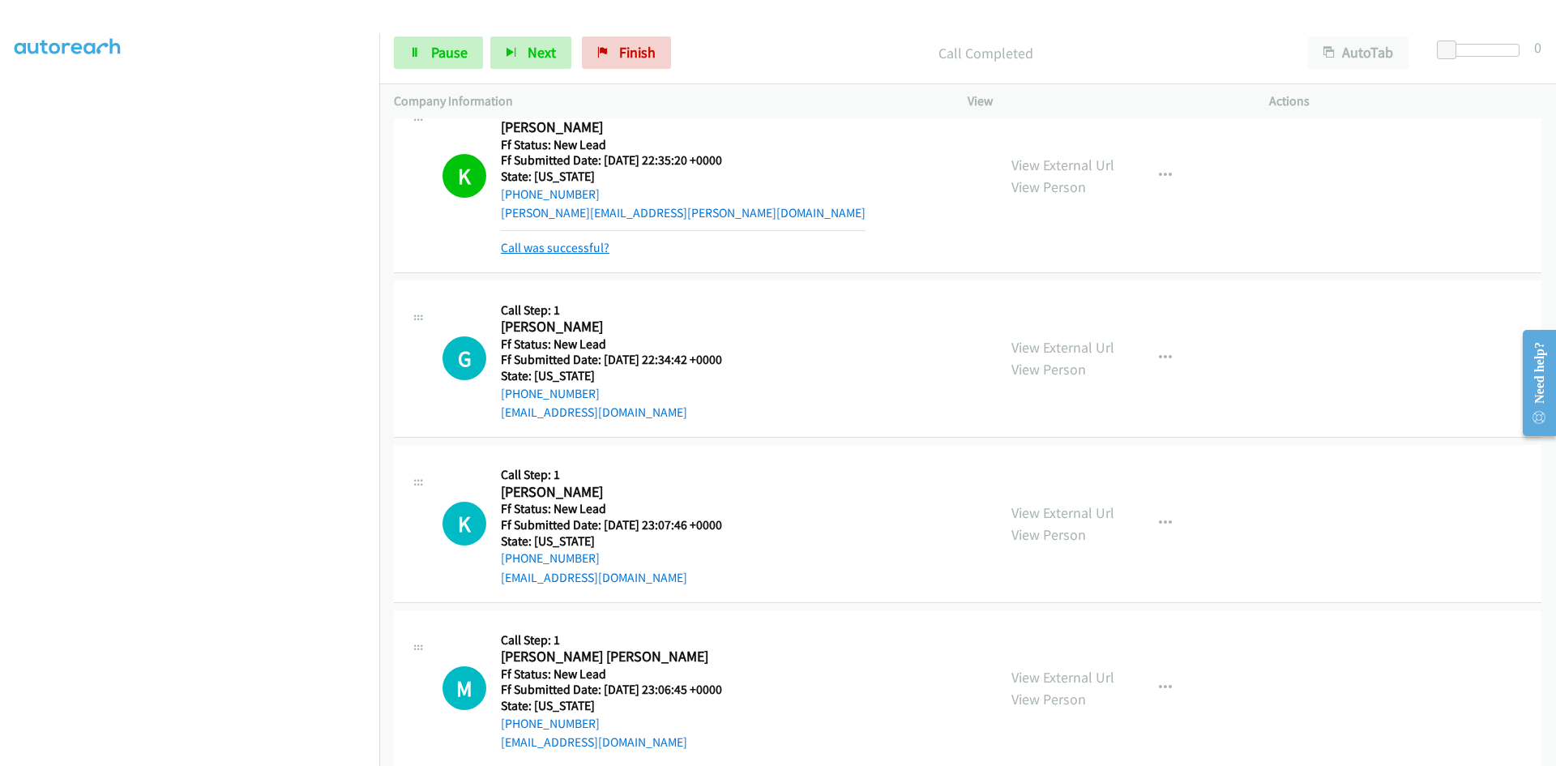
click at [582, 250] on link "Call was successful?" at bounding box center [555, 247] width 109 height 15
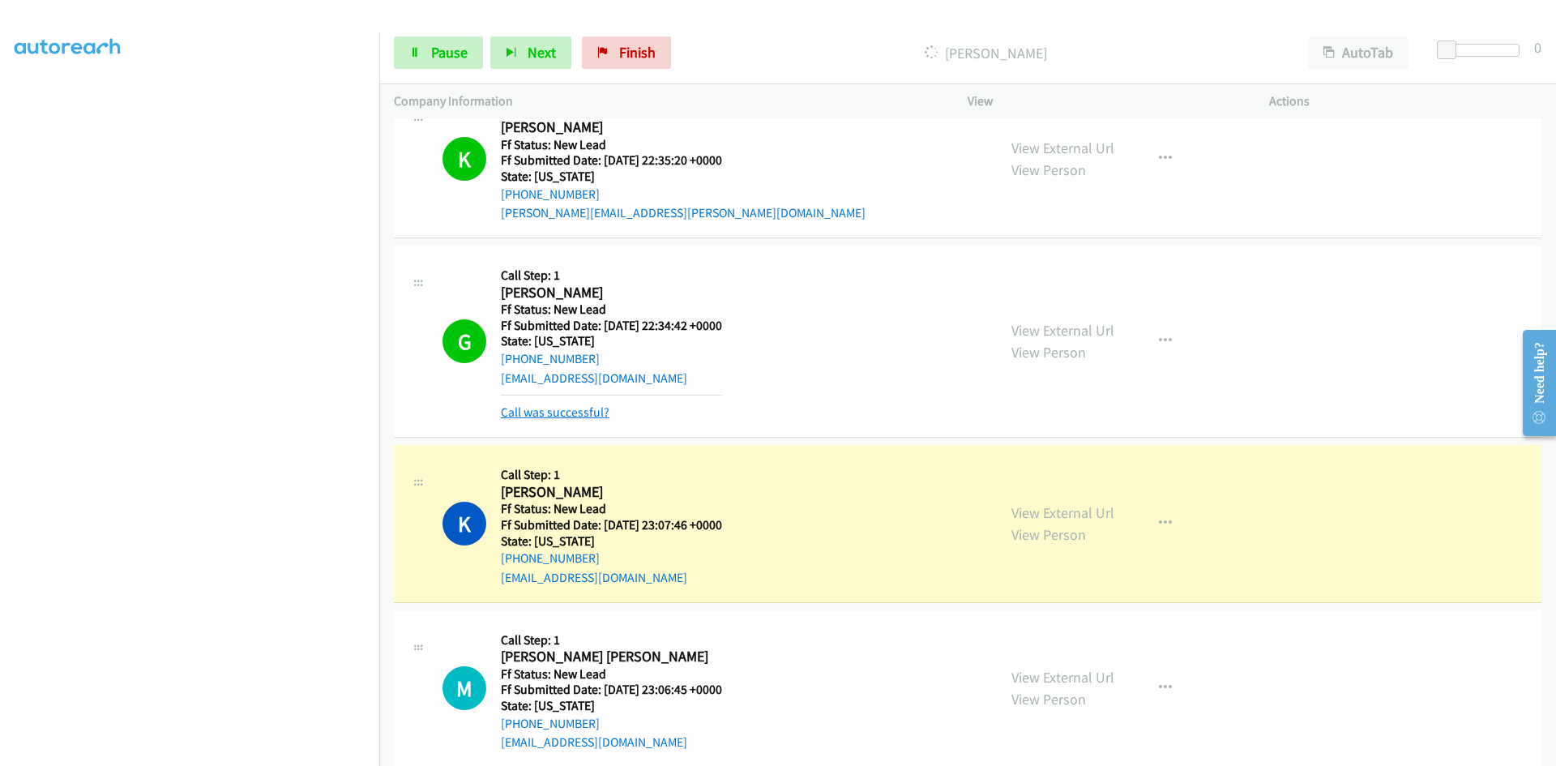
click at [599, 414] on link "Call was successful?" at bounding box center [555, 412] width 109 height 15
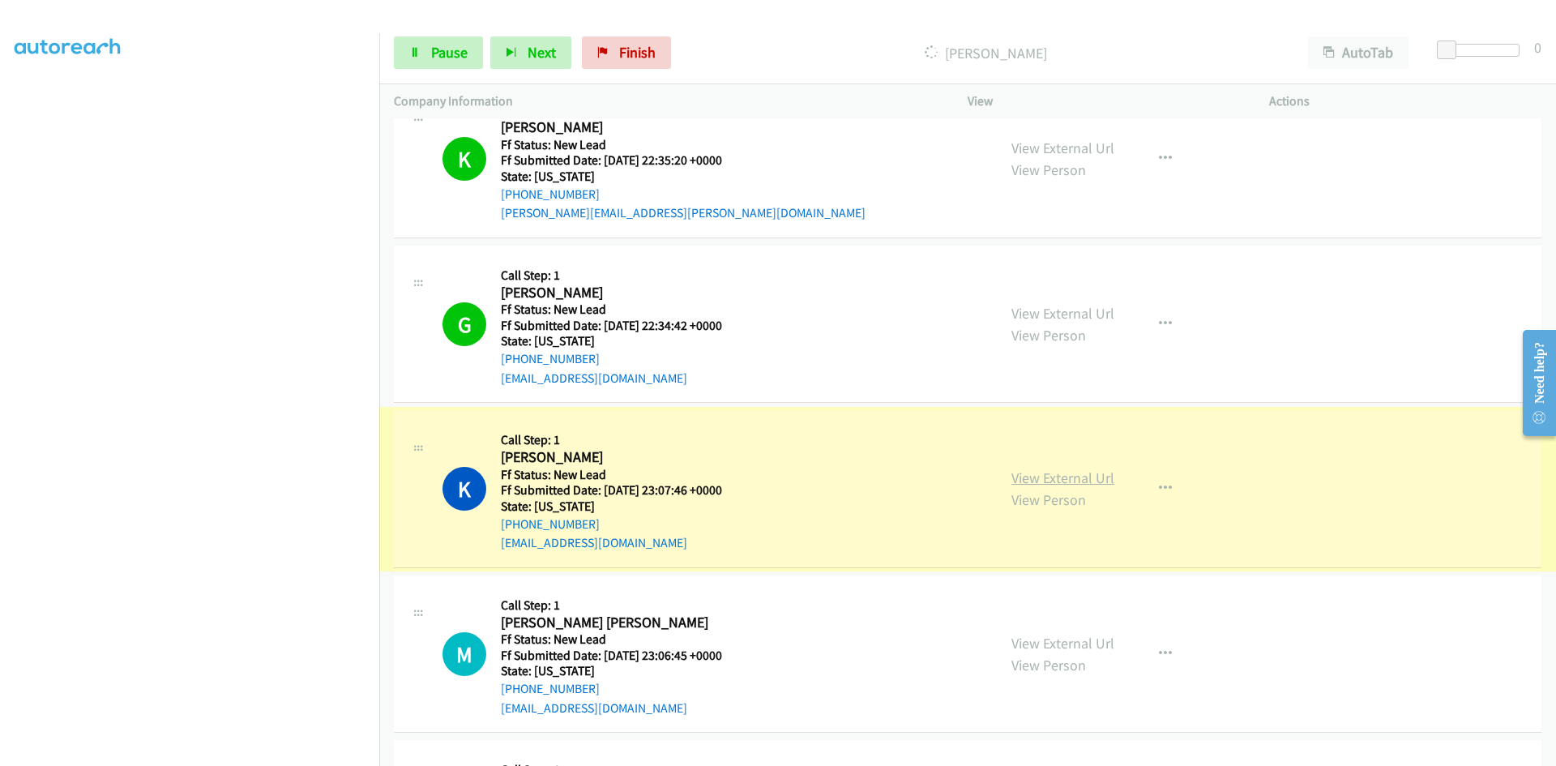
click at [1033, 483] on link "View External Url" at bounding box center [1063, 478] width 103 height 19
click at [435, 54] on span "Pause" at bounding box center [449, 52] width 36 height 19
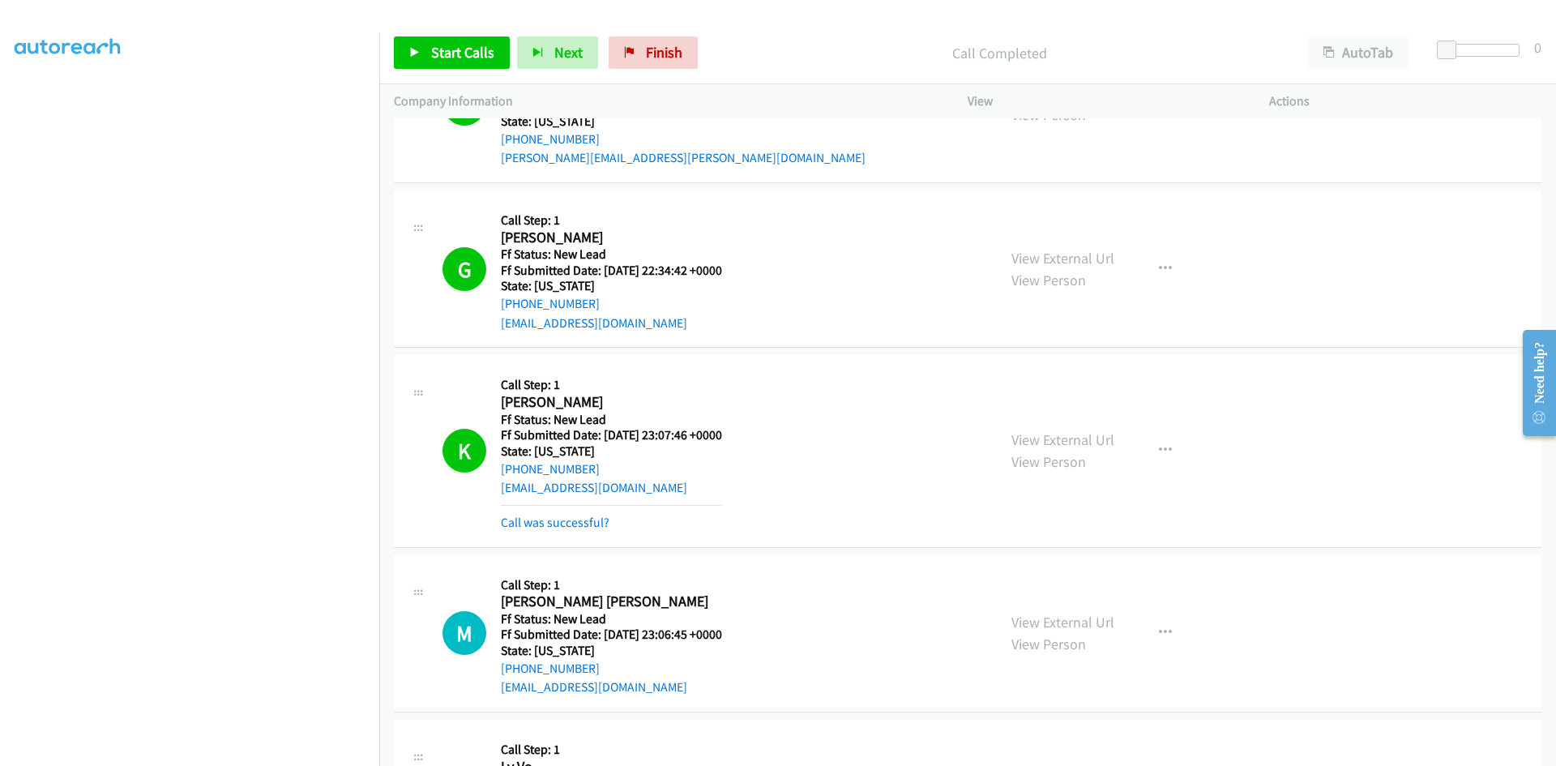
scroll to position [1216, 0]
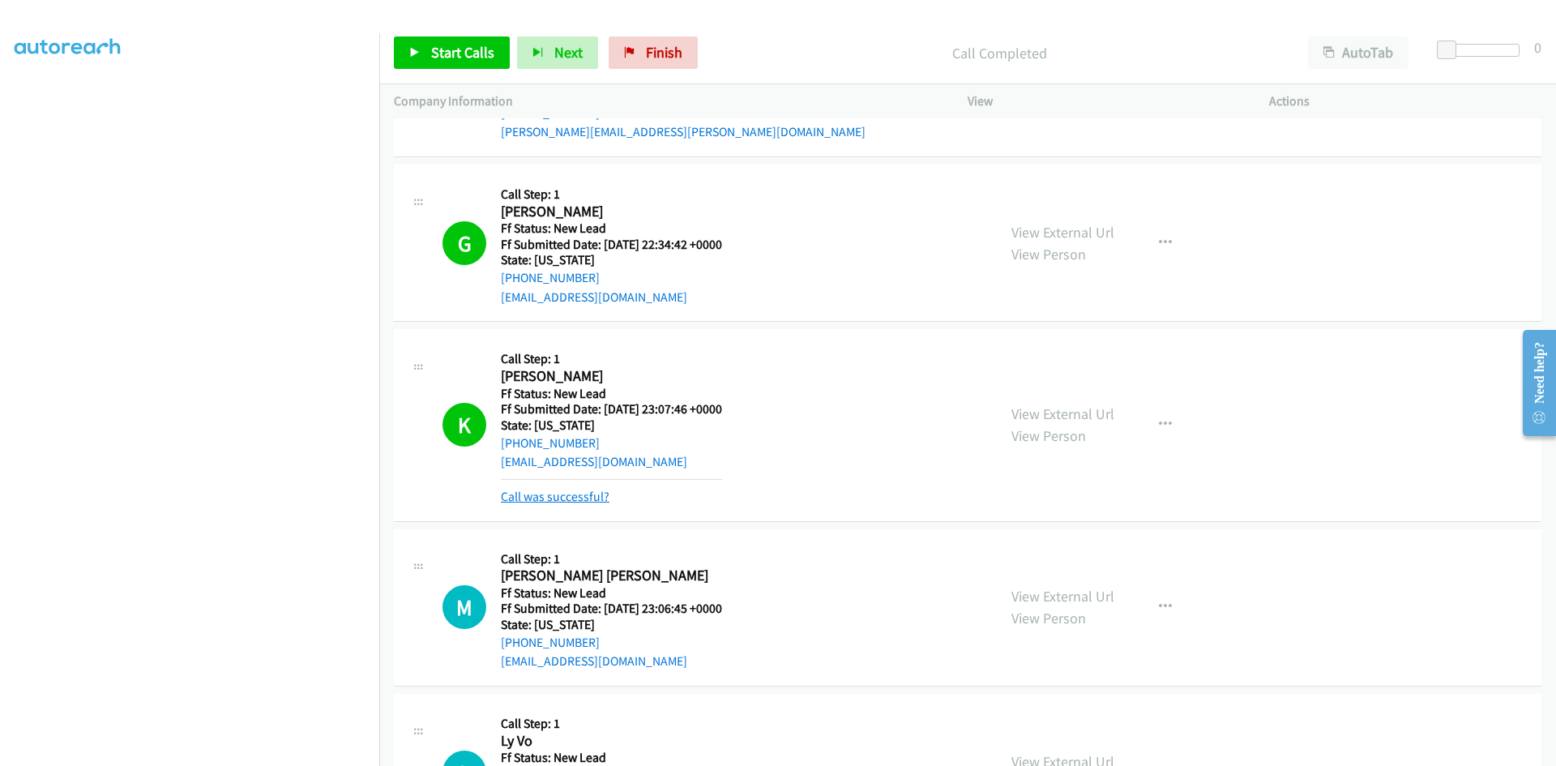
click at [582, 500] on link "Call was successful?" at bounding box center [555, 496] width 109 height 15
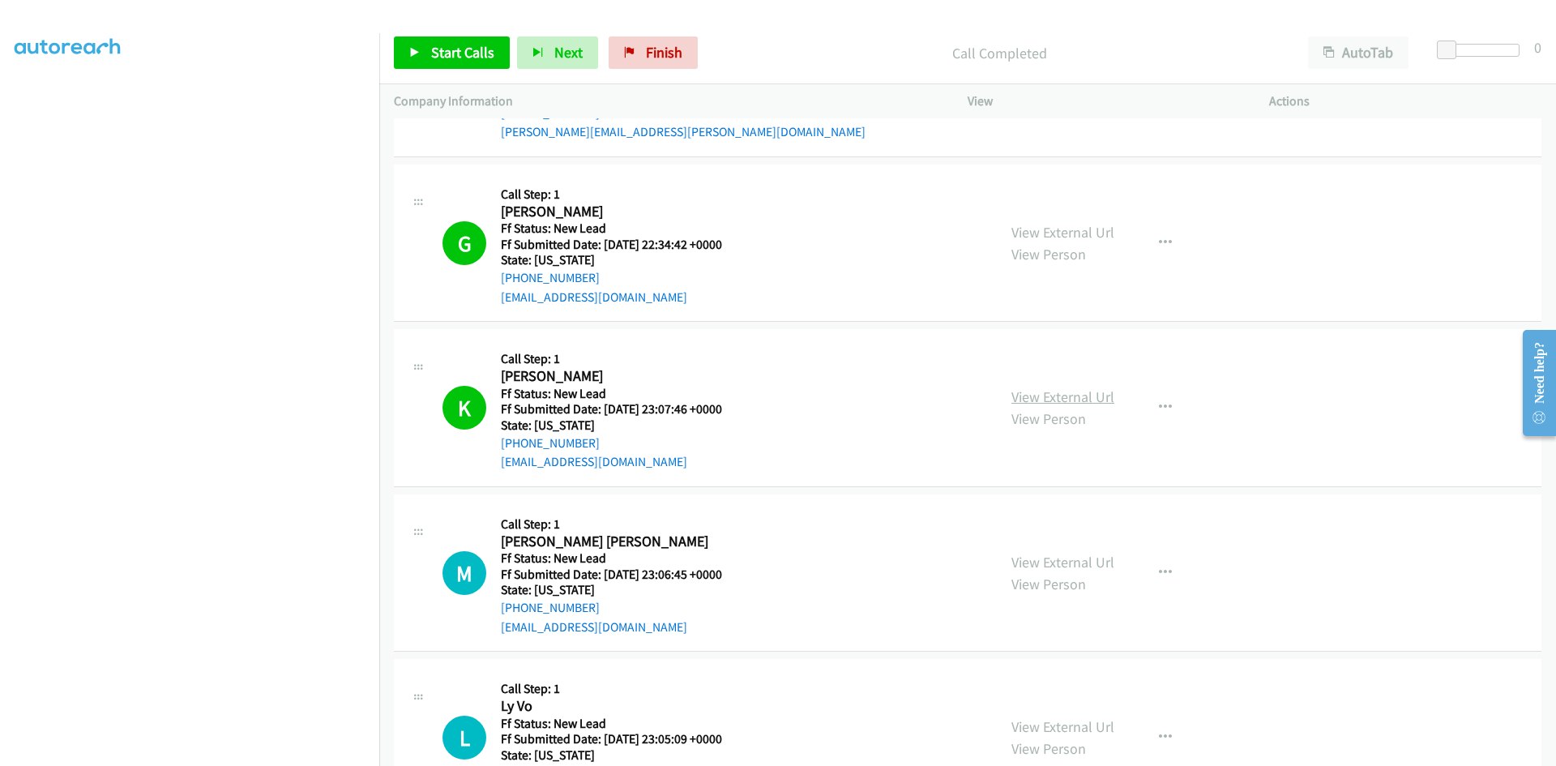
click at [1079, 392] on link "View External Url" at bounding box center [1063, 396] width 103 height 19
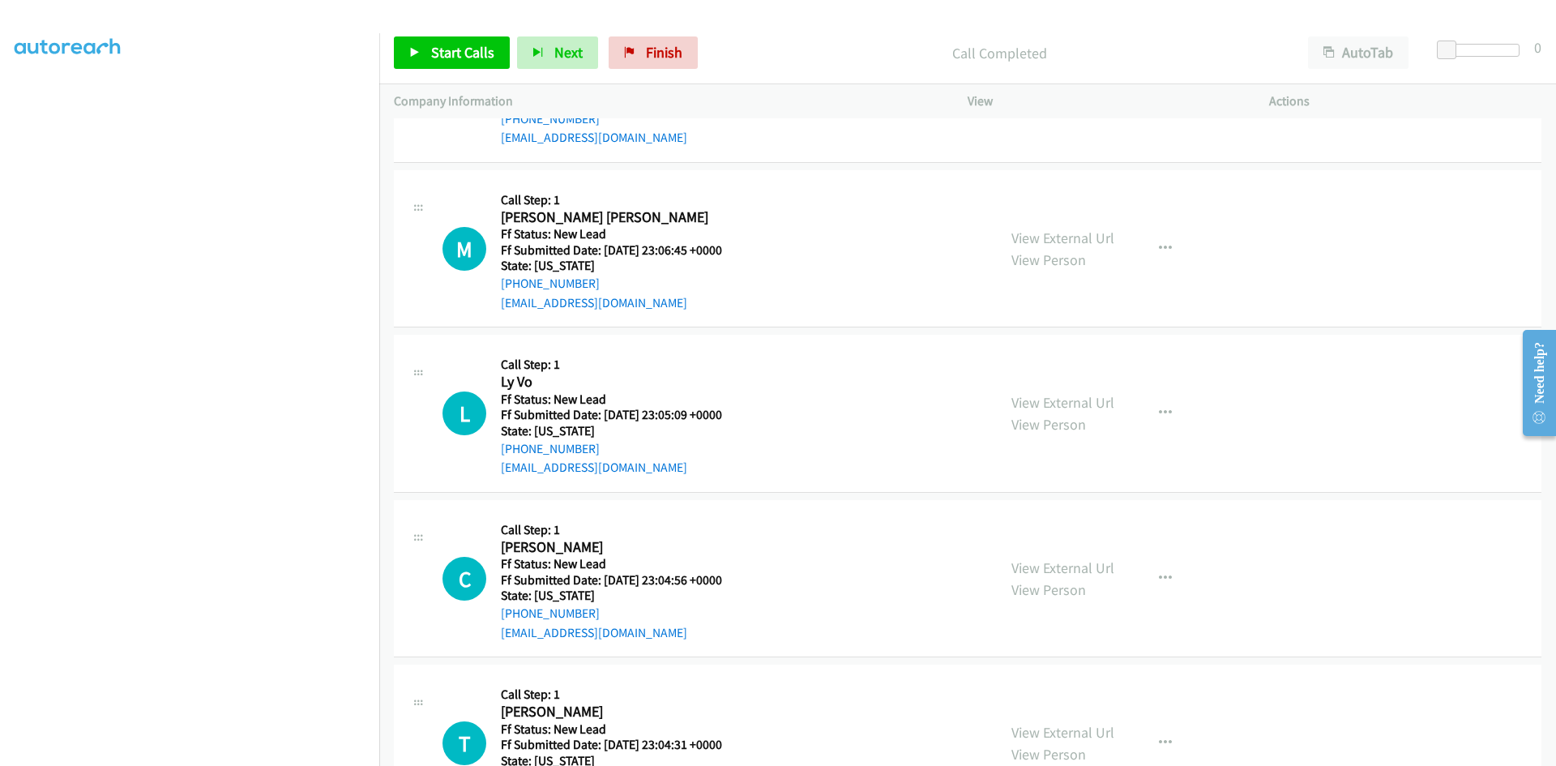
scroll to position [1621, 0]
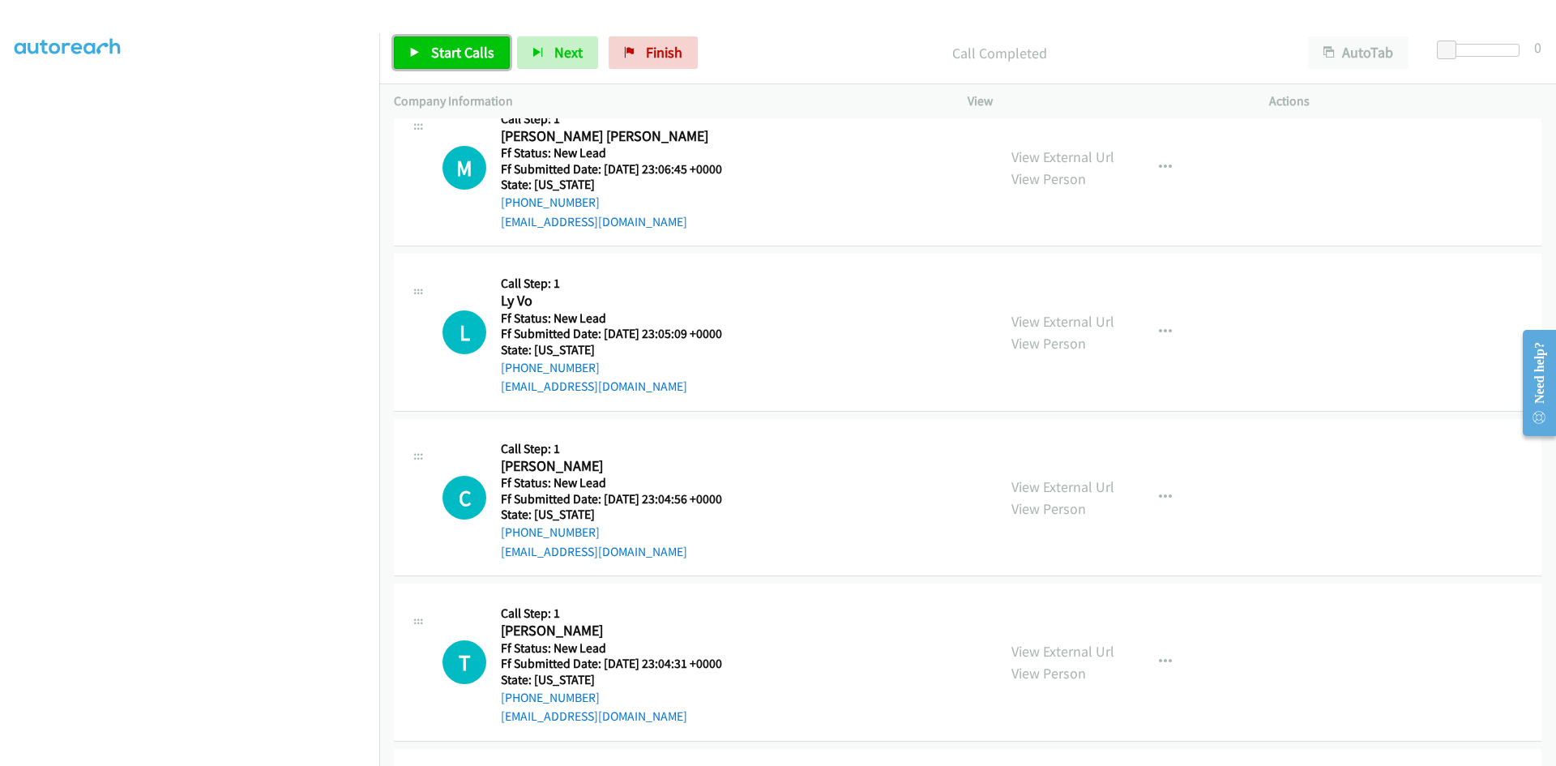
click at [433, 45] on span "Start Calls" at bounding box center [462, 52] width 63 height 19
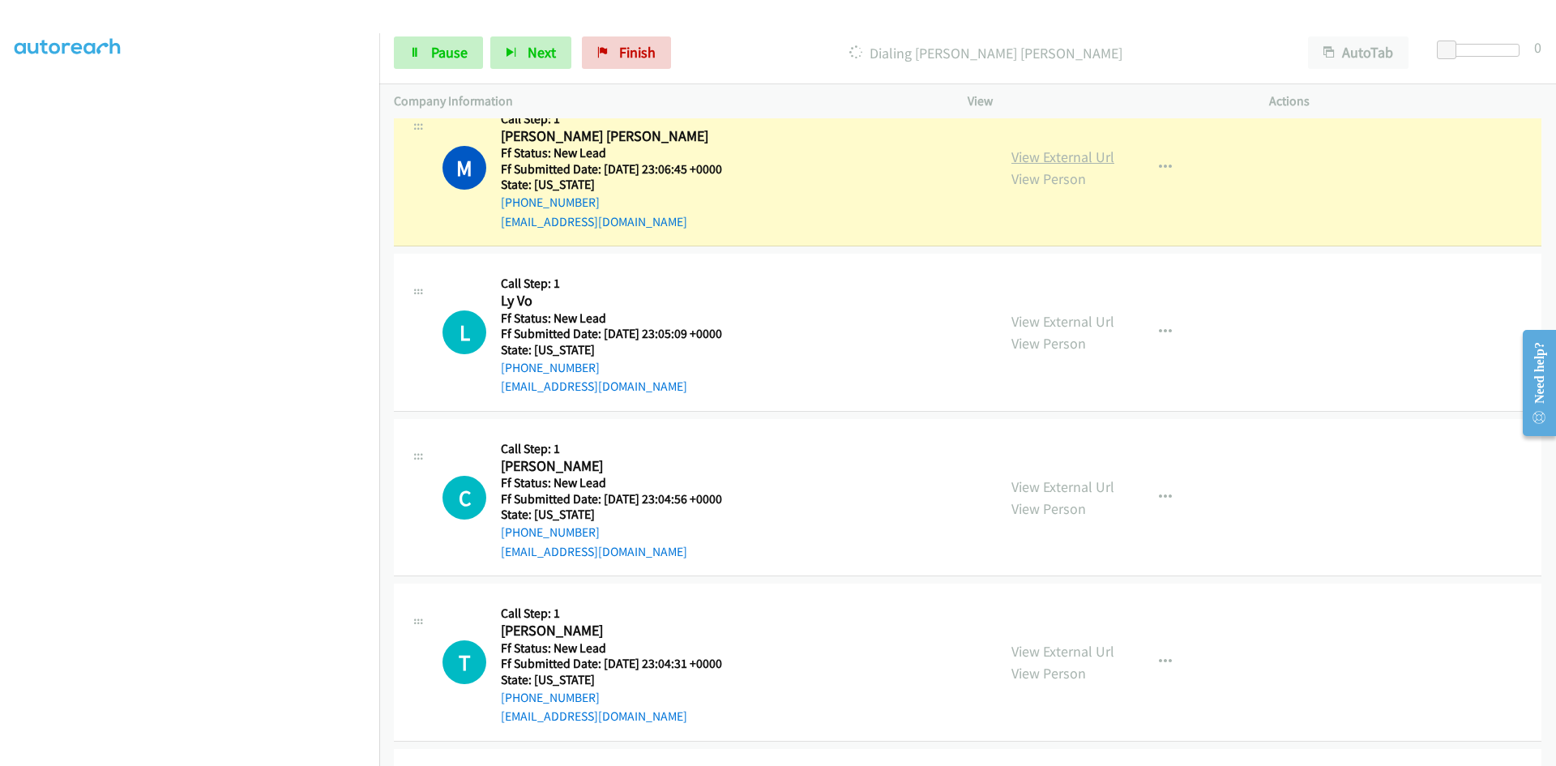
click at [1064, 160] on link "View External Url" at bounding box center [1063, 157] width 103 height 19
drag, startPoint x: 429, startPoint y: 36, endPoint x: 367, endPoint y: 70, distance: 70.4
click at [428, 36] on div "Start Calls Pause Next Finish Dialing Mohammad Omar Faruk Murad AutoTab AutoTab…" at bounding box center [967, 53] width 1177 height 62
click at [428, 38] on link "Pause" at bounding box center [438, 52] width 89 height 32
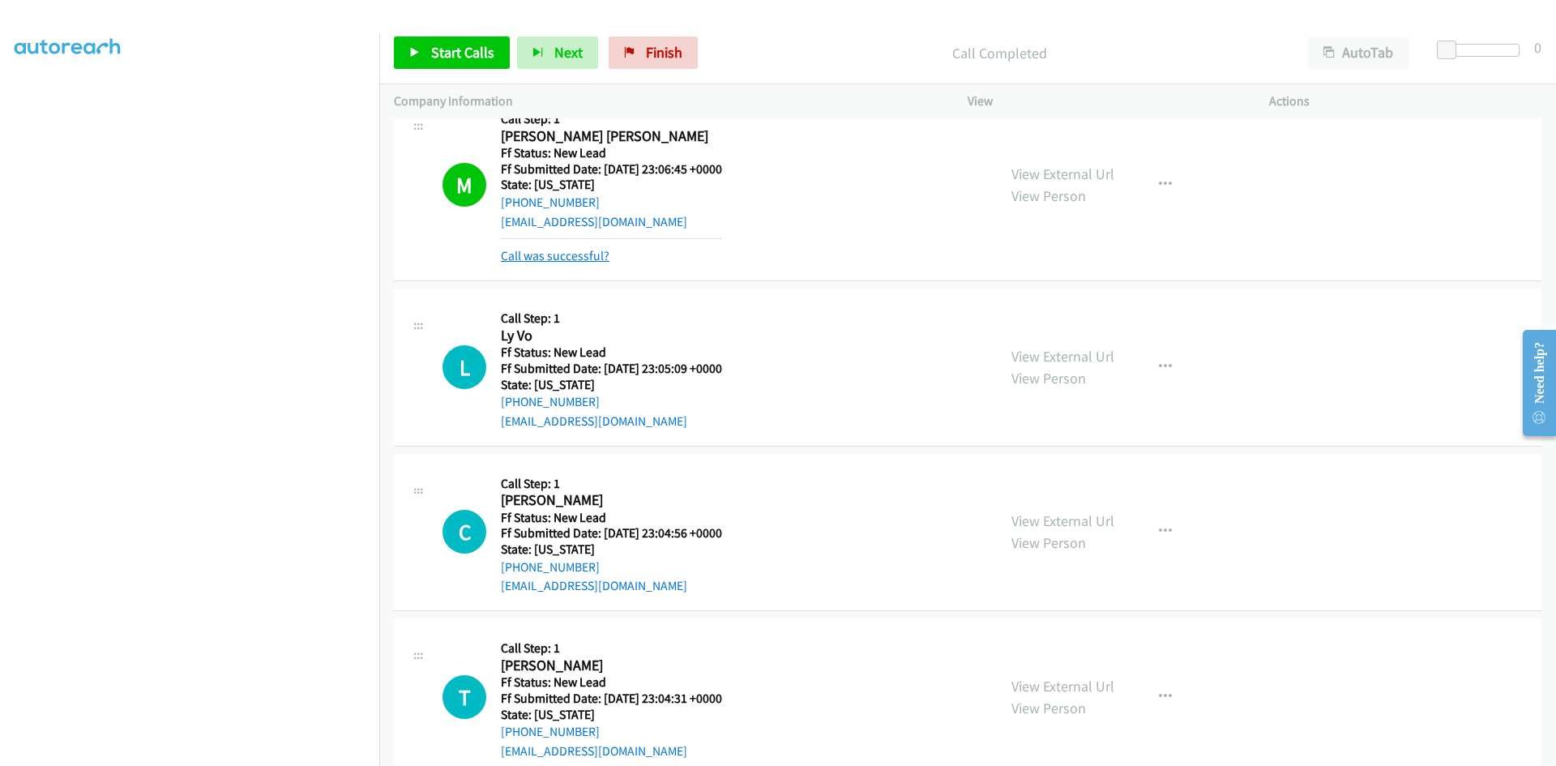
click at [598, 251] on link "Call was successful?" at bounding box center [555, 255] width 109 height 15
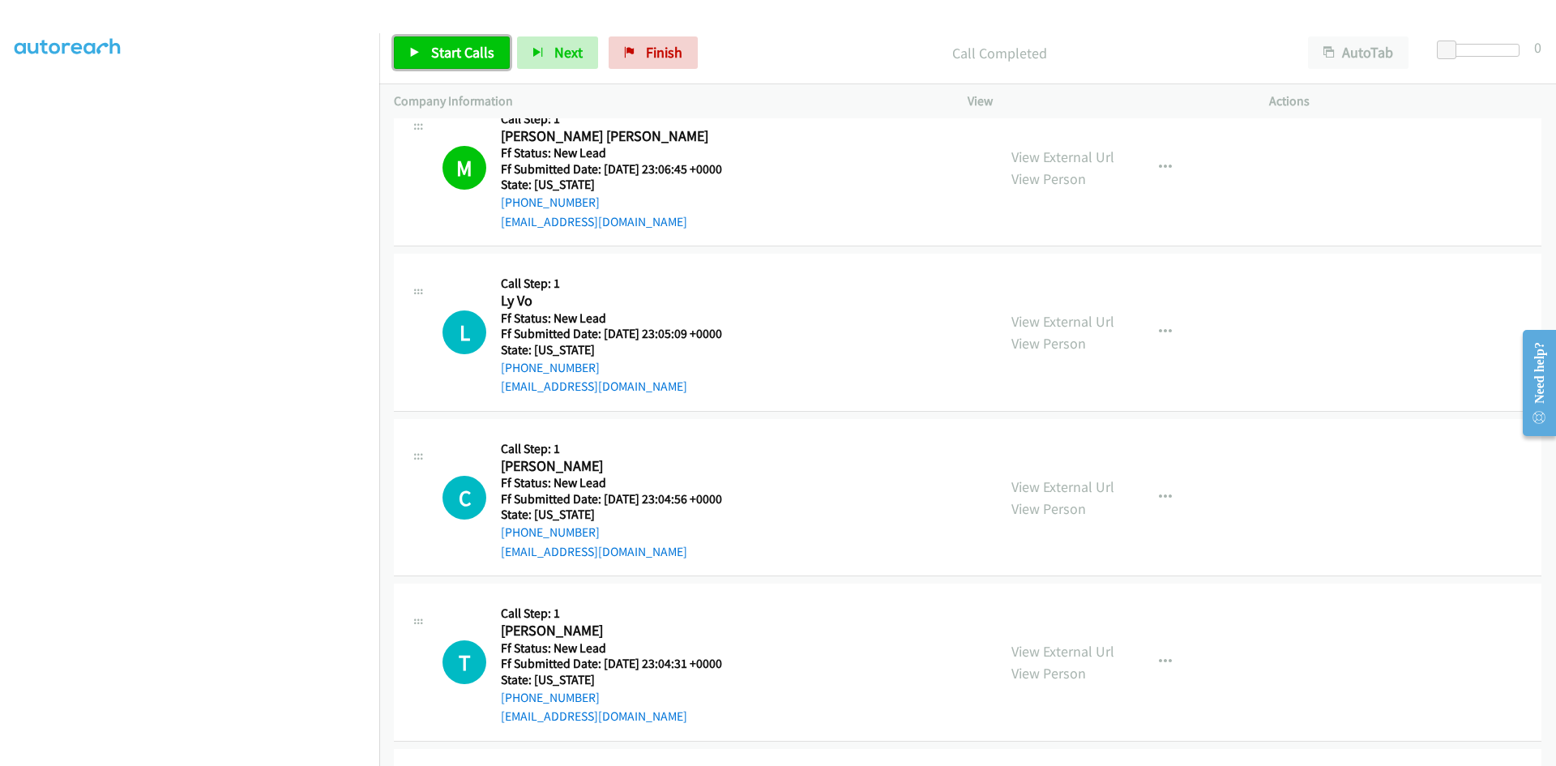
click at [467, 51] on span "Start Calls" at bounding box center [462, 52] width 63 height 19
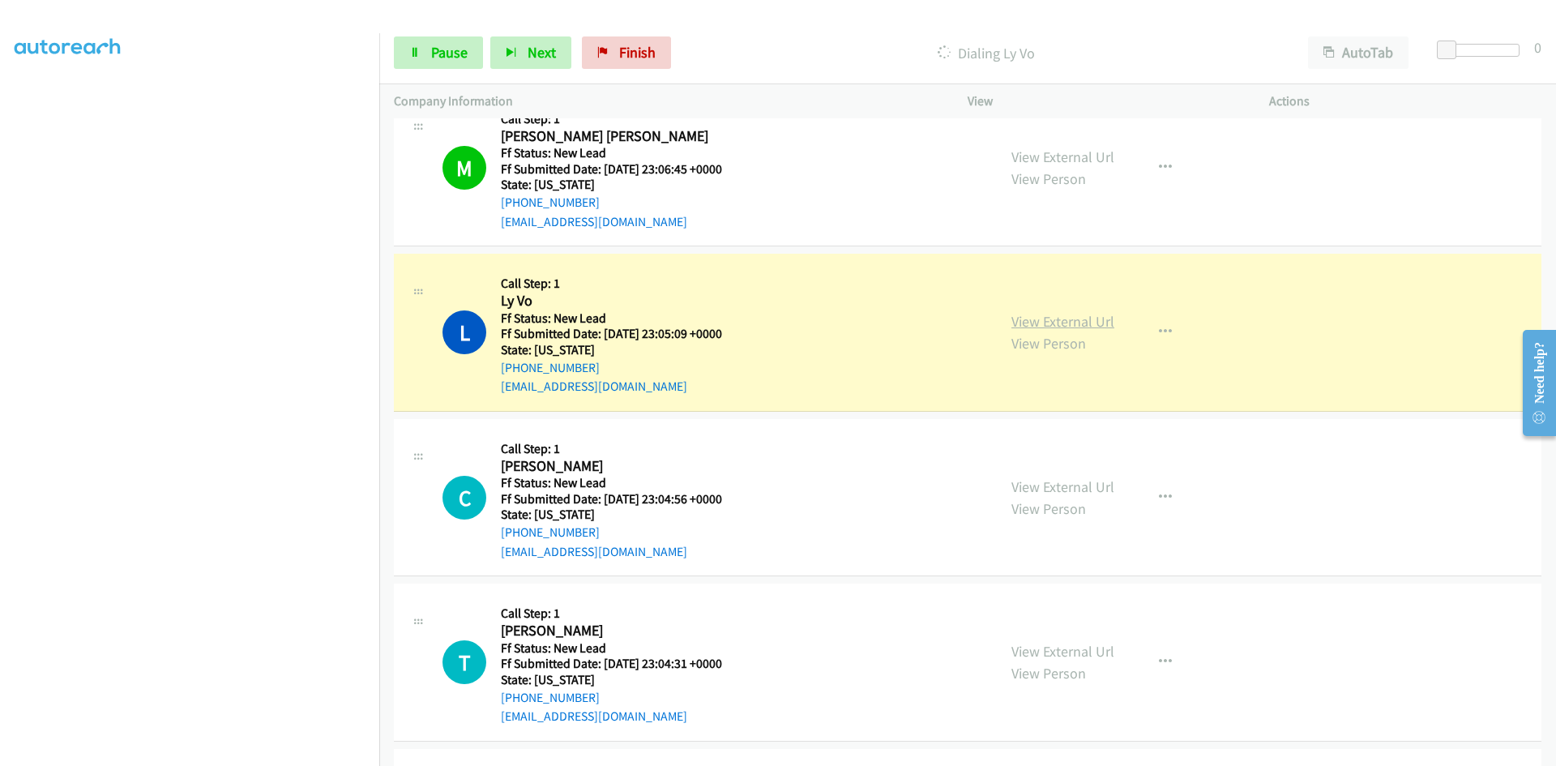
click at [1034, 323] on link "View External Url" at bounding box center [1063, 321] width 103 height 19
click at [428, 55] on link "Pause" at bounding box center [438, 52] width 89 height 32
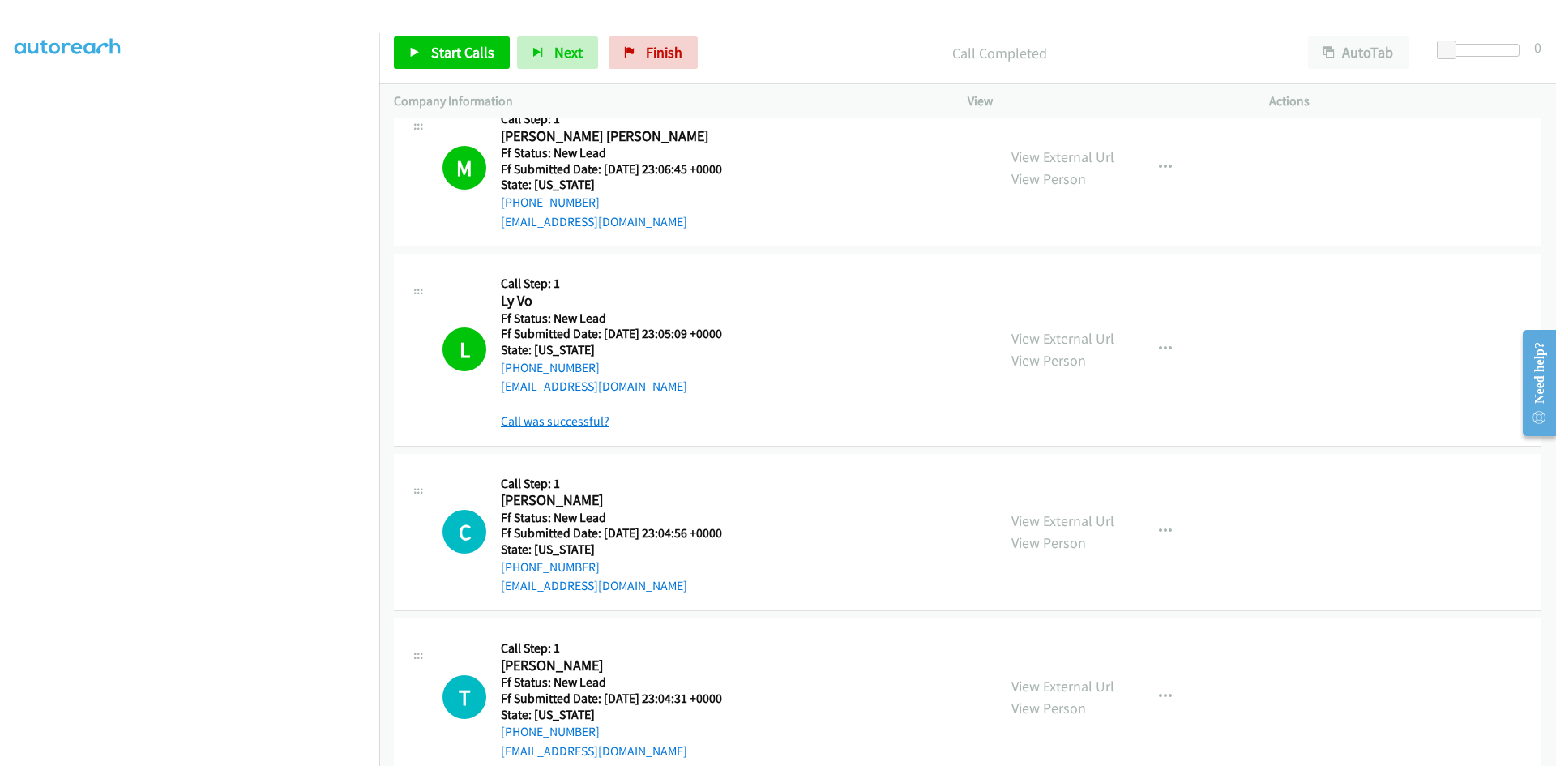
click at [596, 416] on link "Call was successful?" at bounding box center [555, 420] width 109 height 15
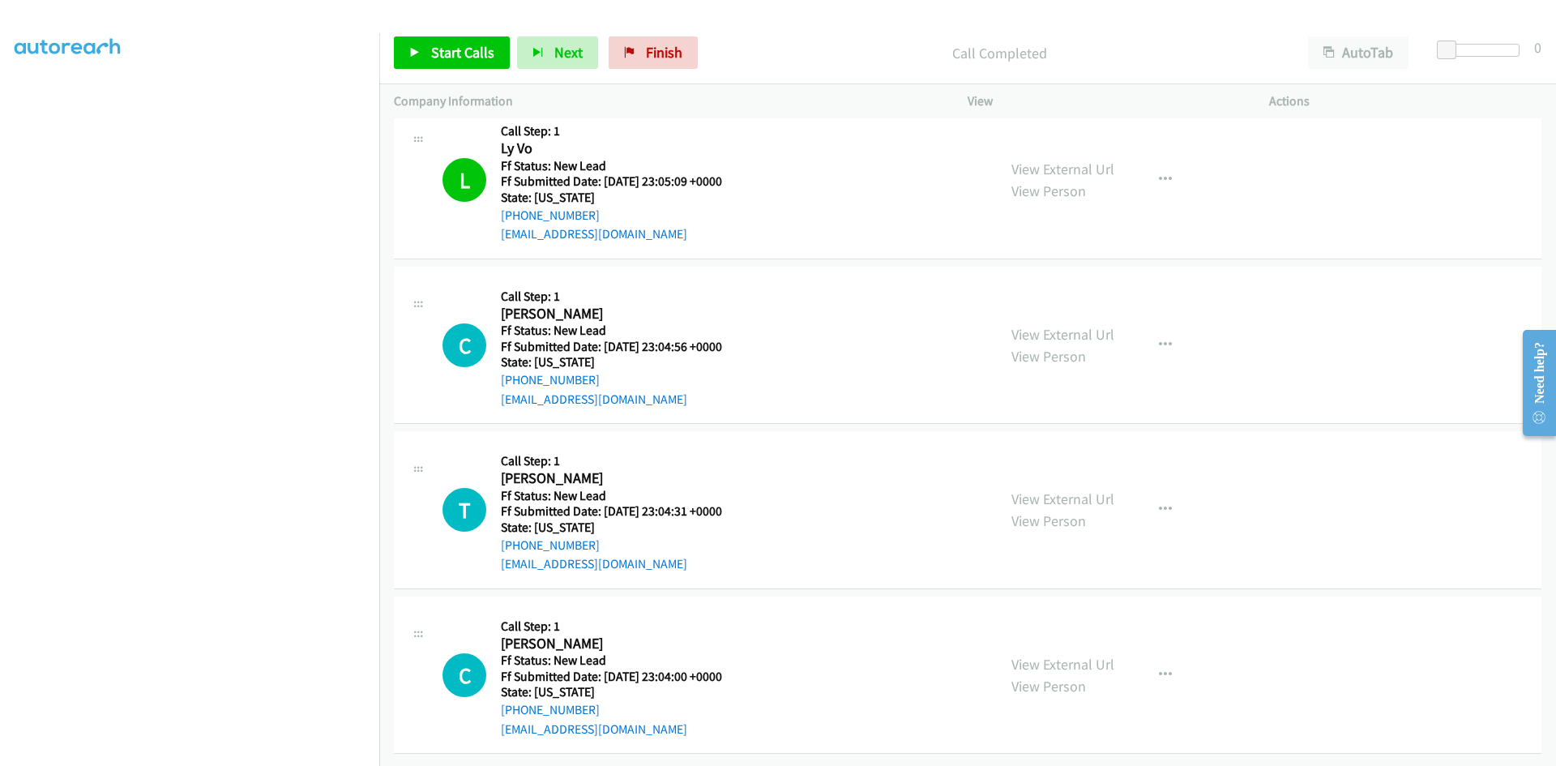
scroll to position [1786, 0]
click at [480, 62] on link "Start Calls" at bounding box center [452, 52] width 116 height 32
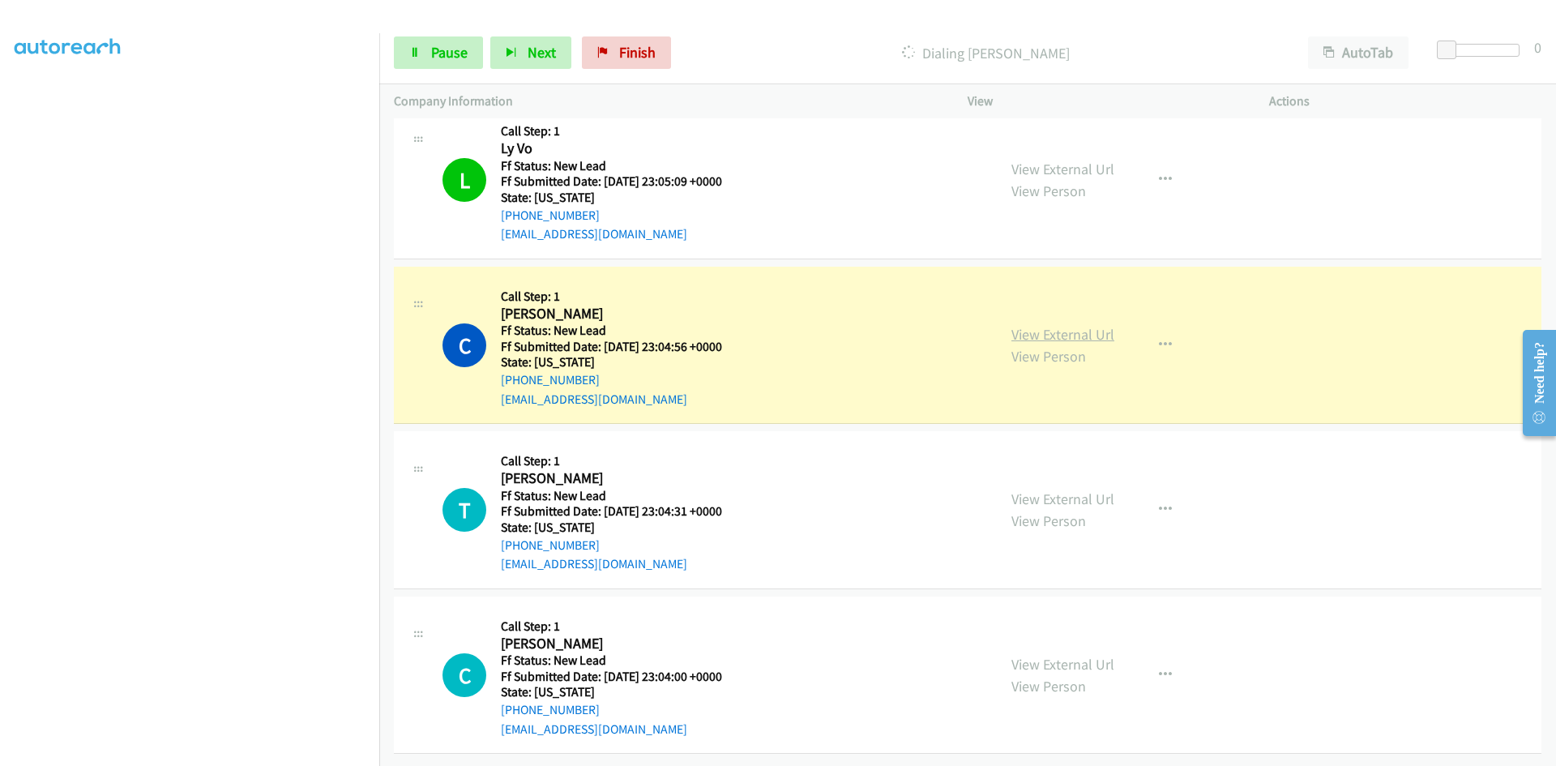
click at [1101, 326] on link "View External Url" at bounding box center [1063, 334] width 103 height 19
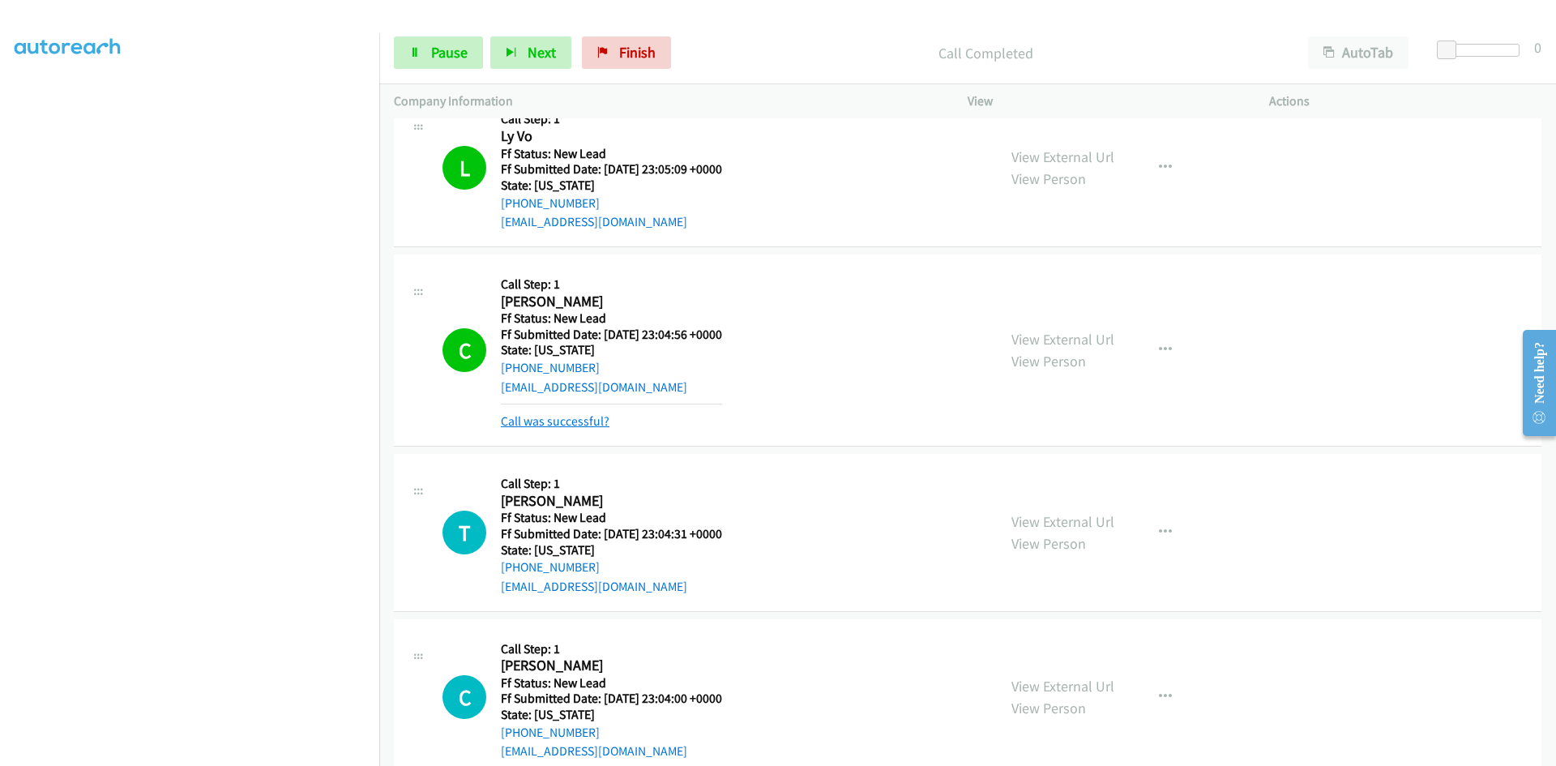
click at [574, 419] on link "Call was successful?" at bounding box center [555, 420] width 109 height 15
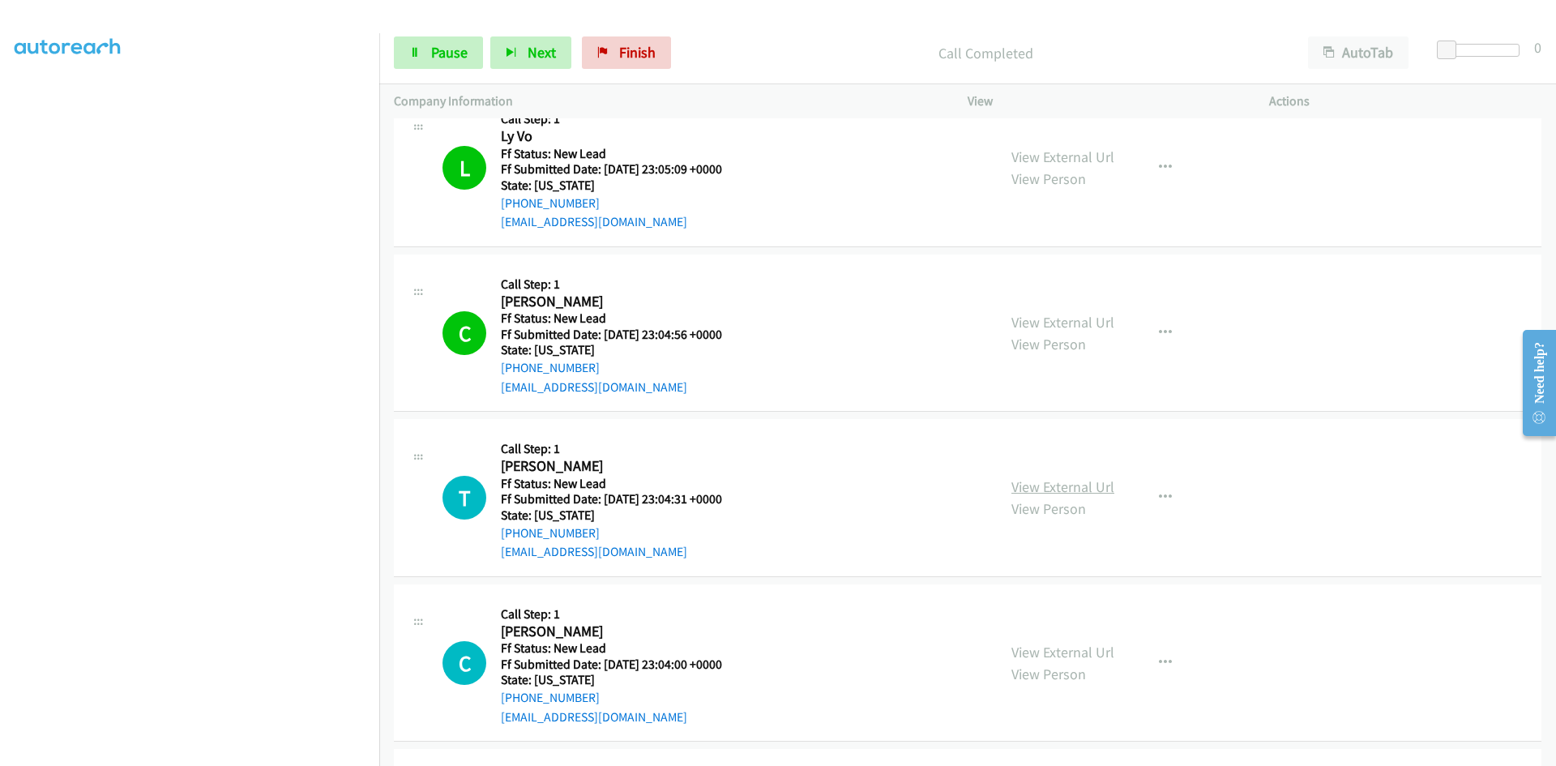
click at [1036, 487] on link "View External Url" at bounding box center [1063, 486] width 103 height 19
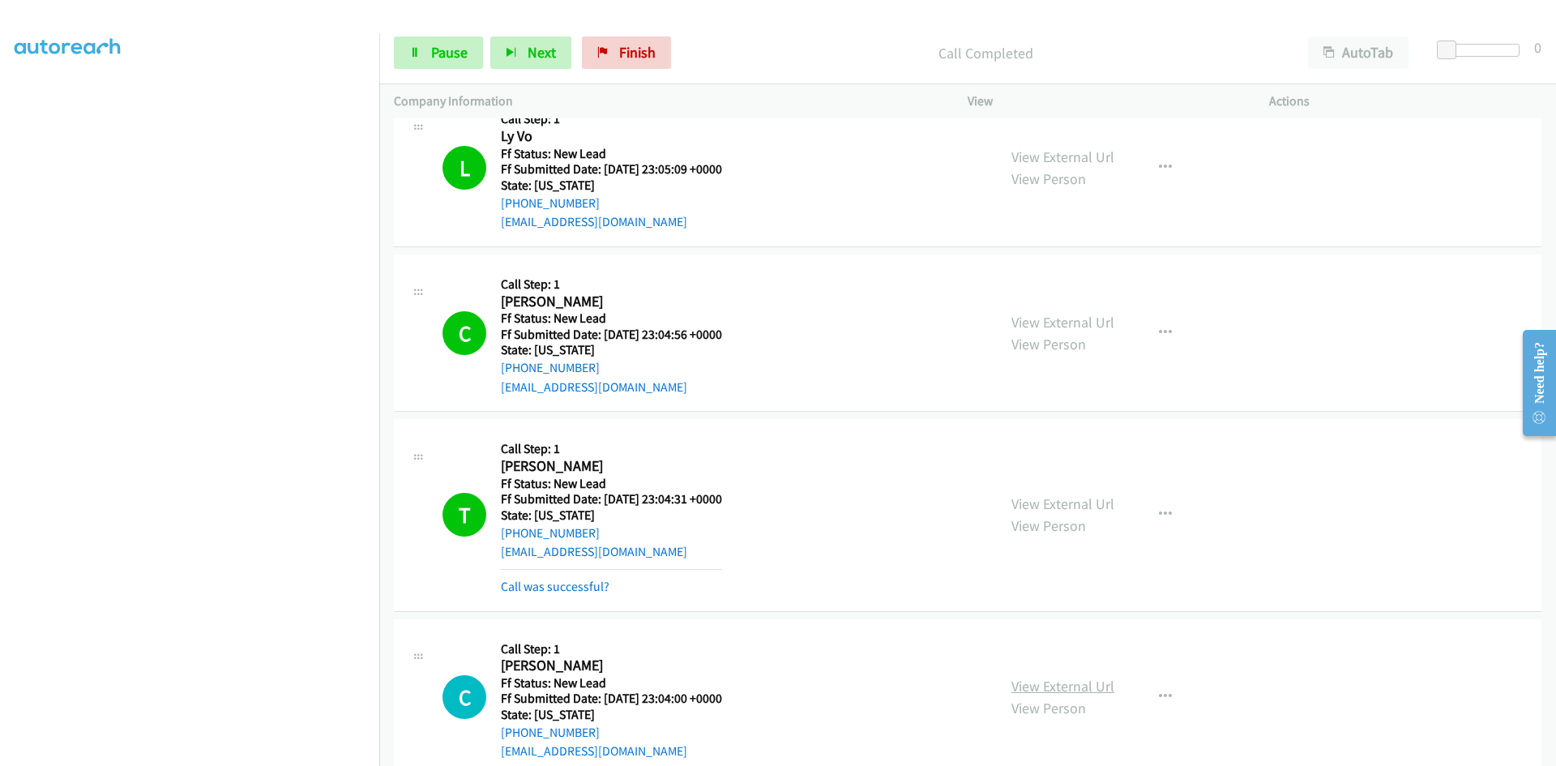
click at [1071, 681] on link "View External Url" at bounding box center [1063, 686] width 103 height 19
click at [590, 586] on link "Call was successful?" at bounding box center [555, 586] width 109 height 15
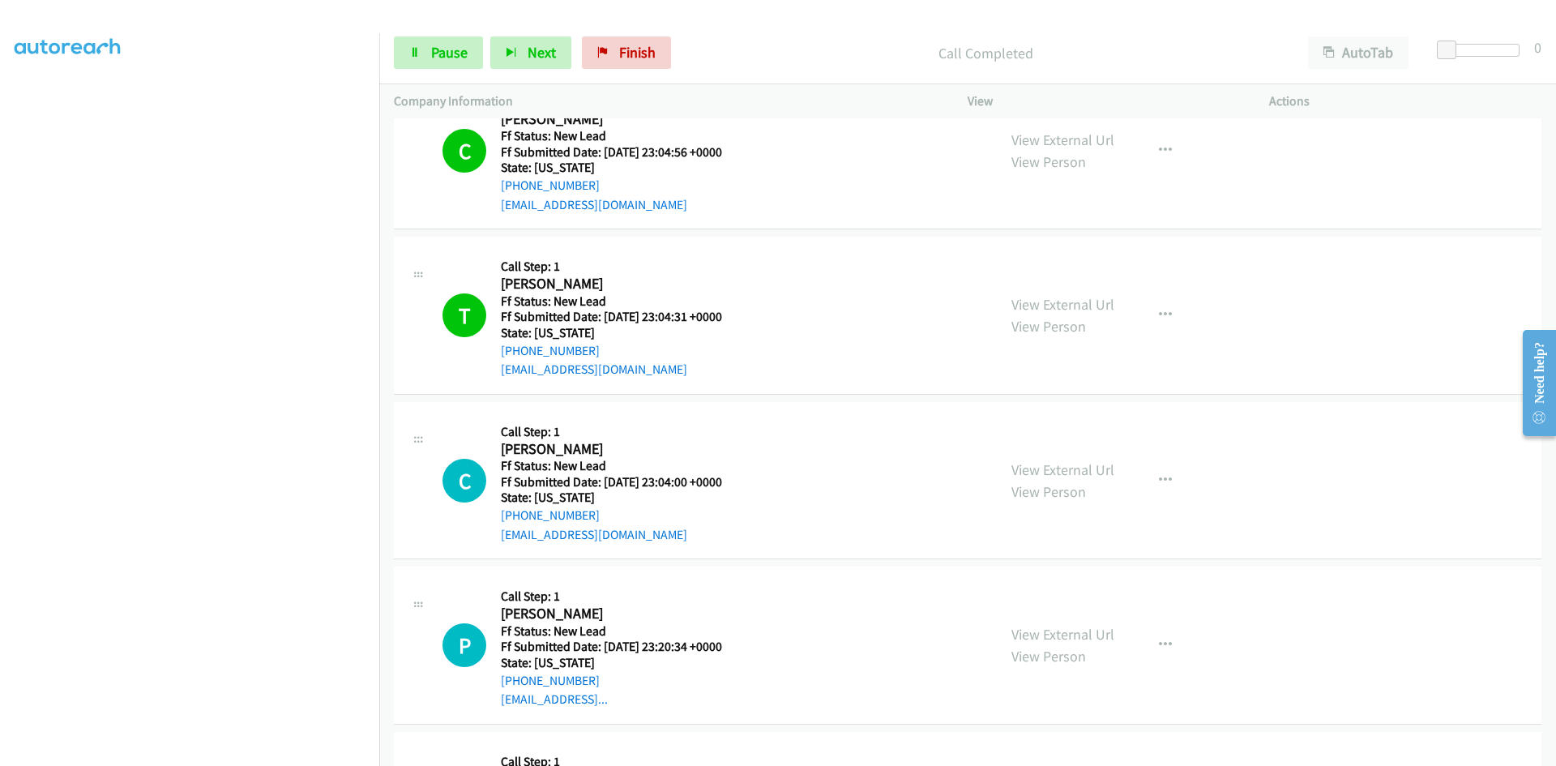
scroll to position [2191, 0]
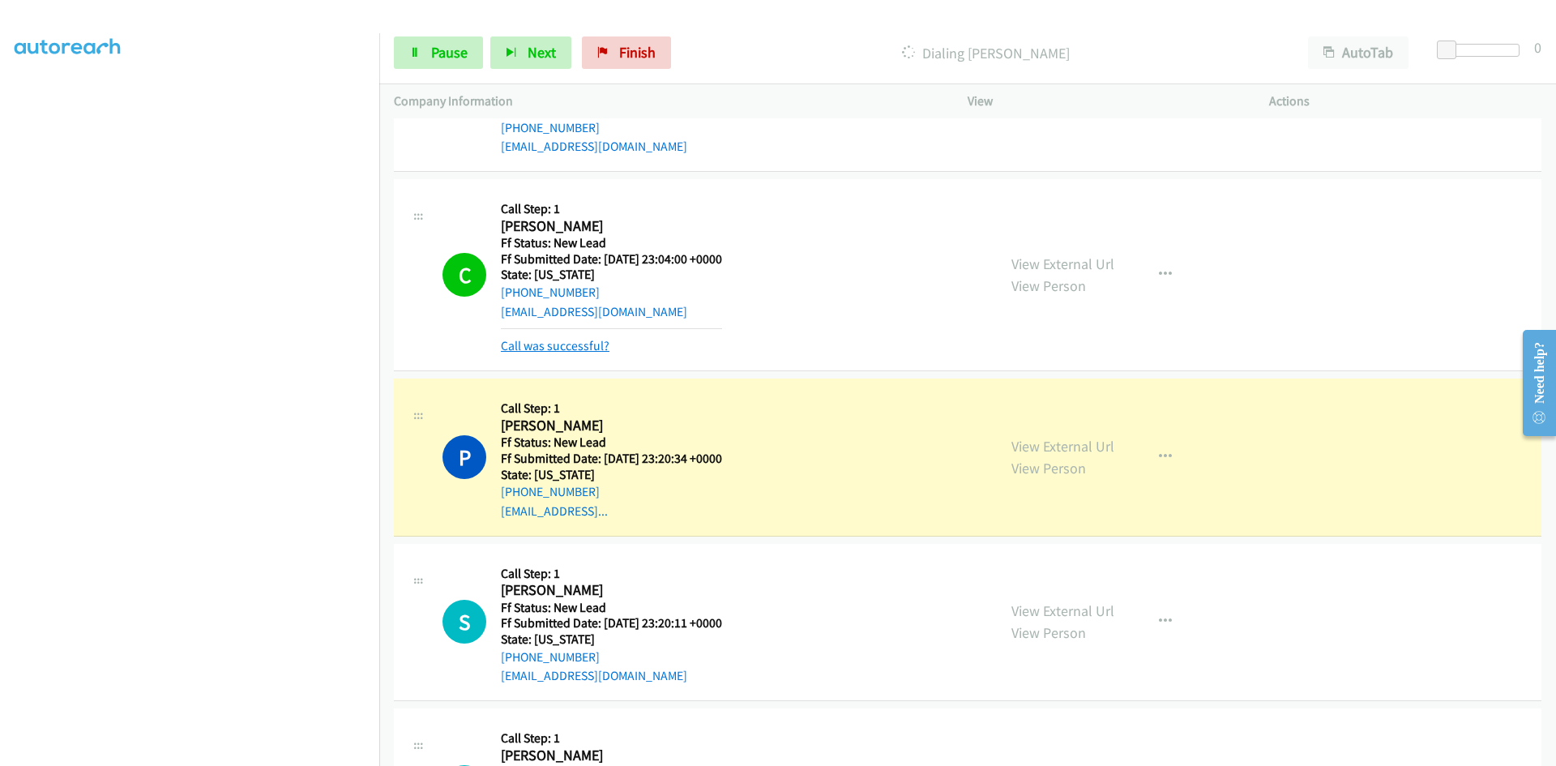
click at [599, 340] on link "Call was successful?" at bounding box center [555, 345] width 109 height 15
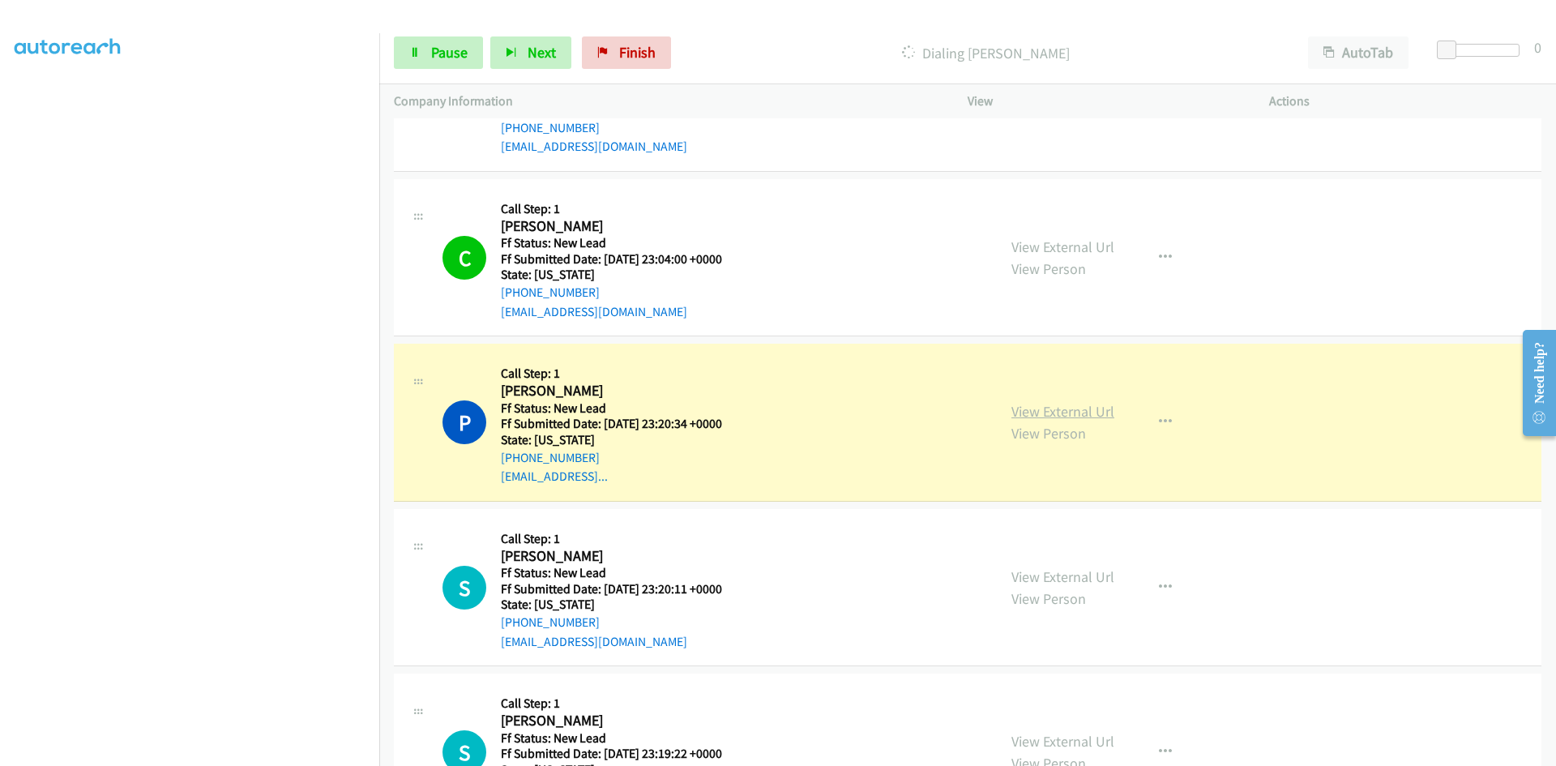
click at [1047, 410] on link "View External Url" at bounding box center [1063, 411] width 103 height 19
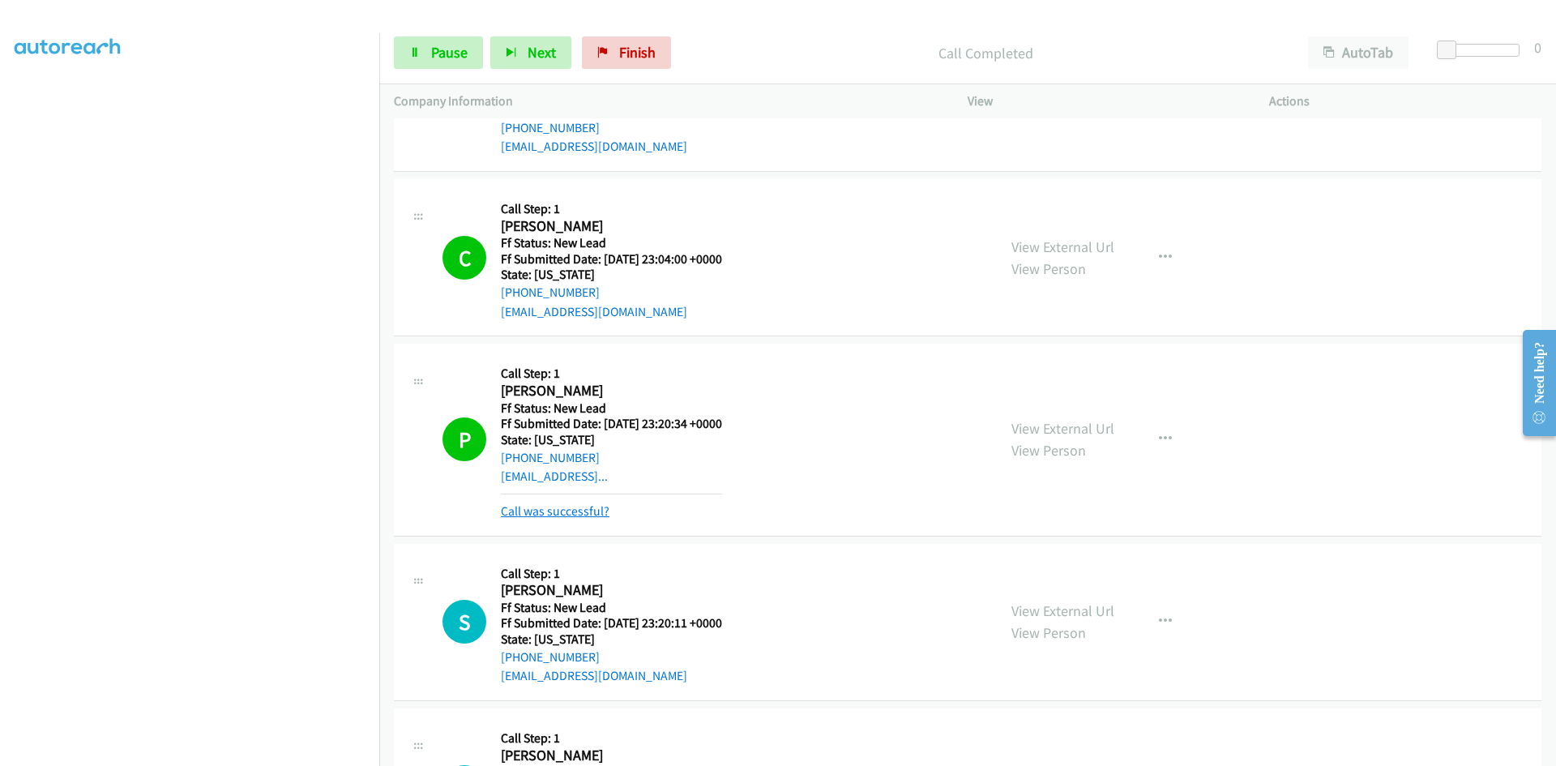
click at [551, 504] on link "Call was successful?" at bounding box center [555, 510] width 109 height 15
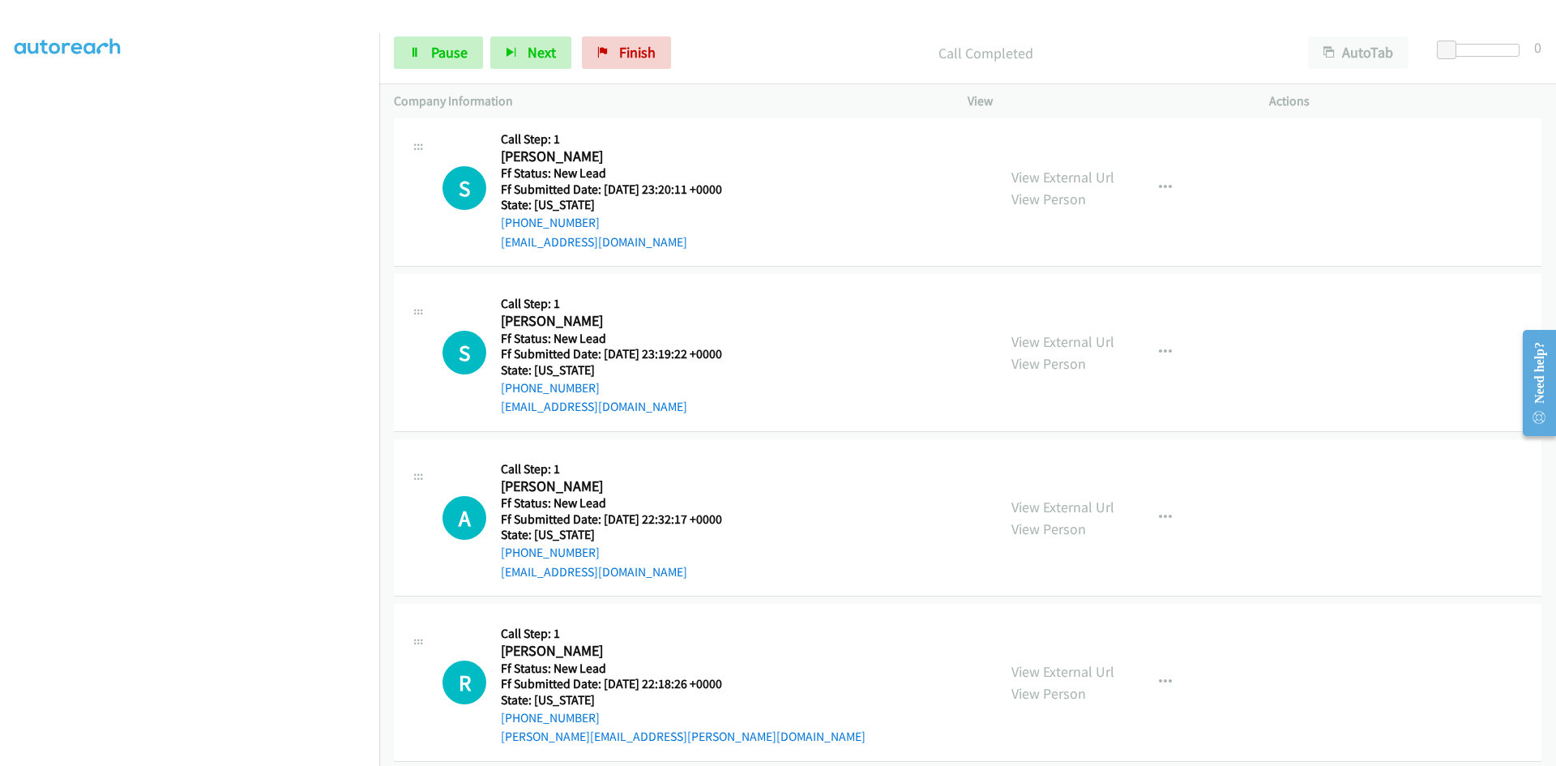
scroll to position [2596, 0]
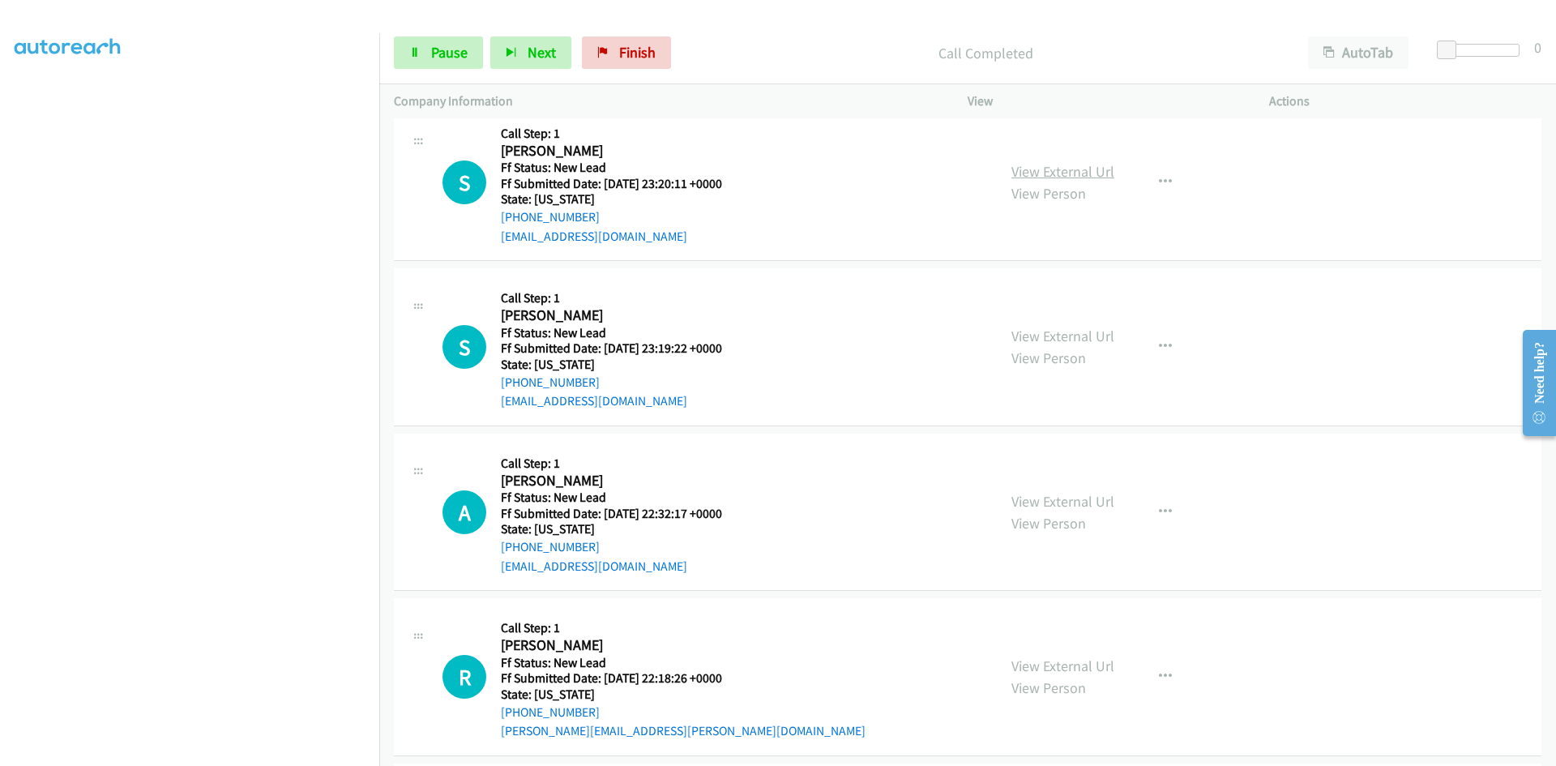
click at [1032, 172] on link "View External Url" at bounding box center [1063, 171] width 103 height 19
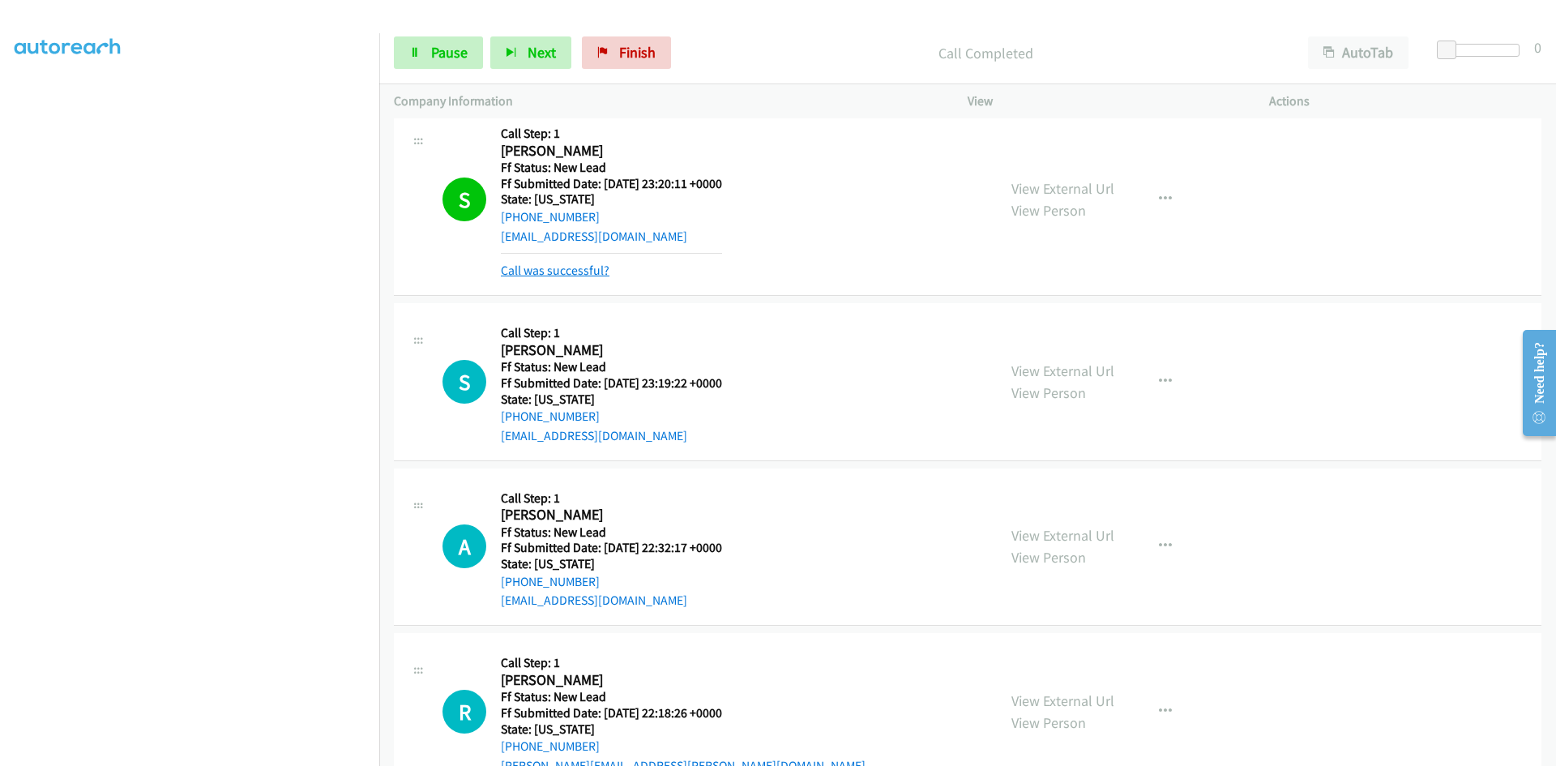
click at [541, 276] on link "Call was successful?" at bounding box center [555, 270] width 109 height 15
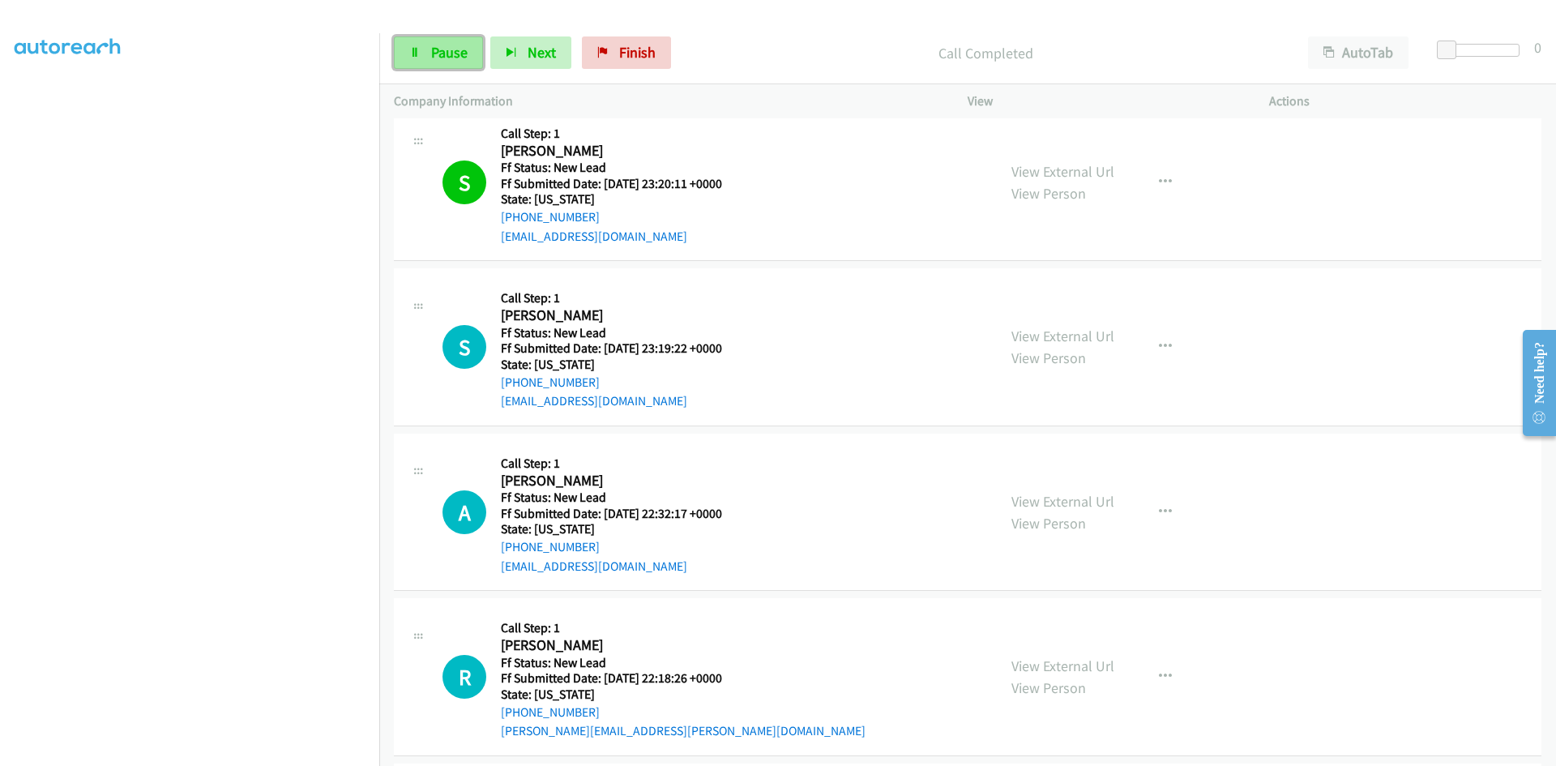
click at [443, 51] on span "Pause" at bounding box center [449, 52] width 36 height 19
click at [449, 51] on span "Start Calls" at bounding box center [462, 52] width 63 height 19
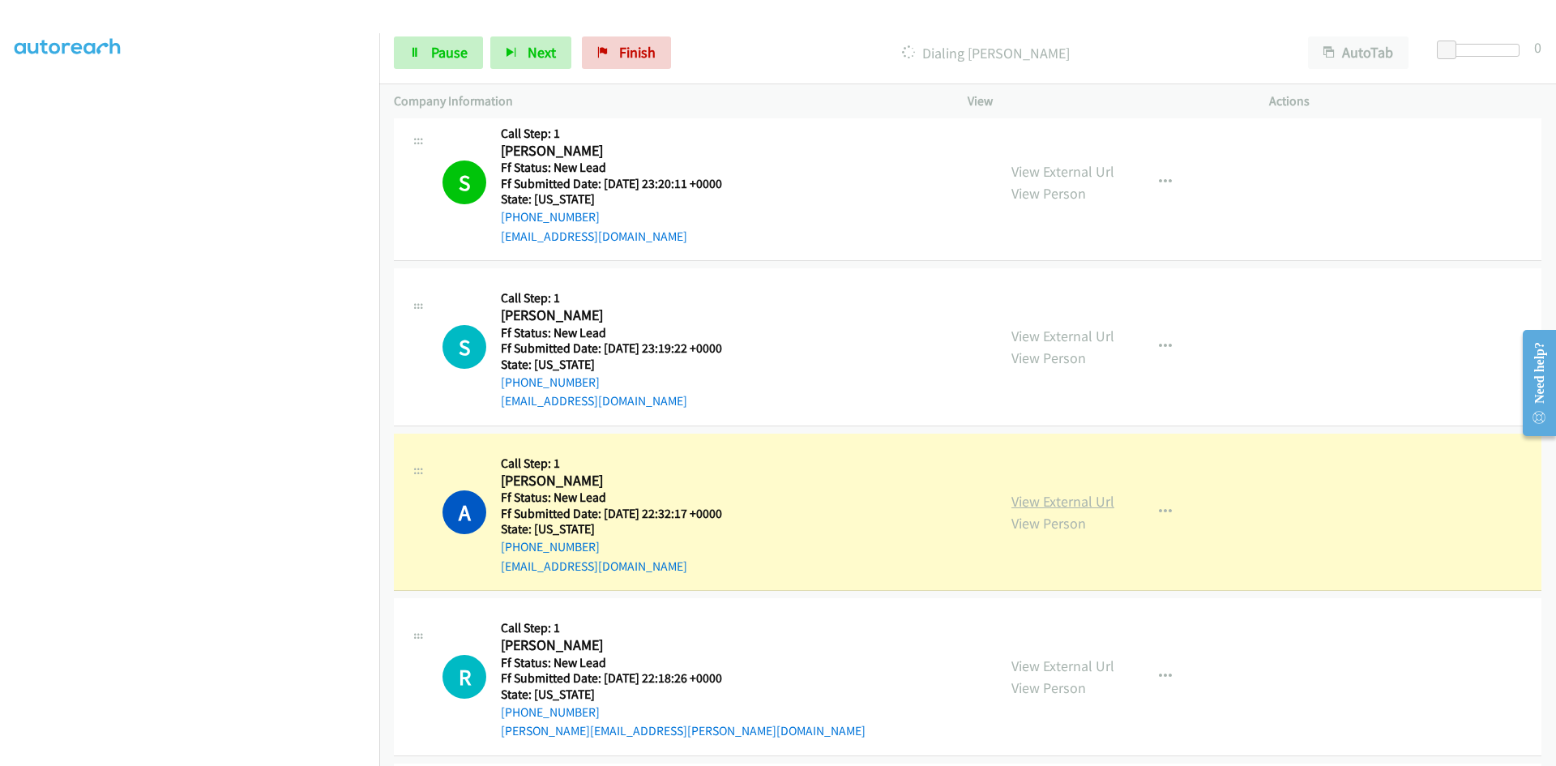
click at [1037, 506] on link "View External Url" at bounding box center [1063, 501] width 103 height 19
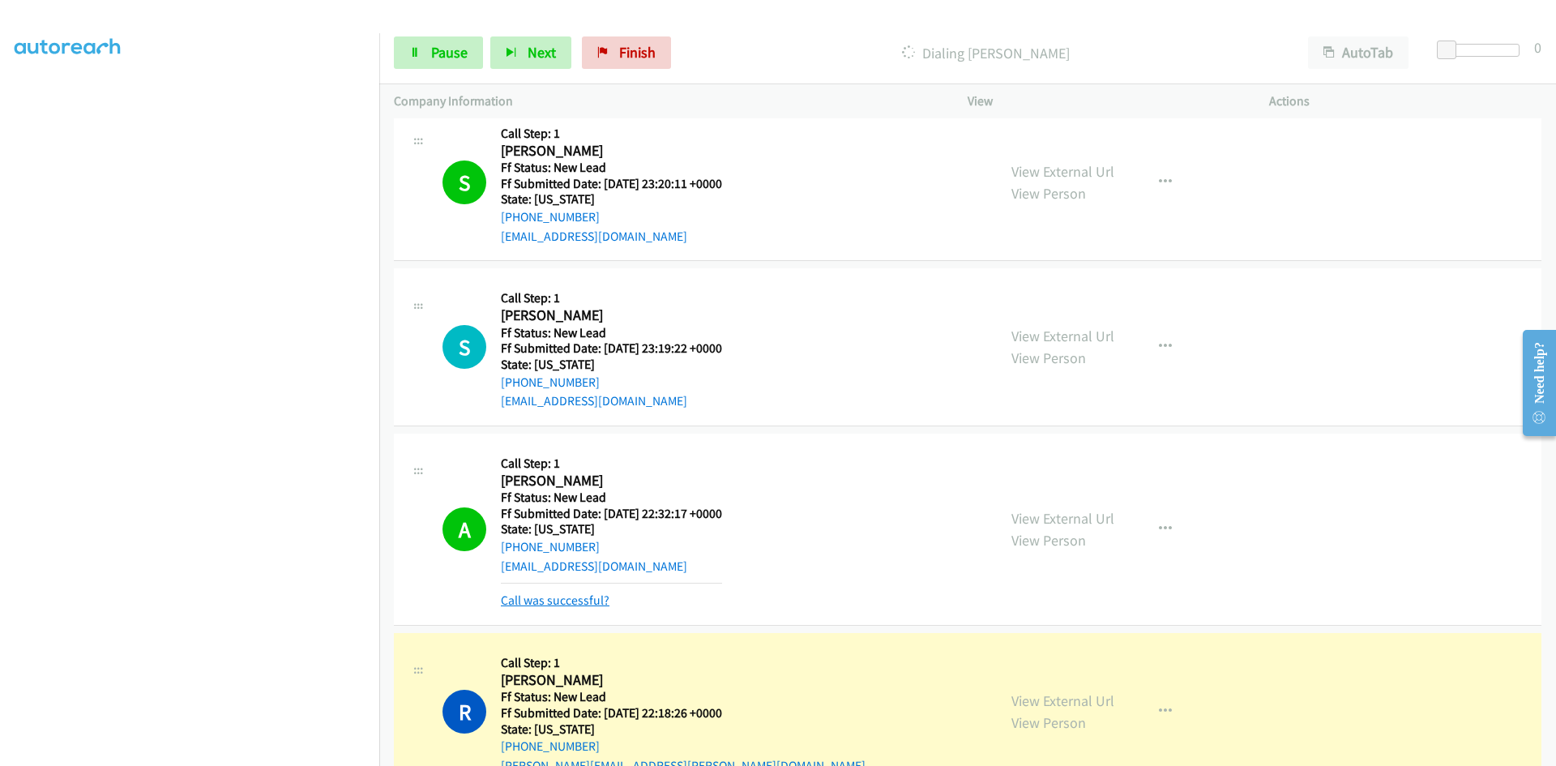
click at [568, 595] on link "Call was successful?" at bounding box center [555, 600] width 109 height 15
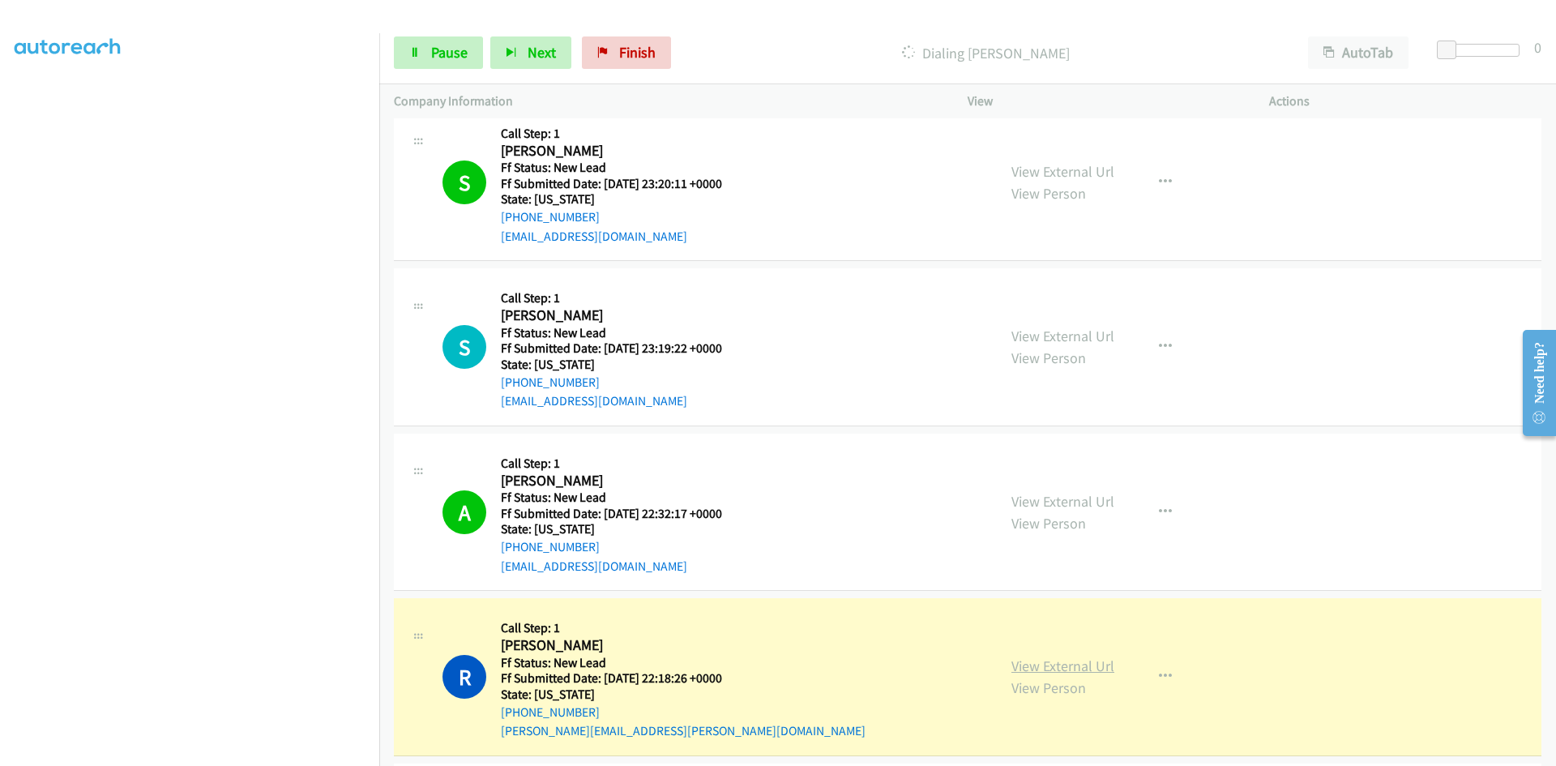
click at [1087, 669] on link "View External Url" at bounding box center [1063, 666] width 103 height 19
click at [470, 57] on link "Pause" at bounding box center [438, 52] width 89 height 32
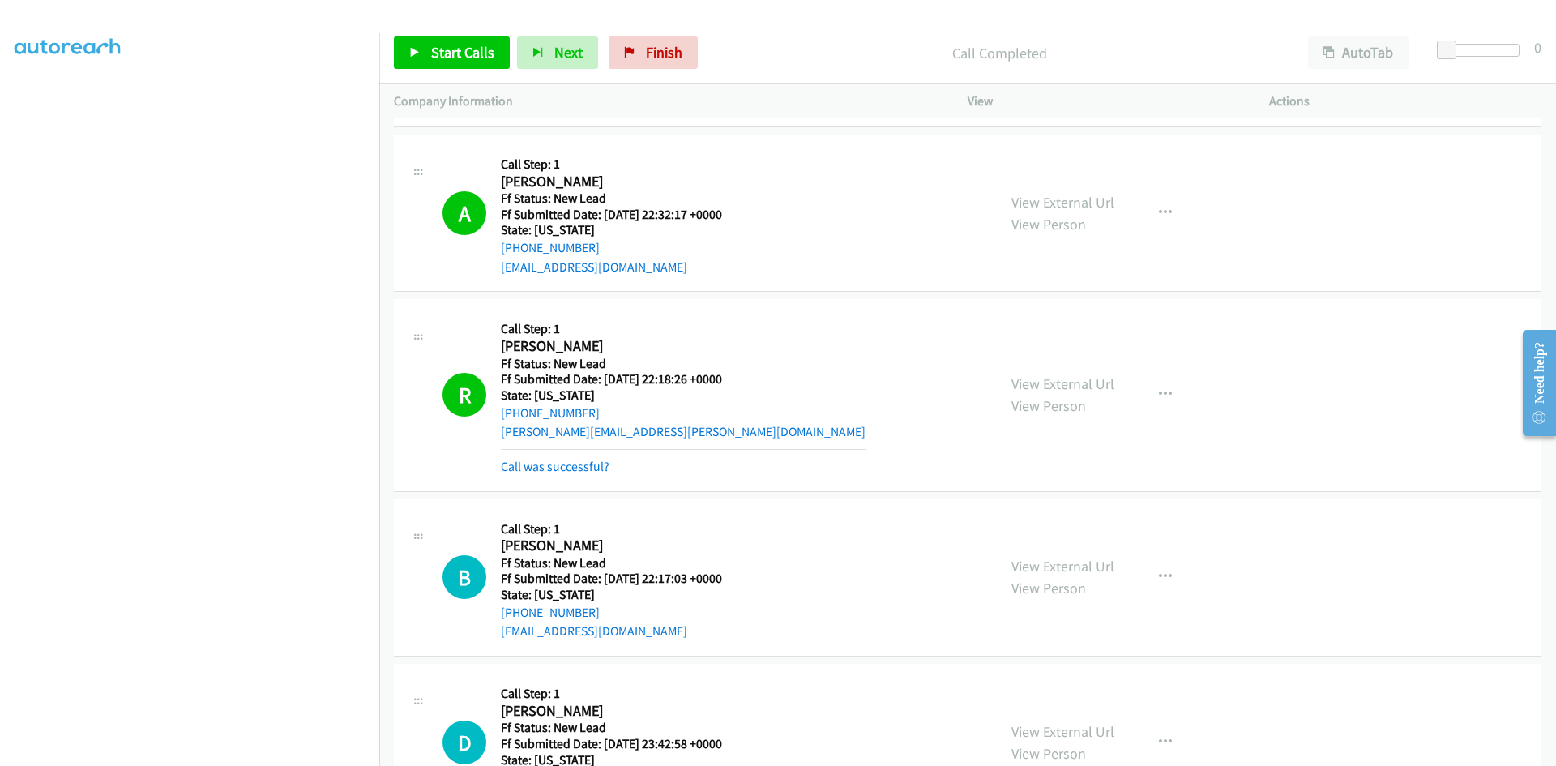
scroll to position [2921, 0]
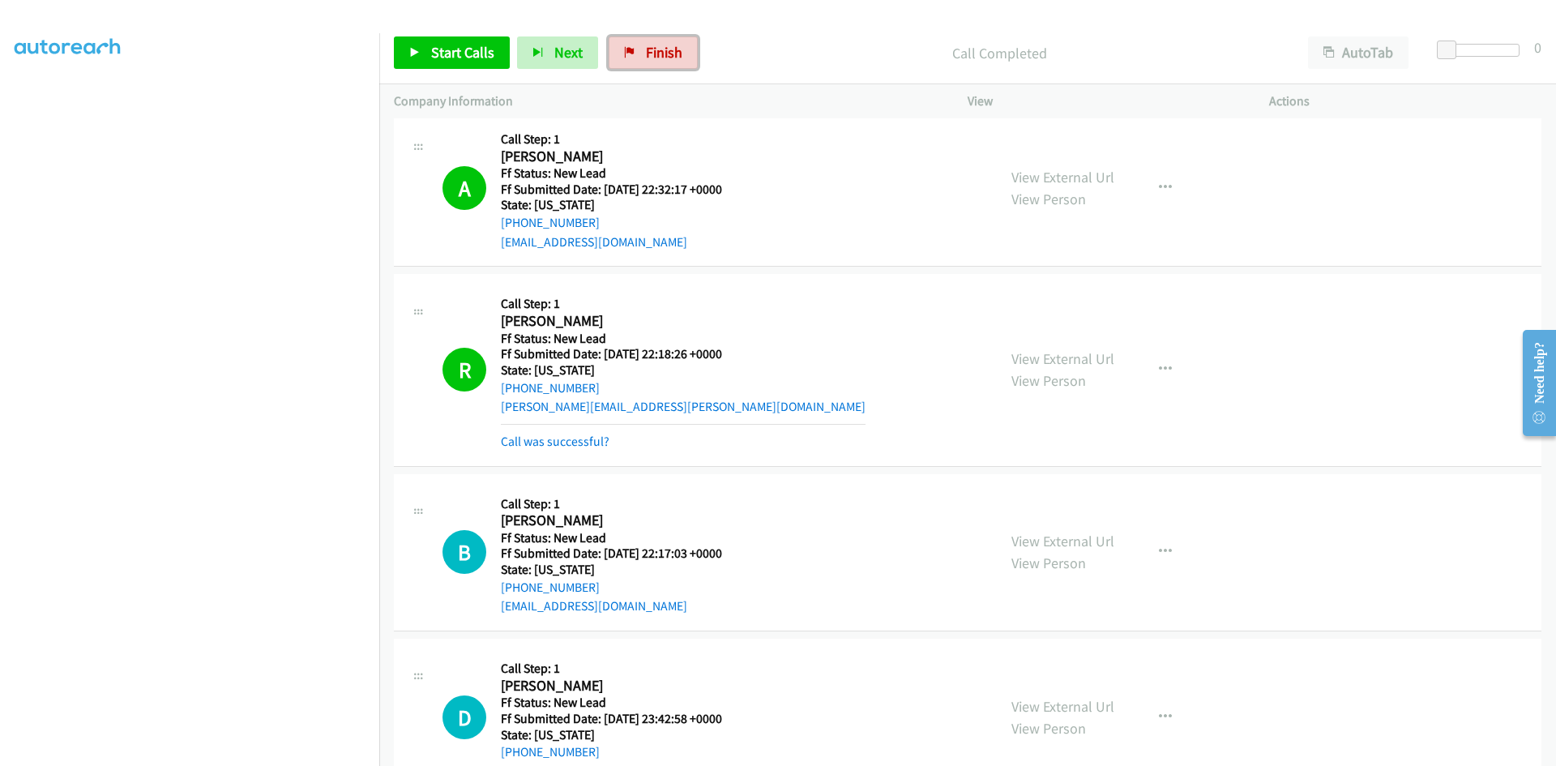
drag, startPoint x: 658, startPoint y: 49, endPoint x: 905, endPoint y: 89, distance: 249.6
click at [658, 49] on span "Finish" at bounding box center [664, 52] width 36 height 19
click at [570, 437] on link "Call was successful?" at bounding box center [555, 441] width 109 height 15
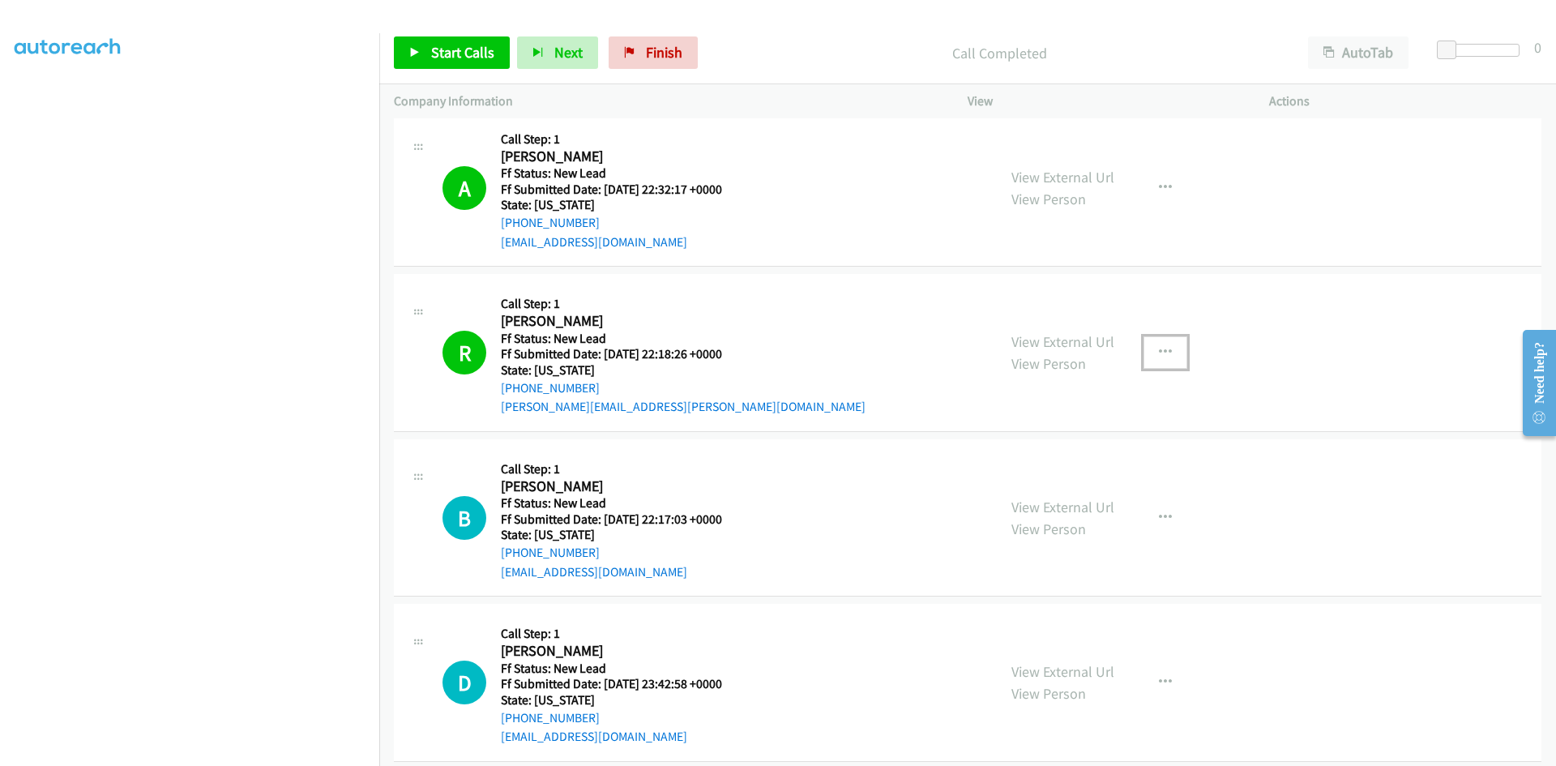
click at [1159, 350] on icon "button" at bounding box center [1165, 352] width 13 height 13
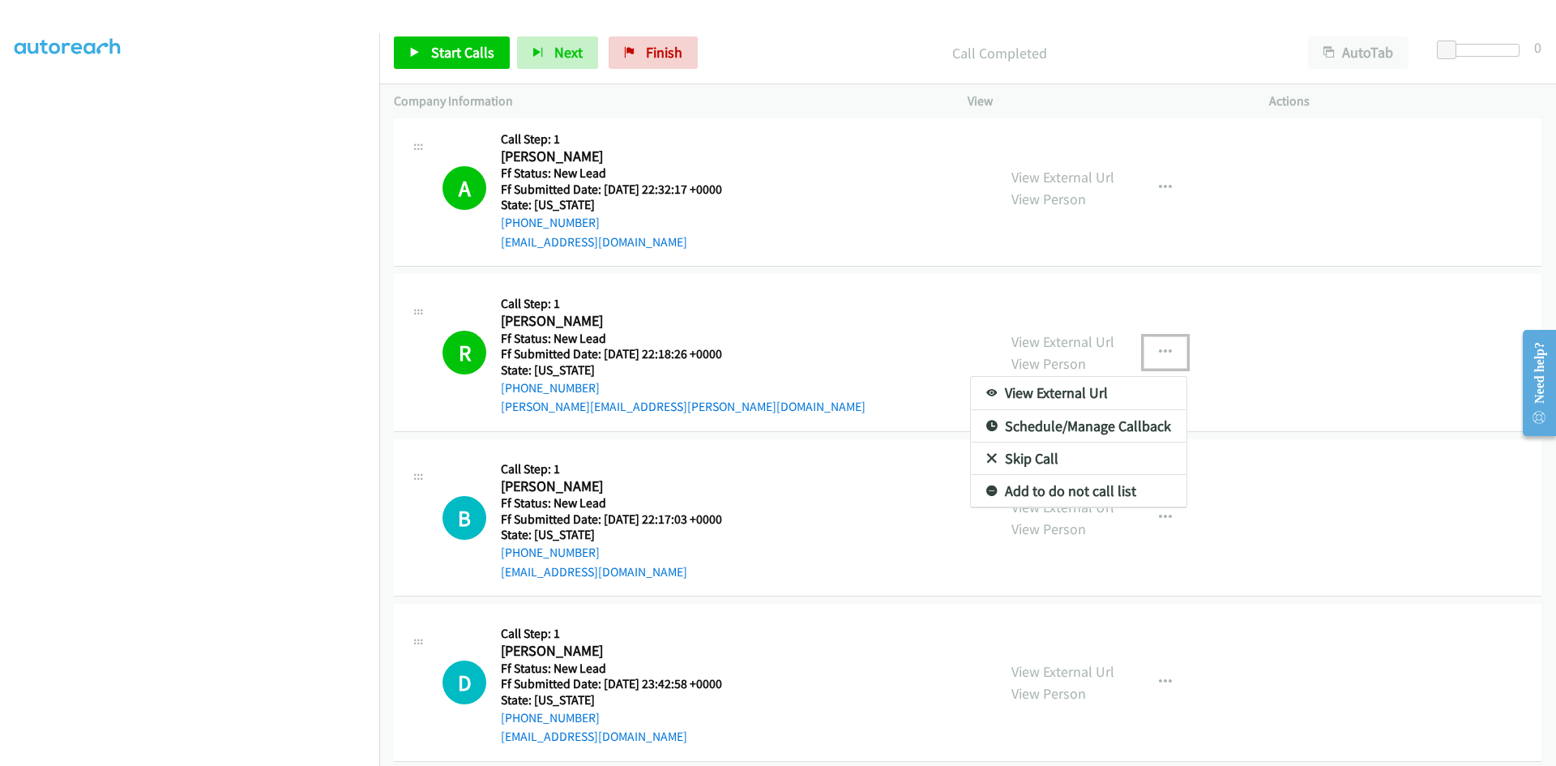
click at [1049, 493] on link "Add to do not call list" at bounding box center [1079, 491] width 216 height 32
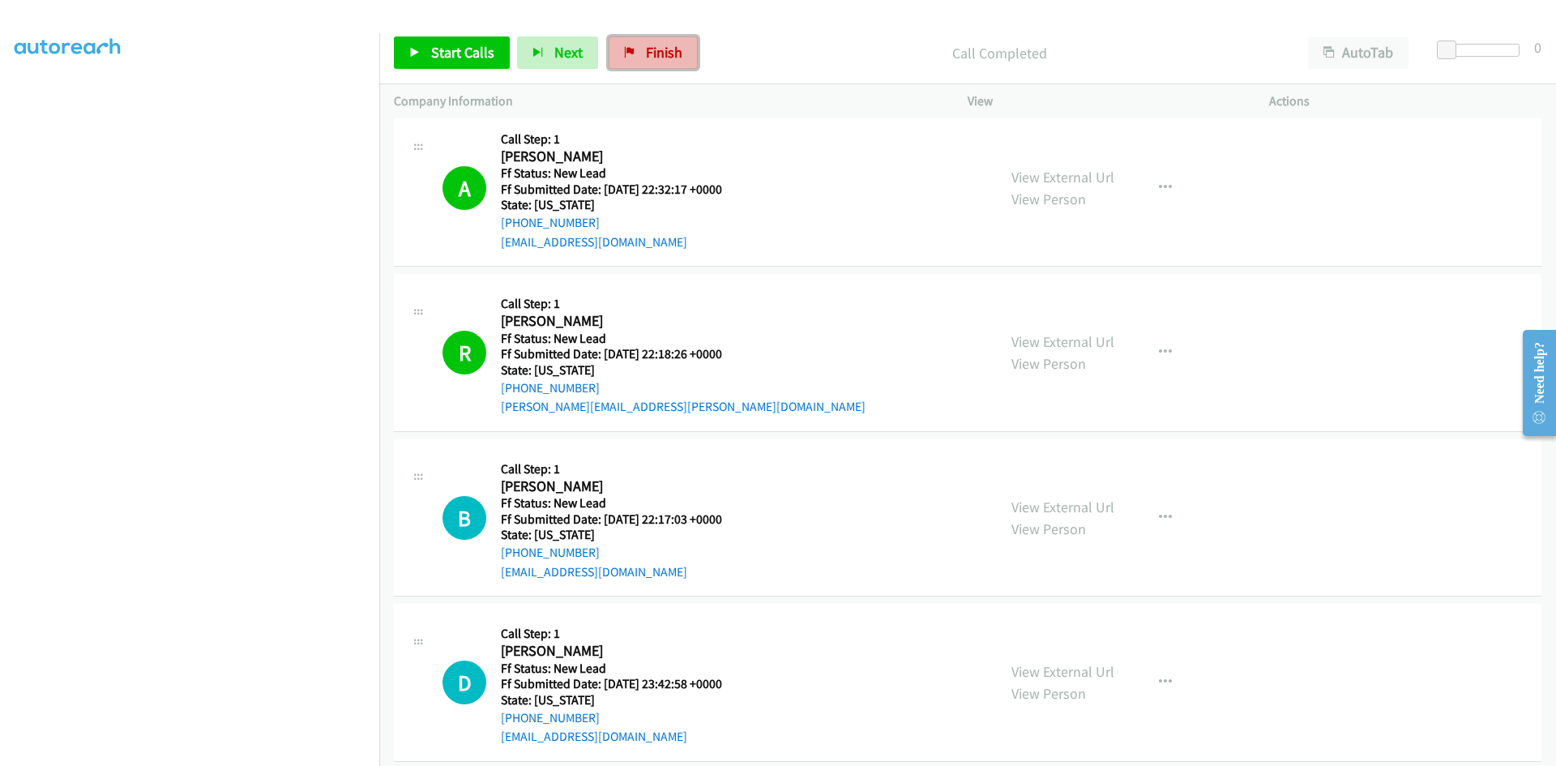
click at [656, 67] on link "Finish" at bounding box center [653, 52] width 89 height 32
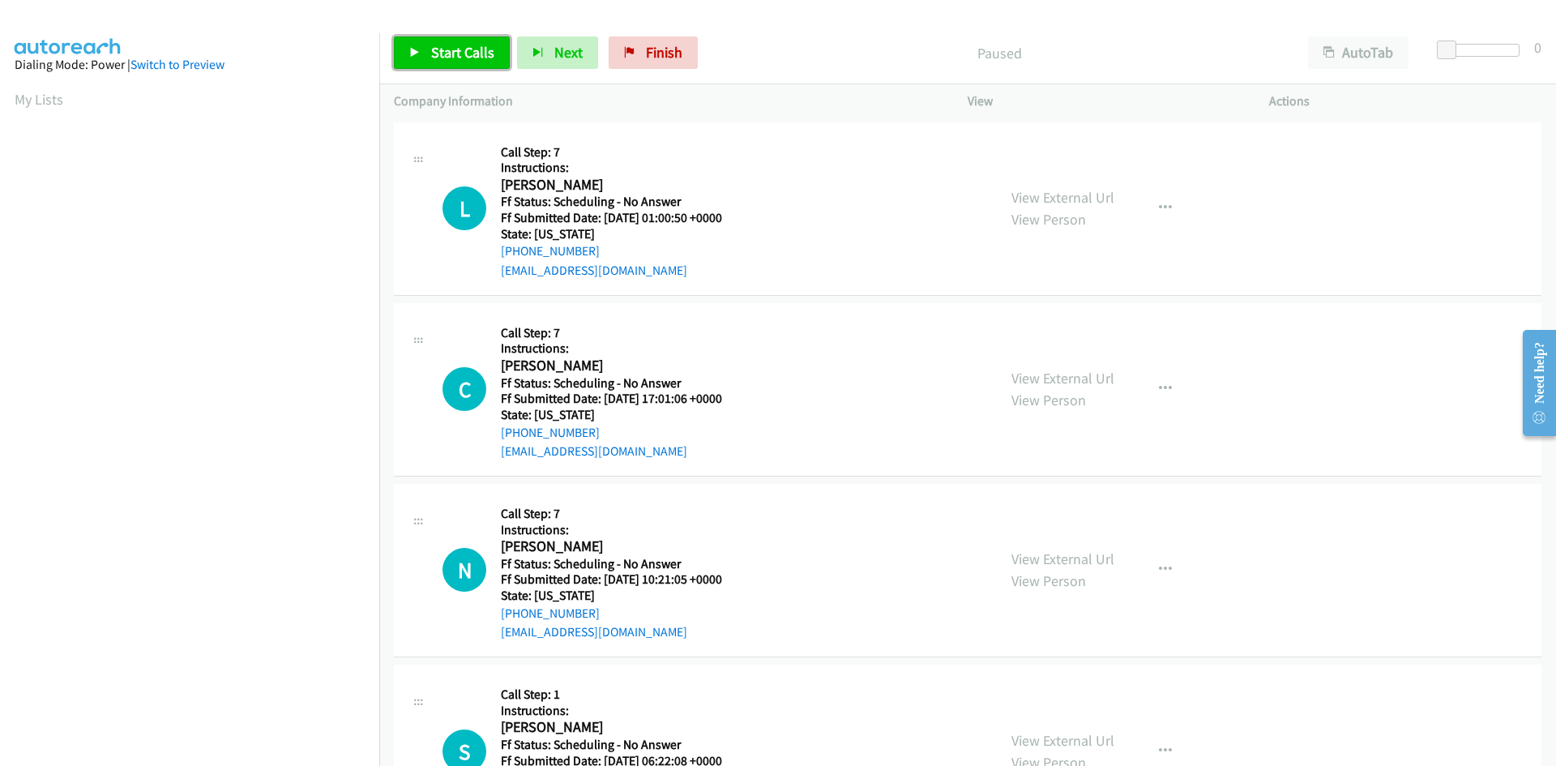
click at [431, 68] on link "Start Calls" at bounding box center [452, 52] width 116 height 32
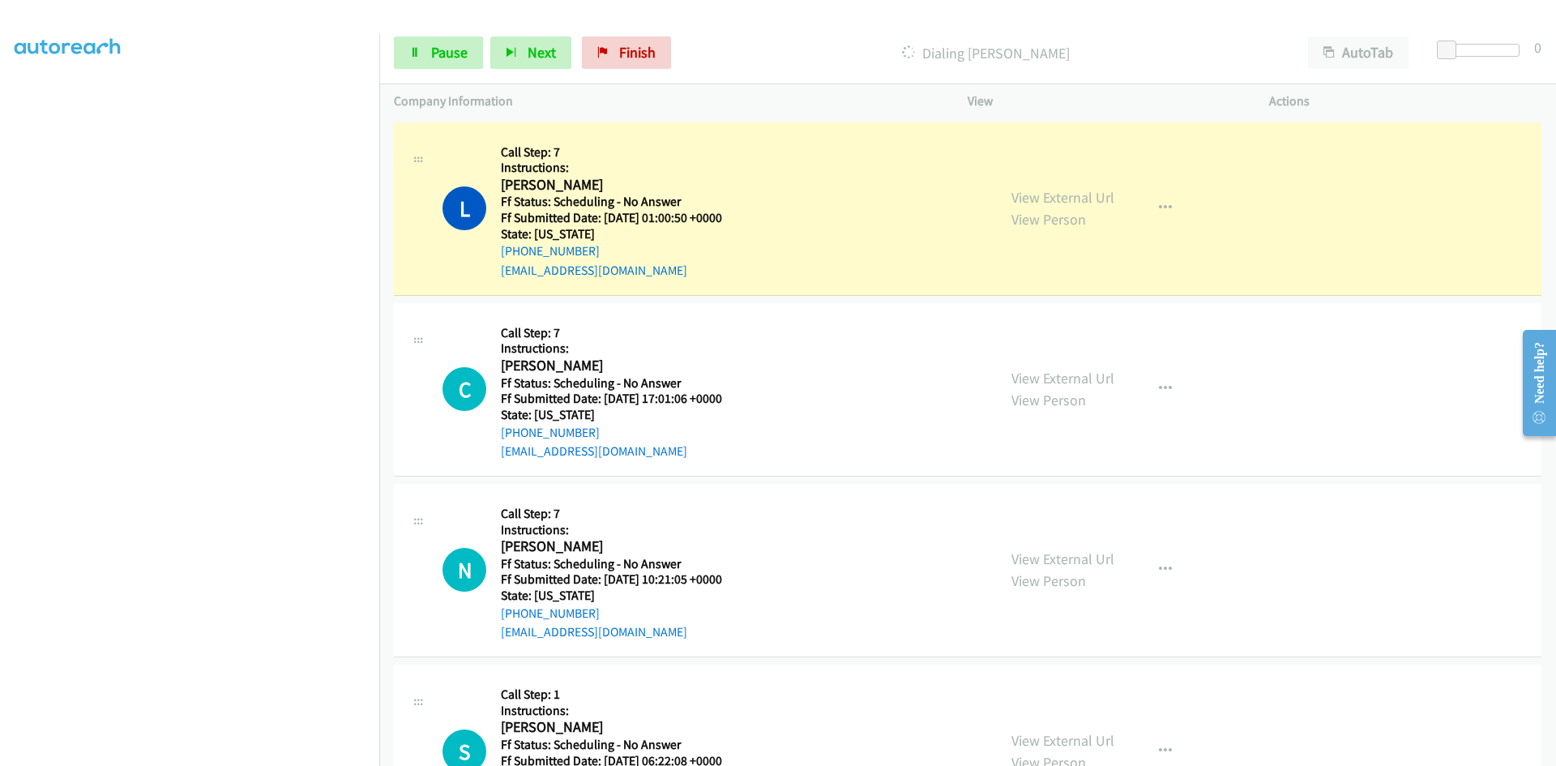
scroll to position [143, 0]
click at [1003, 200] on div "View External Url View Person View External Url Email Schedule/Manage Callback …" at bounding box center [1155, 208] width 316 height 143
click at [1094, 200] on link "View External Url" at bounding box center [1063, 197] width 103 height 19
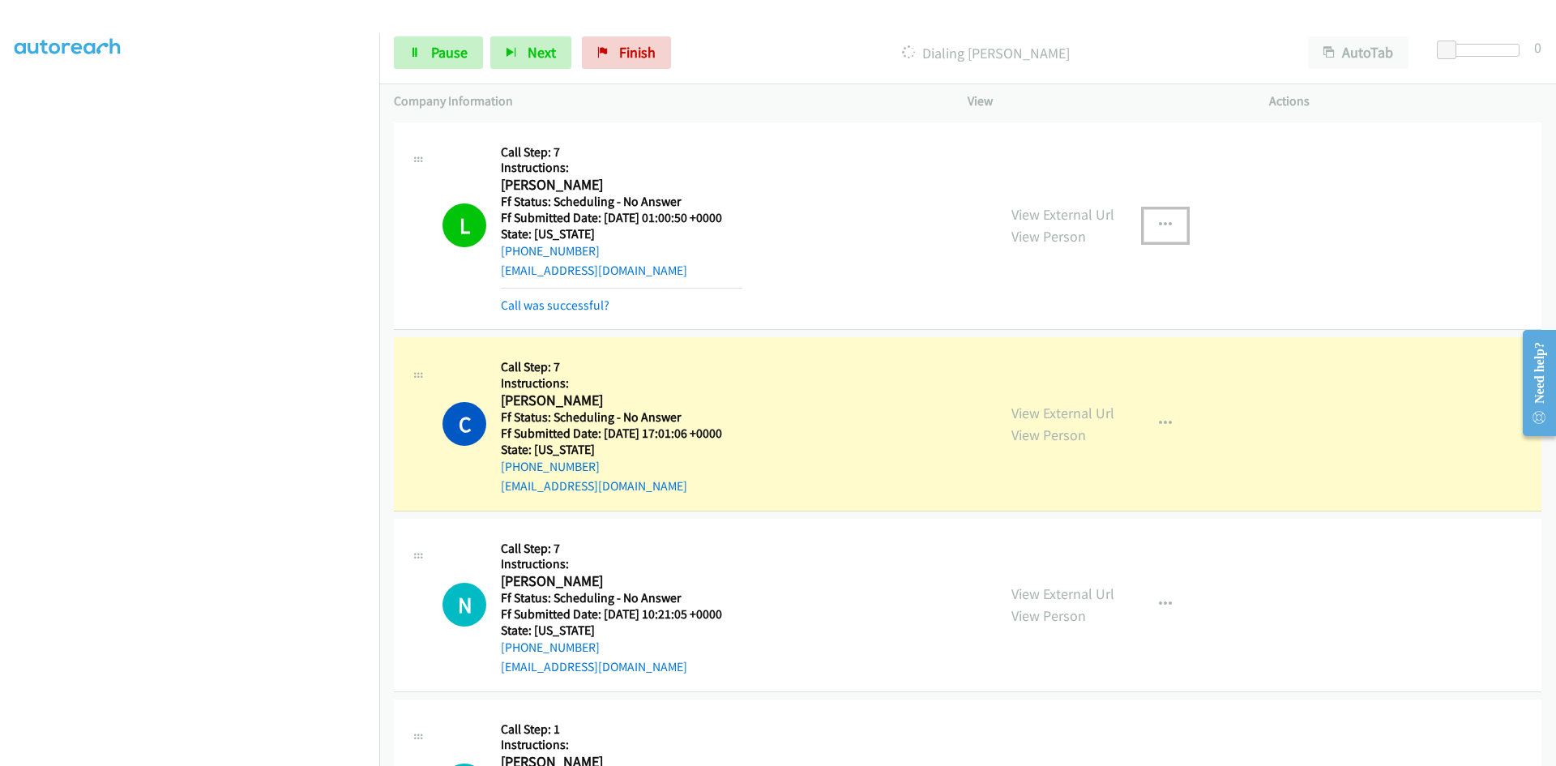
click at [1161, 224] on icon "button" at bounding box center [1165, 225] width 13 height 13
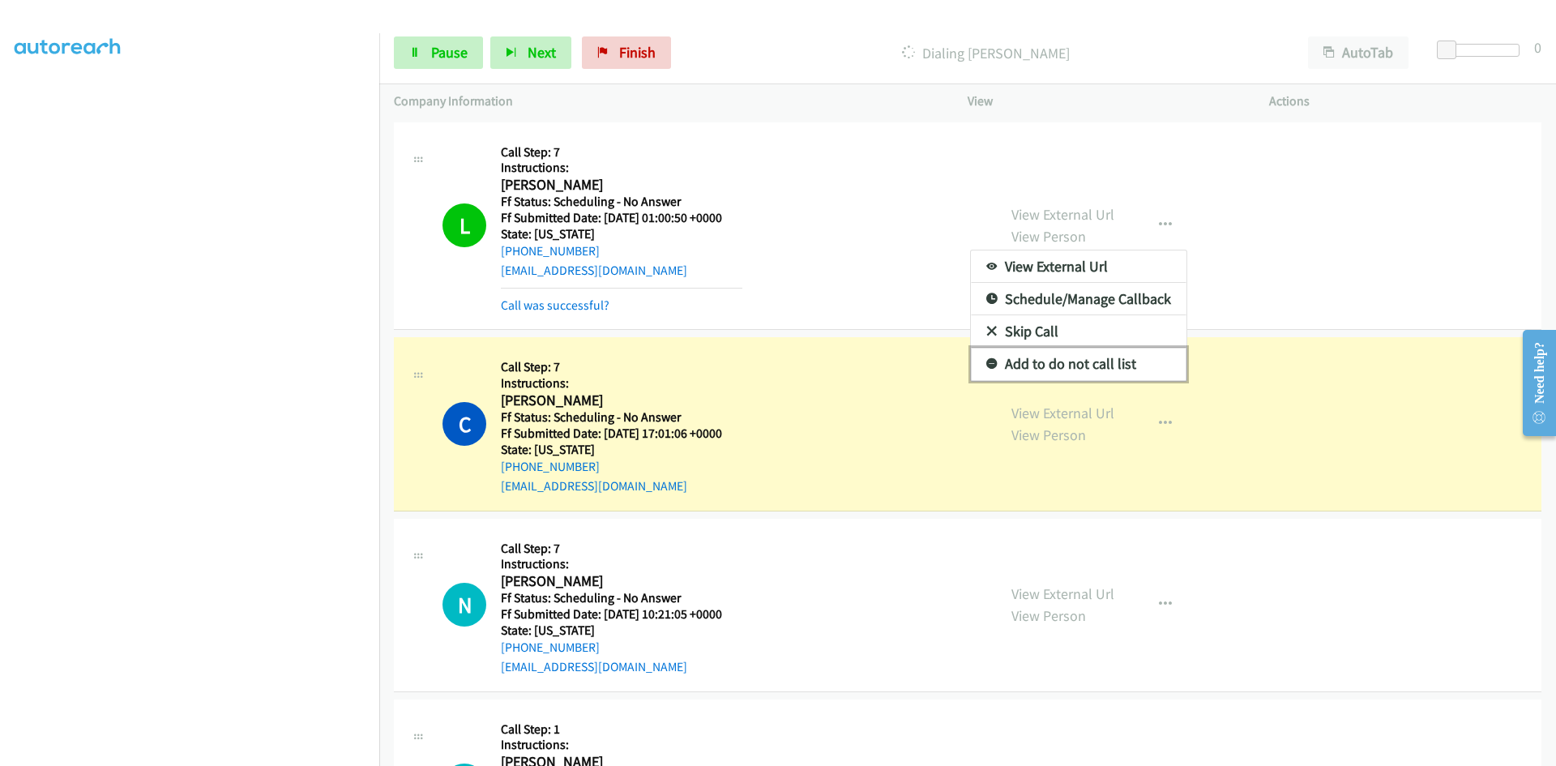
click at [1085, 364] on link "Add to do not call list" at bounding box center [1079, 364] width 216 height 32
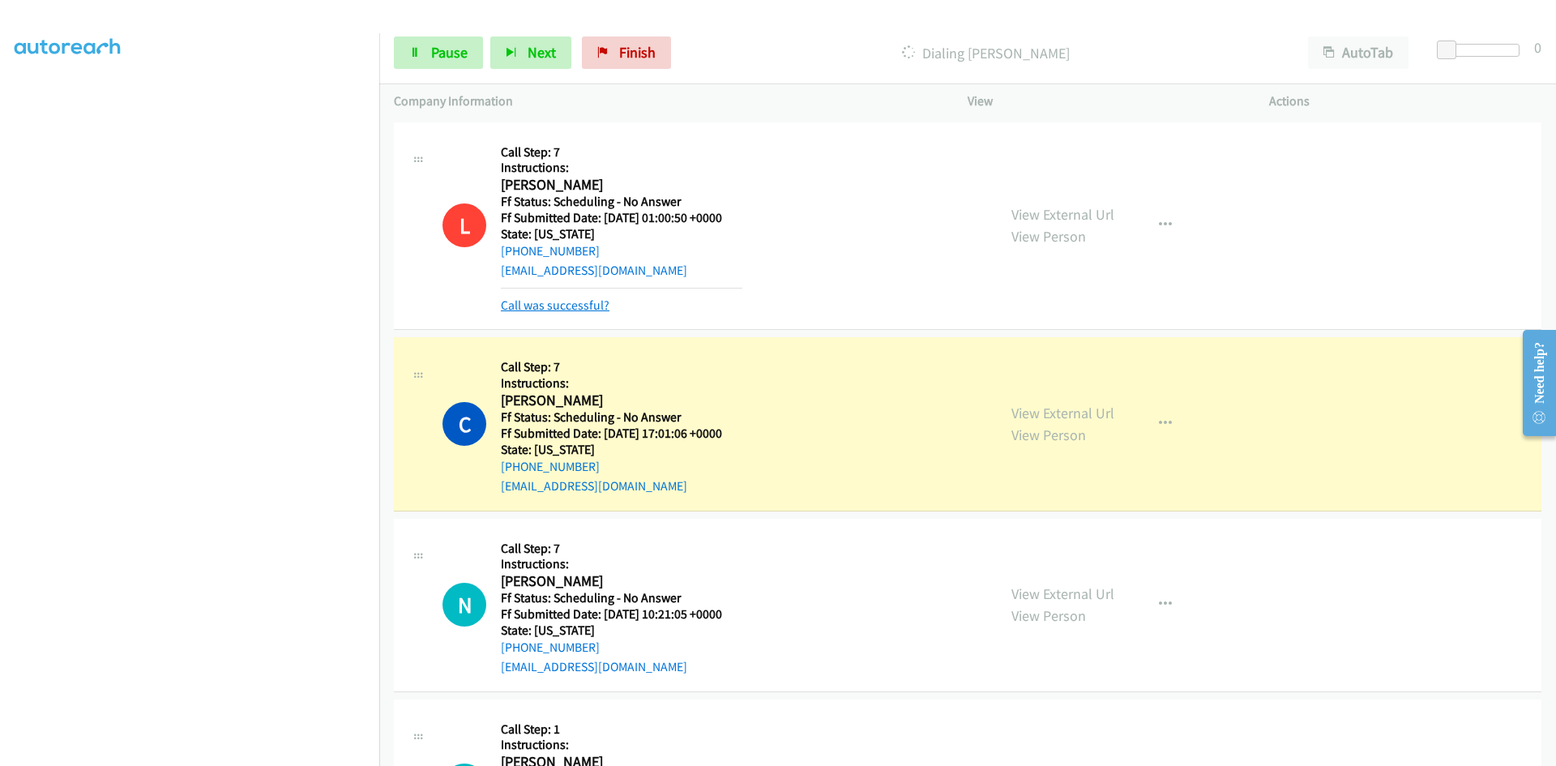
click at [580, 302] on link "Call was successful?" at bounding box center [555, 304] width 109 height 15
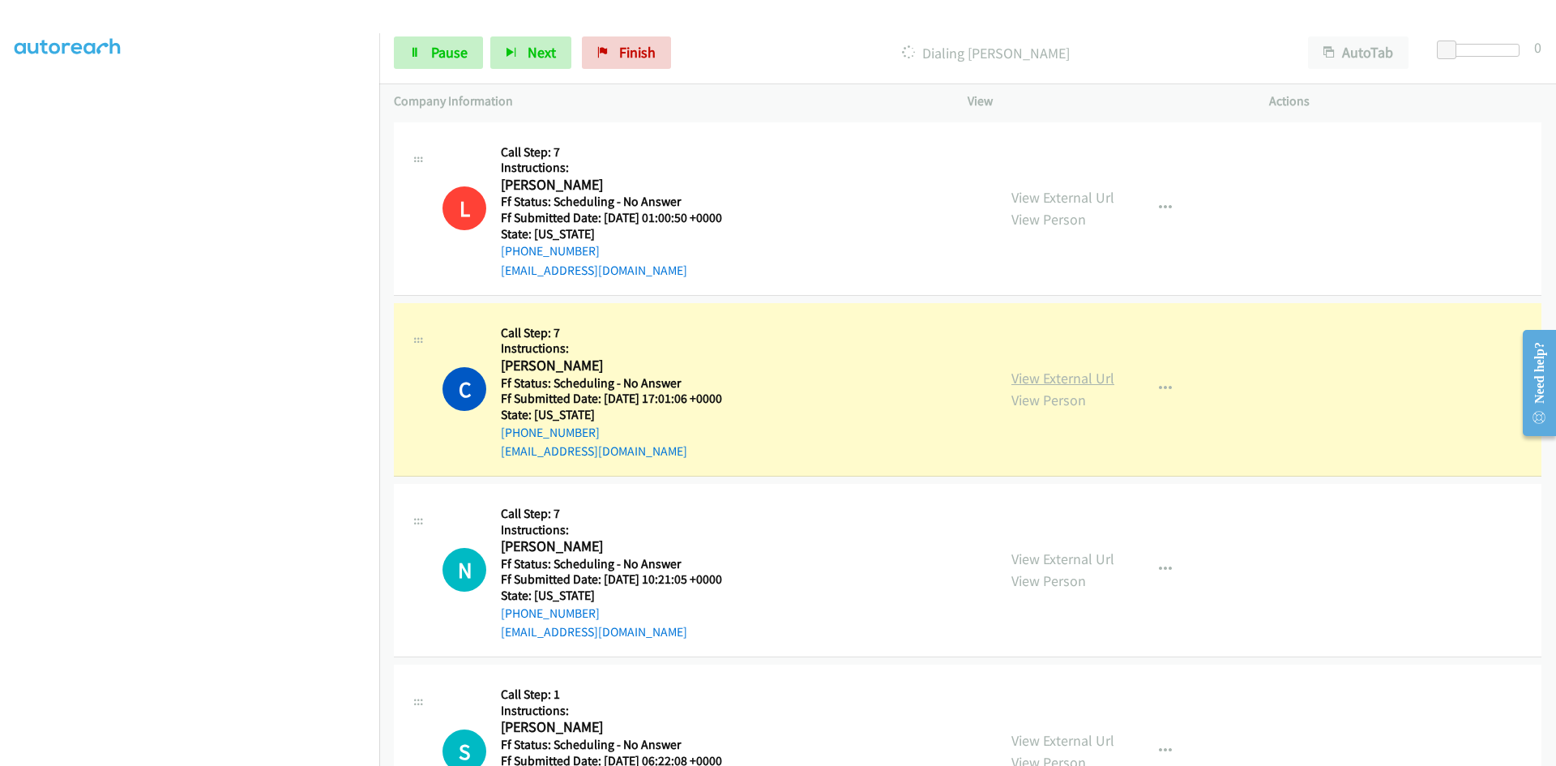
click at [1092, 382] on link "View External Url" at bounding box center [1063, 378] width 103 height 19
click at [459, 50] on span "Pause" at bounding box center [449, 52] width 36 height 19
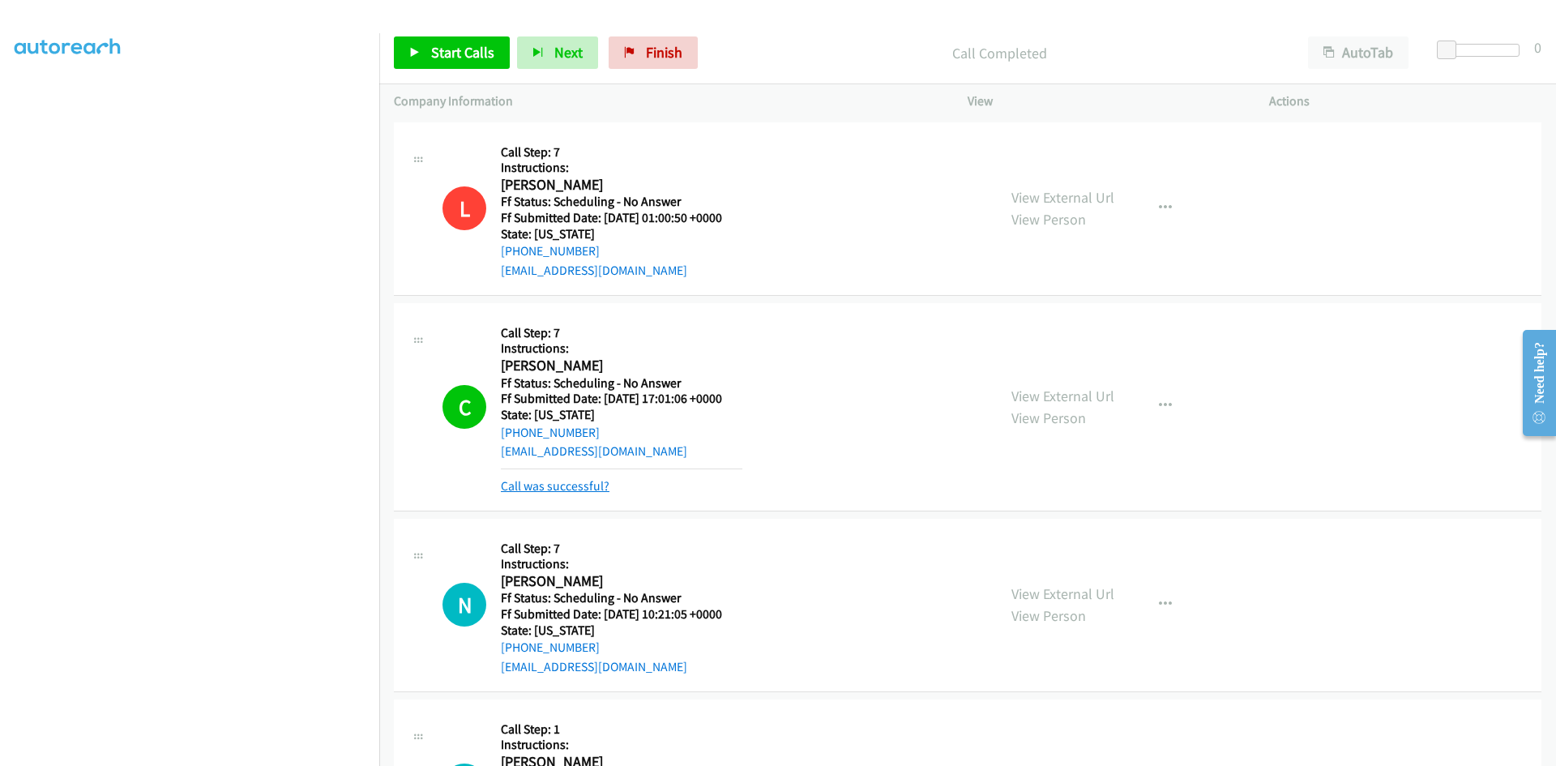
click at [571, 478] on link "Call was successful?" at bounding box center [555, 485] width 109 height 15
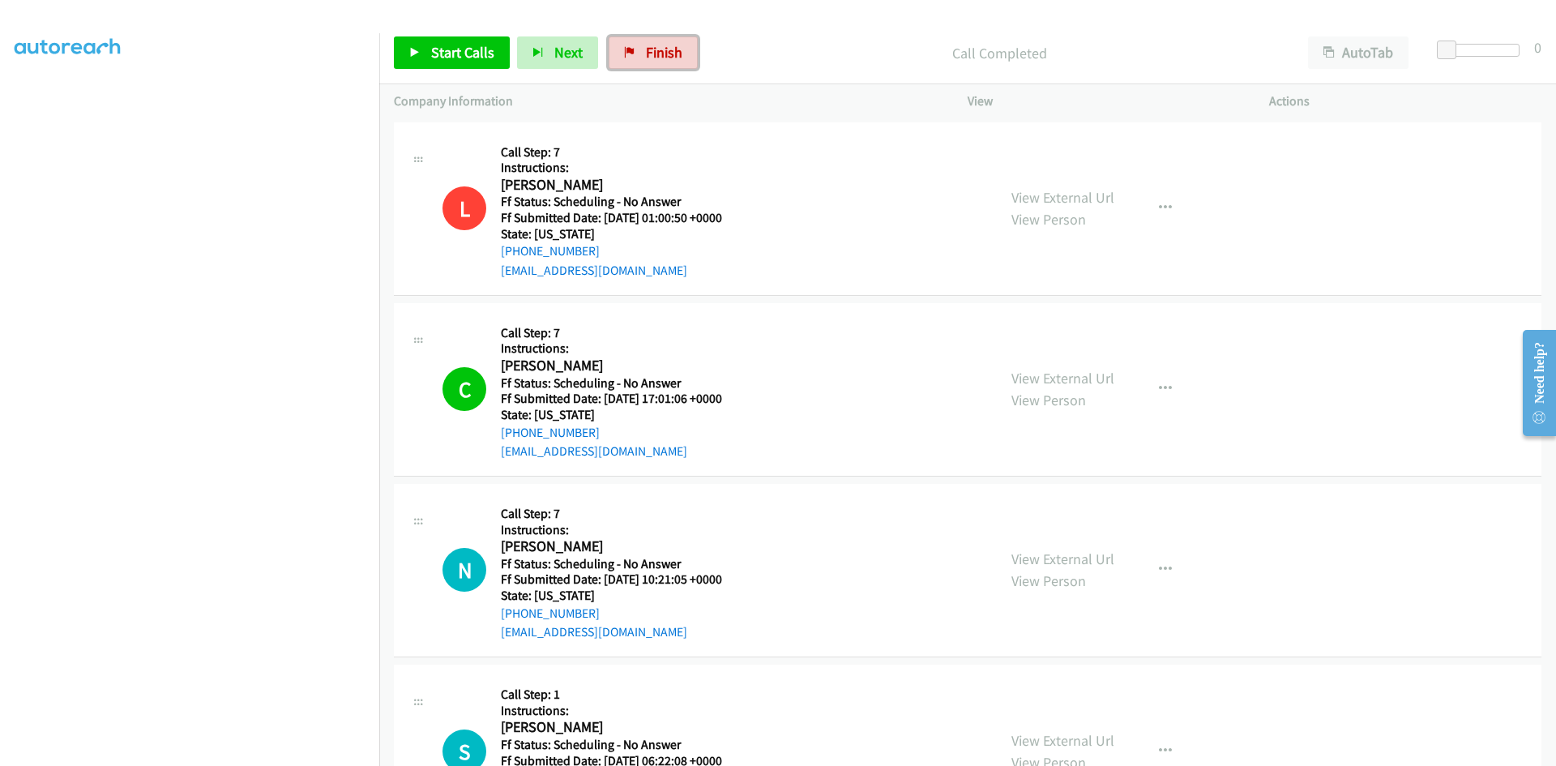
drag, startPoint x: 663, startPoint y: 49, endPoint x: 849, endPoint y: 85, distance: 189.2
click at [663, 49] on span "Finish" at bounding box center [664, 52] width 36 height 19
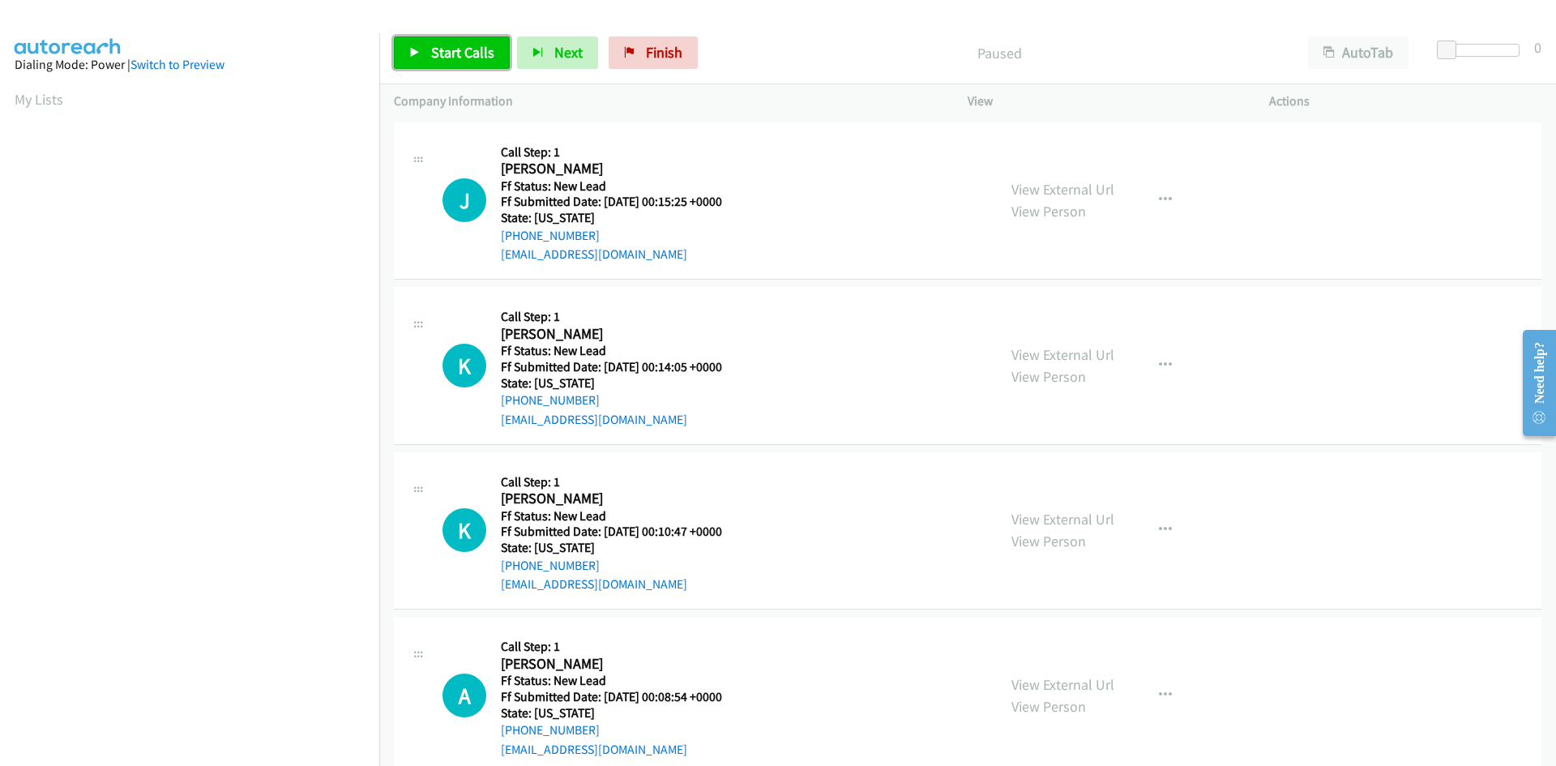
click at [482, 56] on span "Start Calls" at bounding box center [462, 52] width 63 height 19
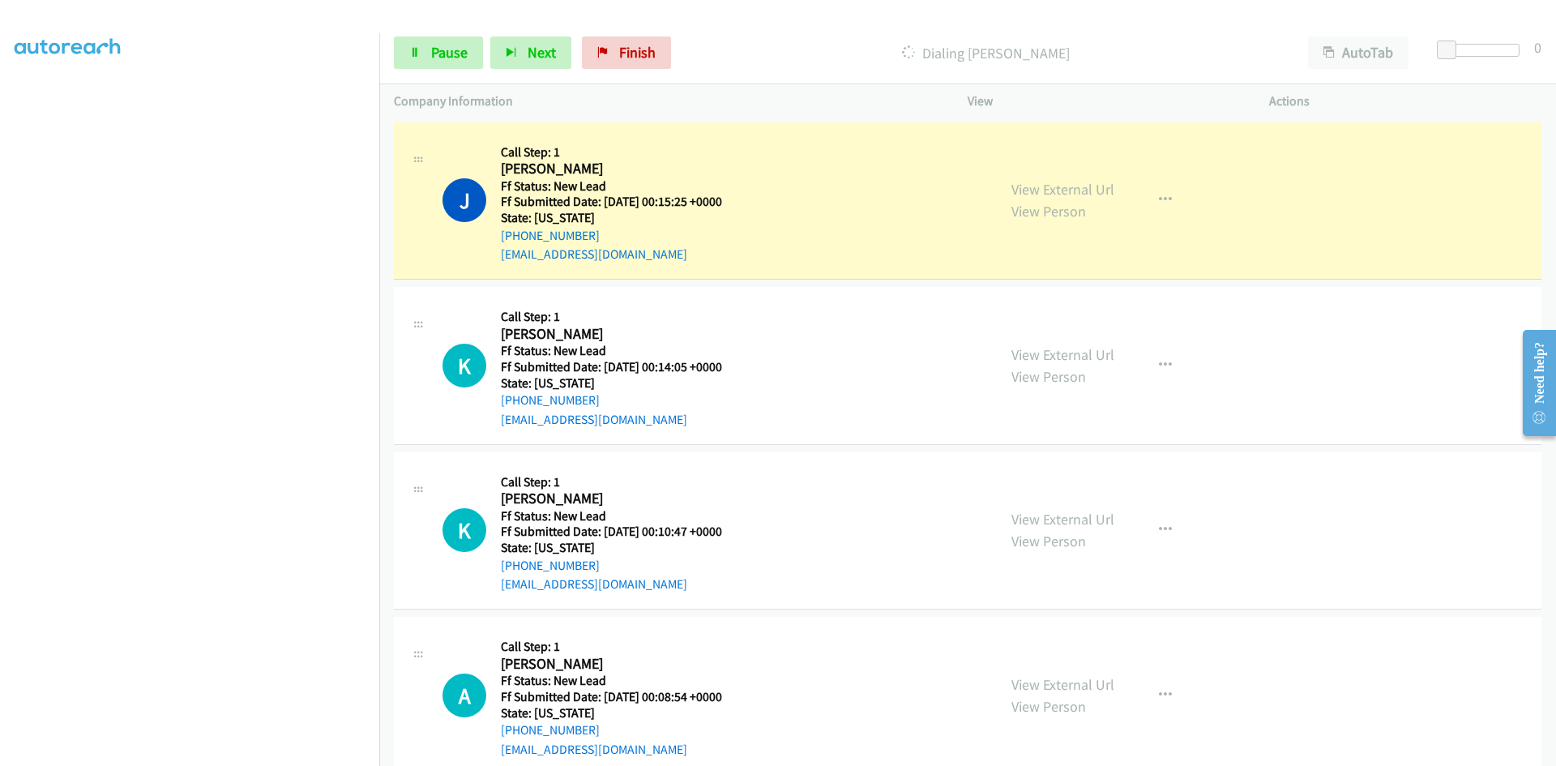
scroll to position [143, 0]
click at [1093, 190] on link "View External Url" at bounding box center [1063, 189] width 103 height 19
click at [459, 55] on span "Pause" at bounding box center [449, 52] width 36 height 19
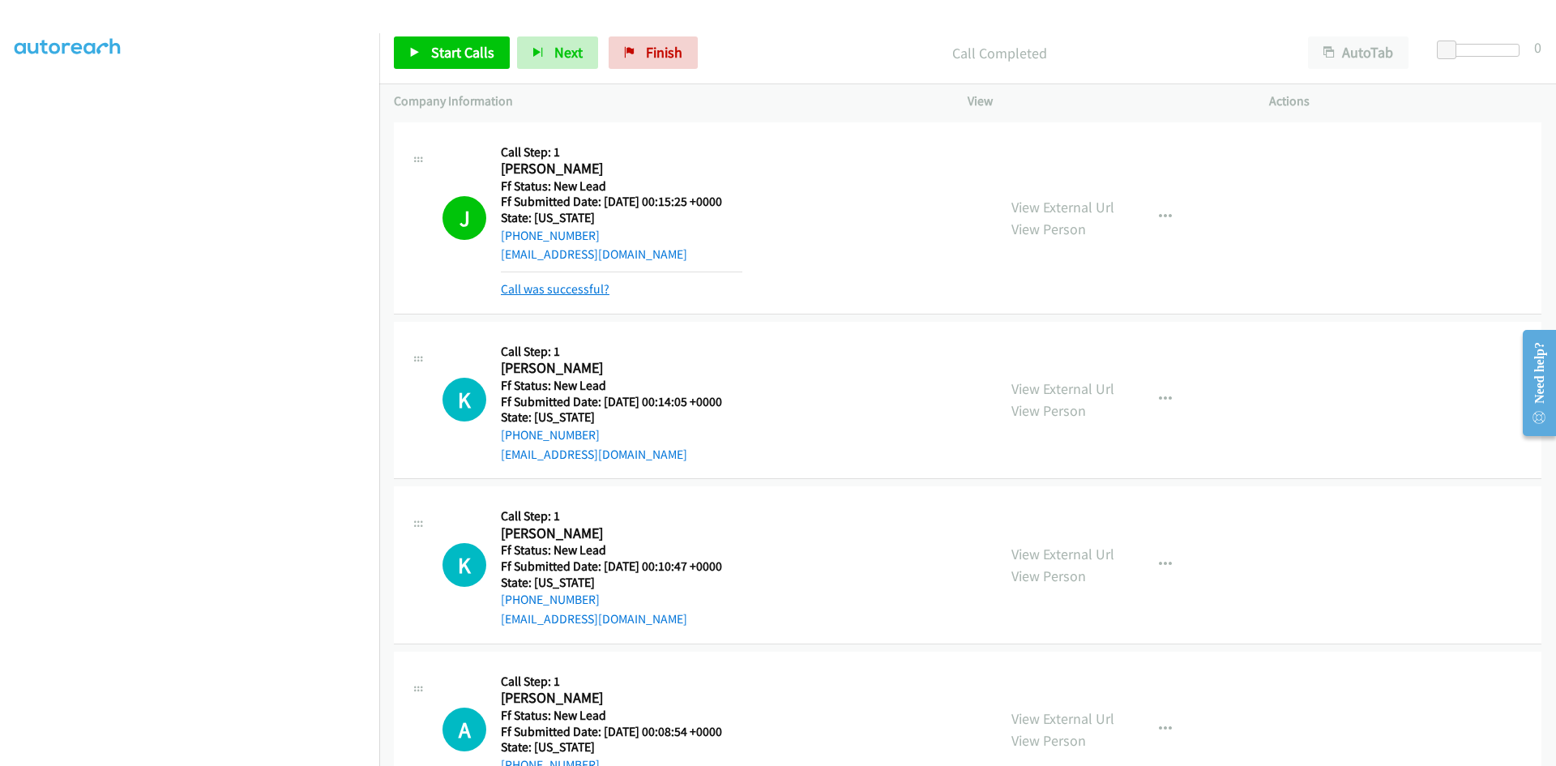
click at [580, 293] on link "Call was successful?" at bounding box center [555, 288] width 109 height 15
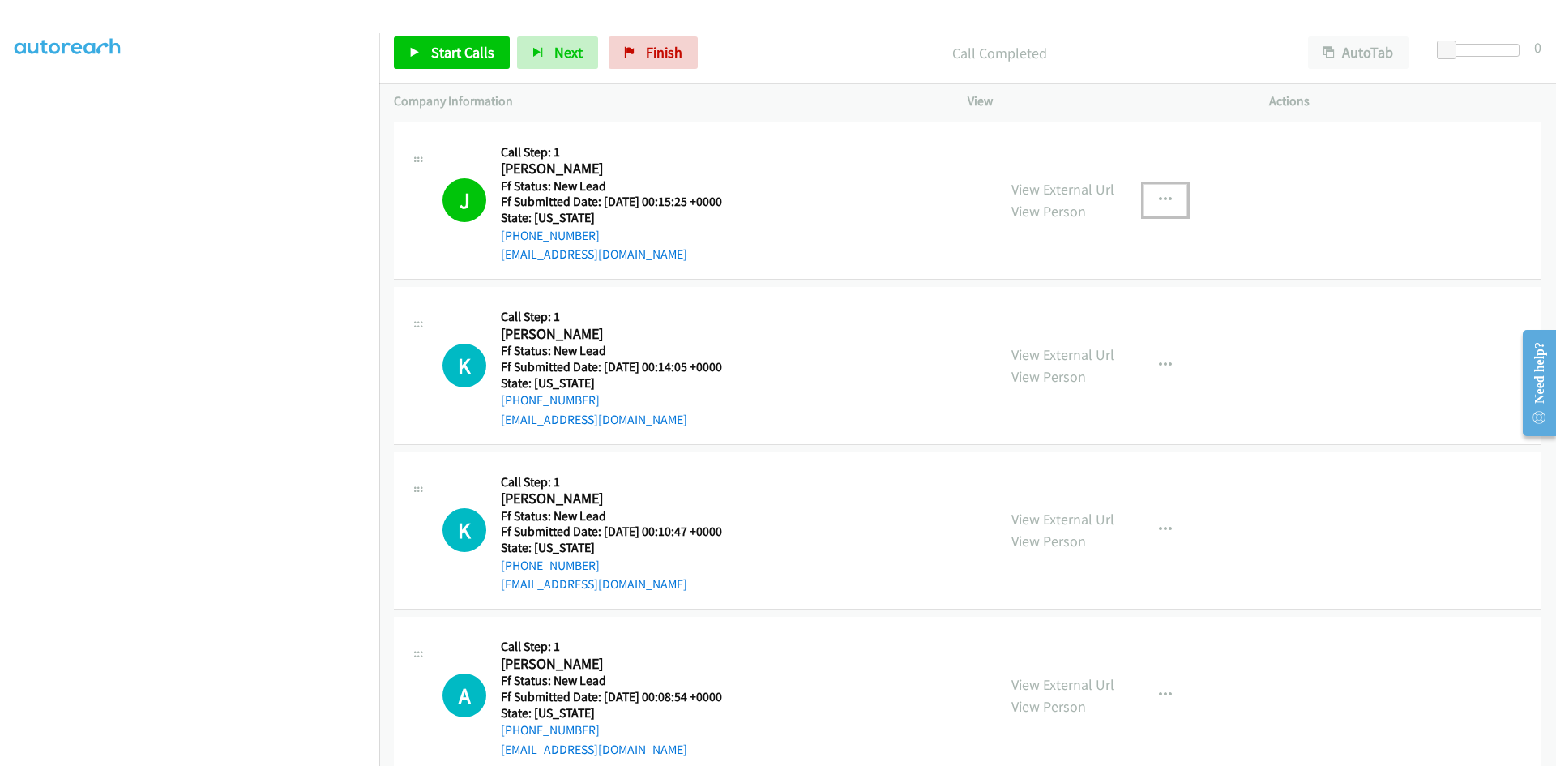
click at [1159, 199] on icon "button" at bounding box center [1165, 200] width 13 height 13
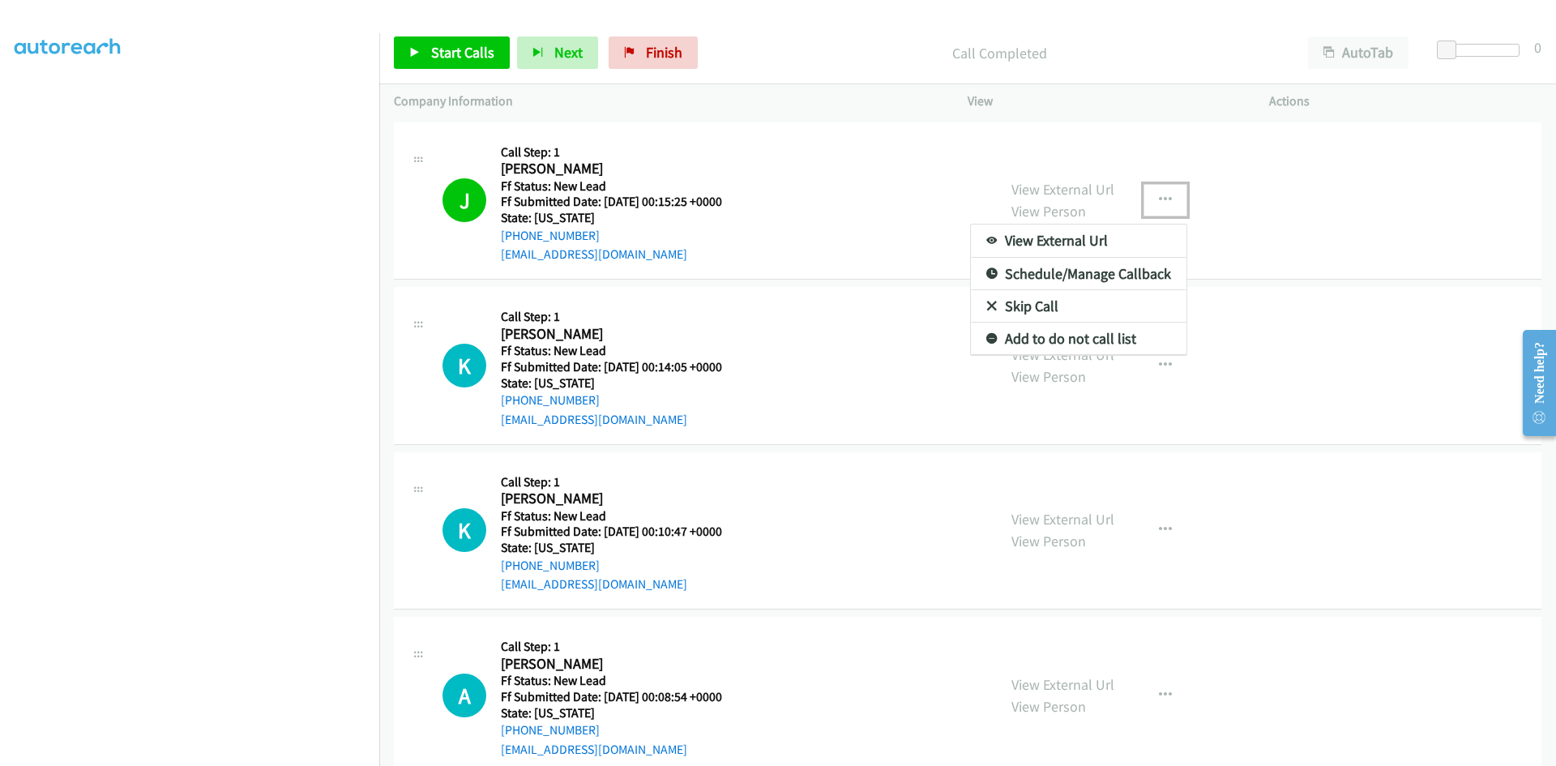
click at [1021, 335] on link "Add to do not call list" at bounding box center [1079, 339] width 216 height 32
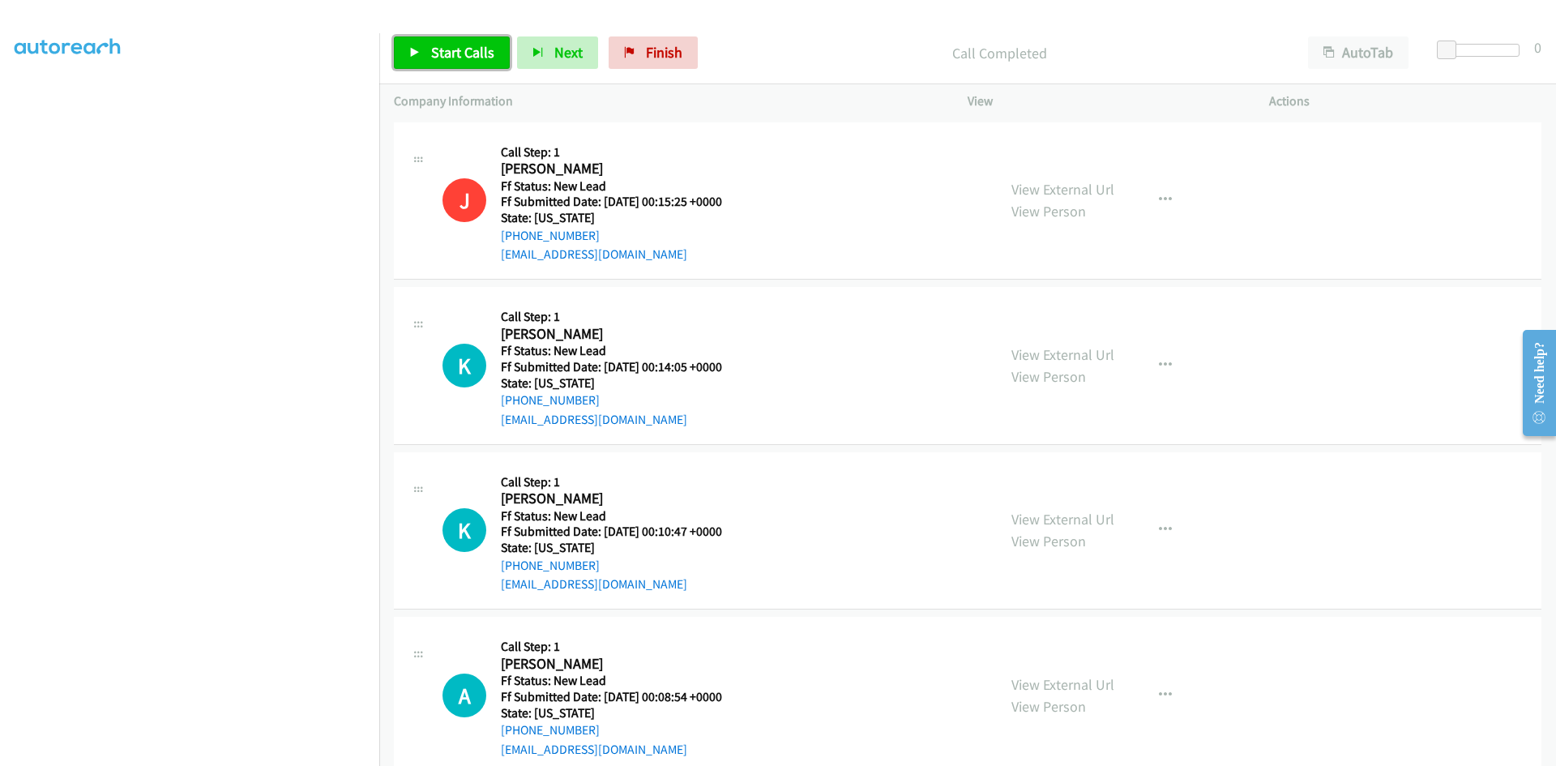
click at [451, 48] on span "Start Calls" at bounding box center [462, 52] width 63 height 19
click at [1066, 355] on link "View External Url" at bounding box center [1063, 354] width 103 height 19
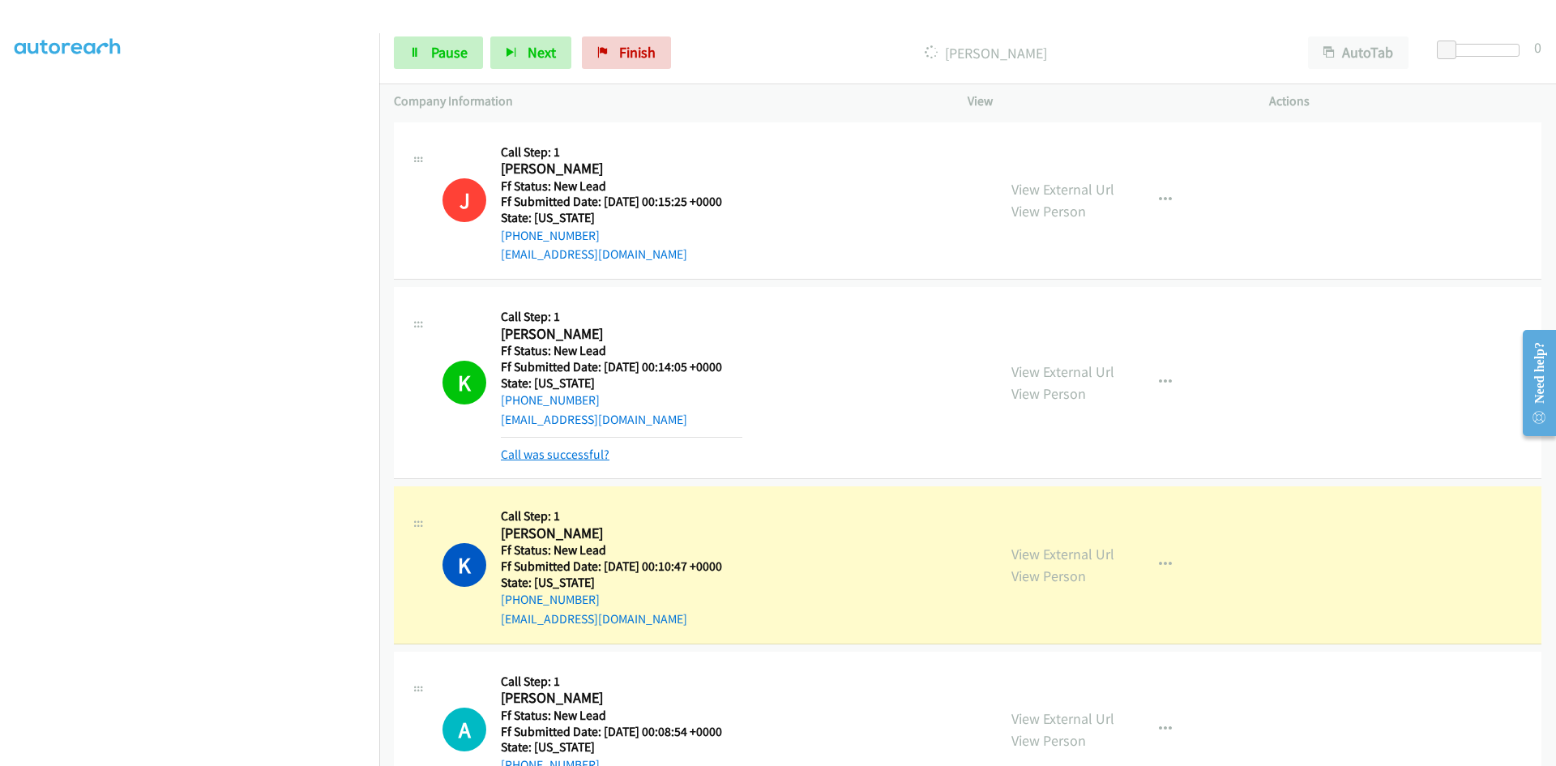
click at [586, 457] on link "Call was successful?" at bounding box center [555, 454] width 109 height 15
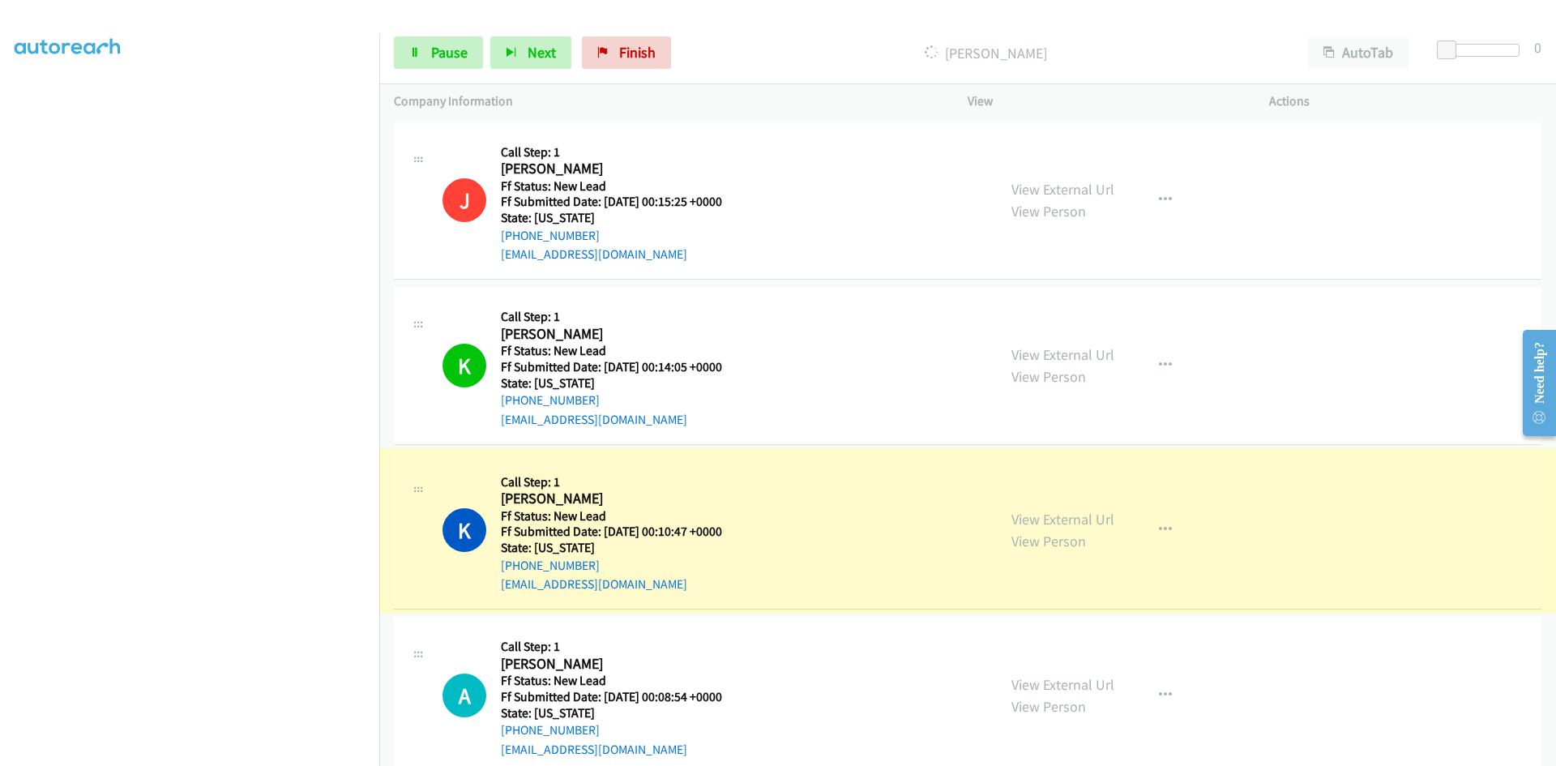
click at [1081, 521] on link "View External Url" at bounding box center [1063, 519] width 103 height 19
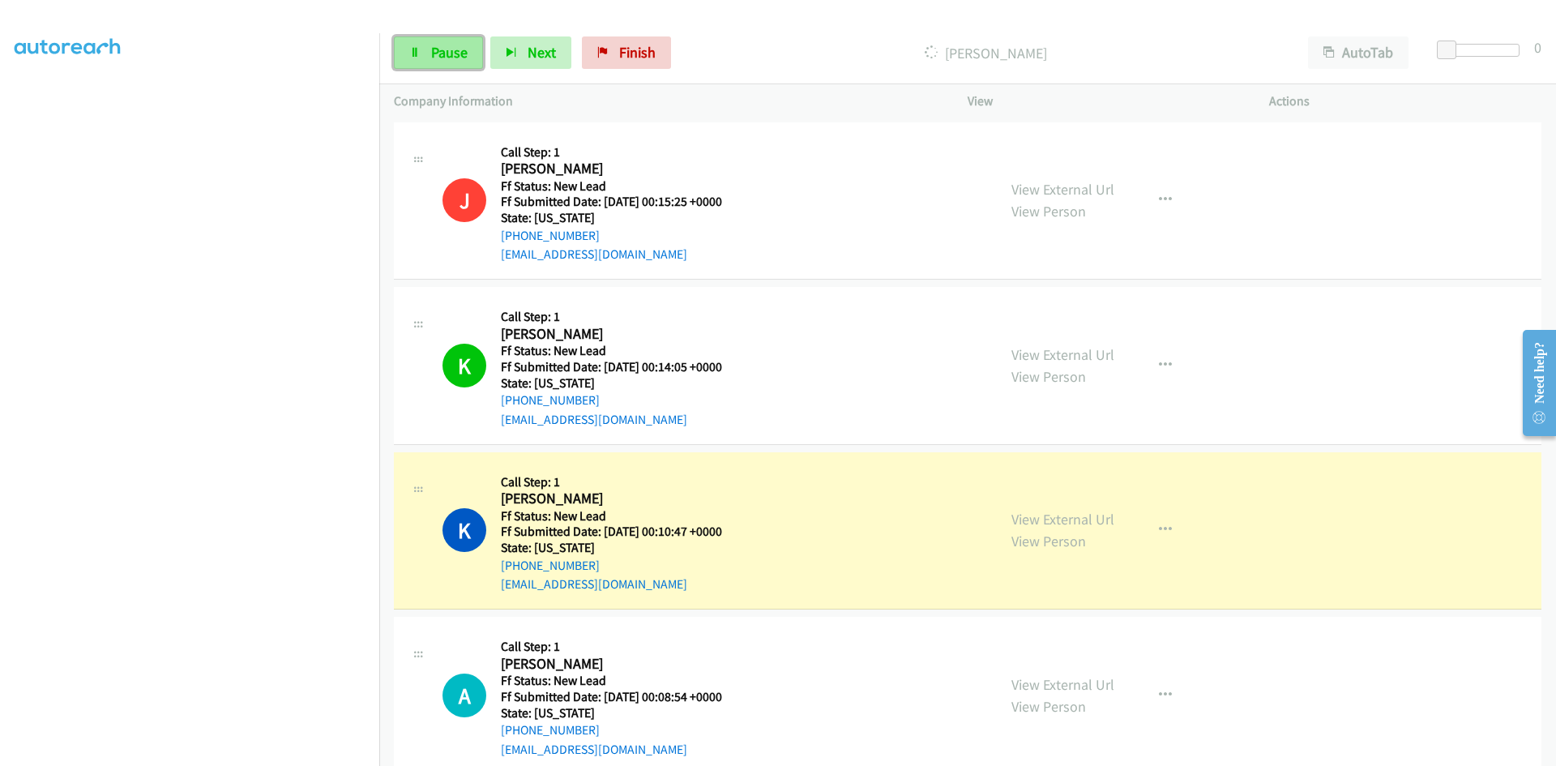
click at [451, 55] on span "Pause" at bounding box center [449, 52] width 36 height 19
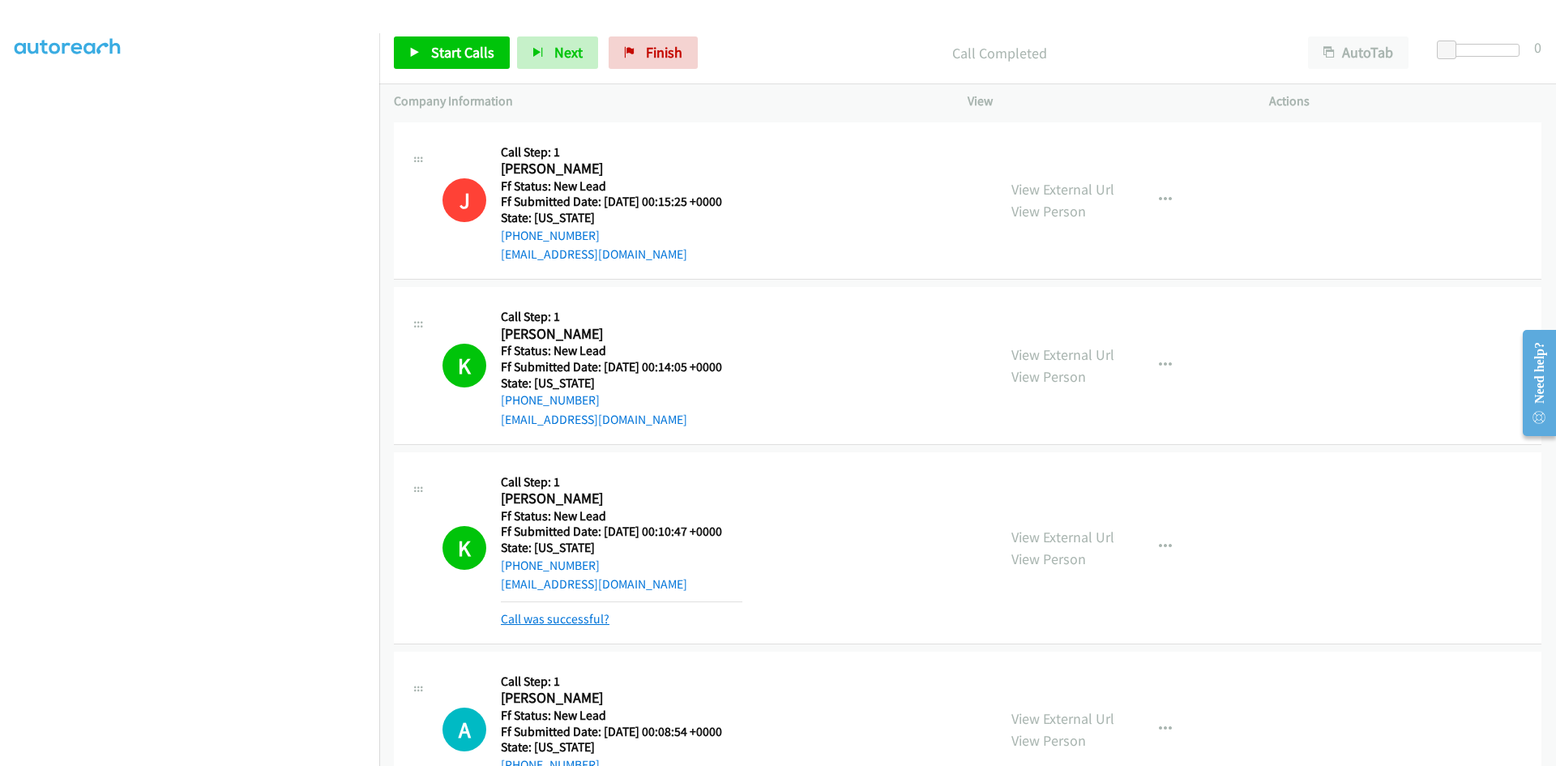
click at [588, 621] on link "Call was successful?" at bounding box center [555, 618] width 109 height 15
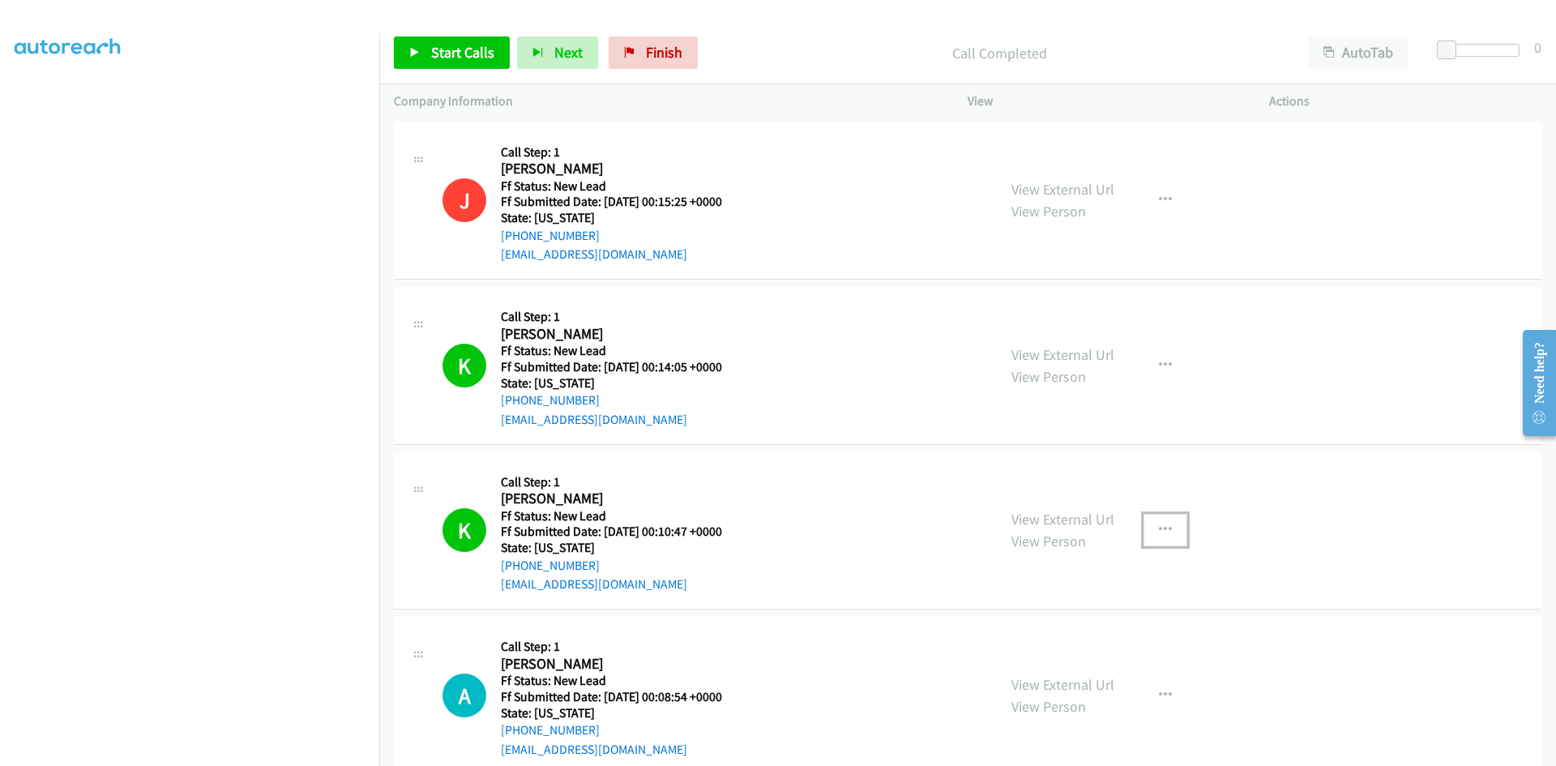
click at [1164, 524] on icon "button" at bounding box center [1165, 530] width 13 height 13
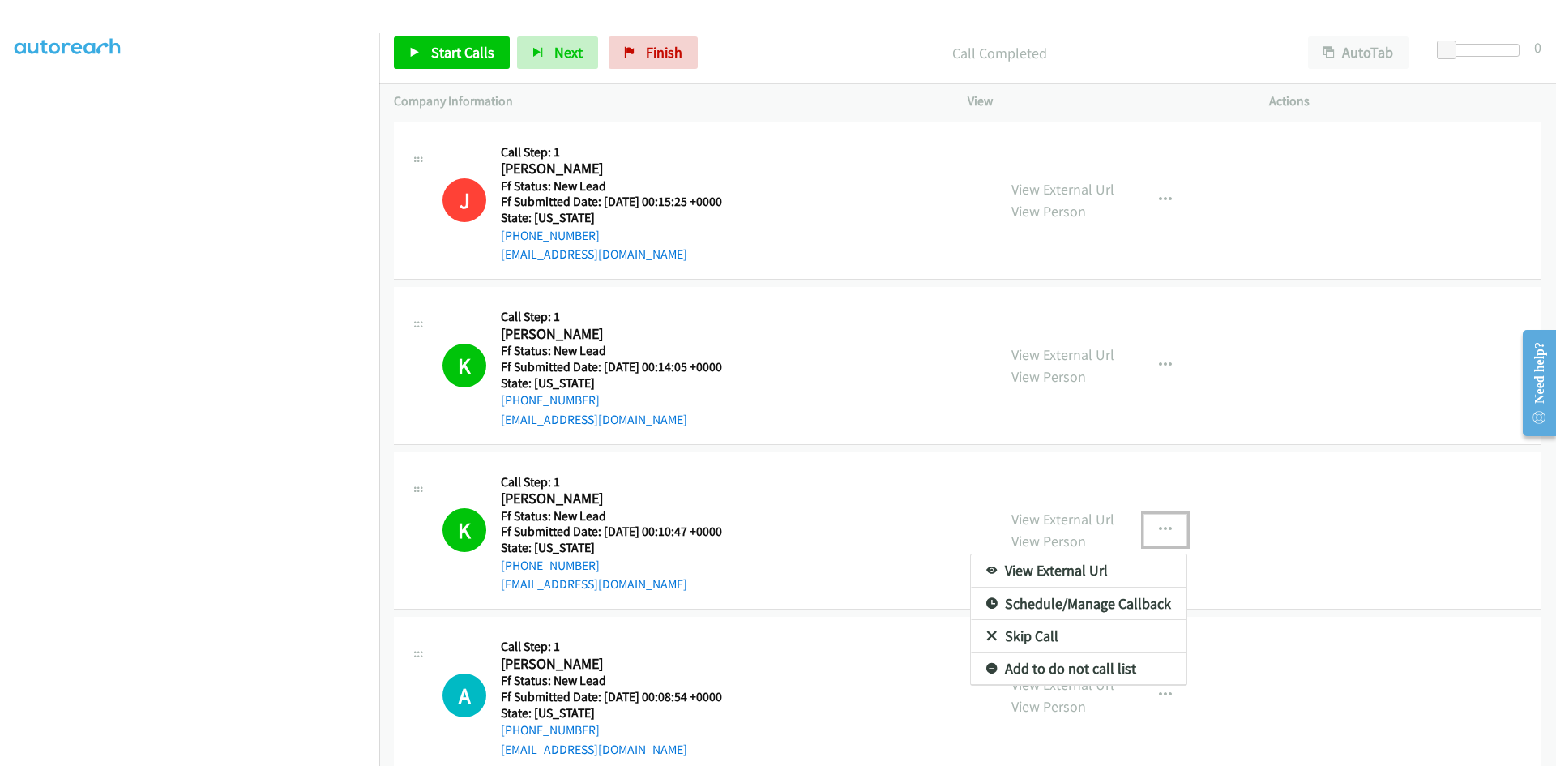
click at [1055, 670] on link "Add to do not call list" at bounding box center [1079, 669] width 216 height 32
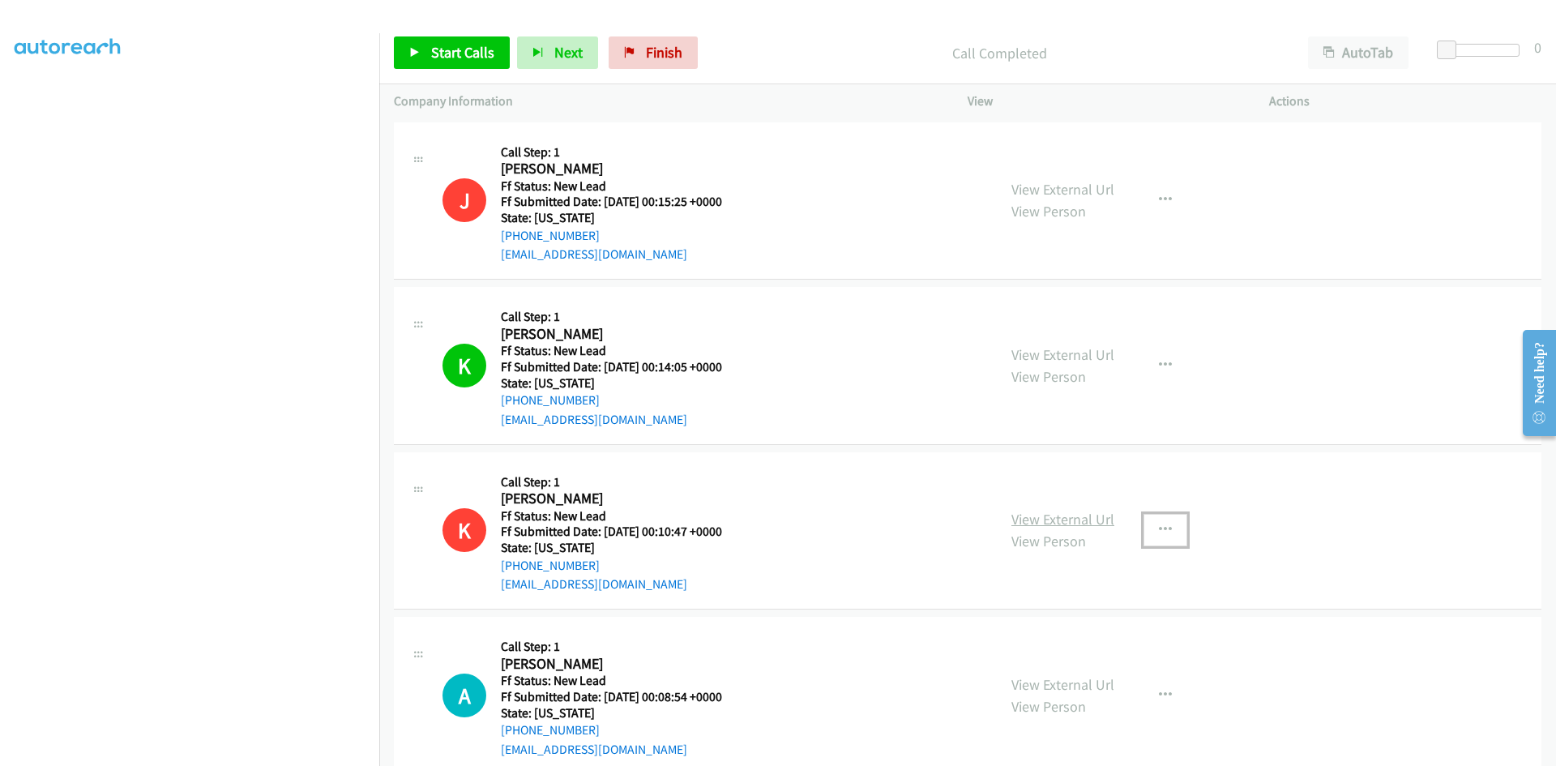
click at [1061, 515] on link "View External Url" at bounding box center [1063, 519] width 103 height 19
click at [472, 58] on span "Start Calls" at bounding box center [462, 52] width 63 height 19
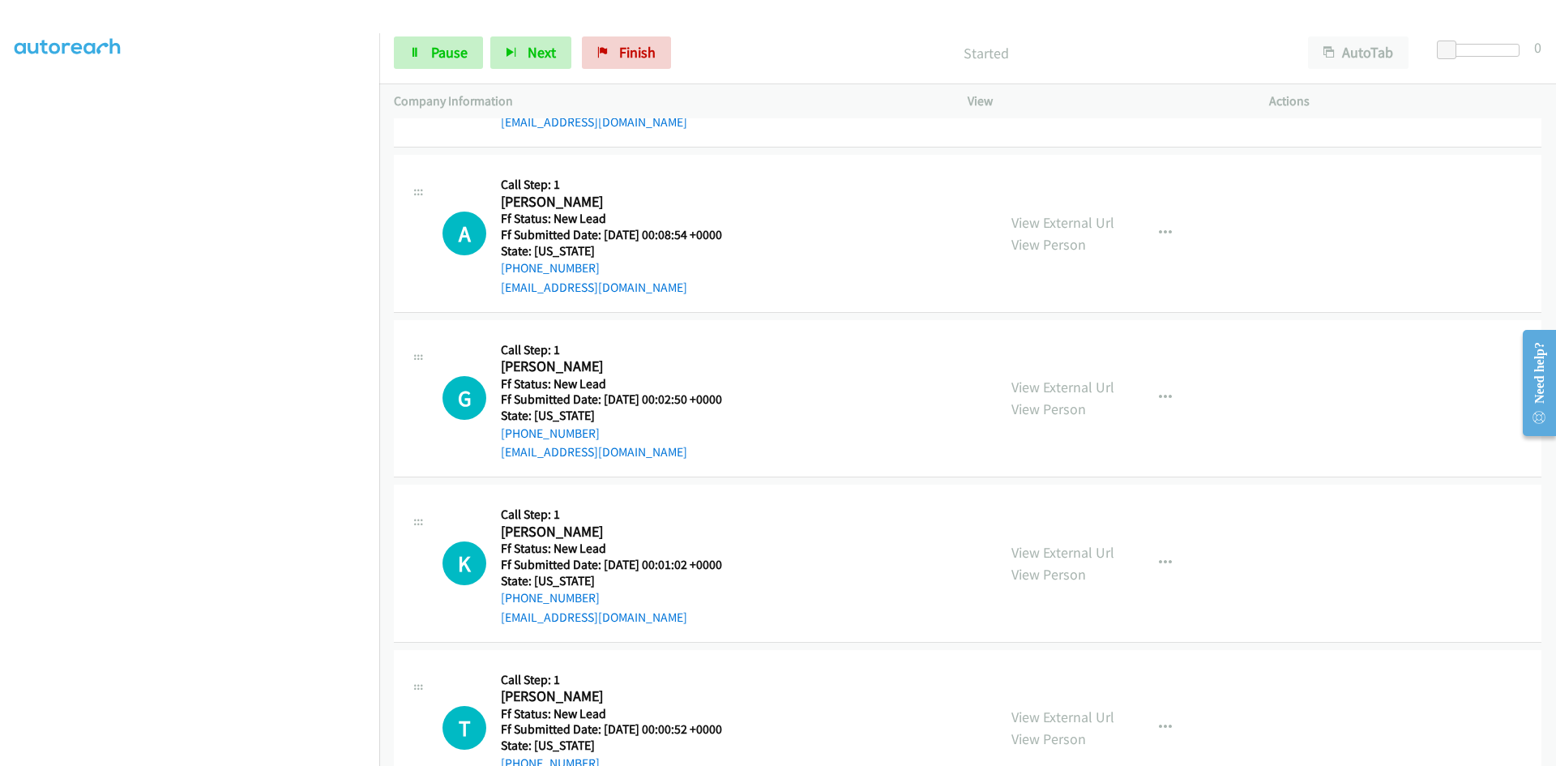
scroll to position [486, 0]
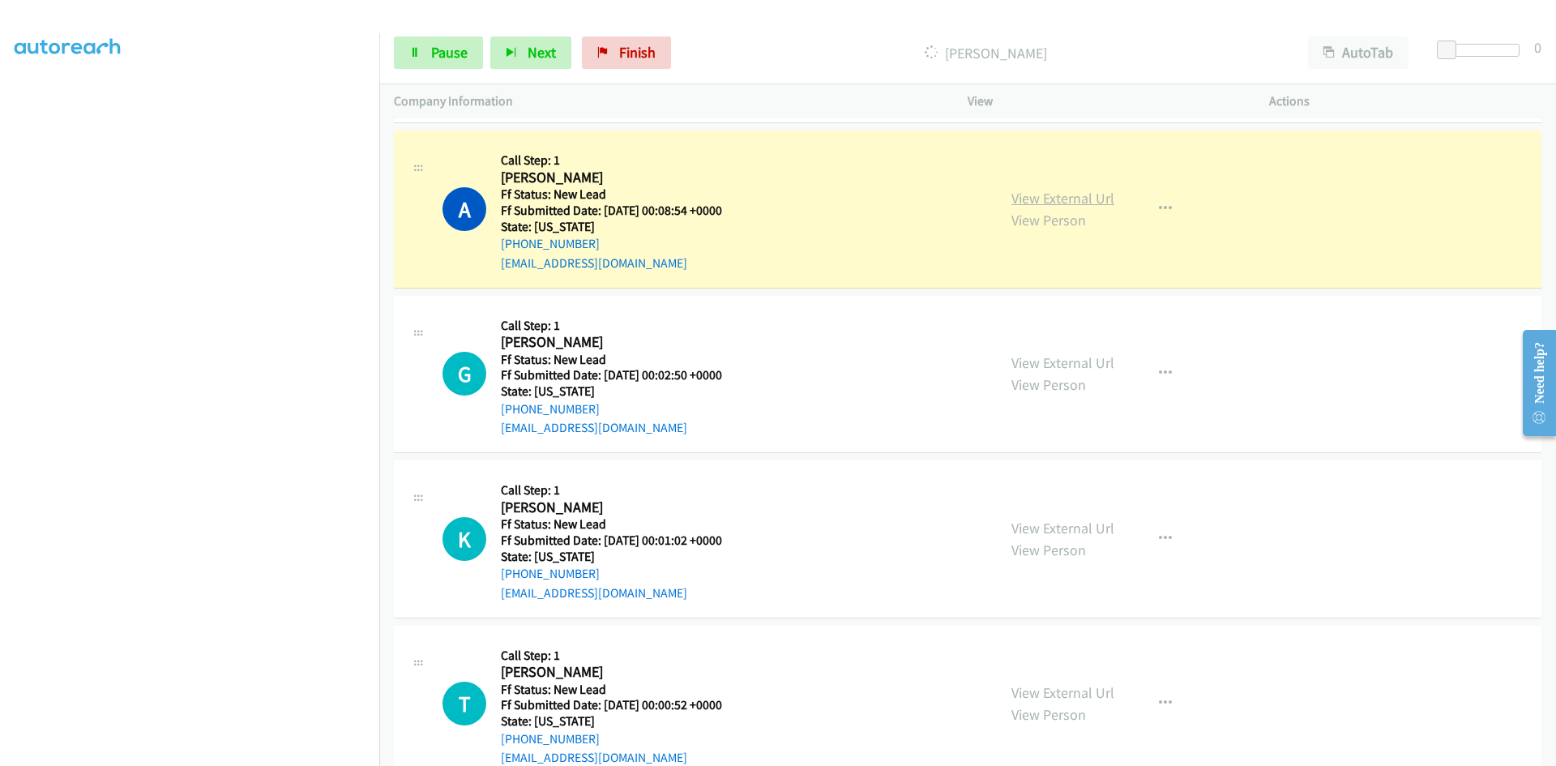
click at [1077, 195] on link "View External Url" at bounding box center [1063, 198] width 103 height 19
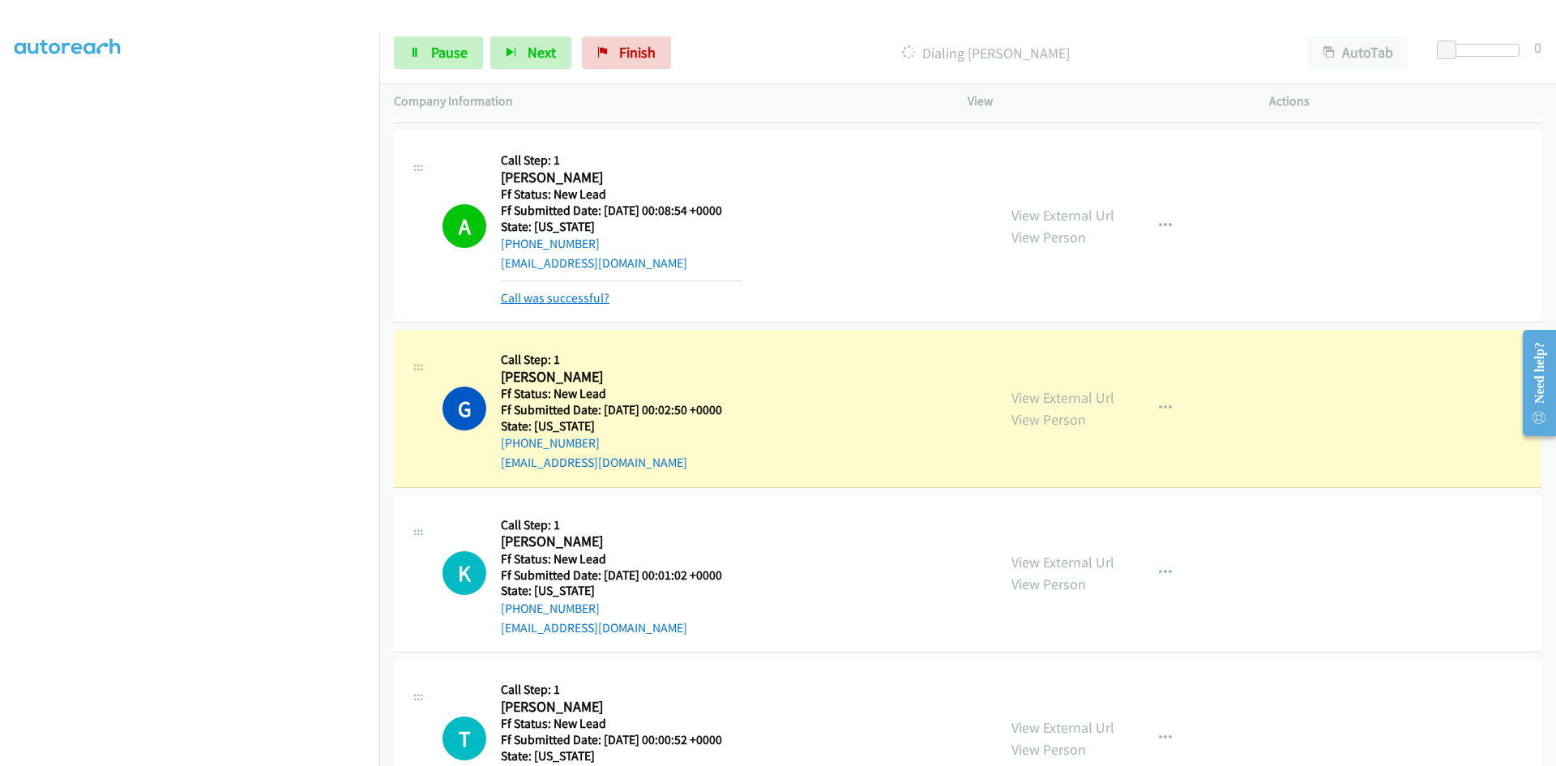
click at [594, 300] on link "Call was successful?" at bounding box center [555, 297] width 109 height 15
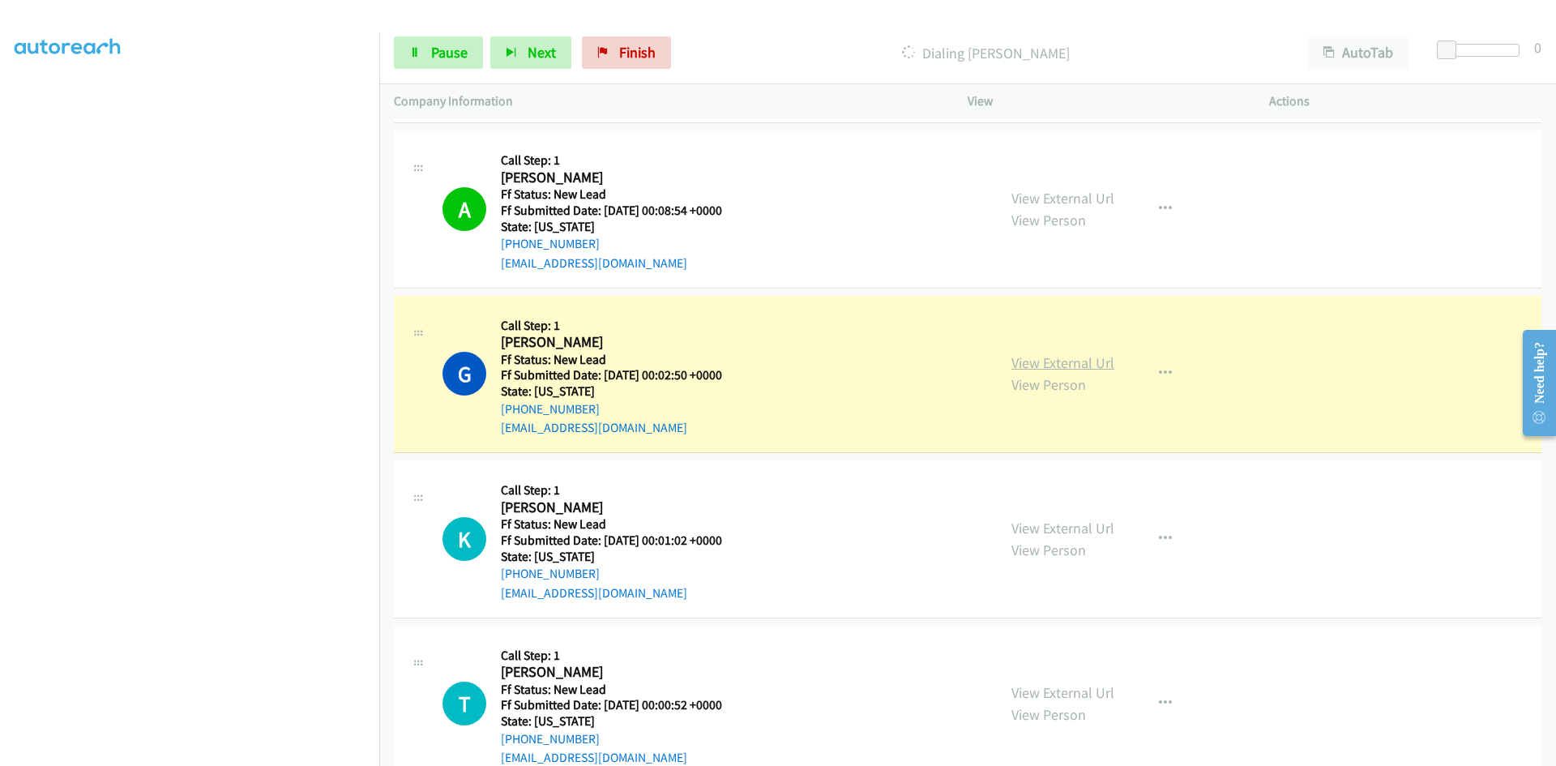
click at [1073, 371] on link "View External Url" at bounding box center [1063, 362] width 103 height 19
click at [450, 54] on span "Pause" at bounding box center [449, 52] width 36 height 19
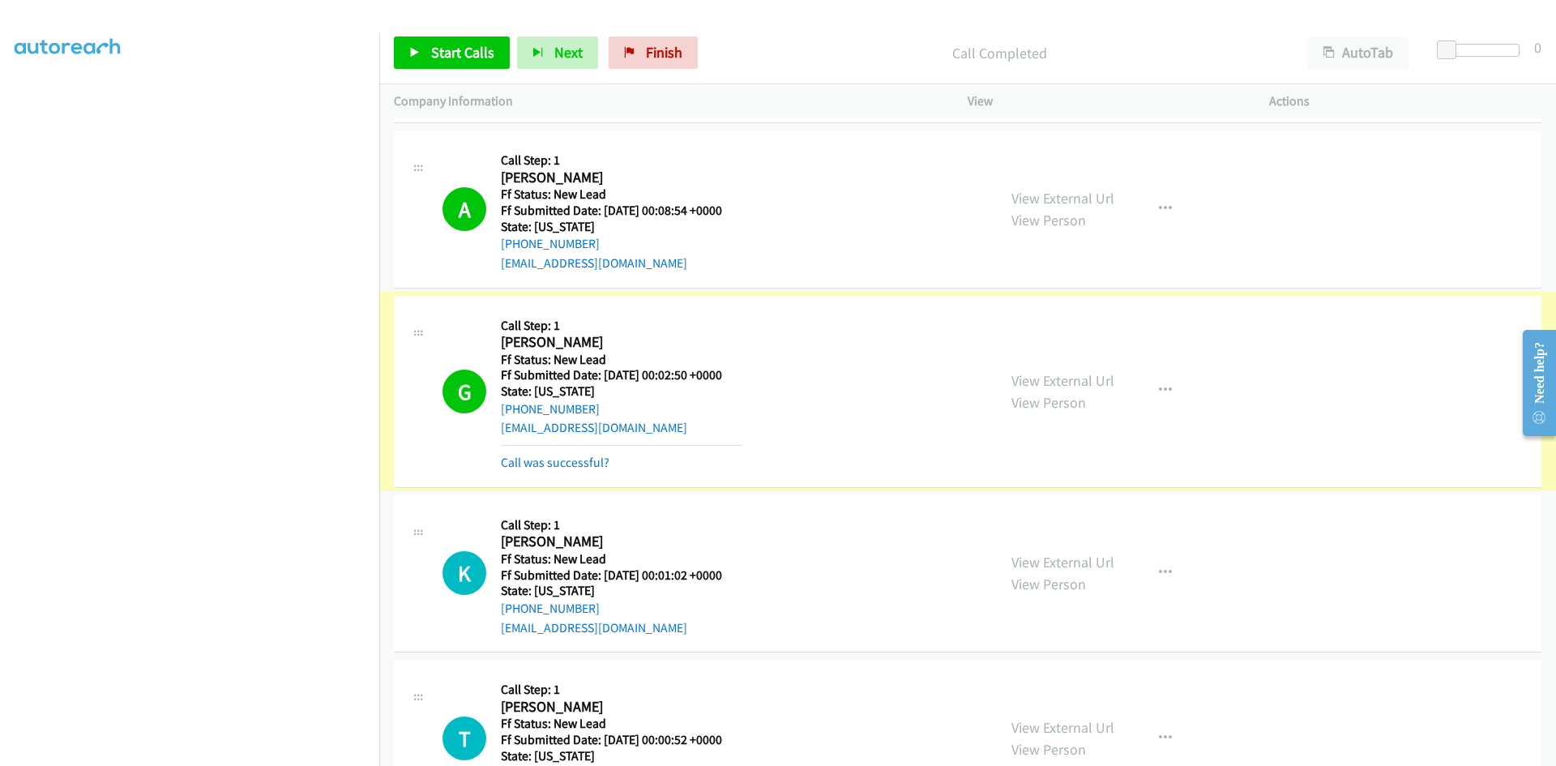
click at [582, 468] on link "Call was successful?" at bounding box center [555, 462] width 109 height 15
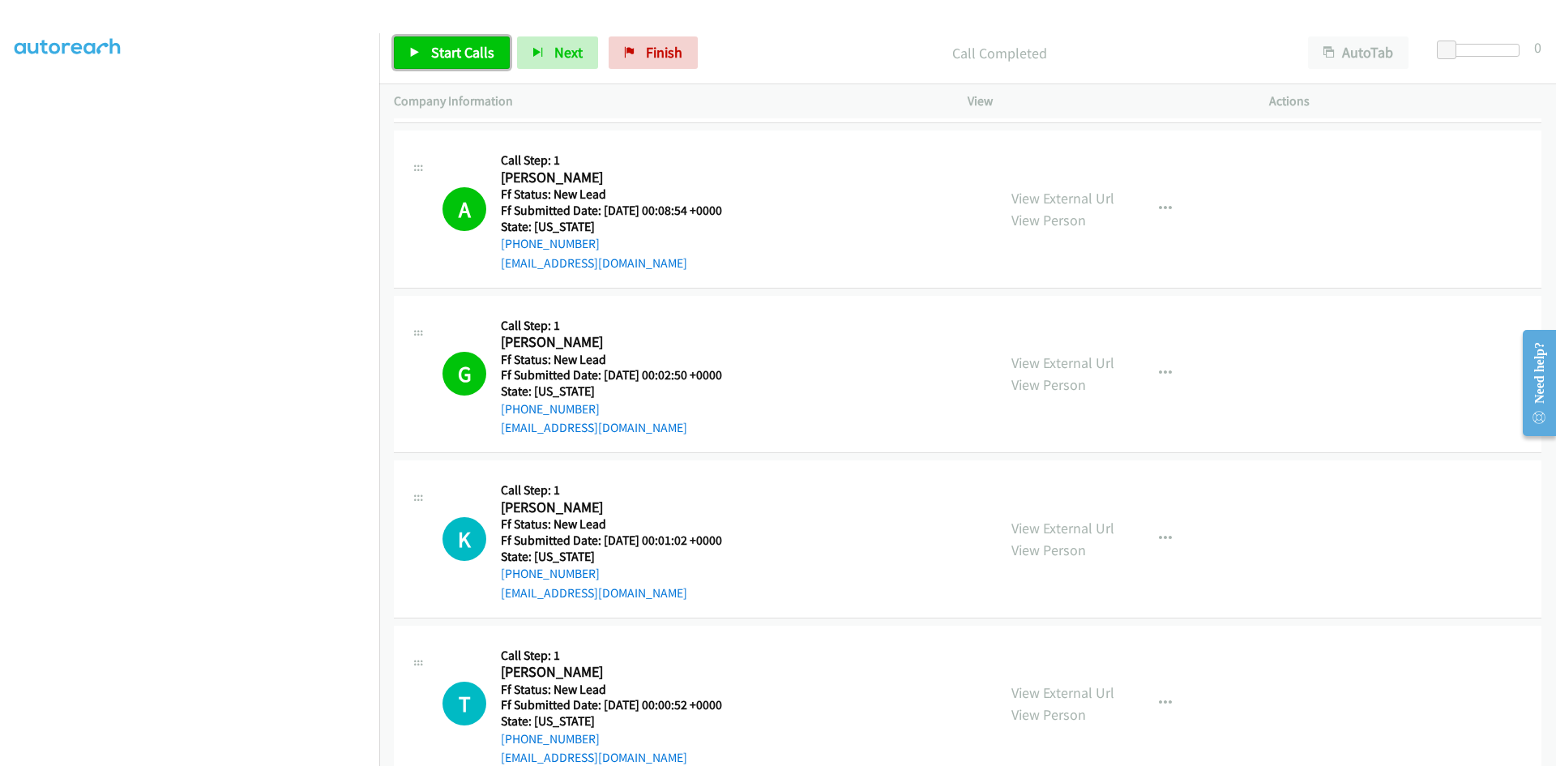
click at [482, 37] on link "Start Calls" at bounding box center [452, 52] width 116 height 32
click at [1040, 528] on link "View External Url" at bounding box center [1063, 528] width 103 height 19
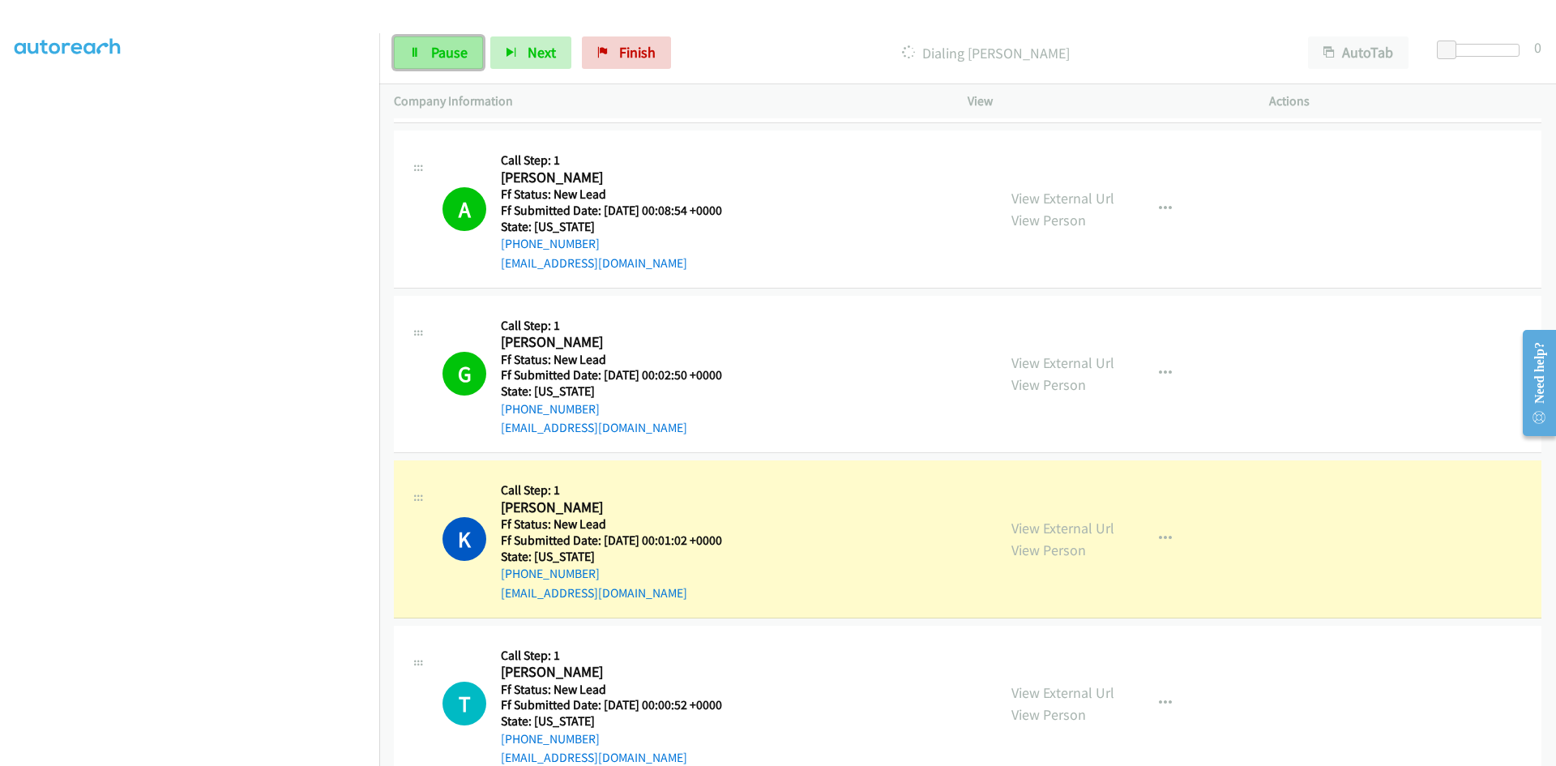
click at [458, 54] on span "Pause" at bounding box center [449, 52] width 36 height 19
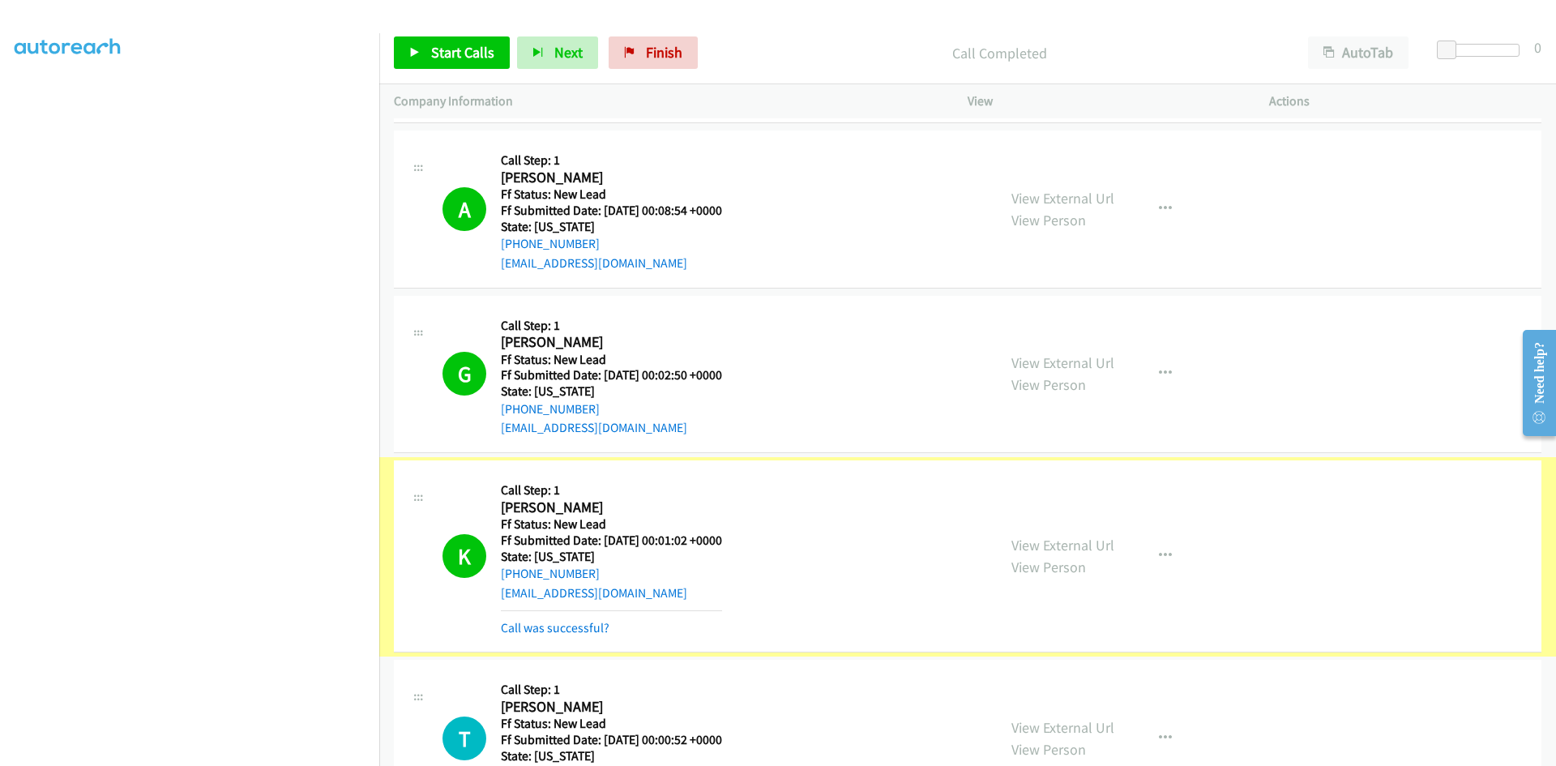
click at [592, 629] on link "Call was successful?" at bounding box center [555, 627] width 109 height 15
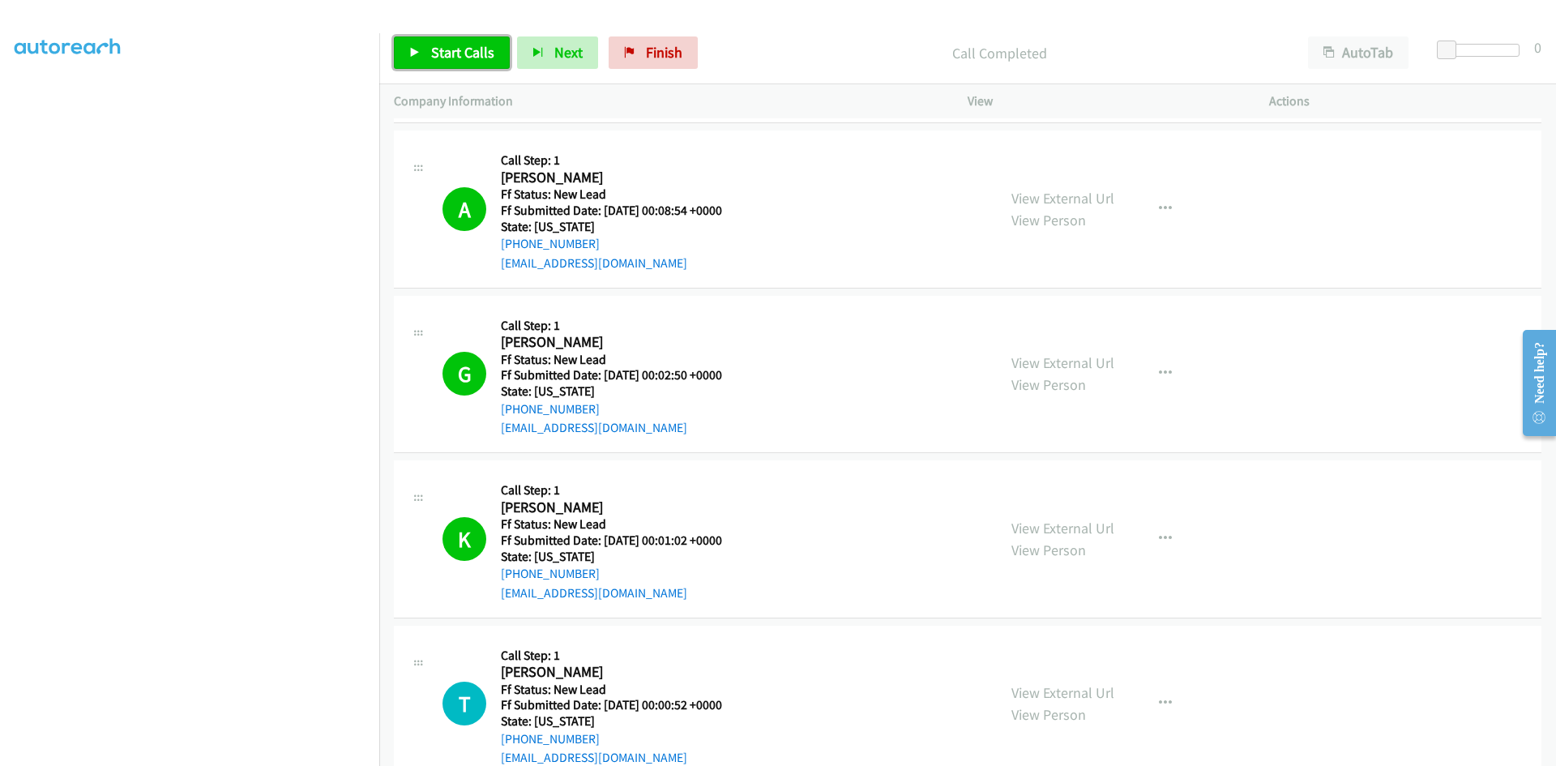
click at [426, 52] on link "Start Calls" at bounding box center [452, 52] width 116 height 32
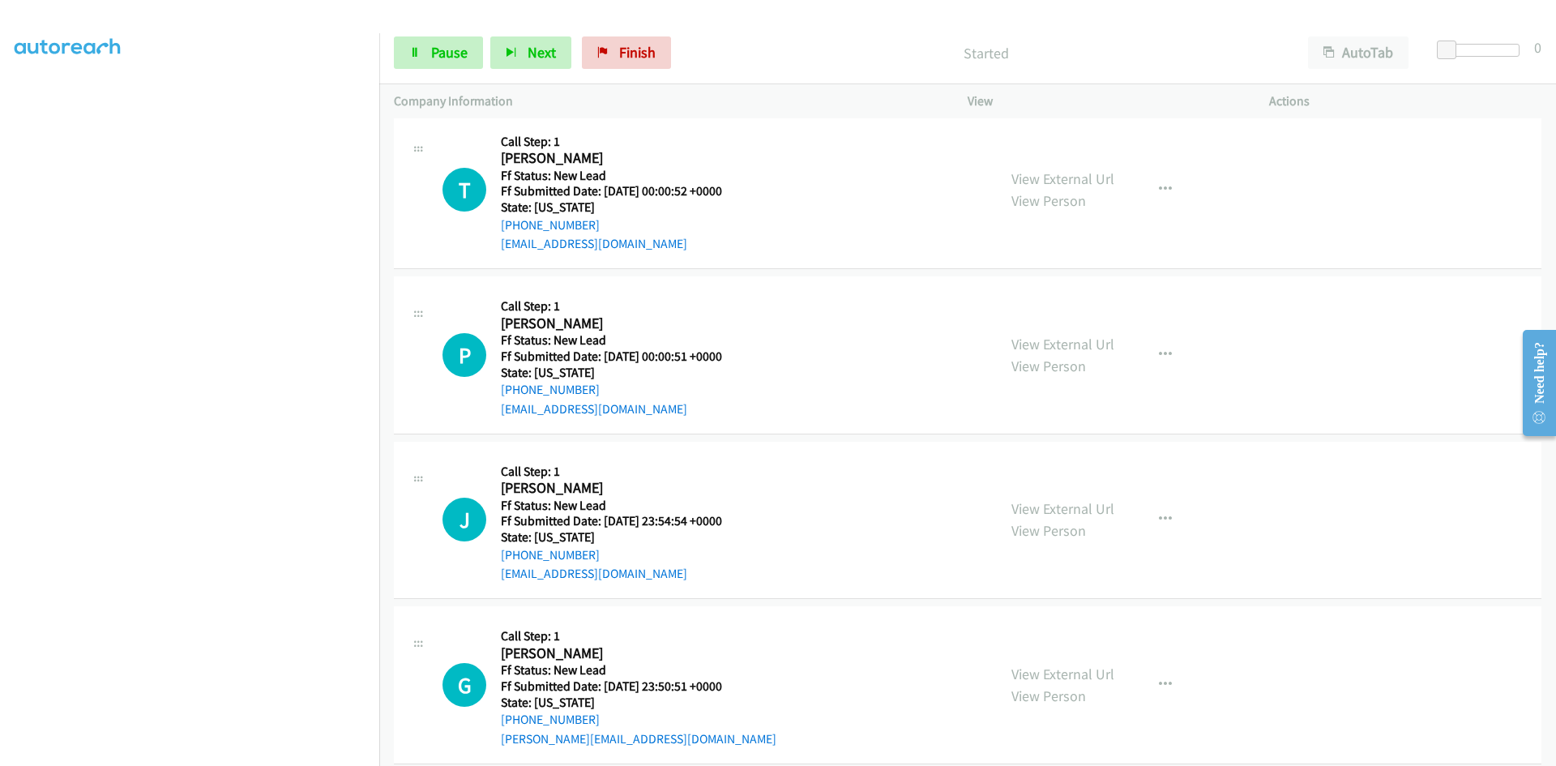
scroll to position [973, 0]
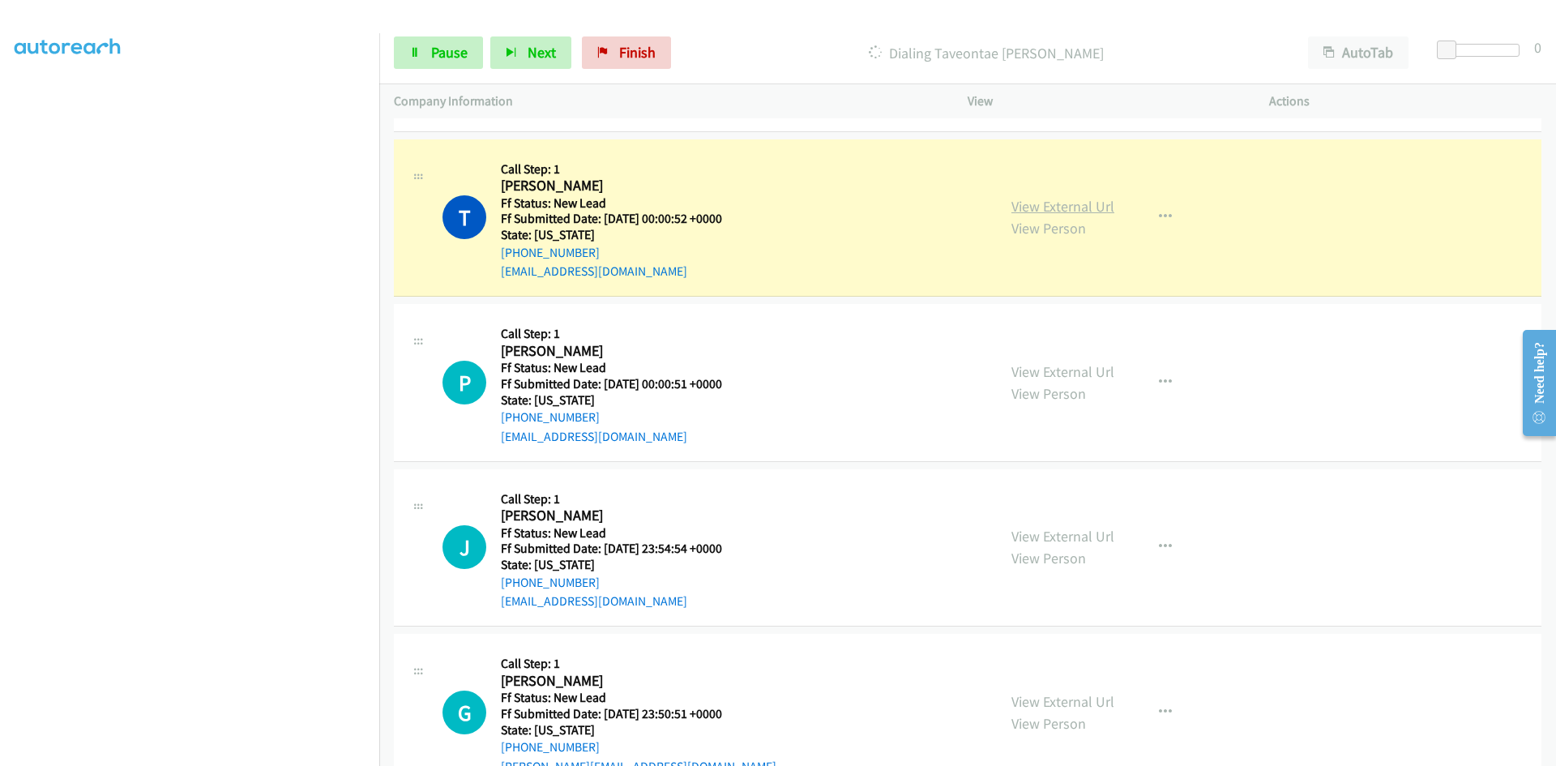
click at [1088, 204] on link "View External Url" at bounding box center [1063, 206] width 103 height 19
click at [439, 55] on span "Pause" at bounding box center [449, 52] width 36 height 19
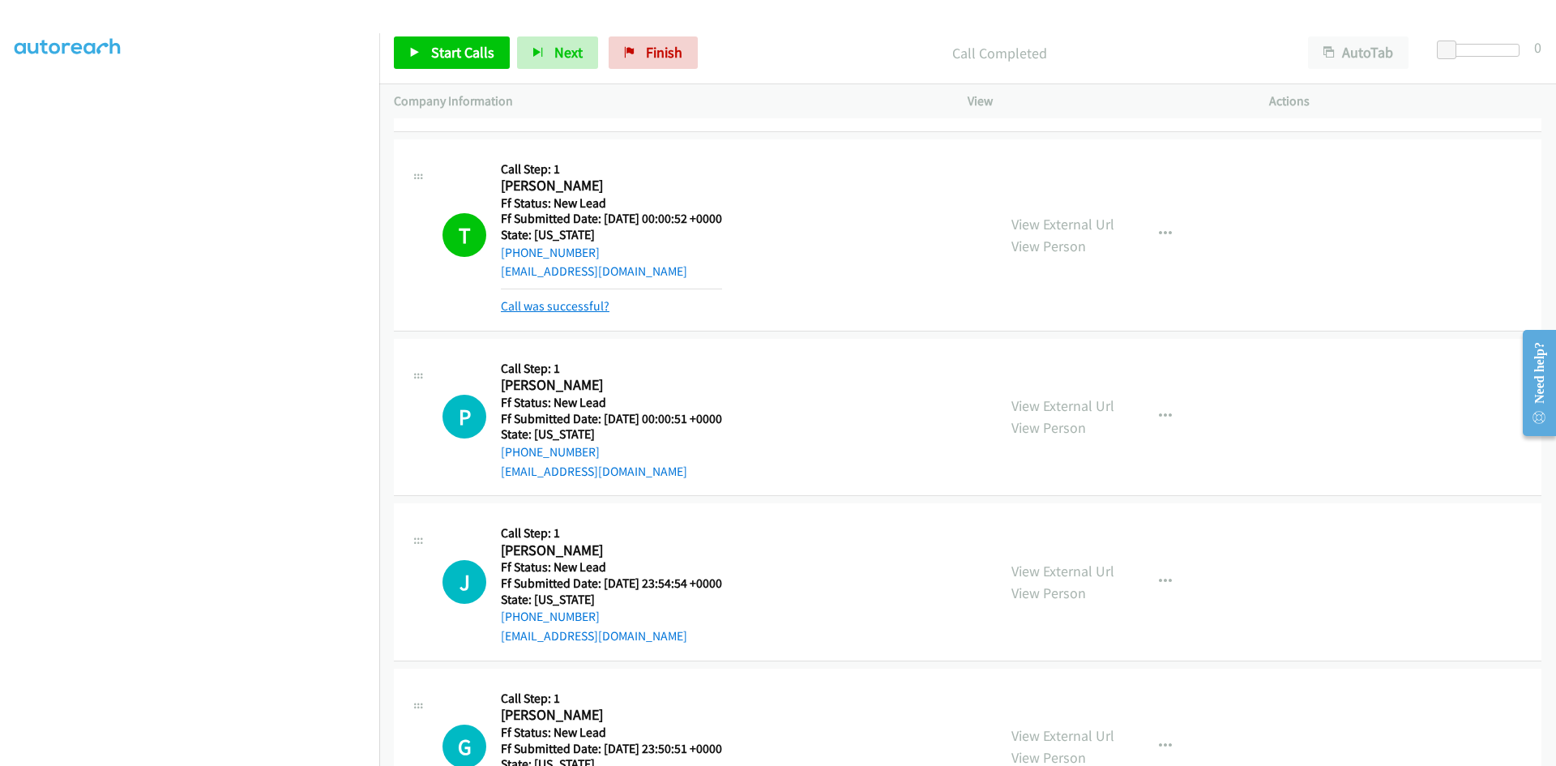
click at [554, 305] on link "Call was successful?" at bounding box center [555, 305] width 109 height 15
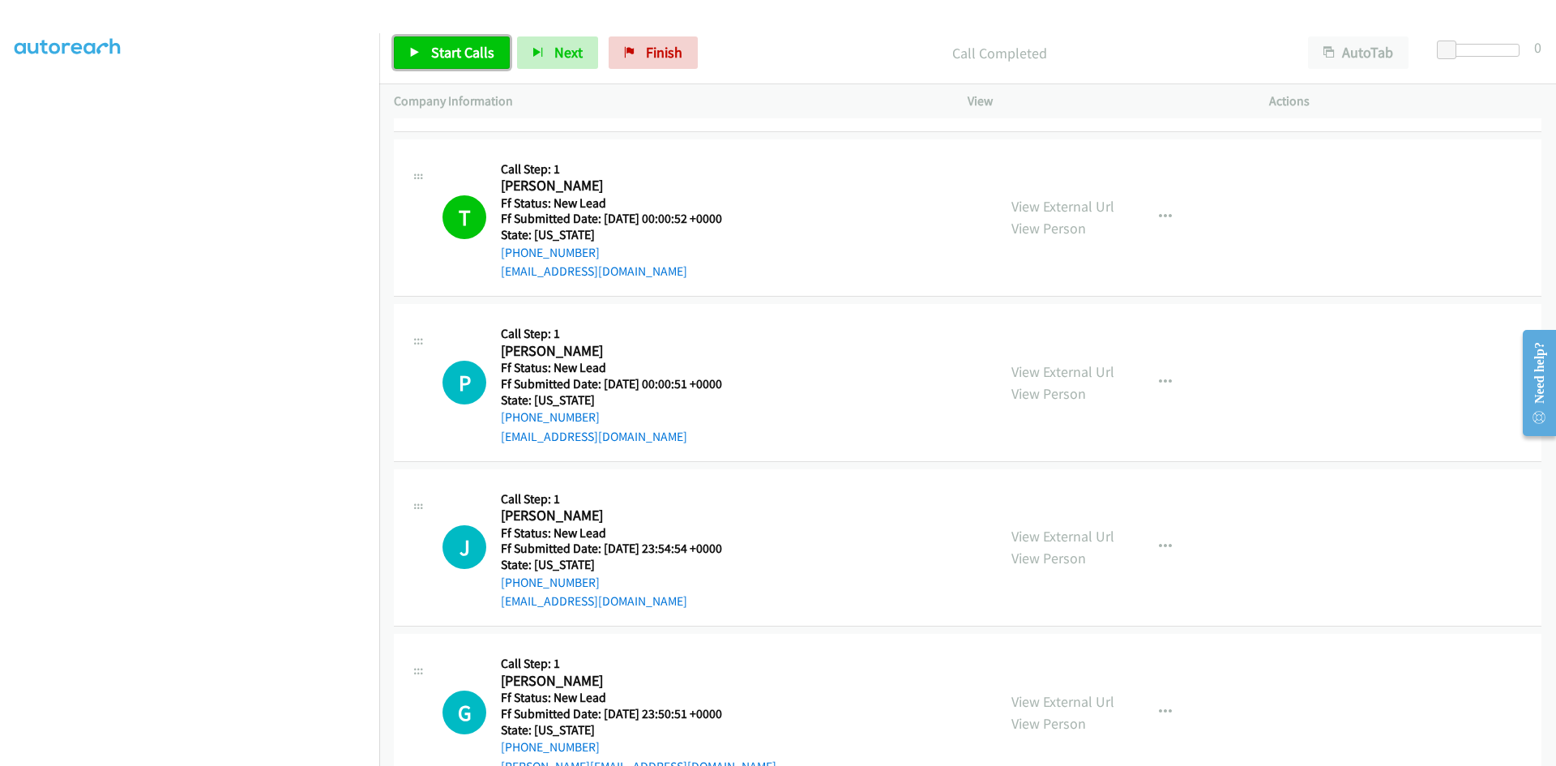
click at [455, 53] on span "Start Calls" at bounding box center [462, 52] width 63 height 19
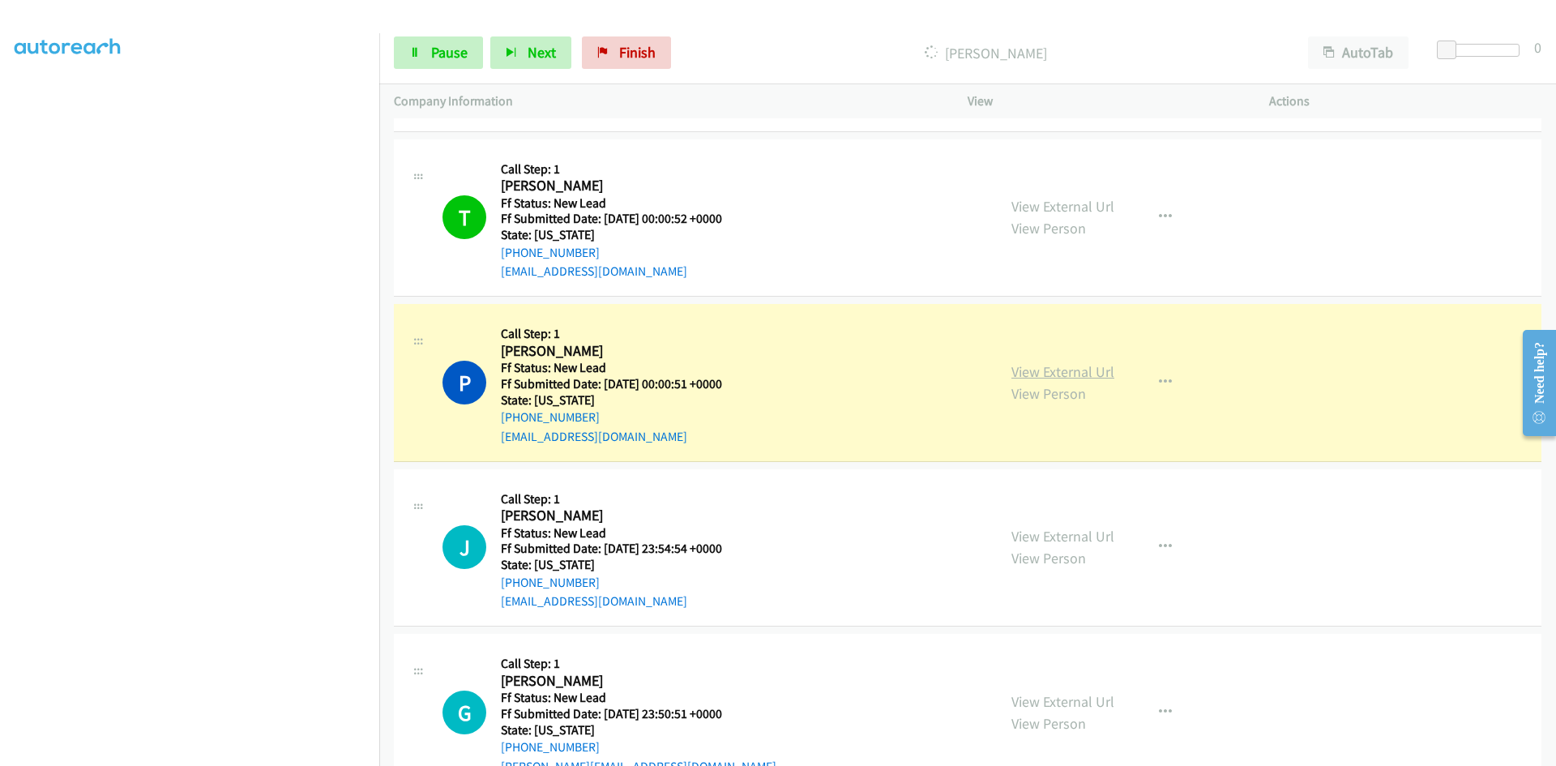
click at [1032, 370] on link "View External Url" at bounding box center [1063, 371] width 103 height 19
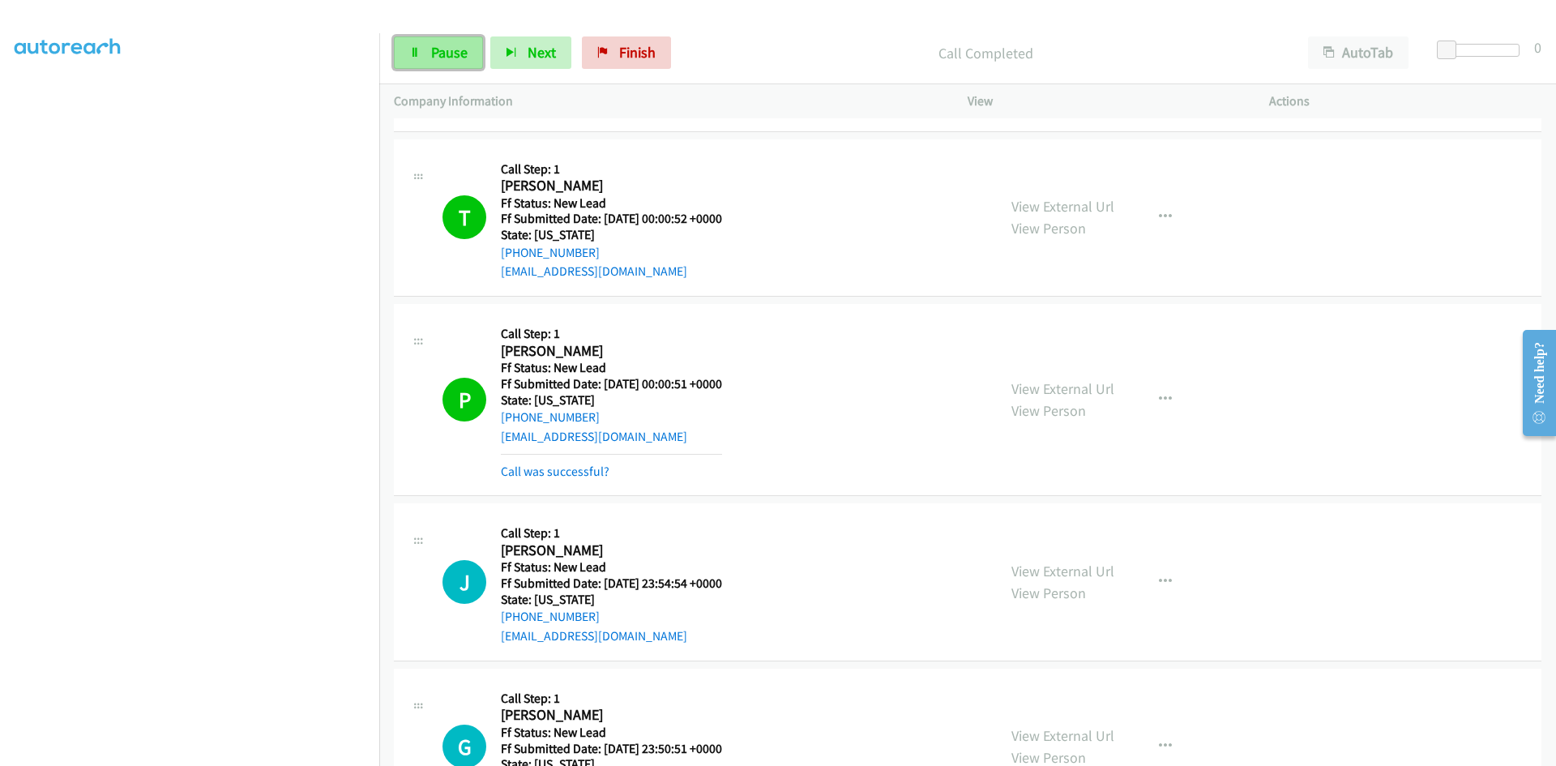
click at [430, 59] on link "Pause" at bounding box center [438, 52] width 89 height 32
click at [431, 59] on span "Start Calls" at bounding box center [462, 52] width 63 height 19
click at [431, 59] on span "Pause" at bounding box center [449, 52] width 36 height 19
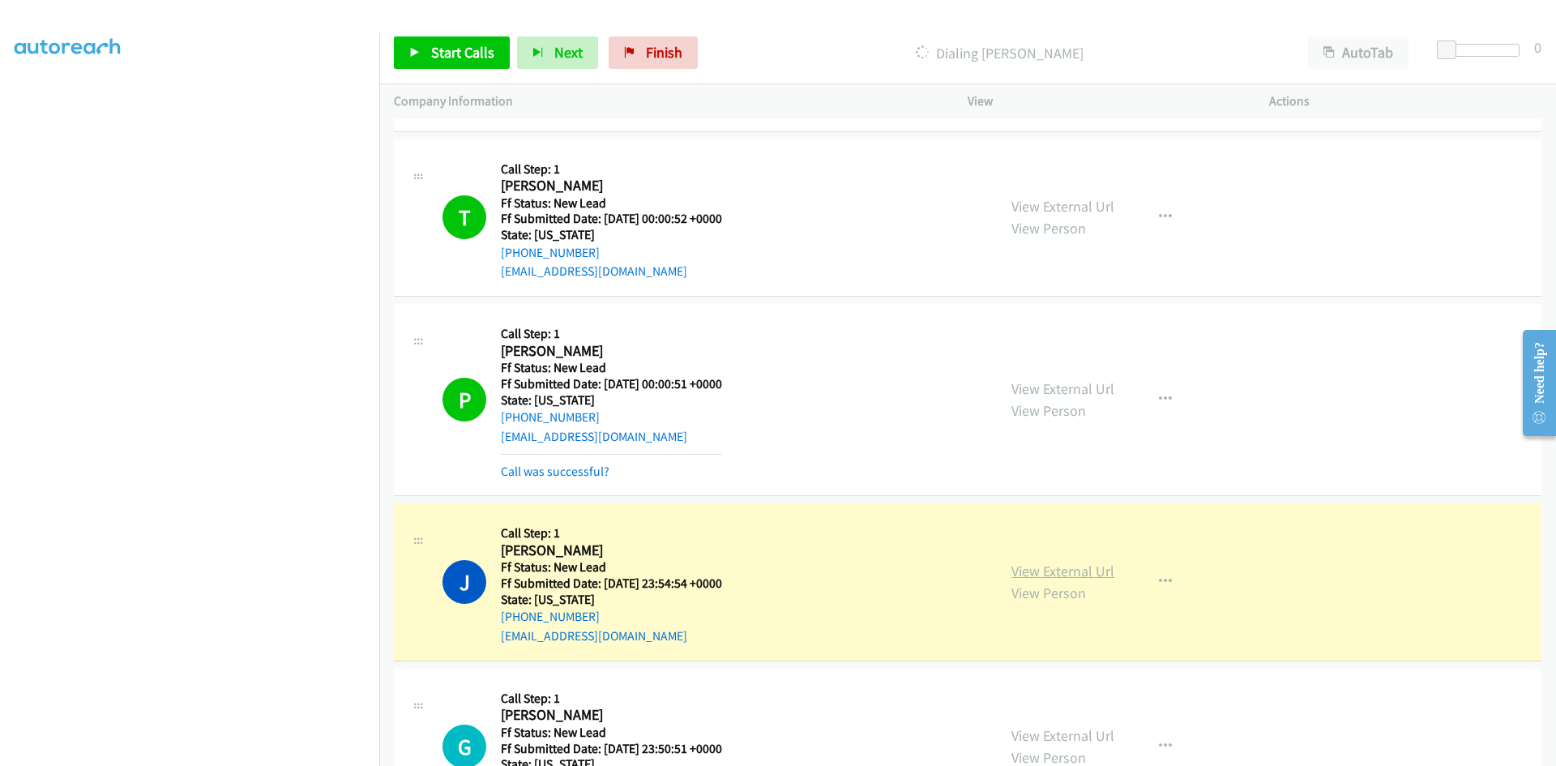
click at [1074, 571] on link "View External Url" at bounding box center [1063, 571] width 103 height 19
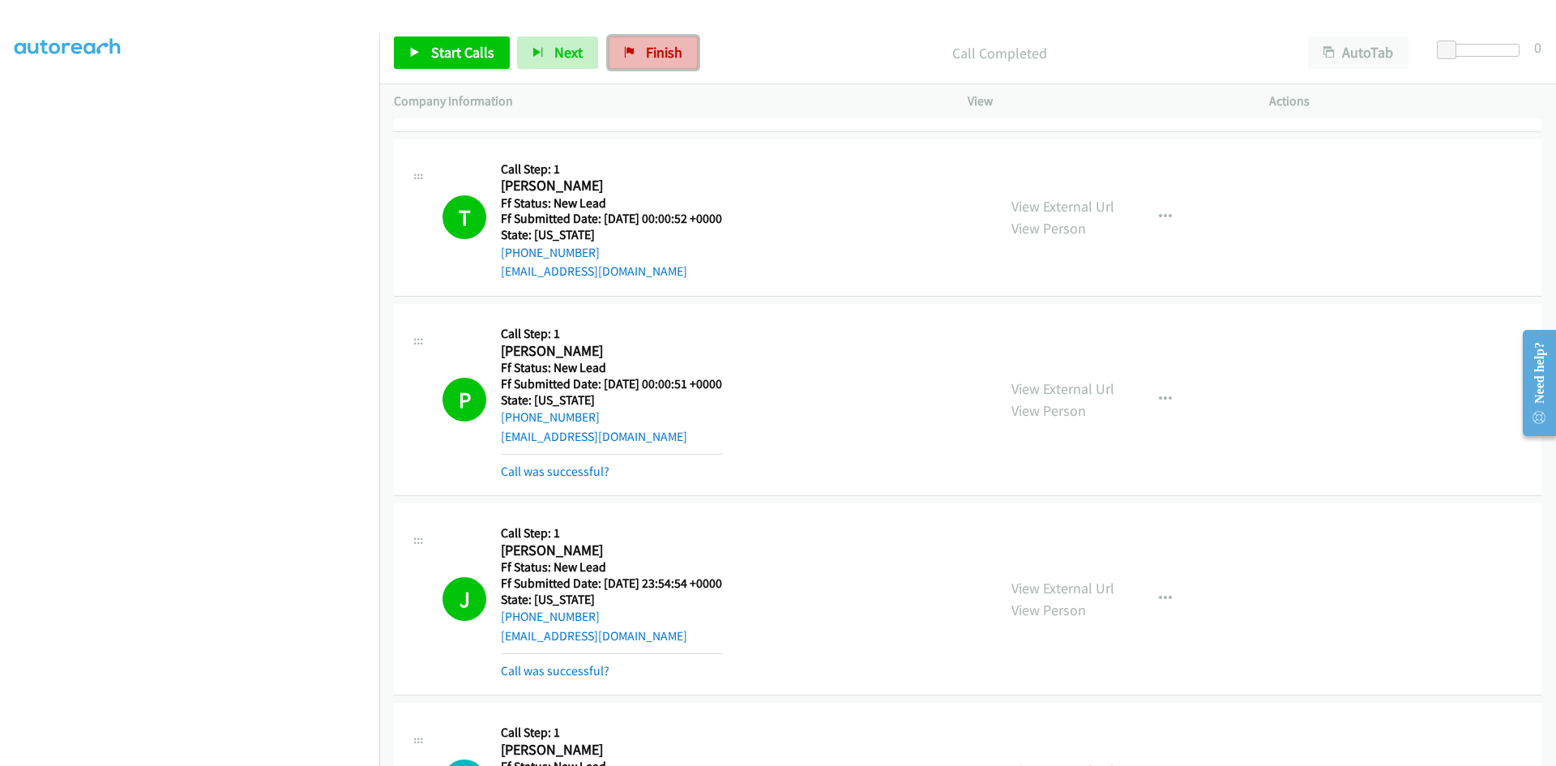
click at [670, 55] on span "Finish" at bounding box center [664, 52] width 36 height 19
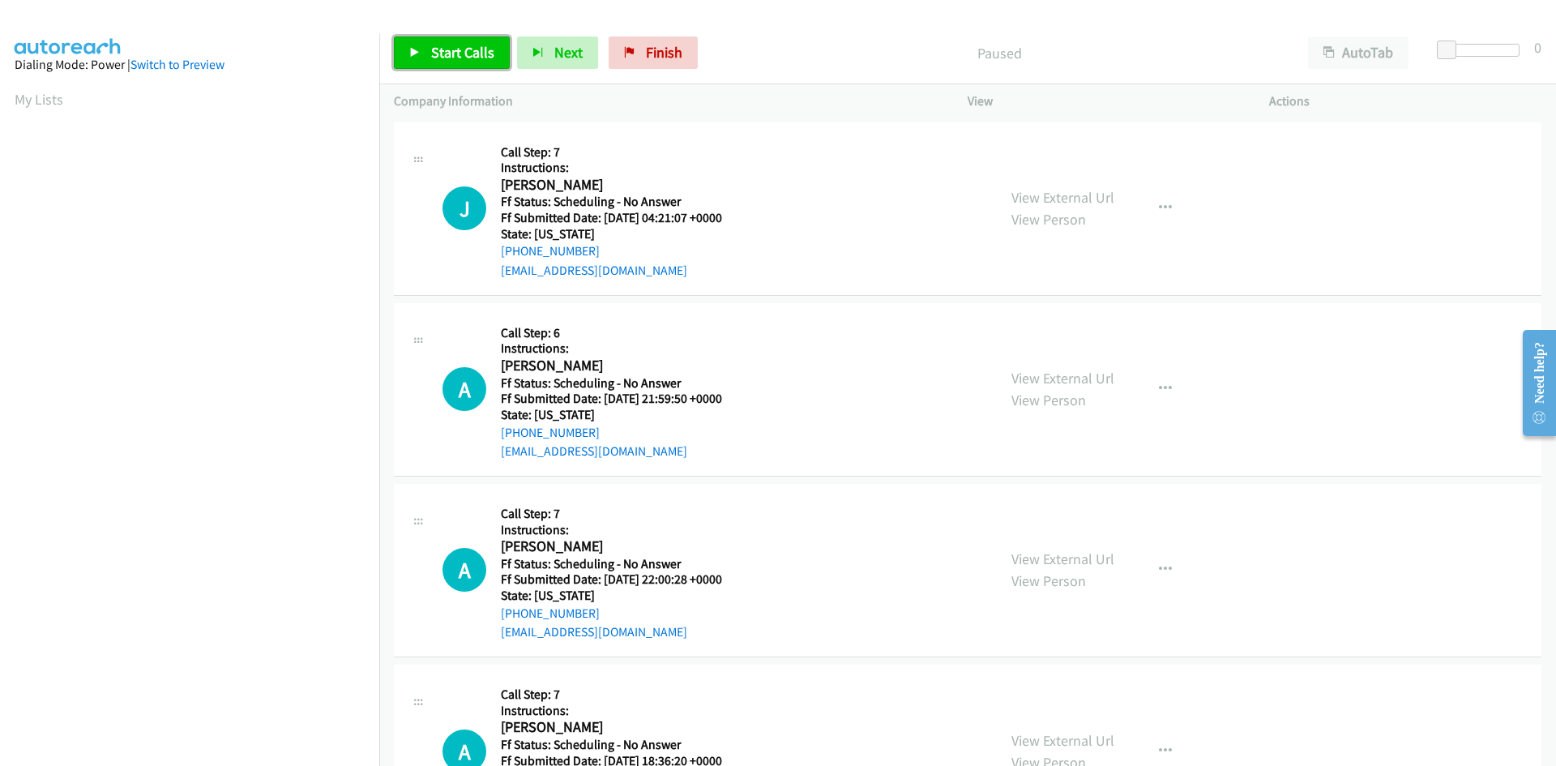
click at [440, 55] on span "Start Calls" at bounding box center [462, 52] width 63 height 19
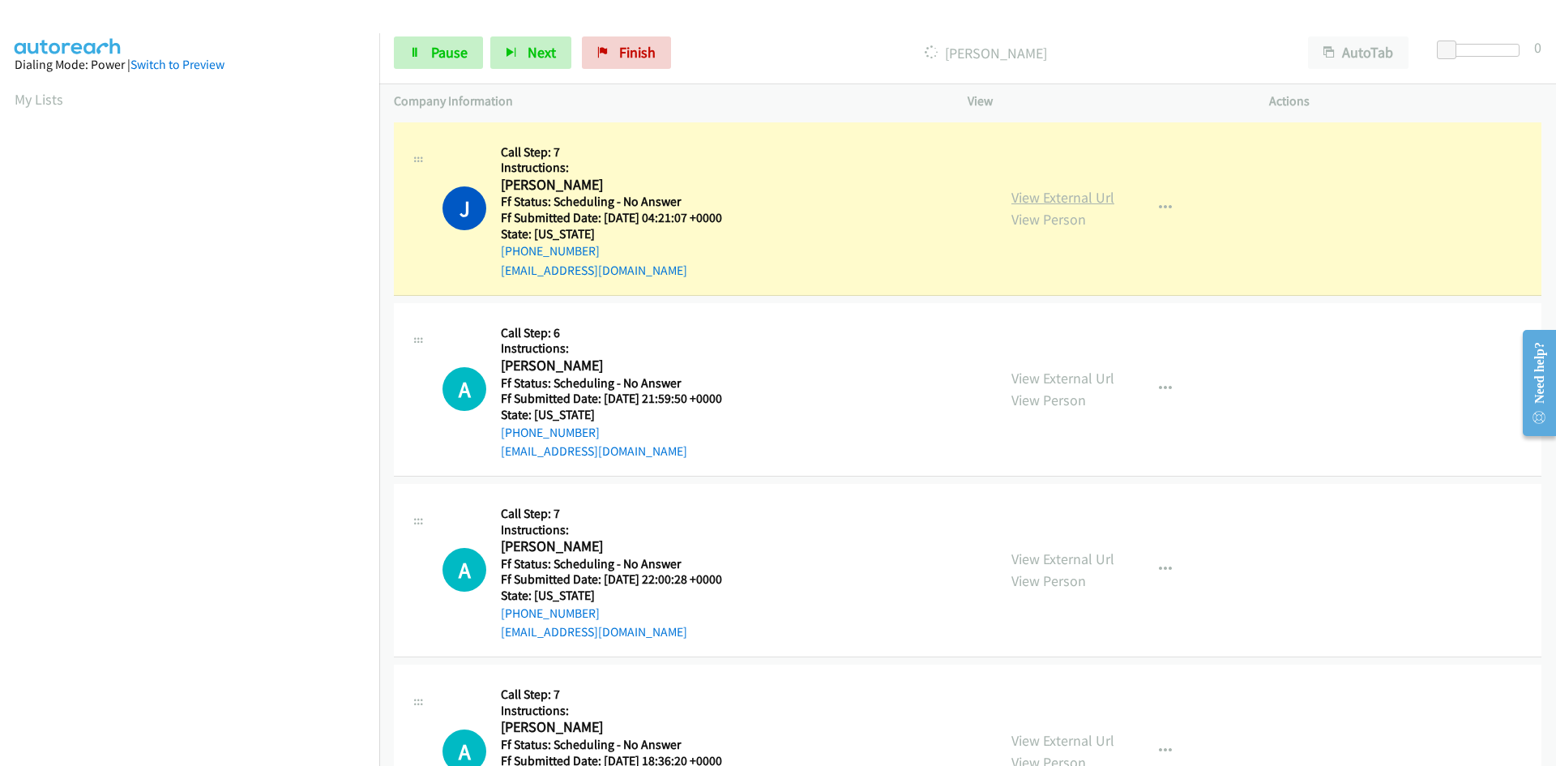
click at [1104, 198] on link "View External Url" at bounding box center [1063, 197] width 103 height 19
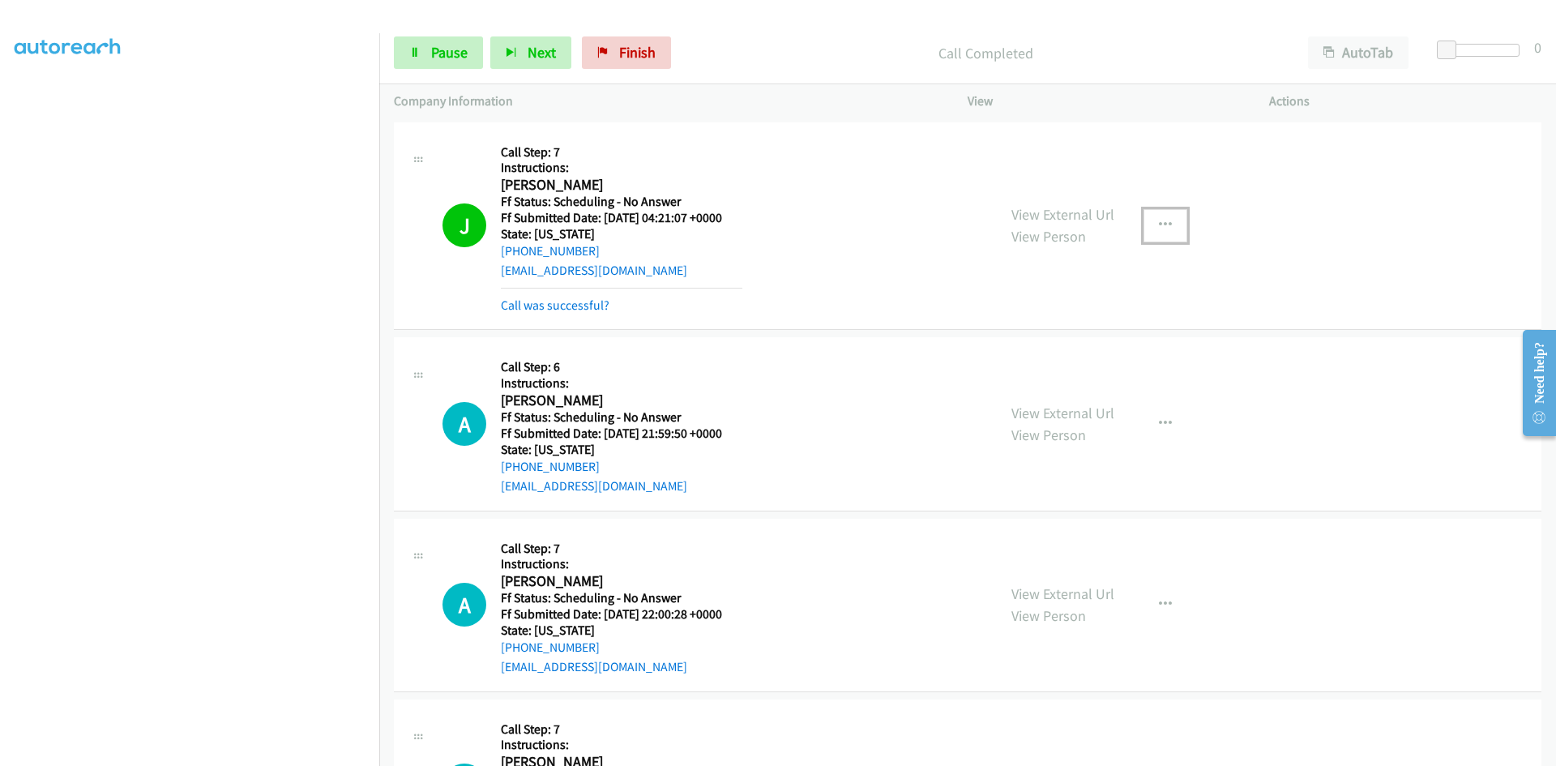
click at [1149, 220] on button "button" at bounding box center [1166, 225] width 44 height 32
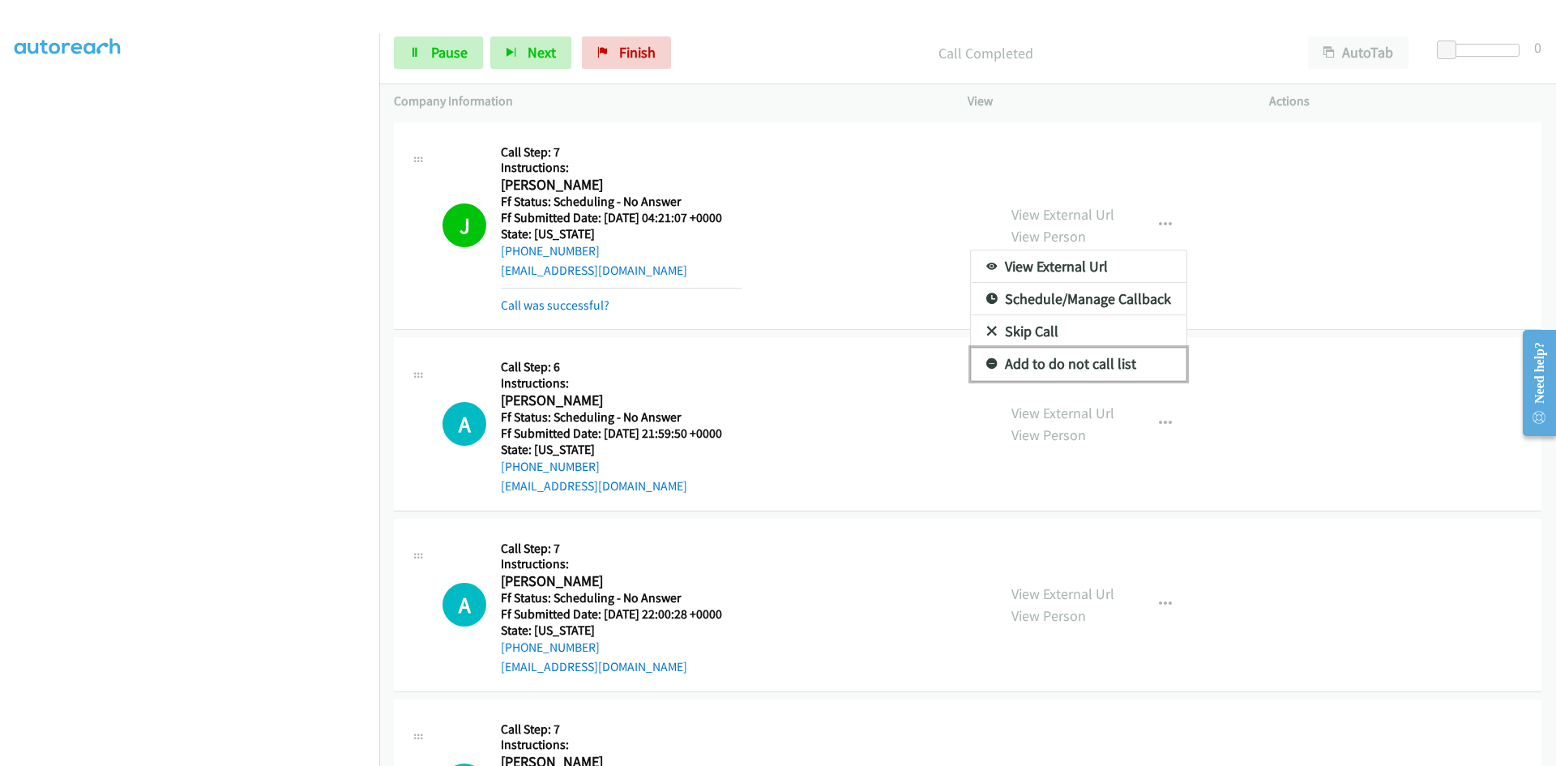
click at [1008, 364] on link "Add to do not call list" at bounding box center [1079, 364] width 216 height 32
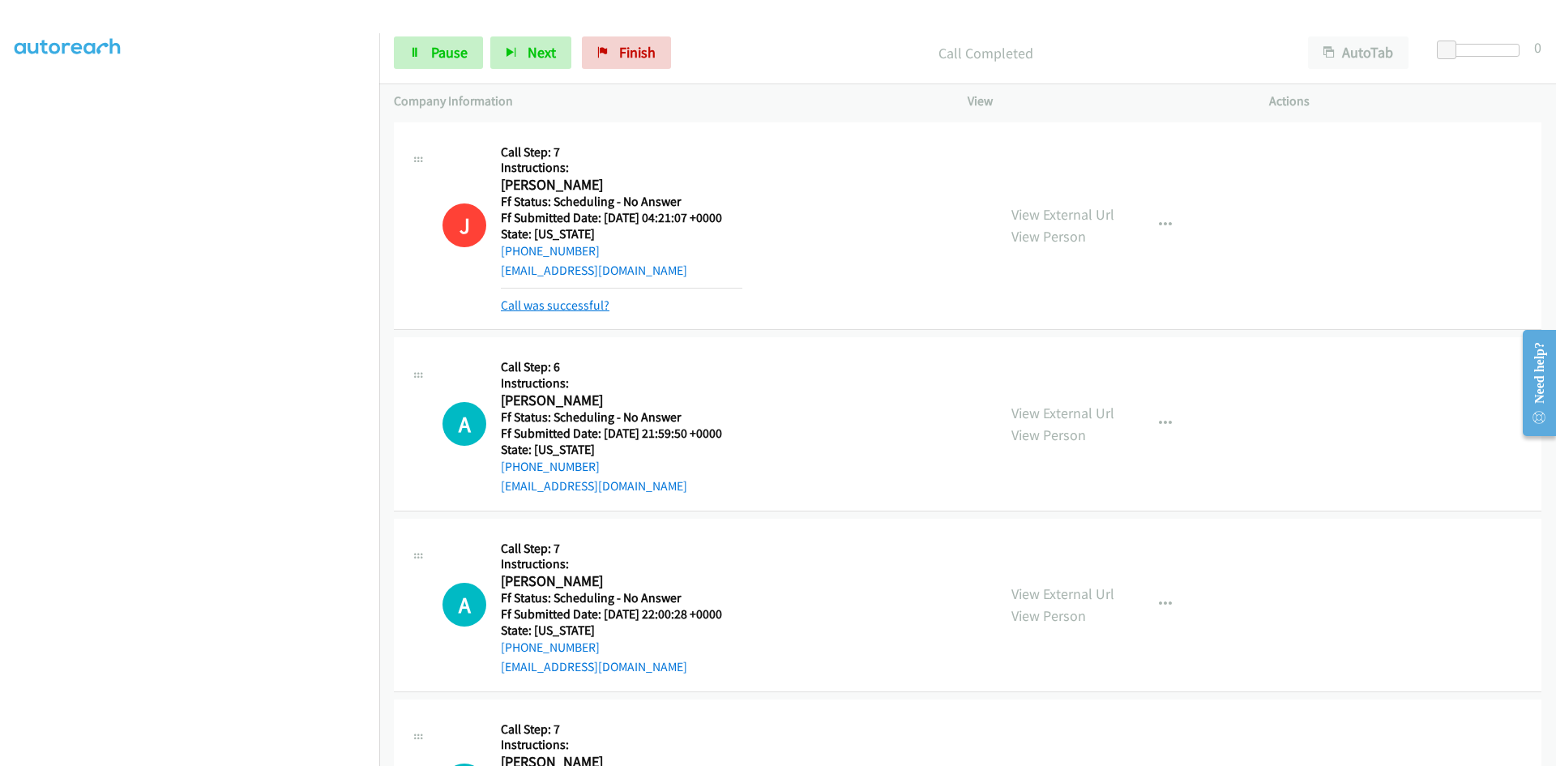
click at [546, 310] on link "Call was successful?" at bounding box center [555, 304] width 109 height 15
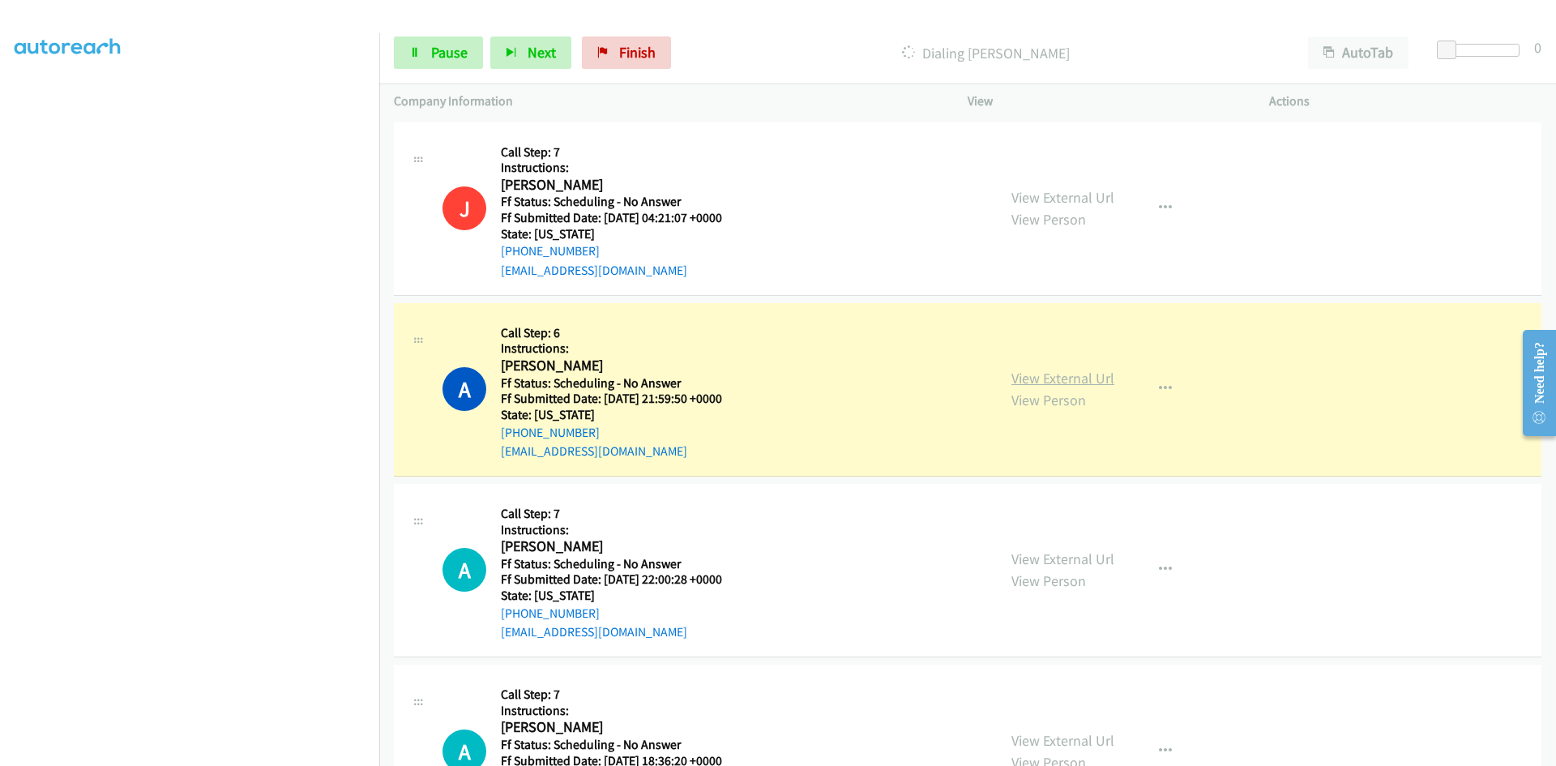
click at [1077, 373] on link "View External Url" at bounding box center [1063, 378] width 103 height 19
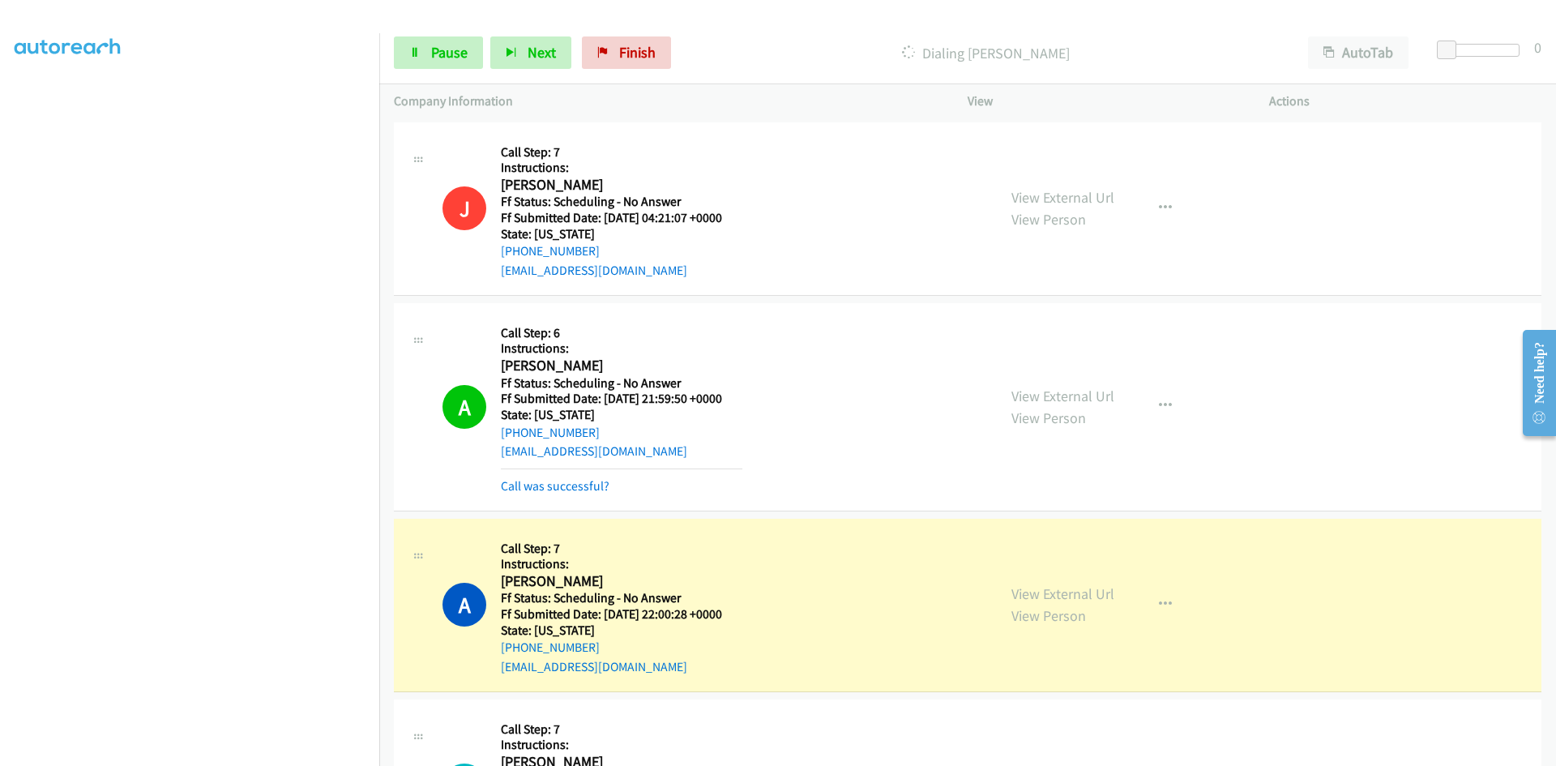
click at [1276, 573] on div "View External Url View Person View External Url Email Schedule/Manage Callback …" at bounding box center [1155, 604] width 316 height 143
click at [1038, 590] on link "View External Url" at bounding box center [1063, 593] width 103 height 19
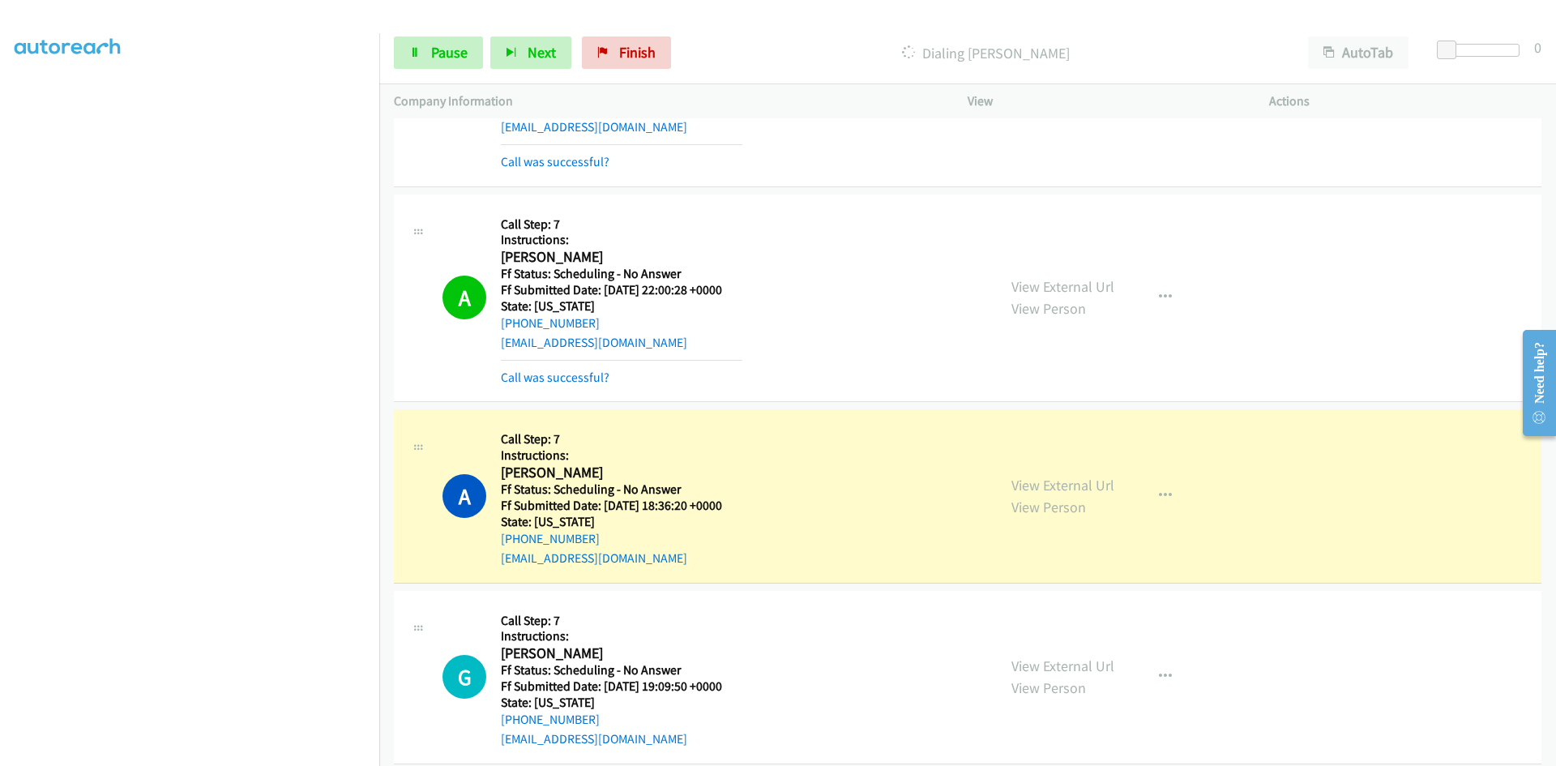
scroll to position [405, 0]
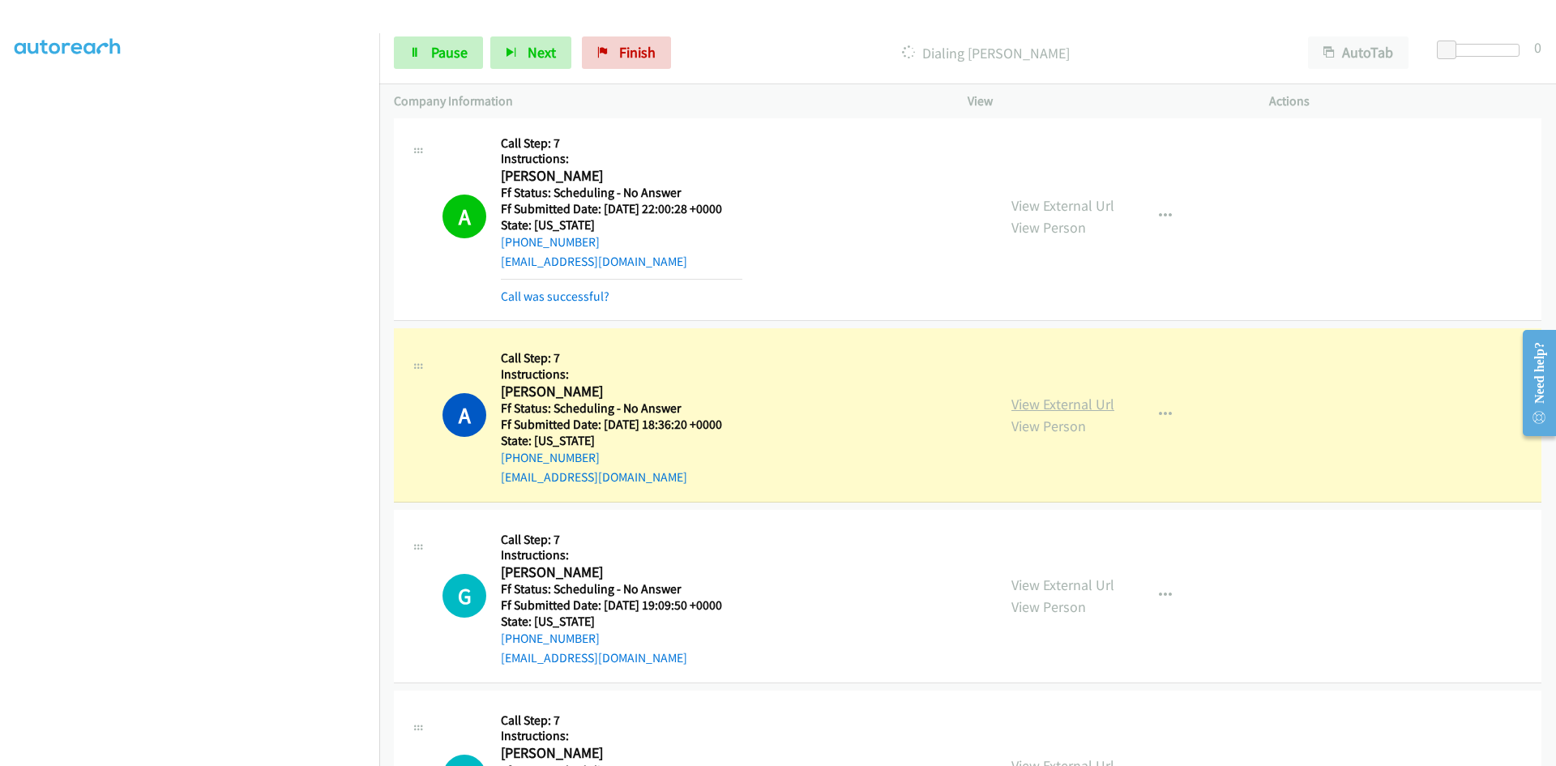
click at [1026, 405] on link "View External Url" at bounding box center [1063, 404] width 103 height 19
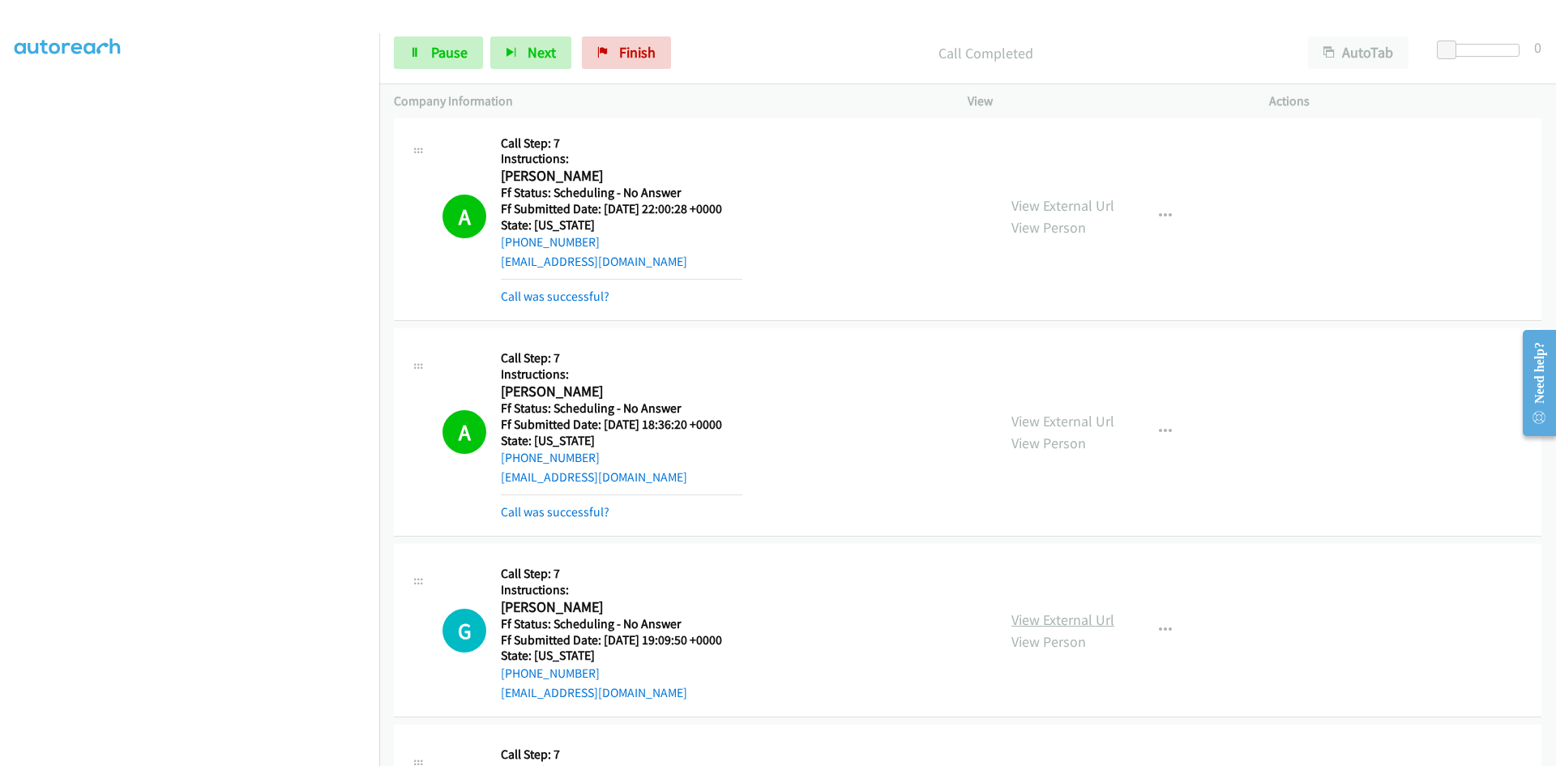
click at [1103, 624] on link "View External Url" at bounding box center [1063, 619] width 103 height 19
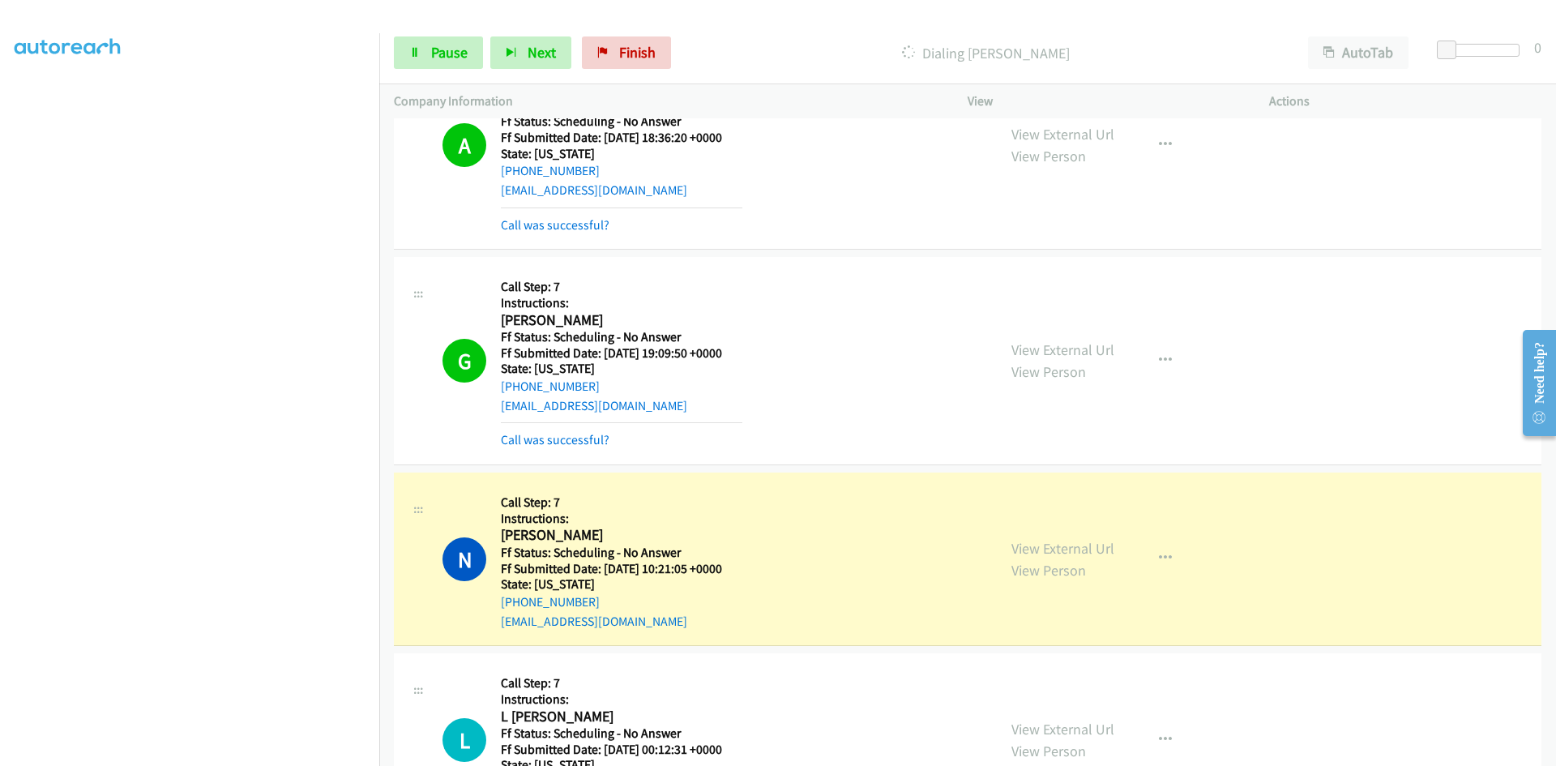
scroll to position [730, 0]
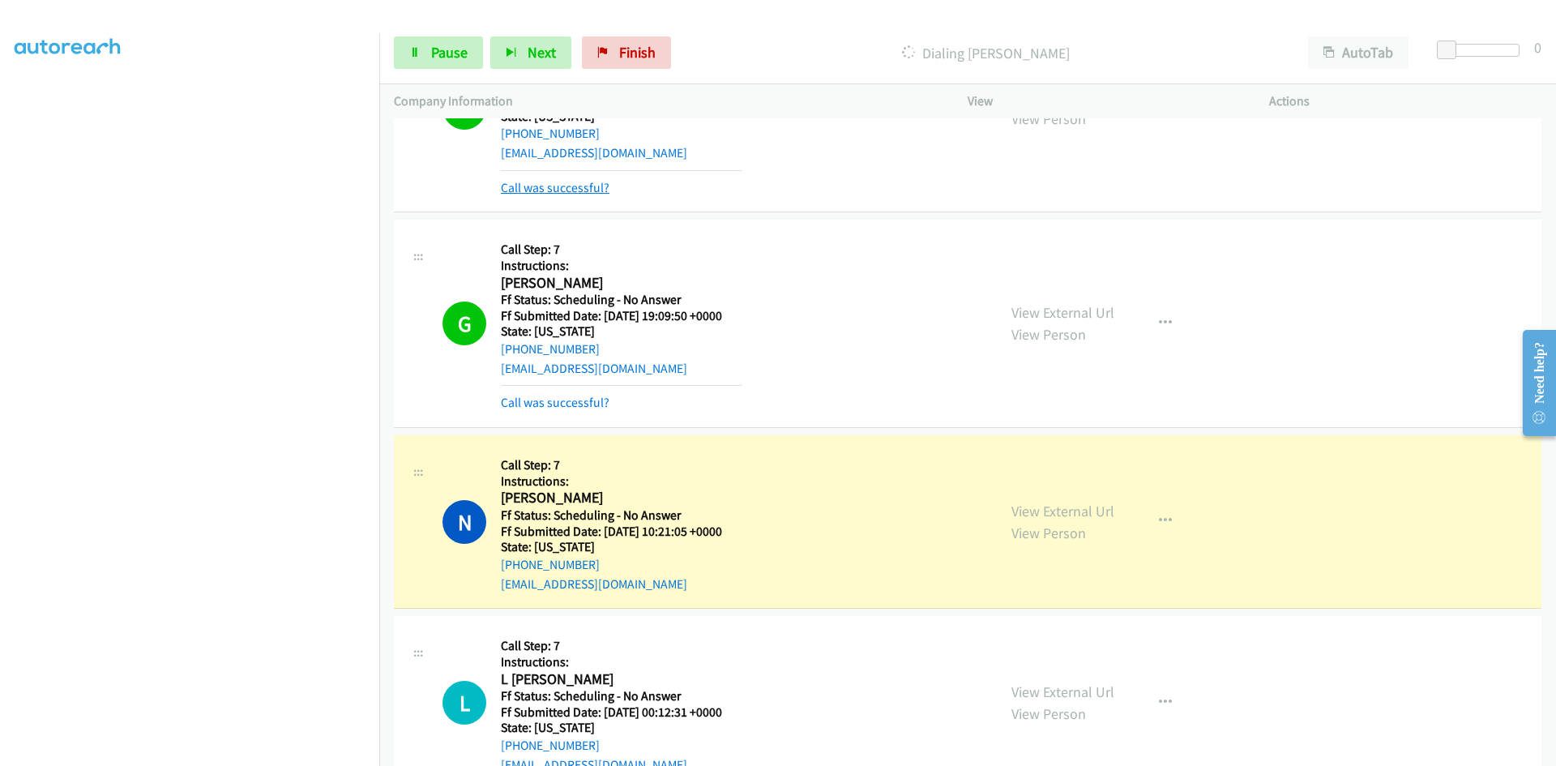
click at [570, 193] on link "Call was successful?" at bounding box center [555, 187] width 109 height 15
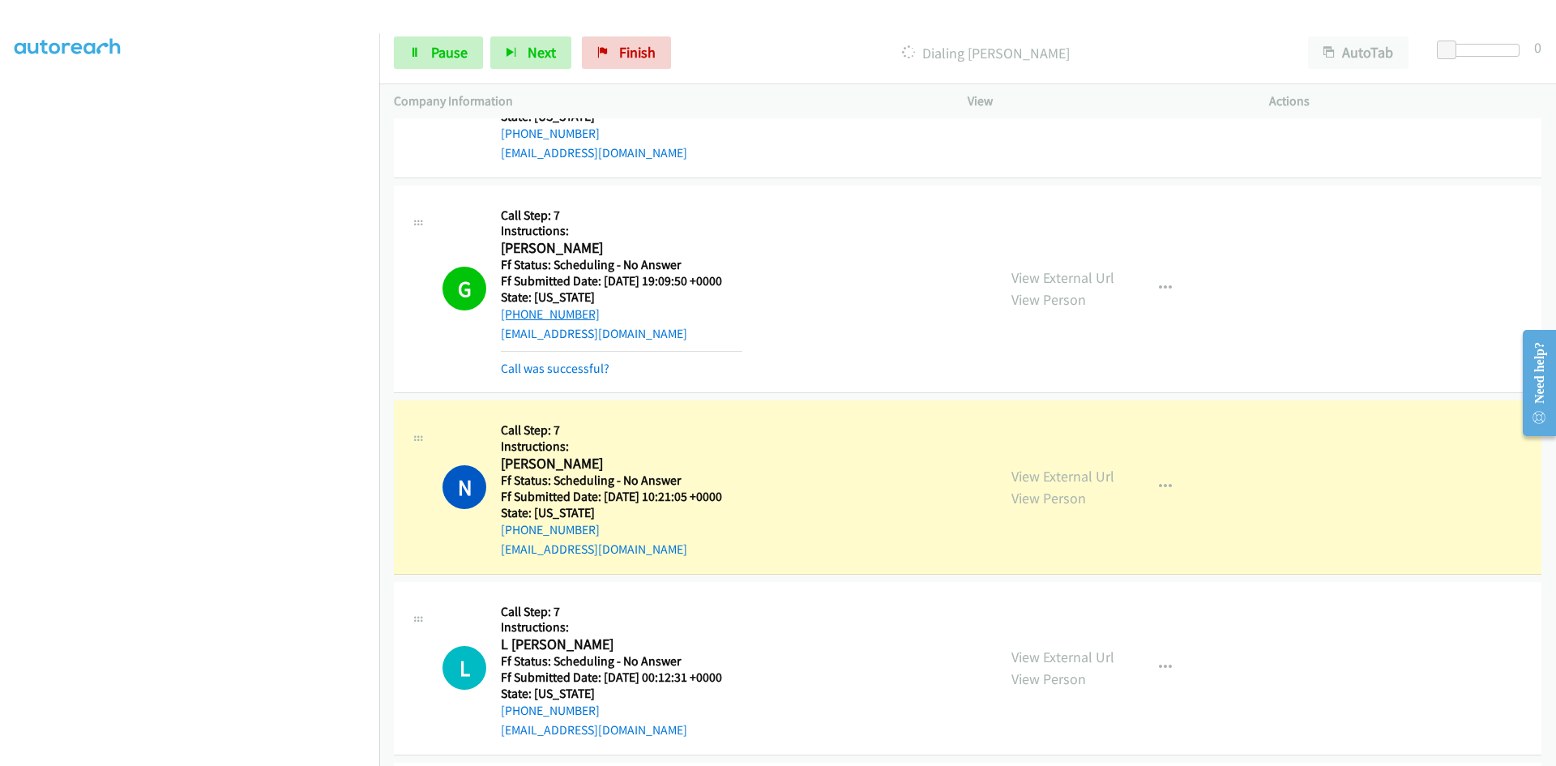
scroll to position [713, 0]
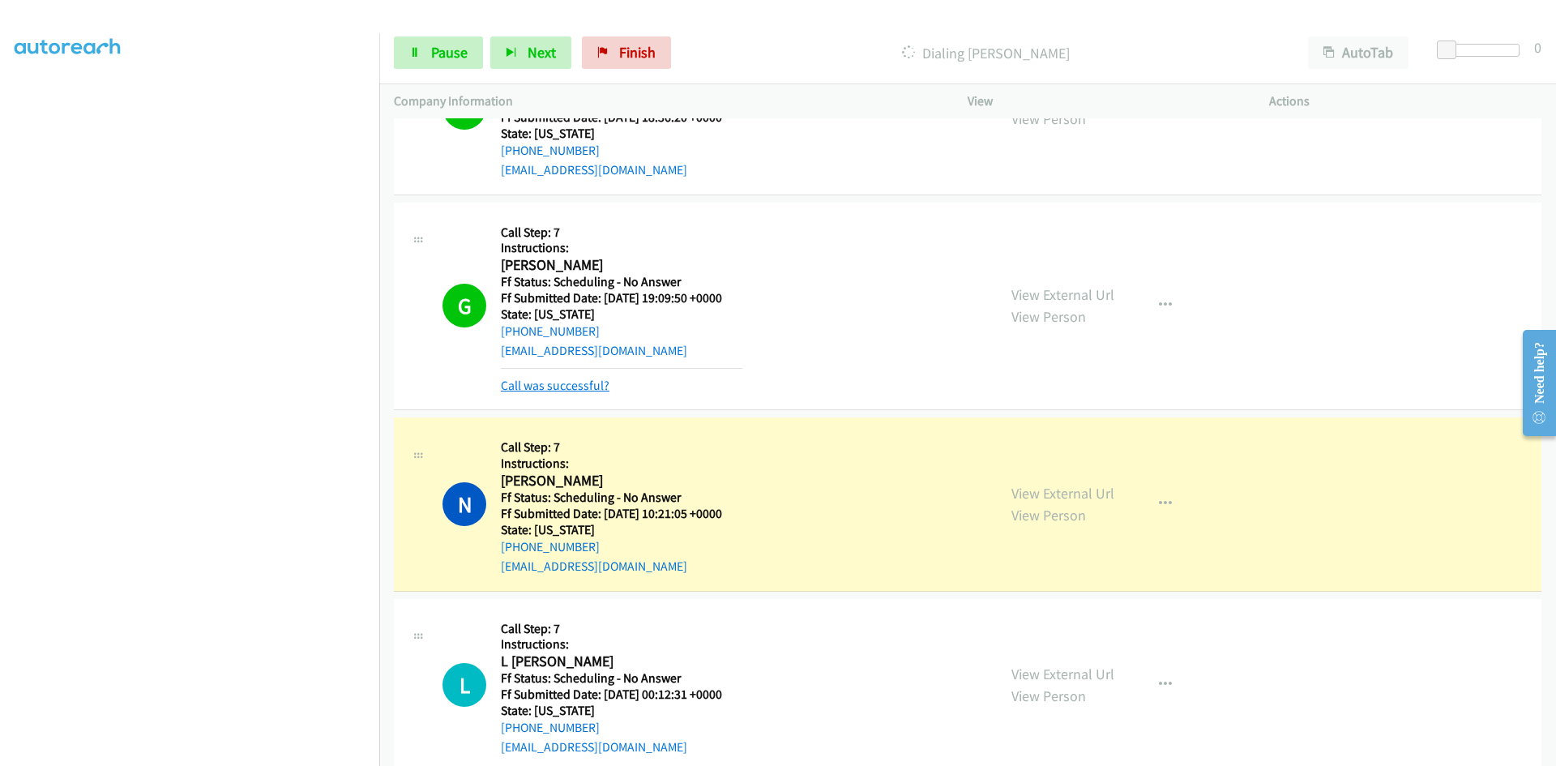
click at [565, 379] on link "Call was successful?" at bounding box center [555, 385] width 109 height 15
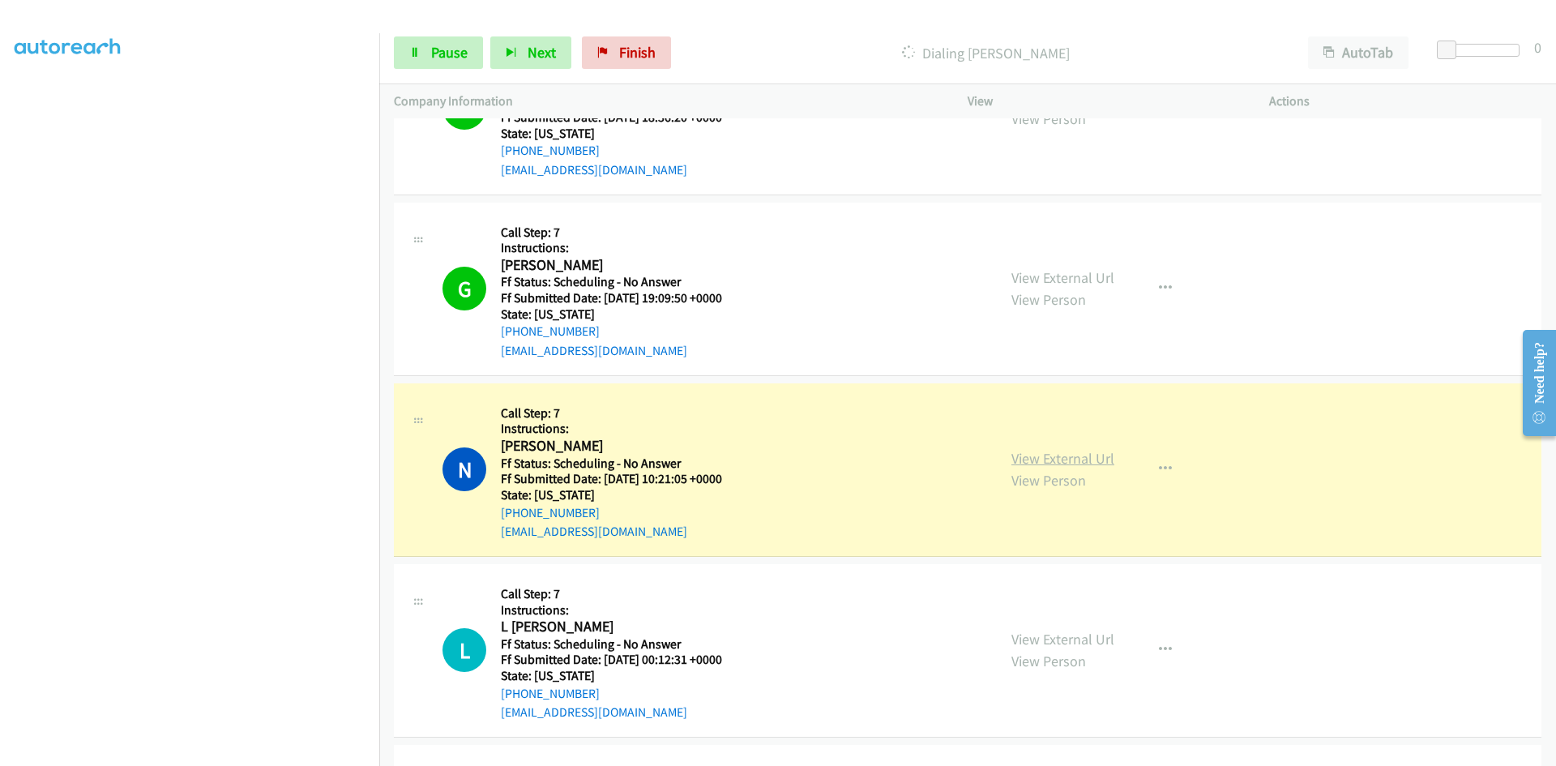
click at [1093, 460] on link "View External Url" at bounding box center [1063, 458] width 103 height 19
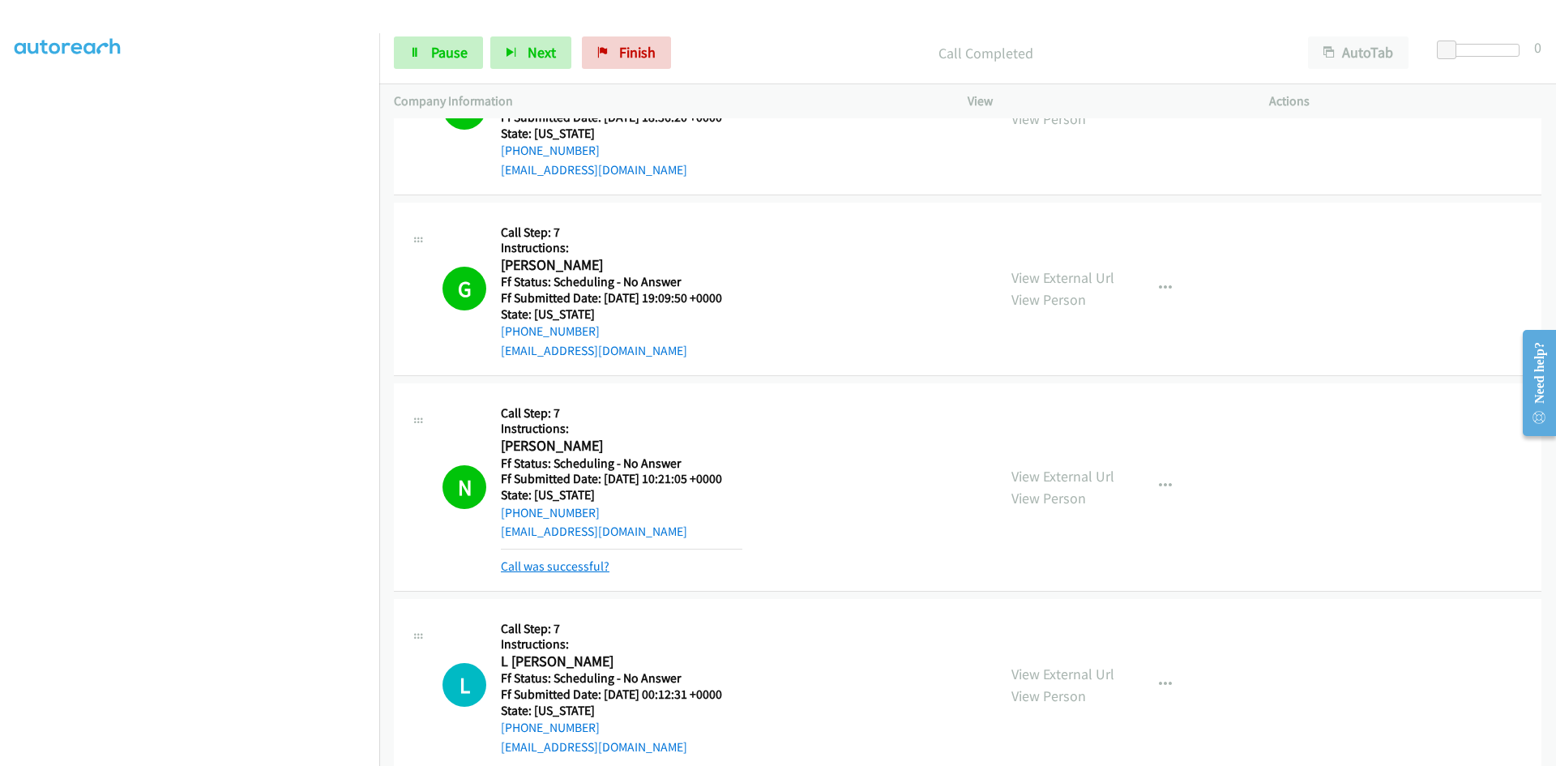
click at [601, 564] on link "Call was successful?" at bounding box center [555, 566] width 109 height 15
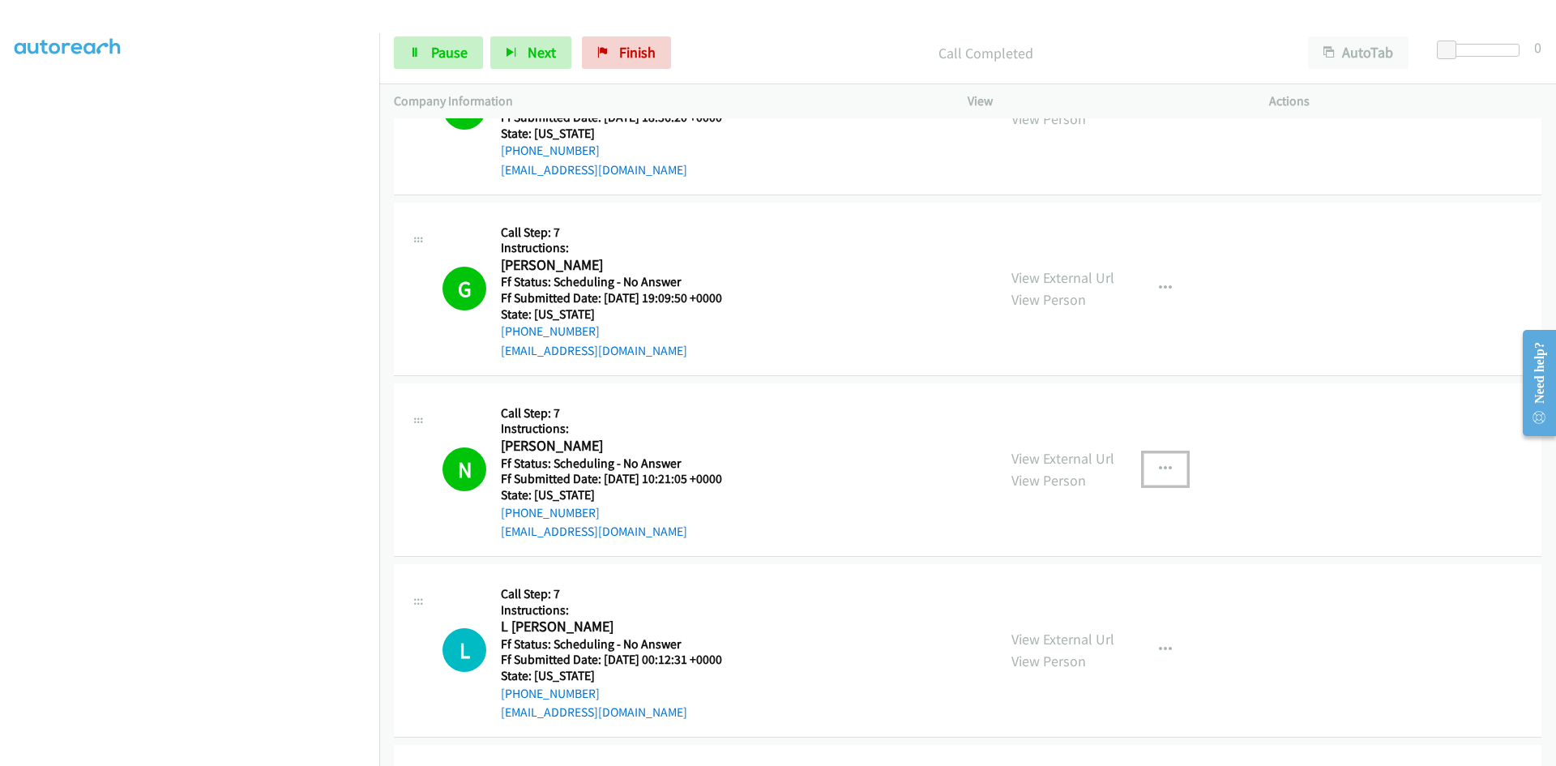
click at [1159, 463] on icon "button" at bounding box center [1165, 469] width 13 height 13
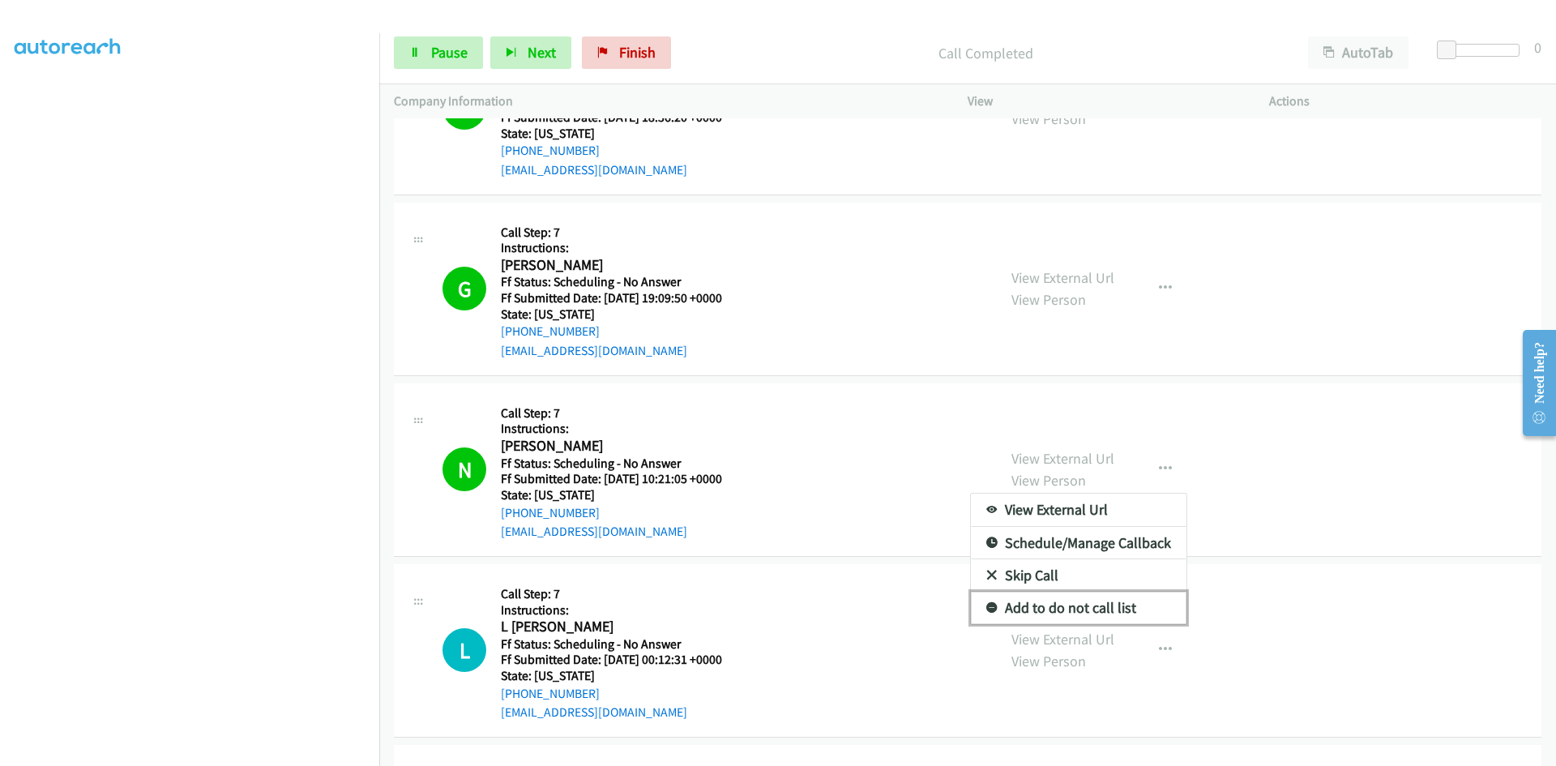
click at [1006, 607] on link "Add to do not call list" at bounding box center [1079, 608] width 216 height 32
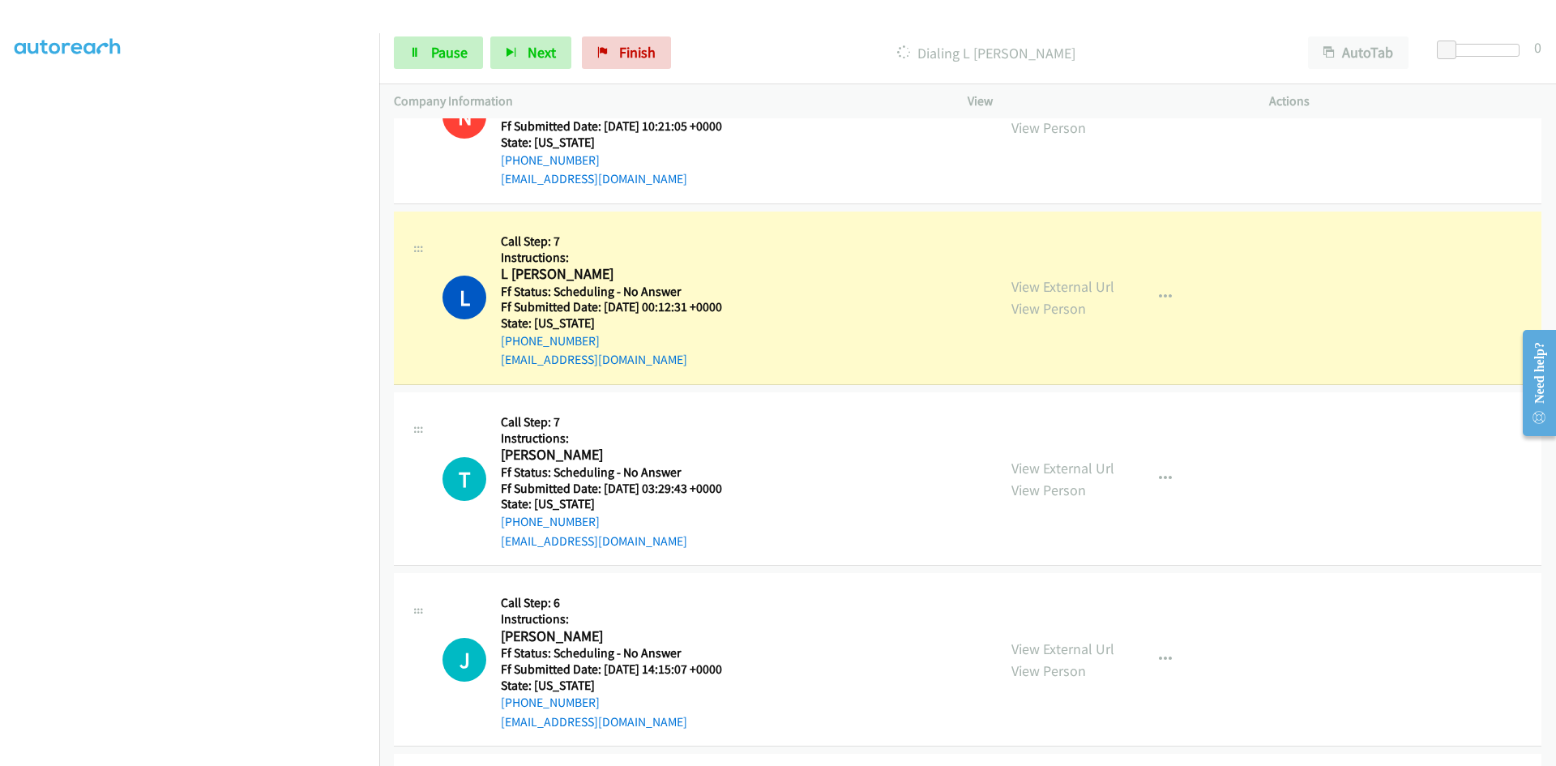
scroll to position [1118, 0]
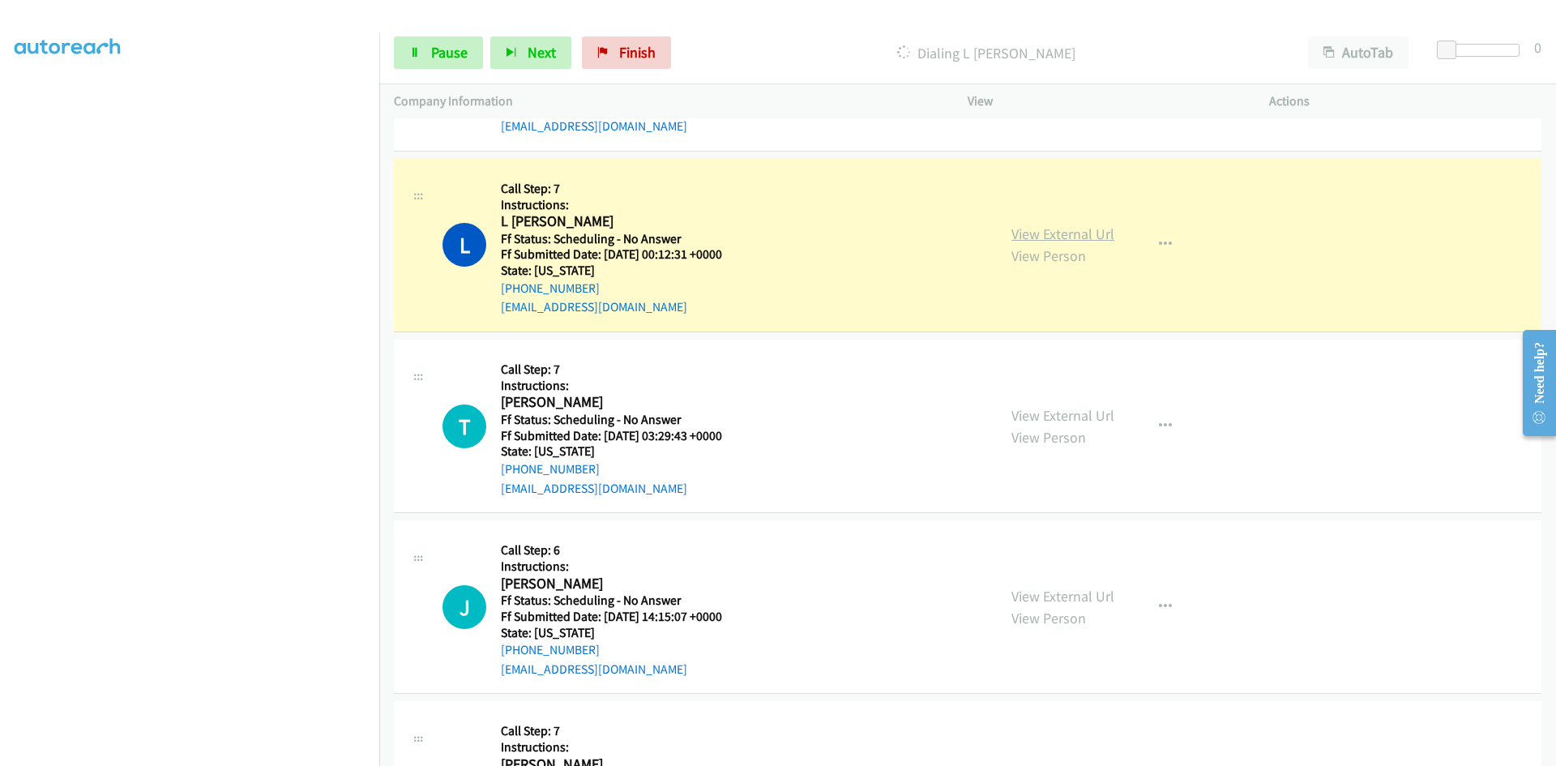
click at [1046, 229] on link "View External Url" at bounding box center [1063, 234] width 103 height 19
click at [1160, 245] on icon "button" at bounding box center [1165, 244] width 13 height 13
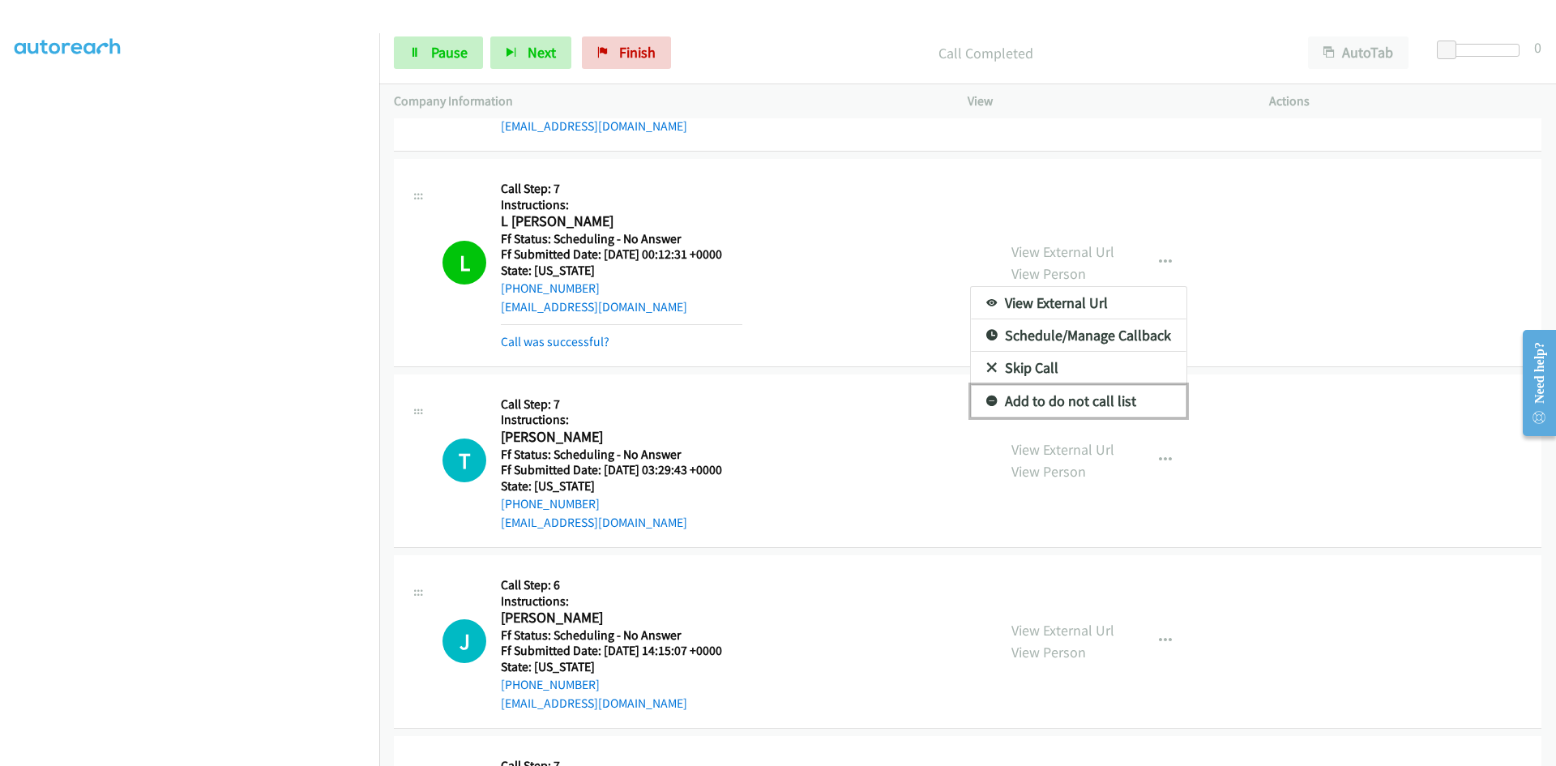
click at [1087, 400] on link "Add to do not call list" at bounding box center [1079, 401] width 216 height 32
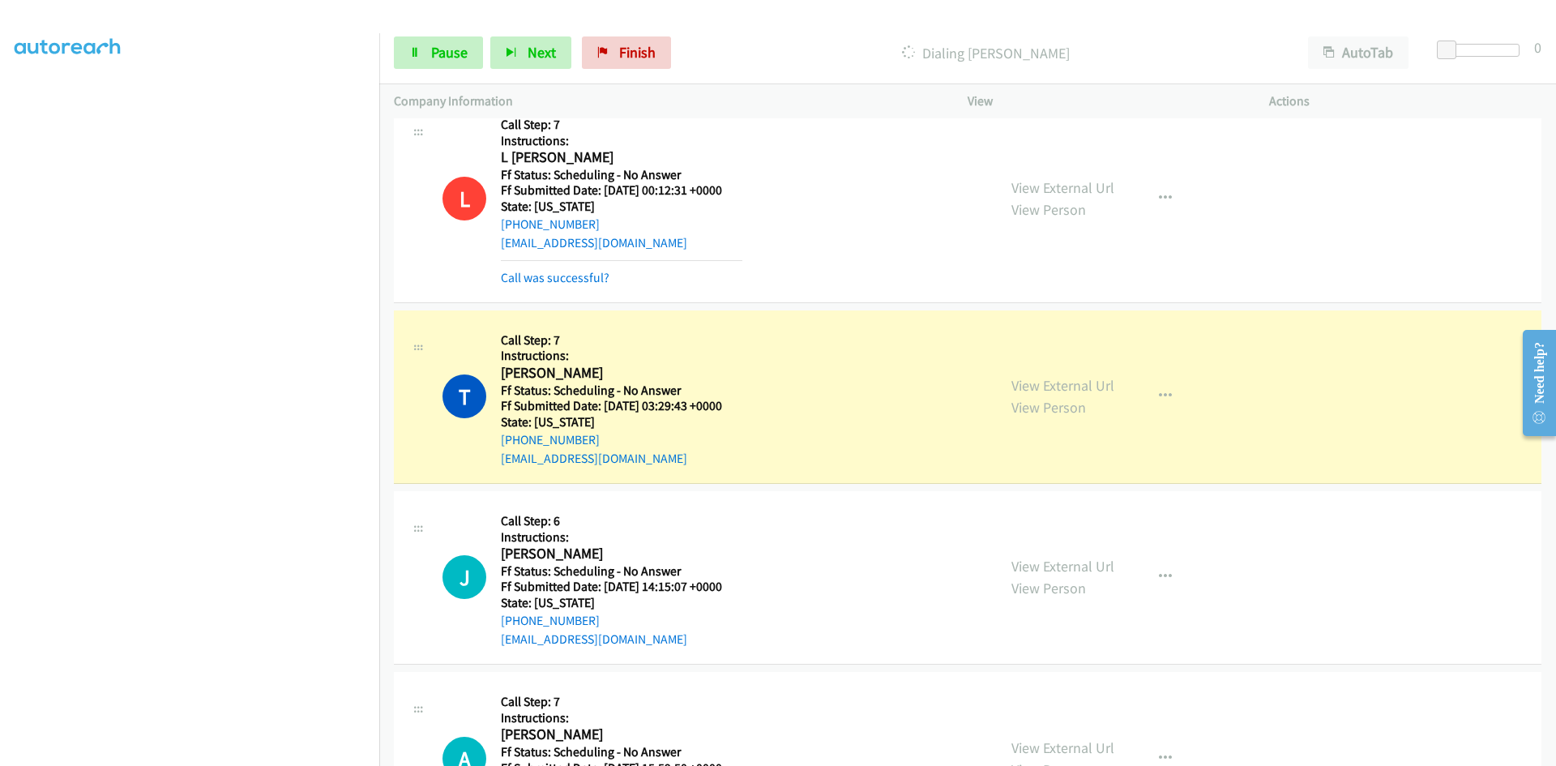
scroll to position [1280, 0]
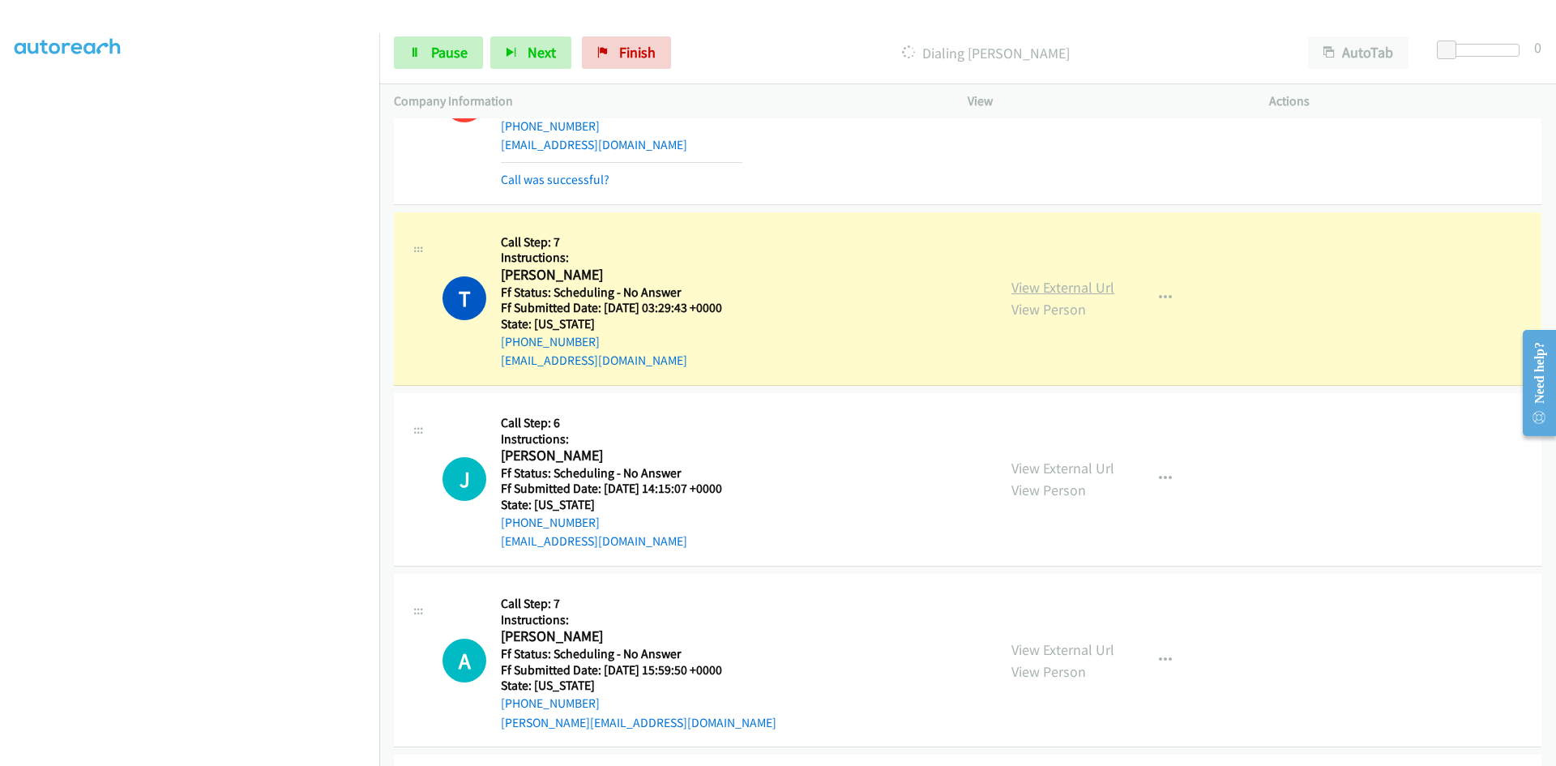
click at [1058, 287] on link "View External Url" at bounding box center [1063, 287] width 103 height 19
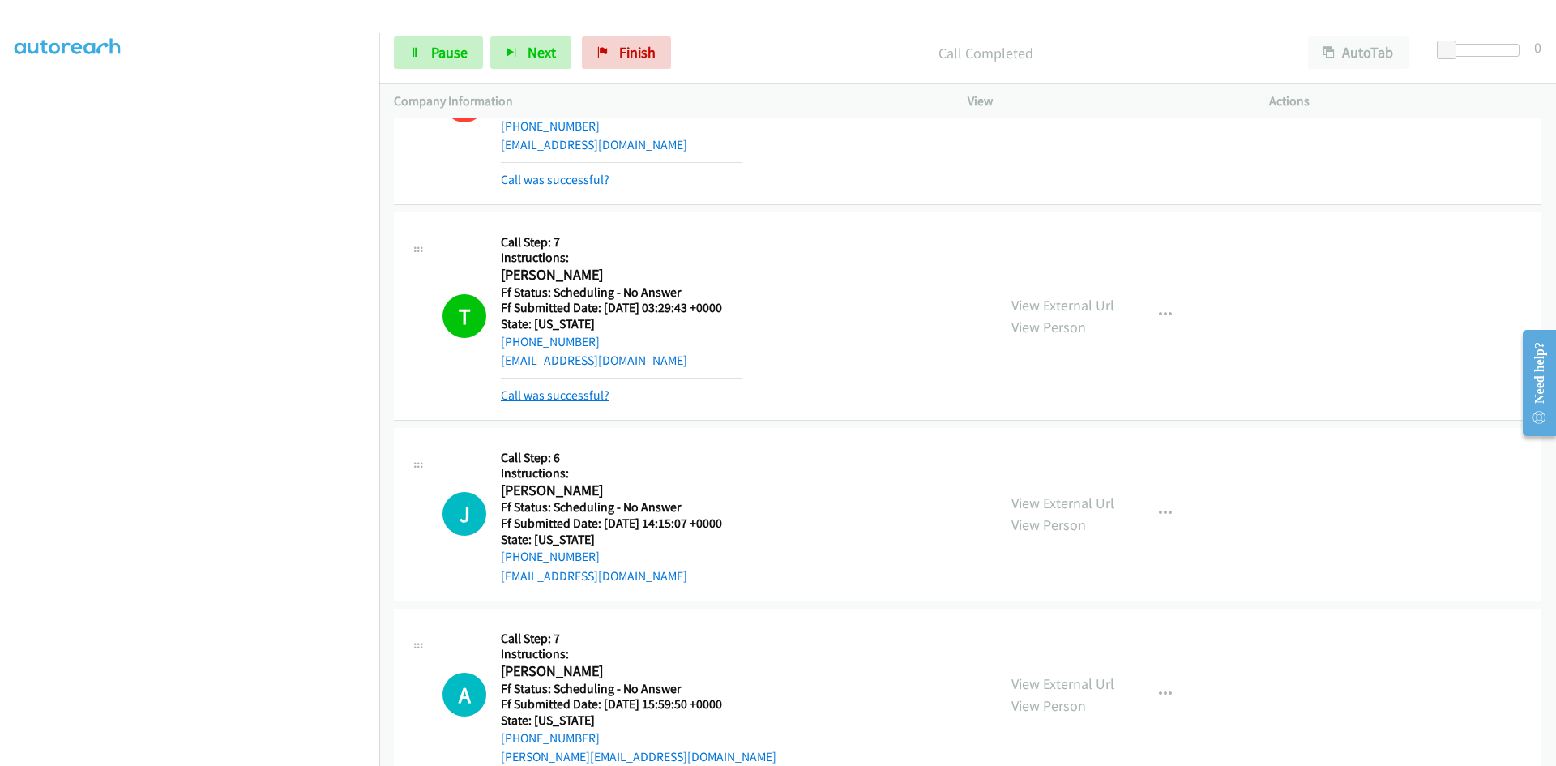
click at [582, 390] on link "Call was successful?" at bounding box center [555, 394] width 109 height 15
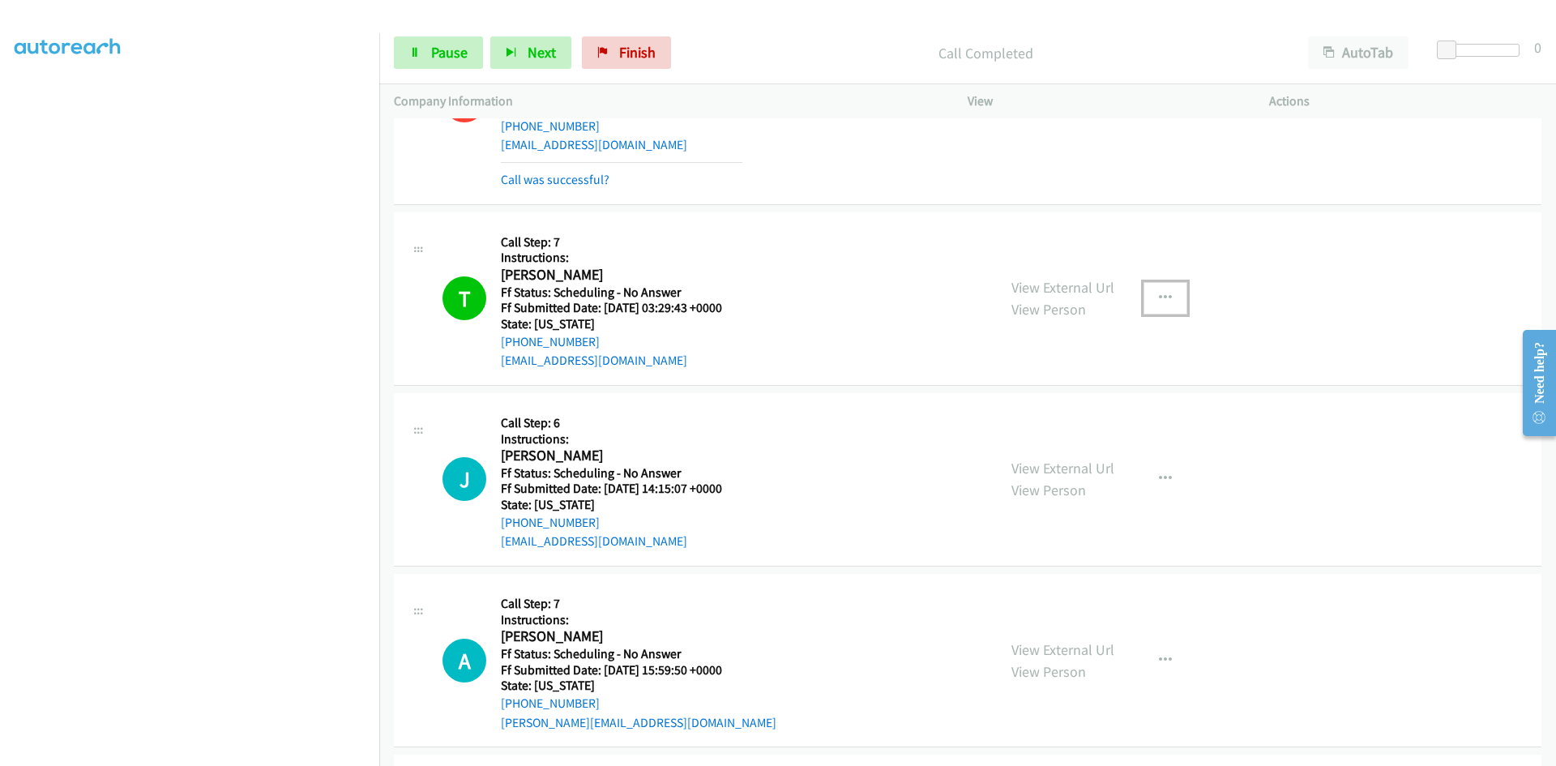
click at [1161, 298] on icon "button" at bounding box center [1165, 298] width 13 height 13
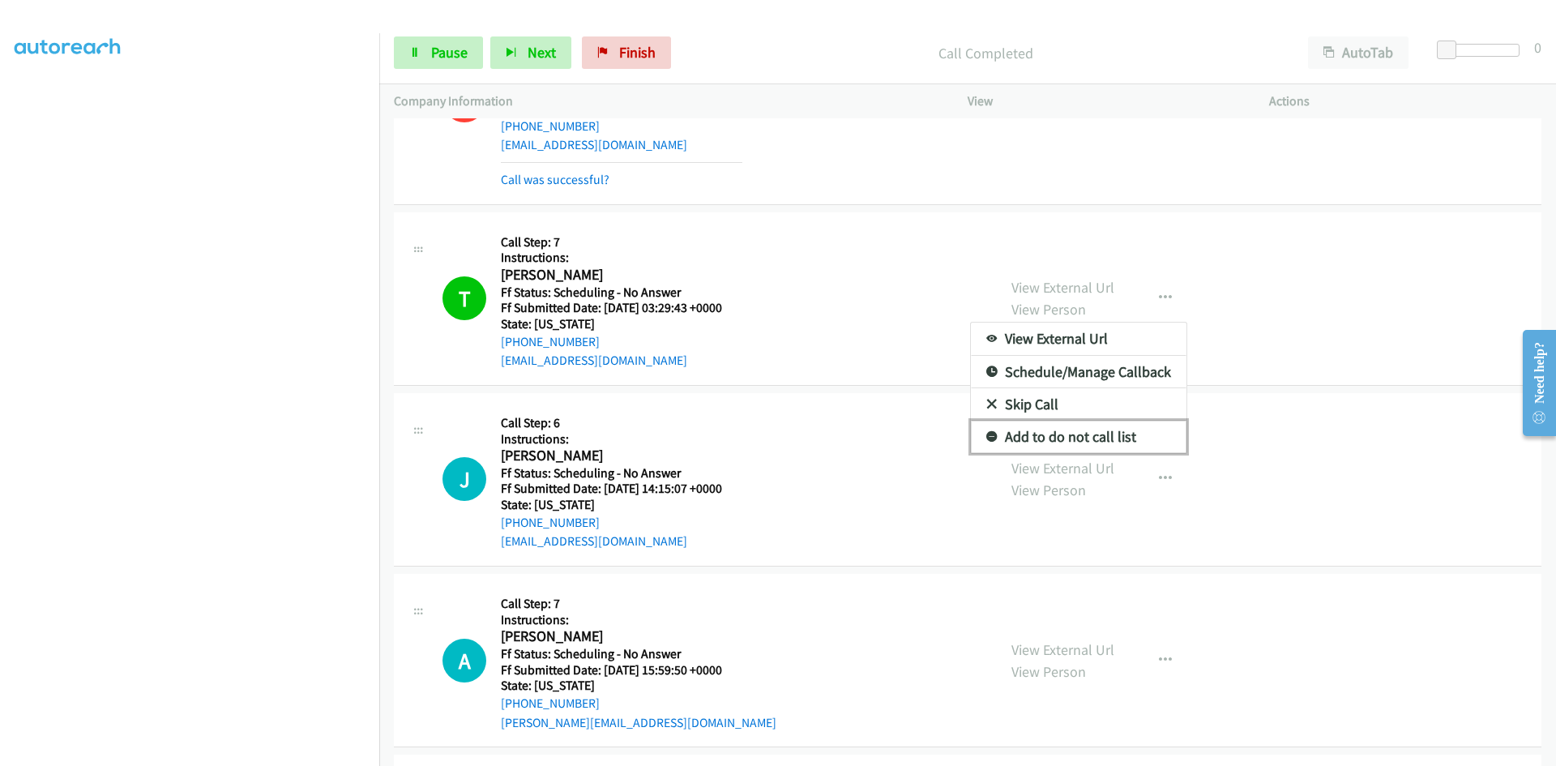
click at [1082, 434] on link "Add to do not call list" at bounding box center [1079, 437] width 216 height 32
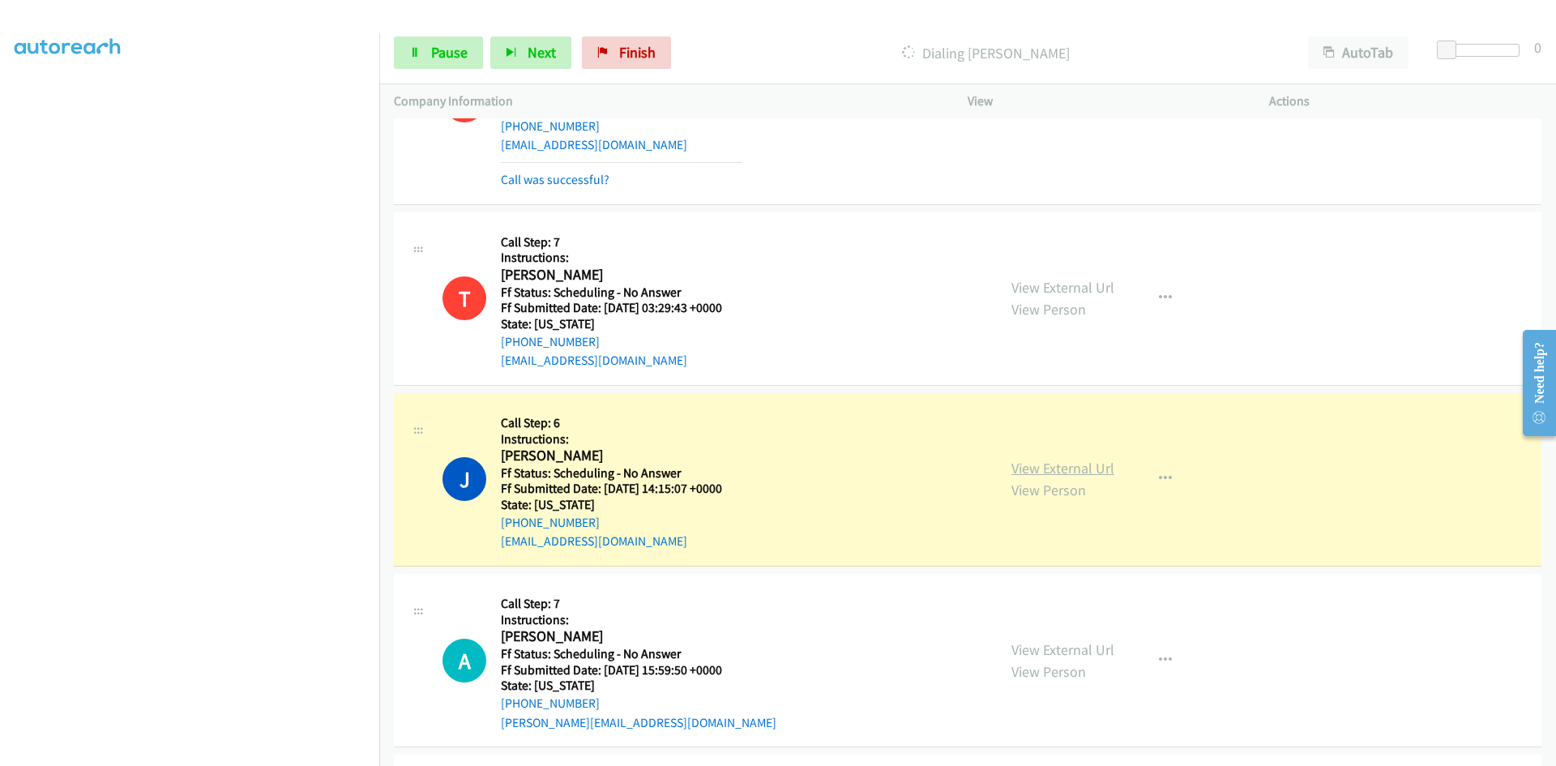
click at [1034, 467] on link "View External Url" at bounding box center [1063, 468] width 103 height 19
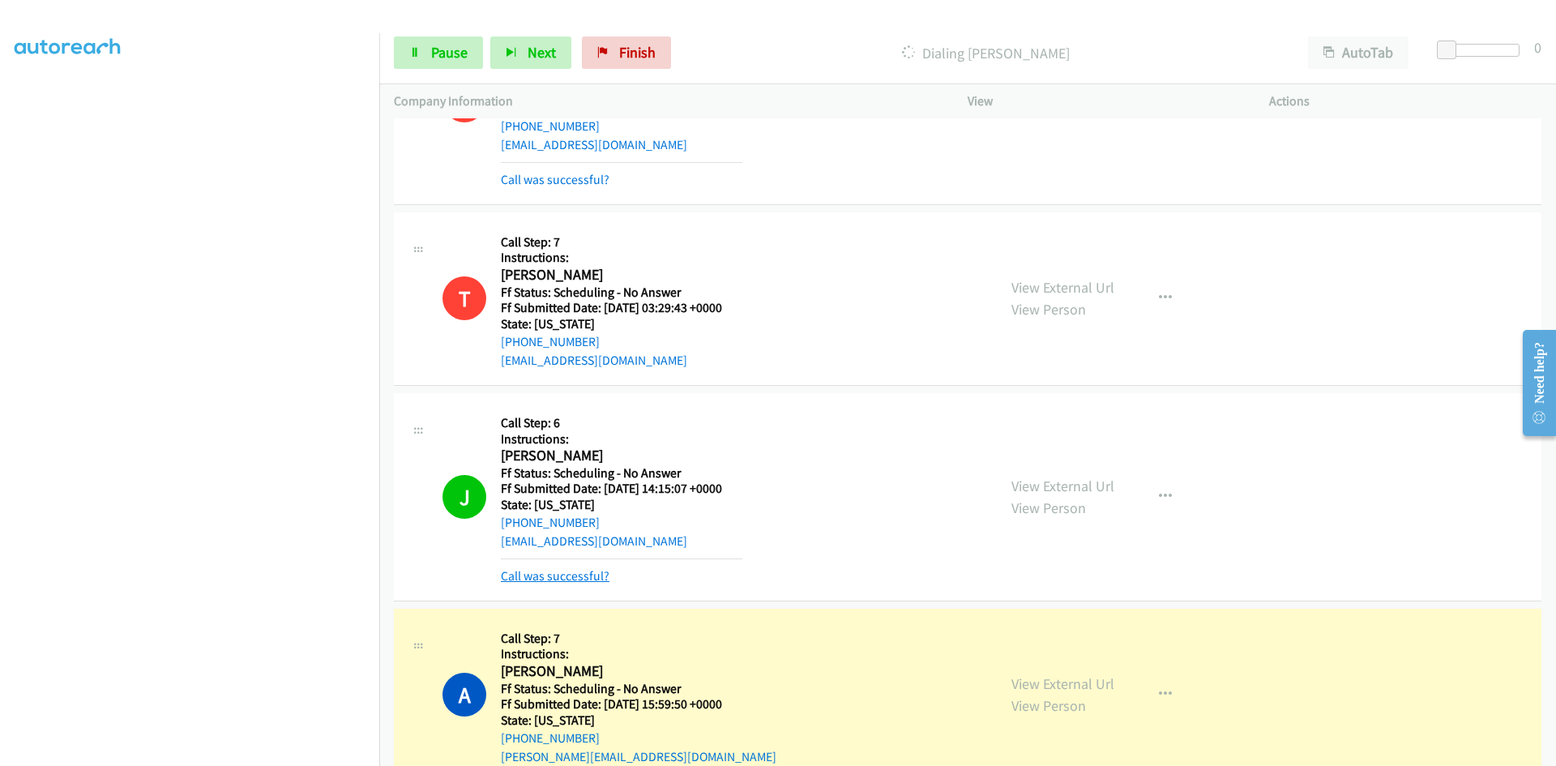
click at [576, 572] on link "Call was successful?" at bounding box center [555, 575] width 109 height 15
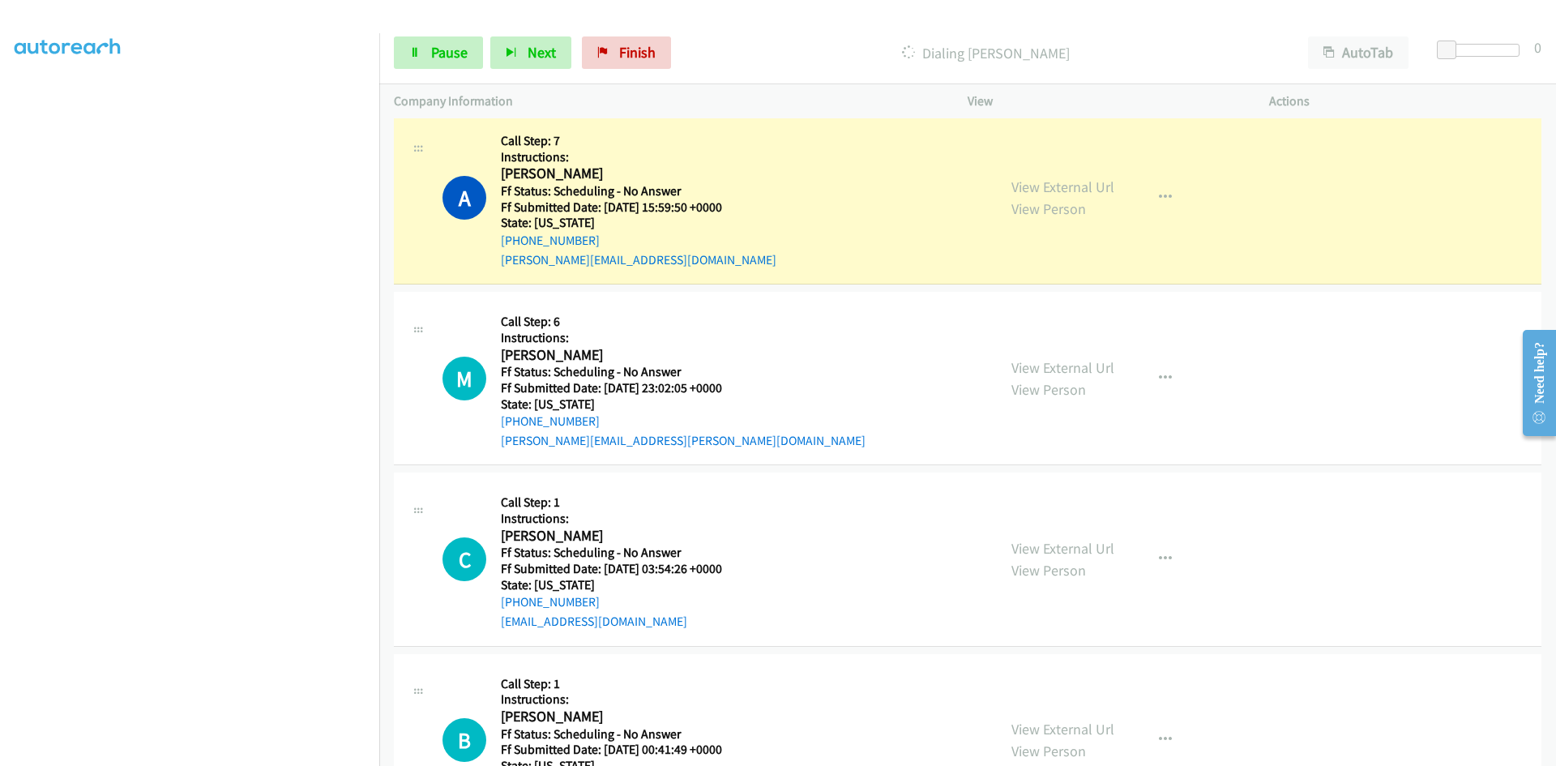
scroll to position [1766, 0]
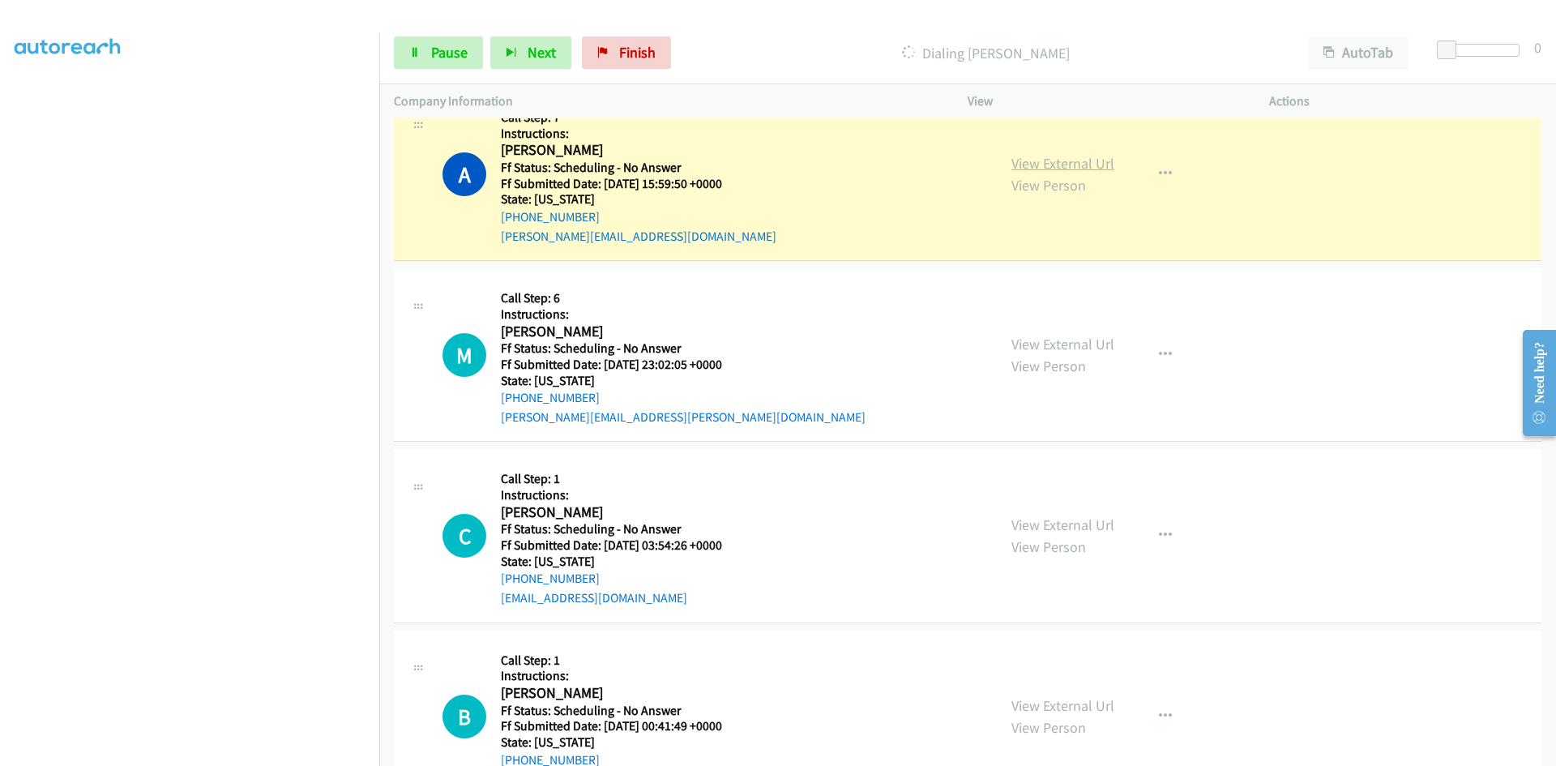
click at [1086, 164] on link "View External Url" at bounding box center [1063, 163] width 103 height 19
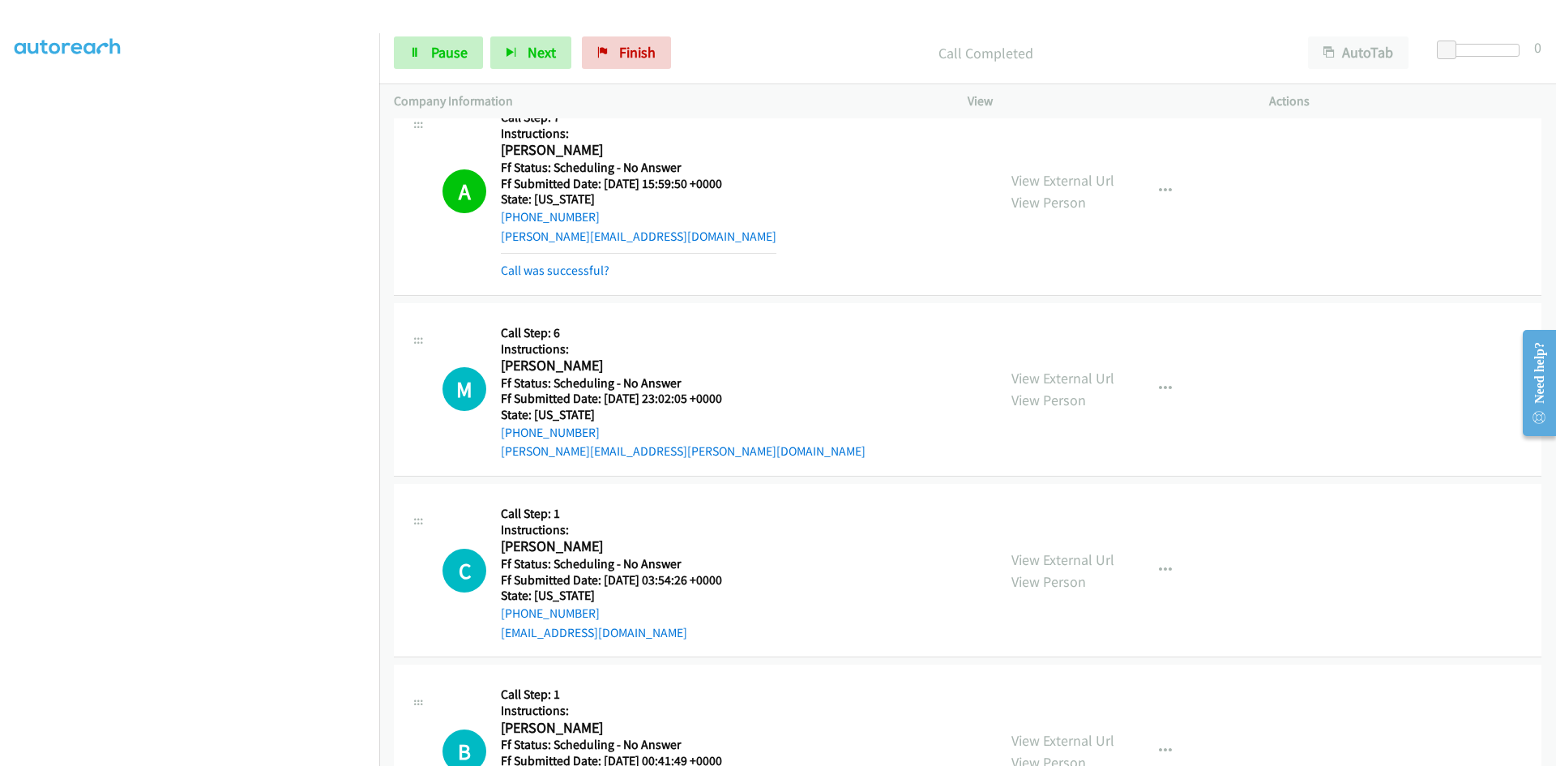
click at [576, 262] on div "Call was successful?" at bounding box center [639, 270] width 276 height 19
click at [579, 274] on link "Call was successful?" at bounding box center [555, 270] width 109 height 15
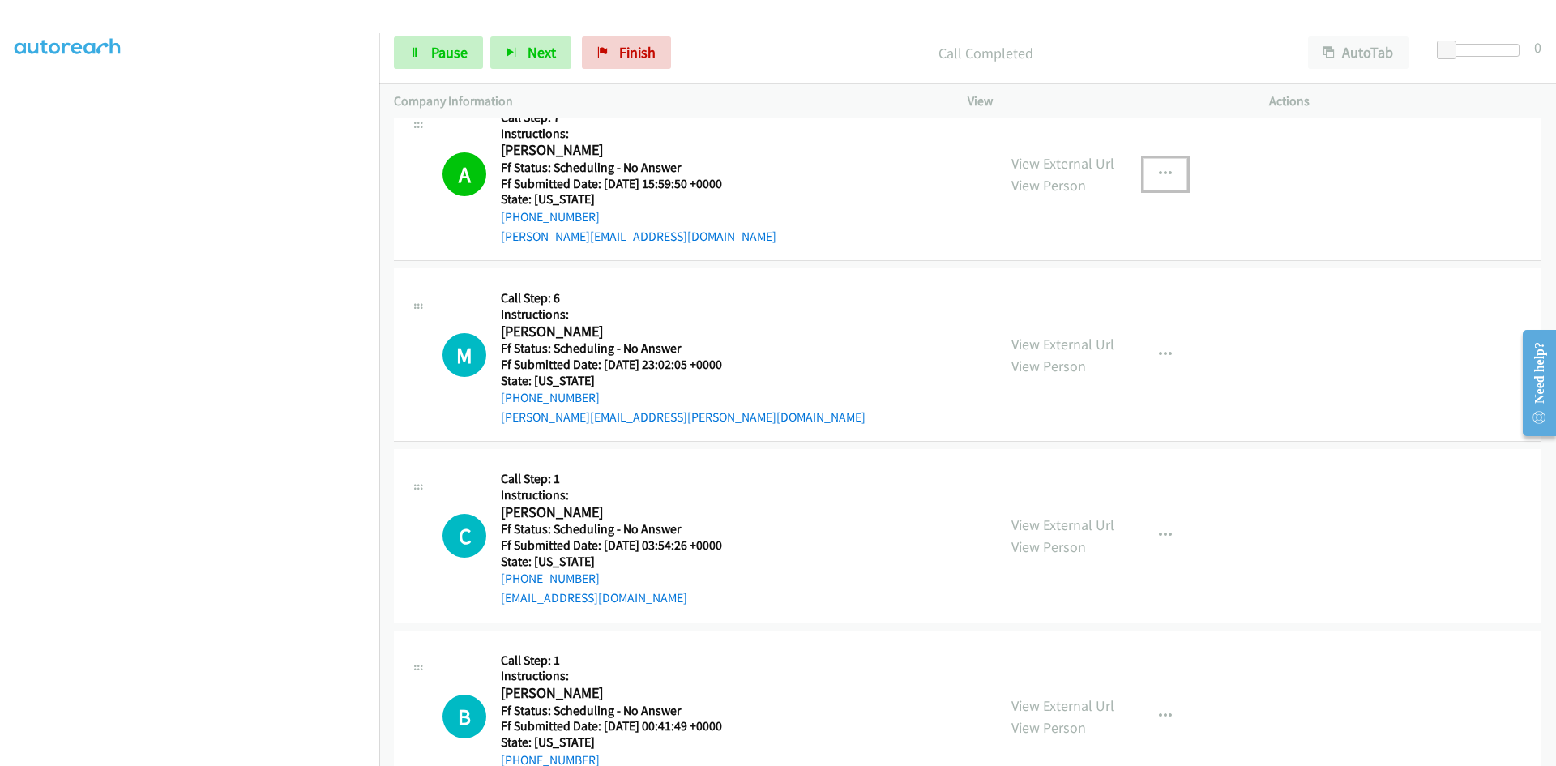
click at [1161, 175] on icon "button" at bounding box center [1165, 174] width 13 height 13
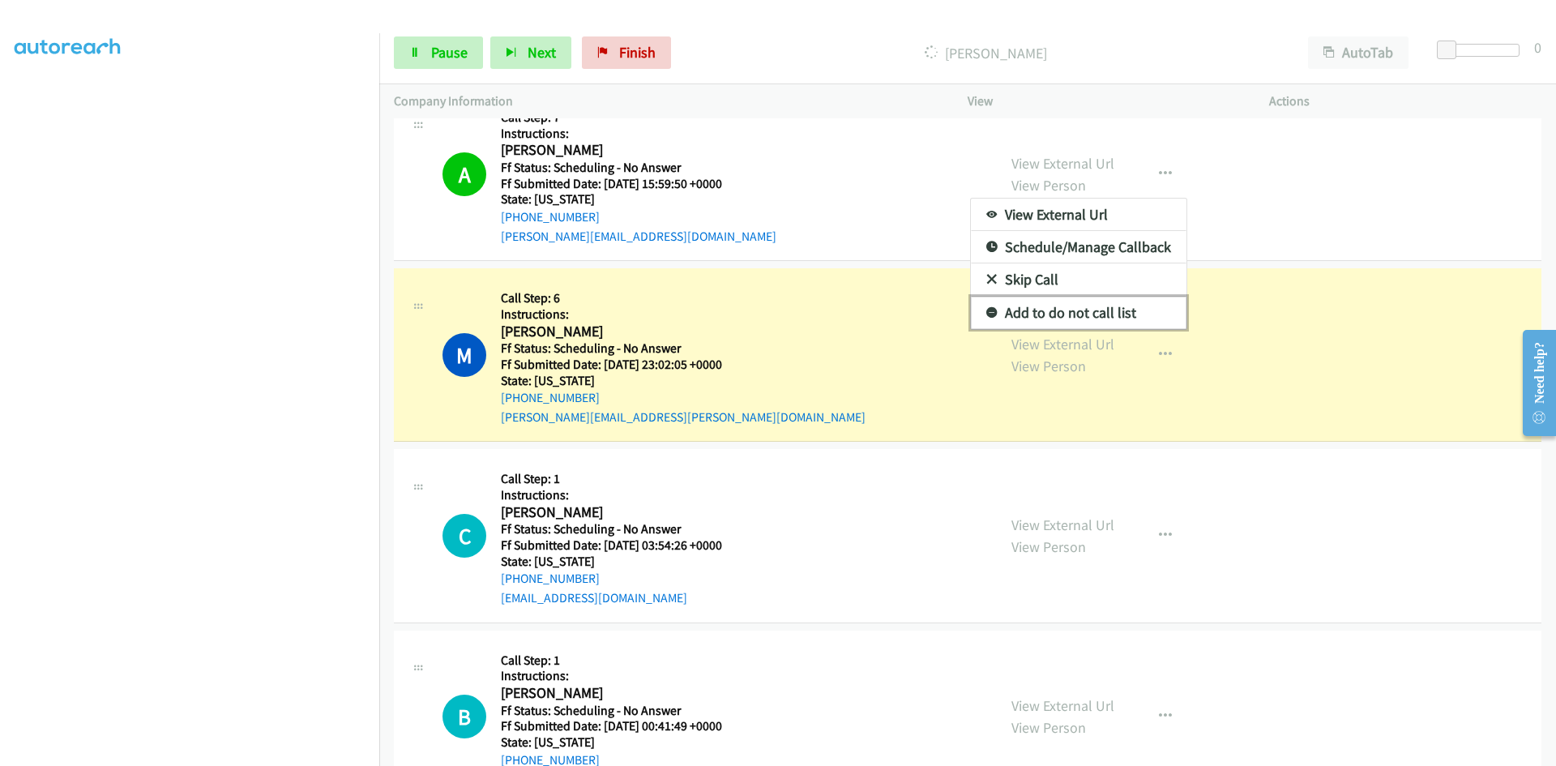
click at [1017, 318] on link "Add to do not call list" at bounding box center [1079, 313] width 216 height 32
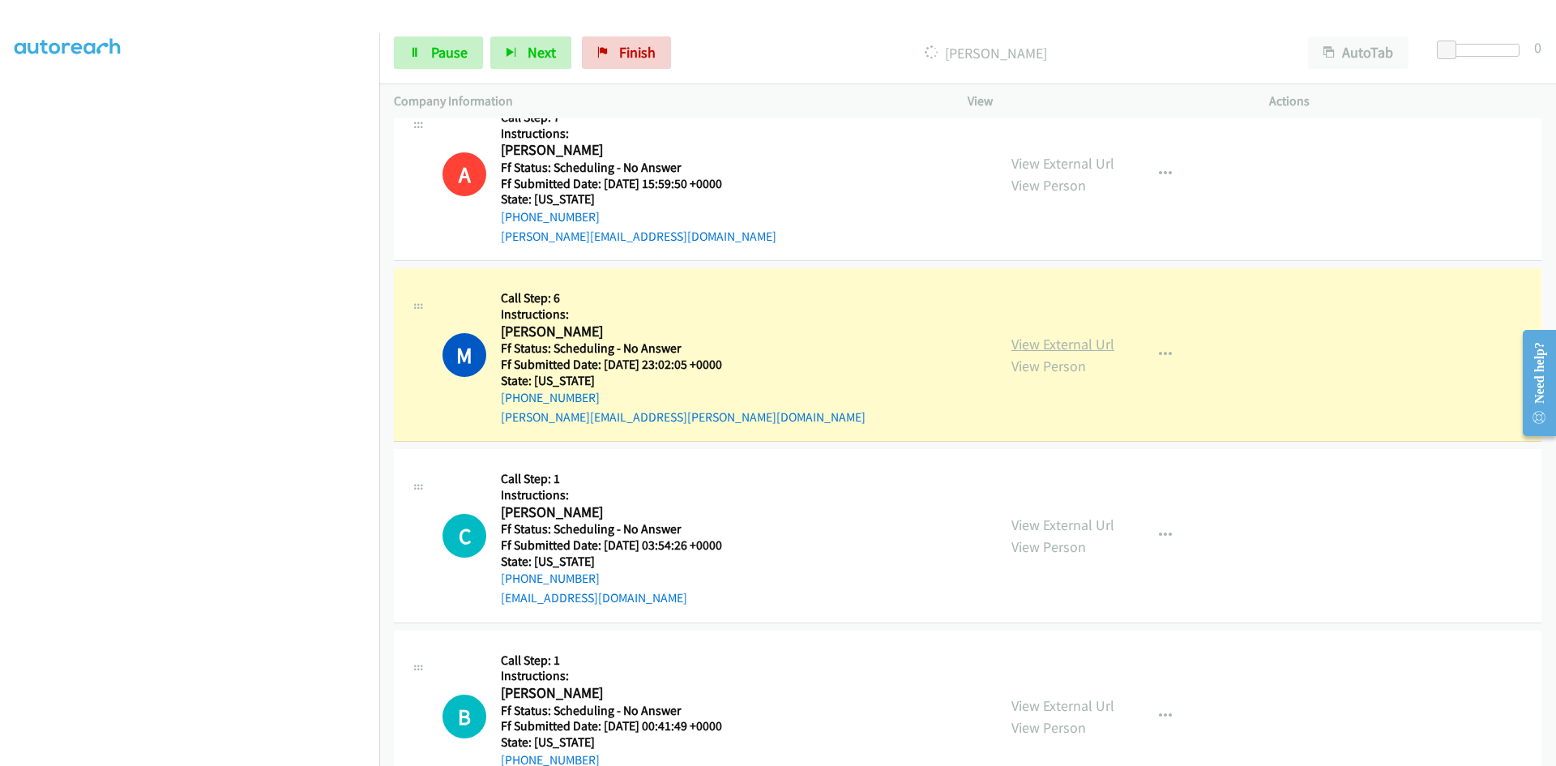
click at [1074, 347] on link "View External Url" at bounding box center [1063, 344] width 103 height 19
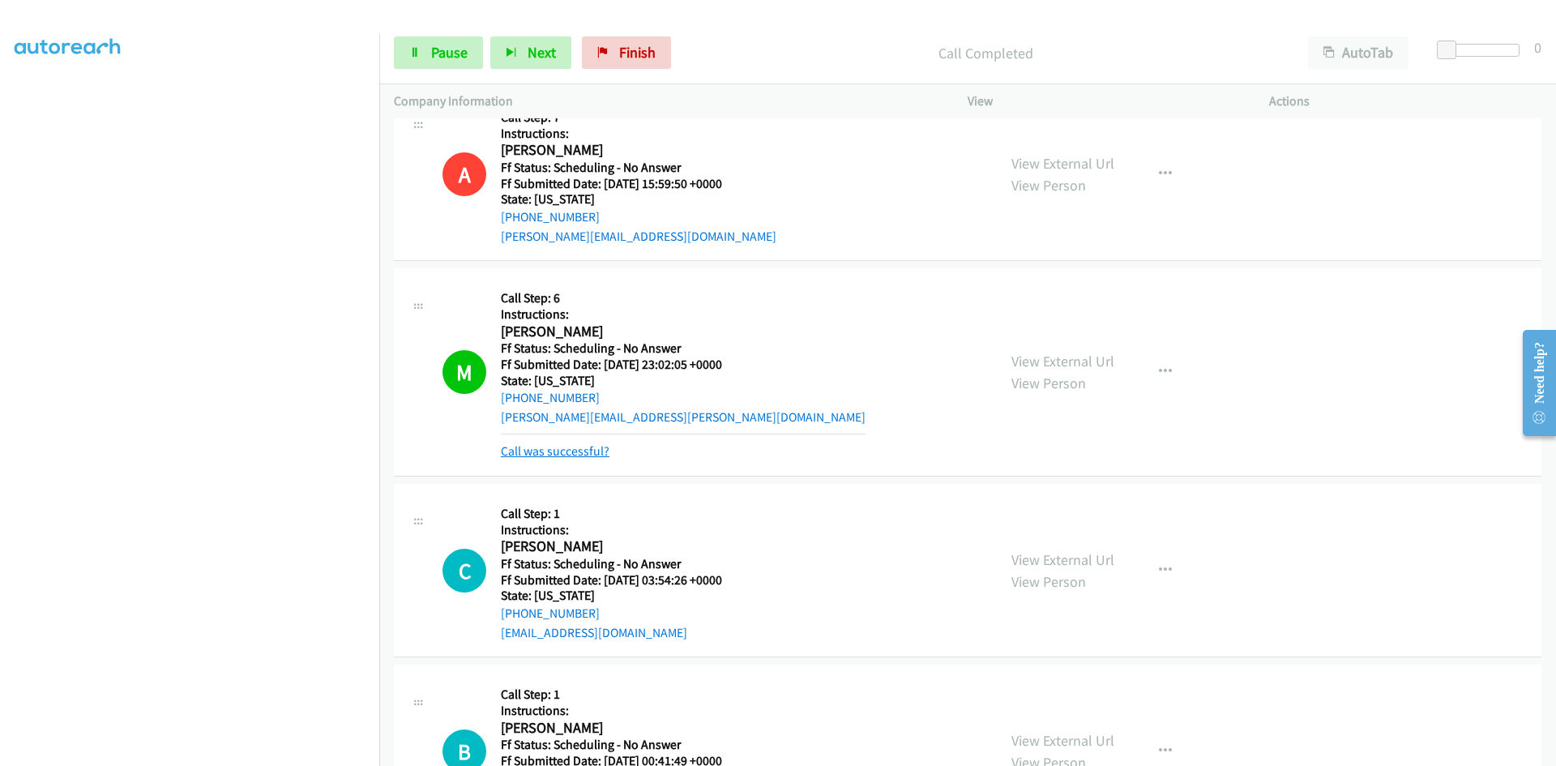
click at [592, 454] on link "Call was successful?" at bounding box center [555, 450] width 109 height 15
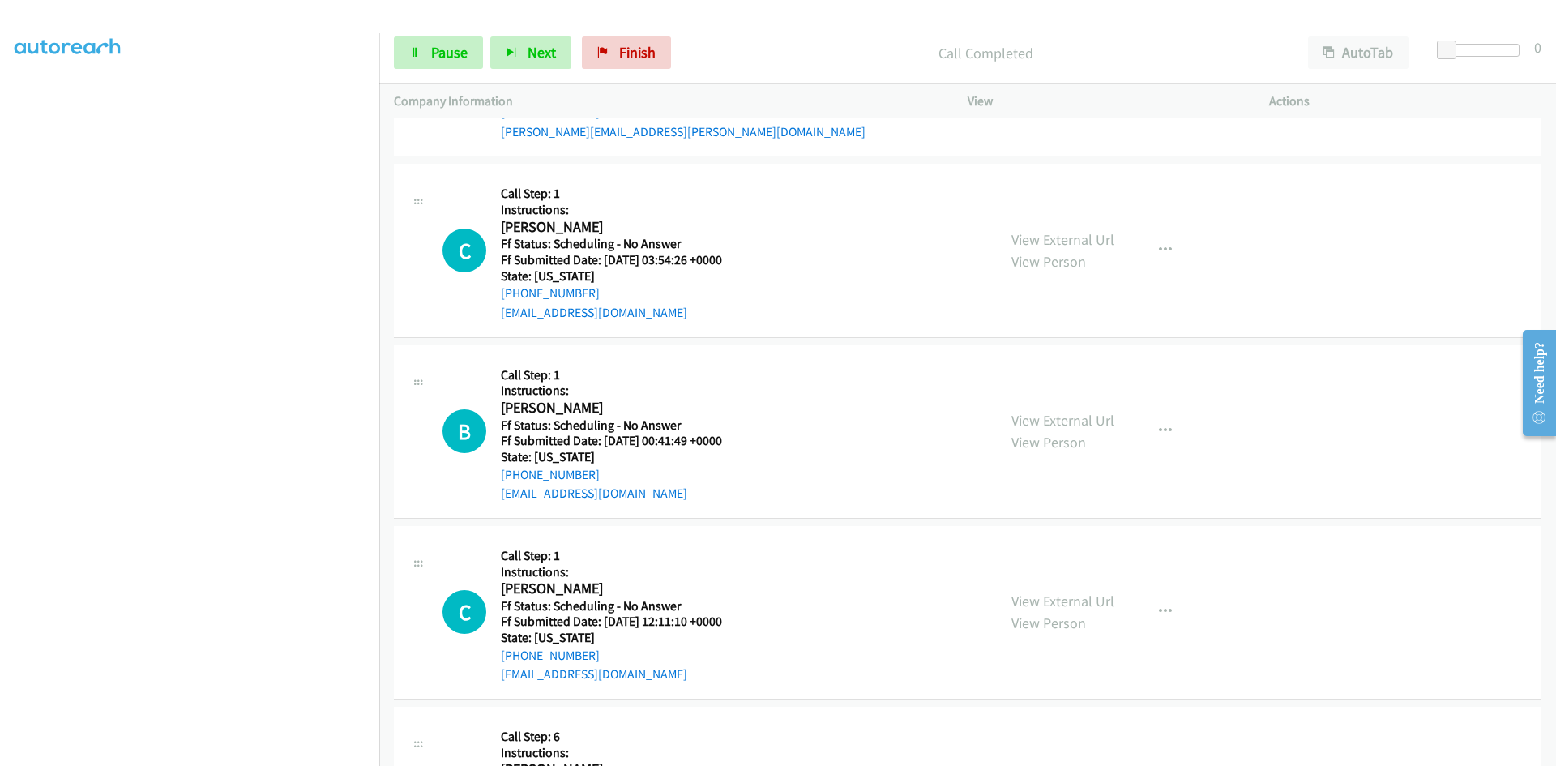
scroll to position [2091, 0]
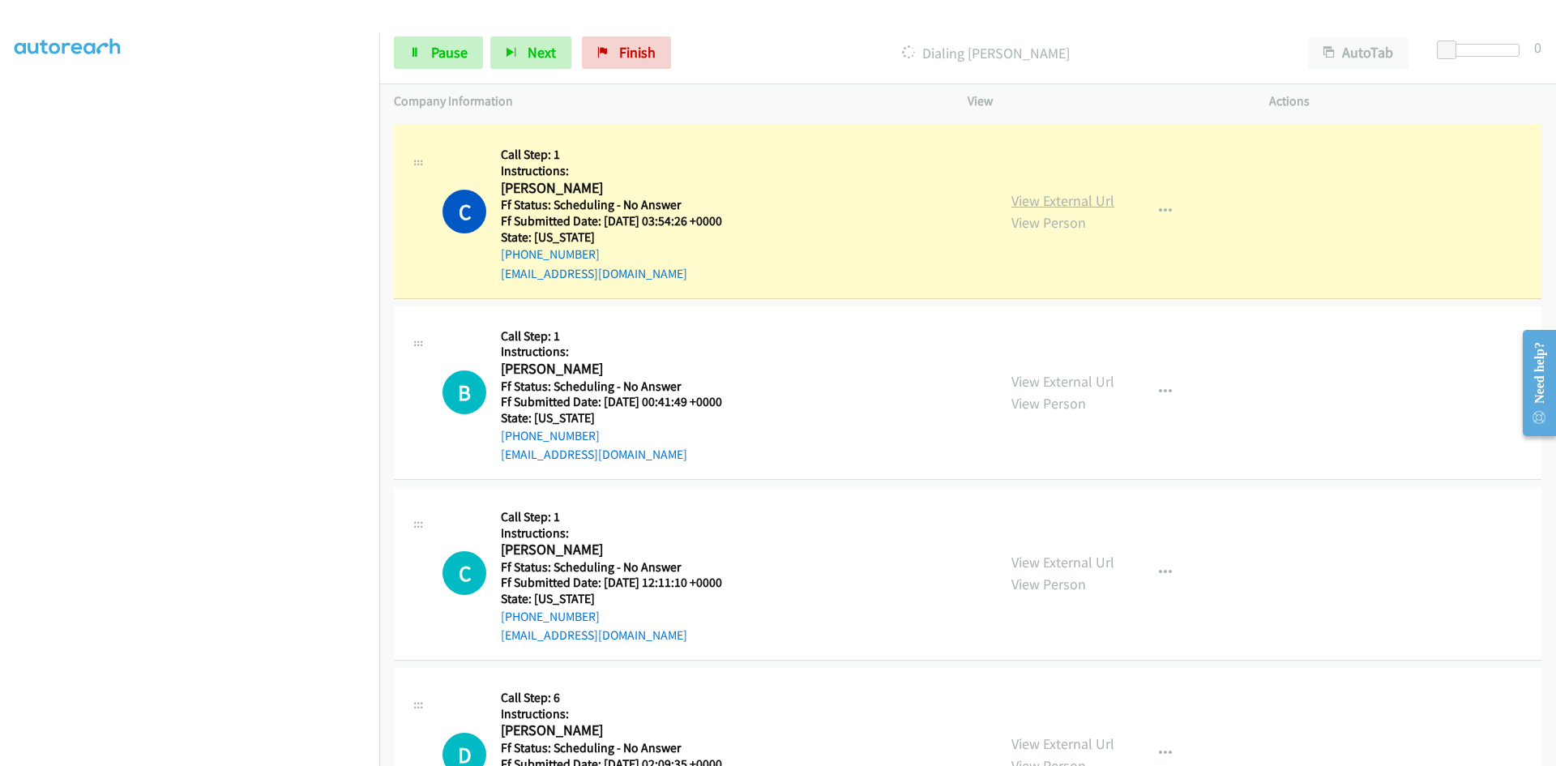
click at [1085, 201] on link "View External Url" at bounding box center [1063, 200] width 103 height 19
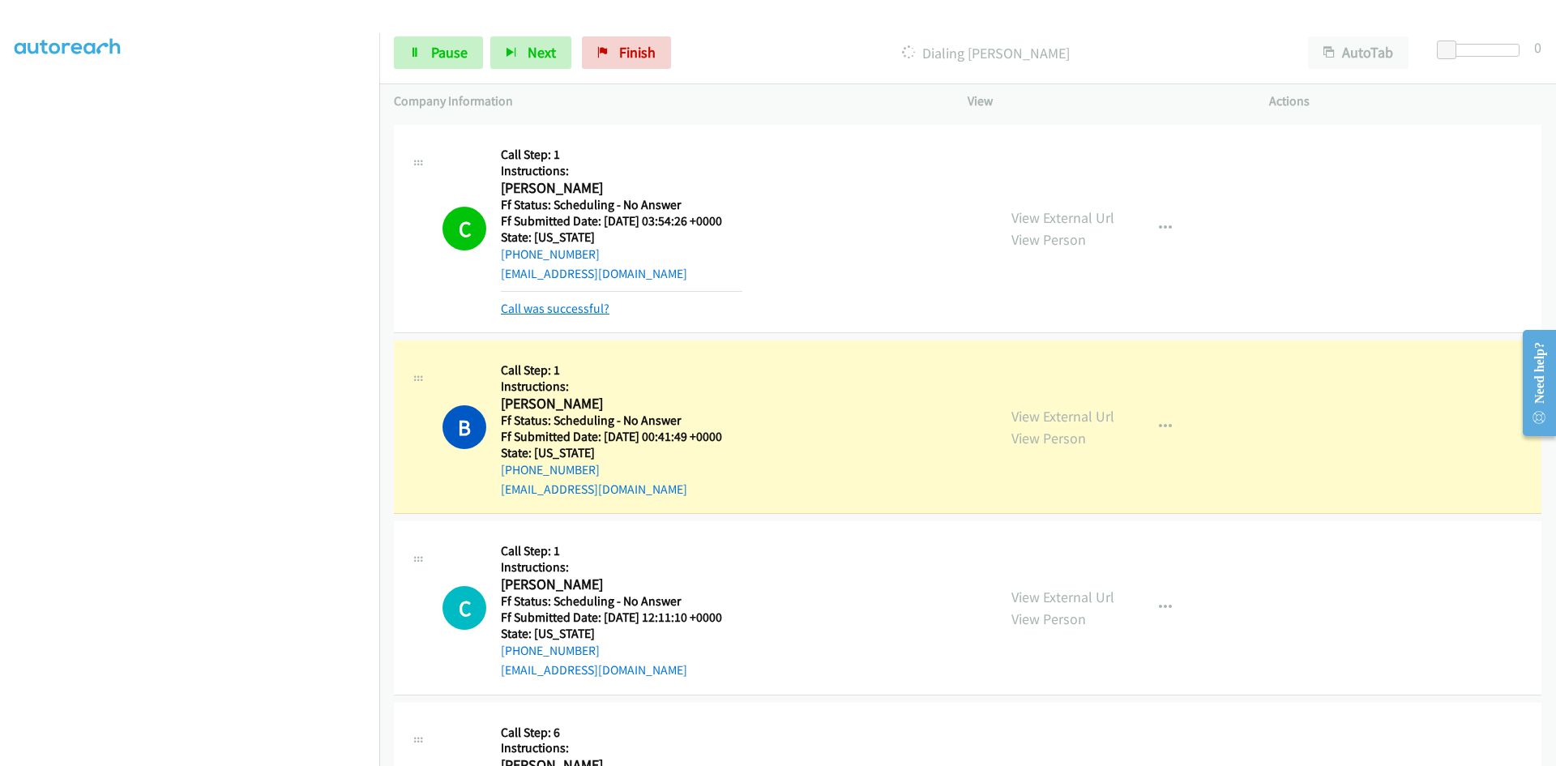
click at [604, 311] on link "Call was successful?" at bounding box center [555, 308] width 109 height 15
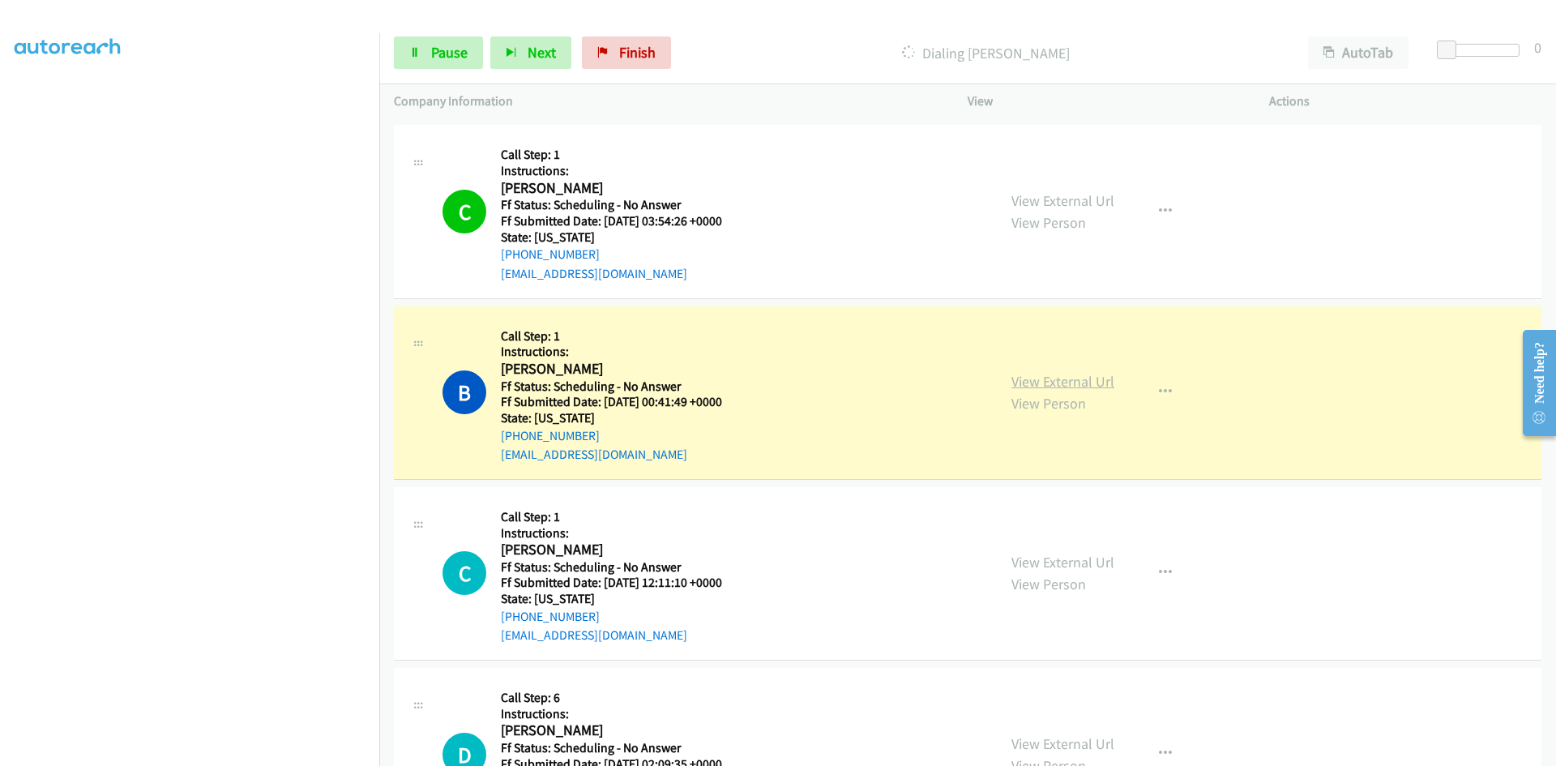
click at [1041, 383] on link "View External Url" at bounding box center [1063, 381] width 103 height 19
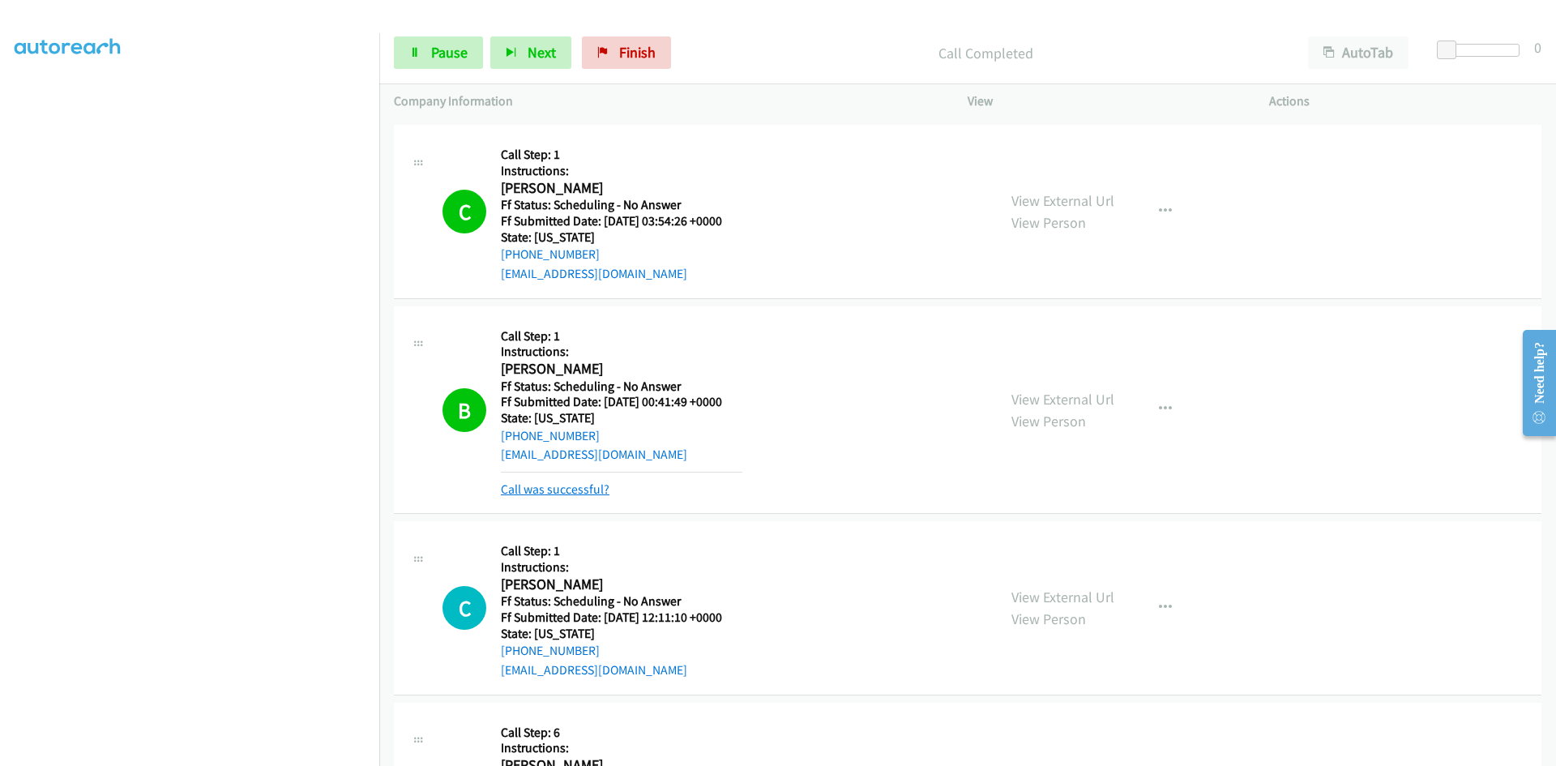
click at [572, 493] on link "Call was successful?" at bounding box center [555, 489] width 109 height 15
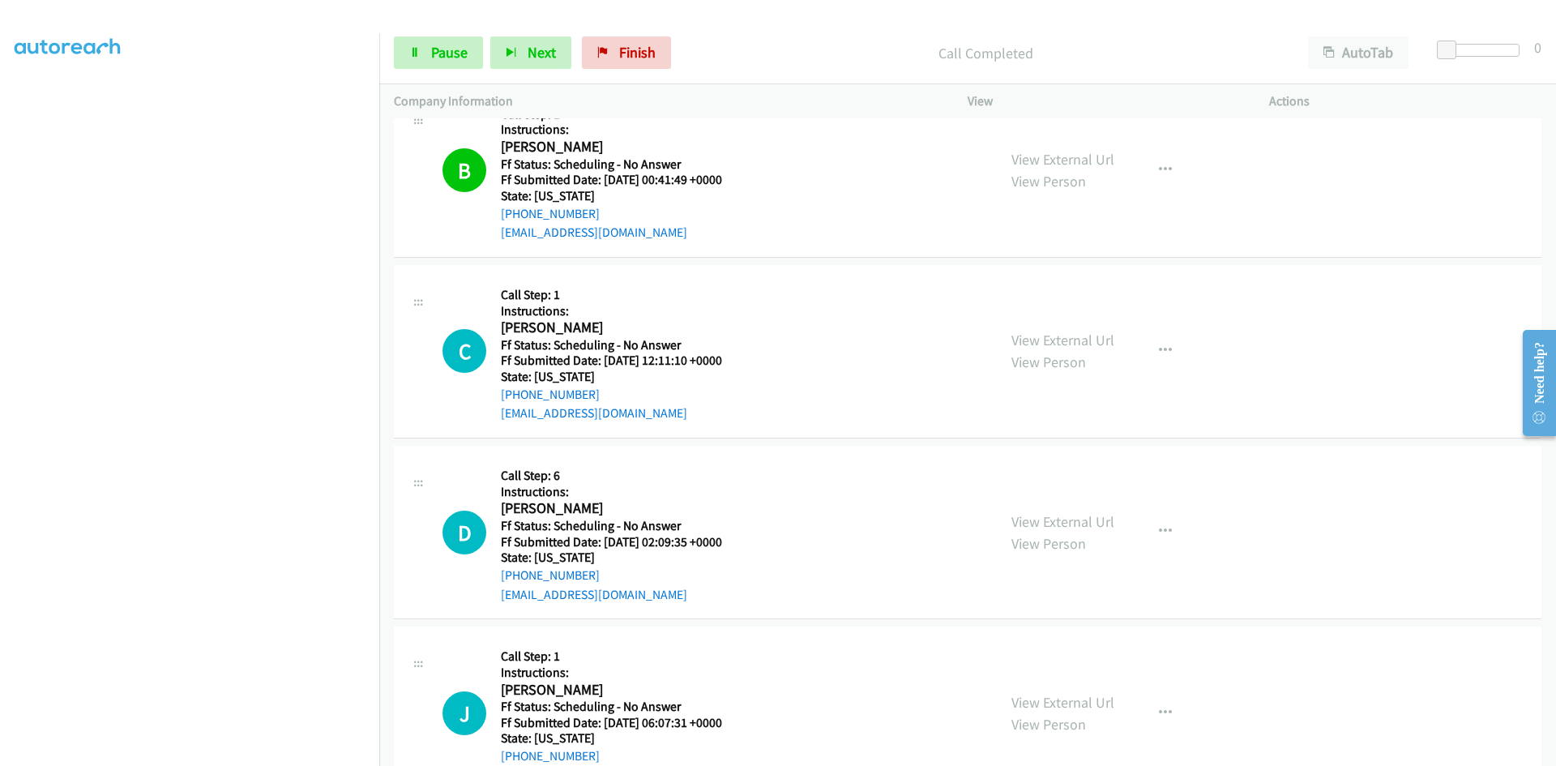
scroll to position [2415, 0]
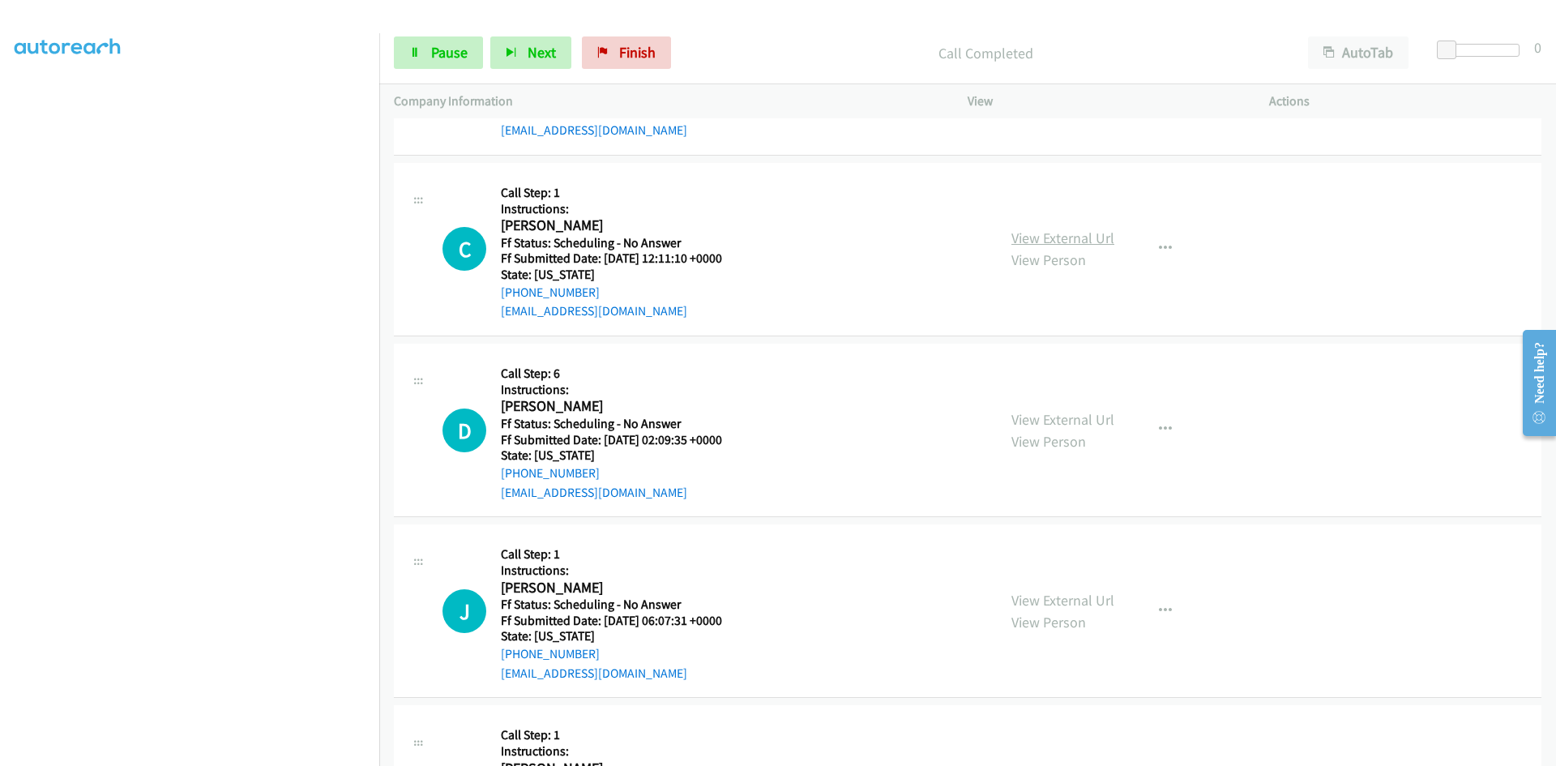
click at [1085, 232] on link "View External Url" at bounding box center [1063, 238] width 103 height 19
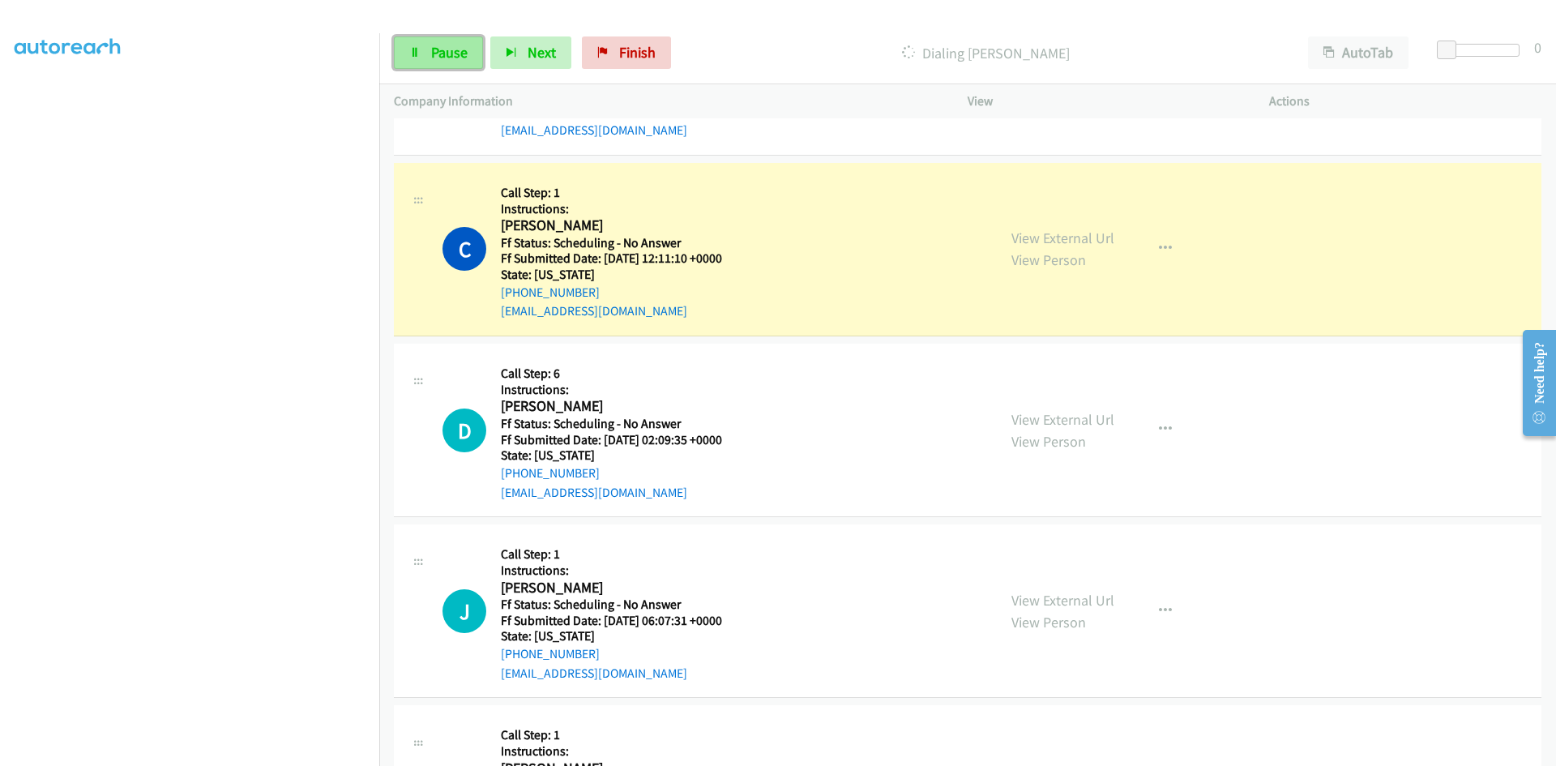
click at [435, 54] on span "Pause" at bounding box center [449, 52] width 36 height 19
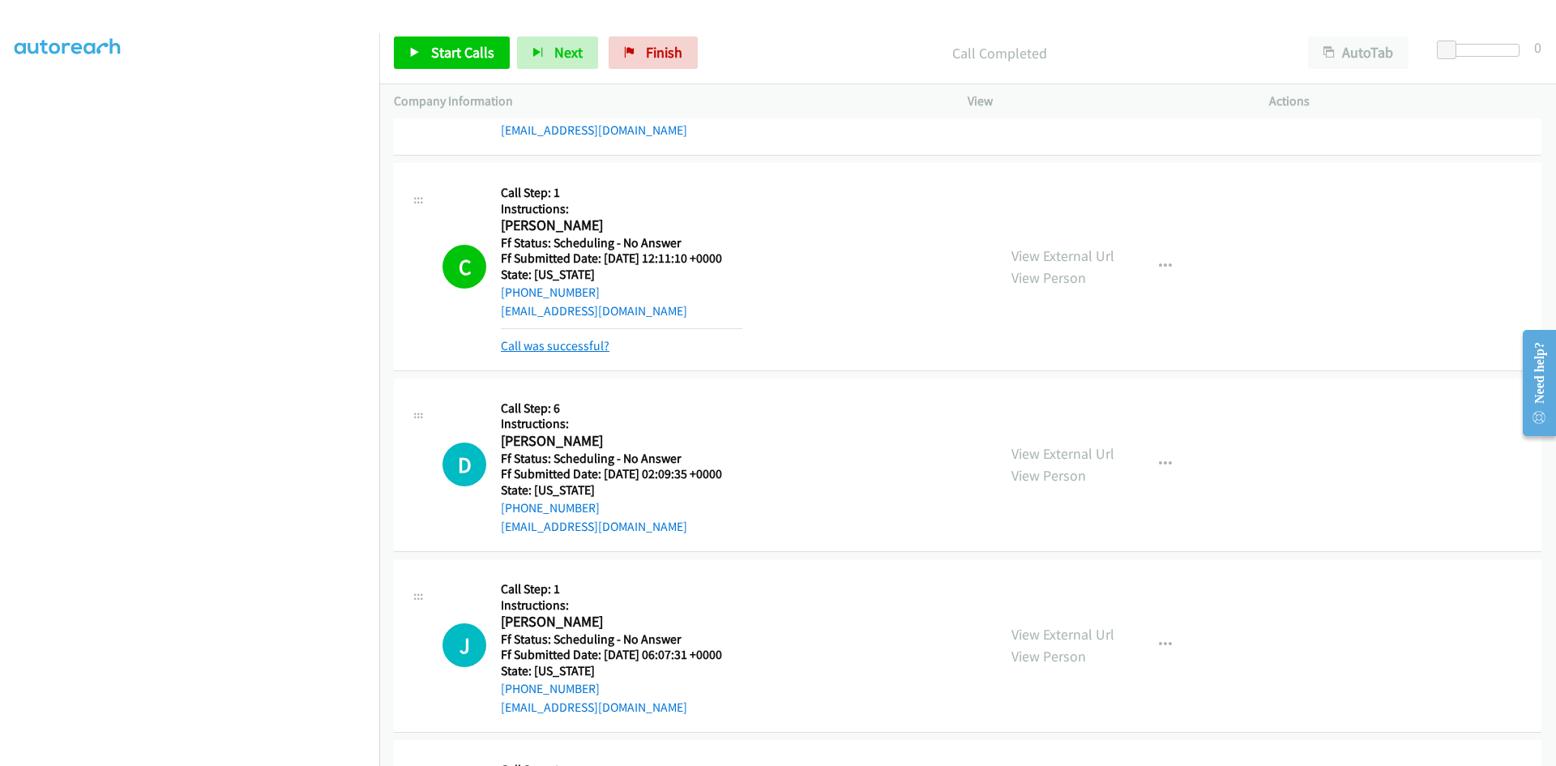
click at [557, 349] on link "Call was successful?" at bounding box center [555, 345] width 109 height 15
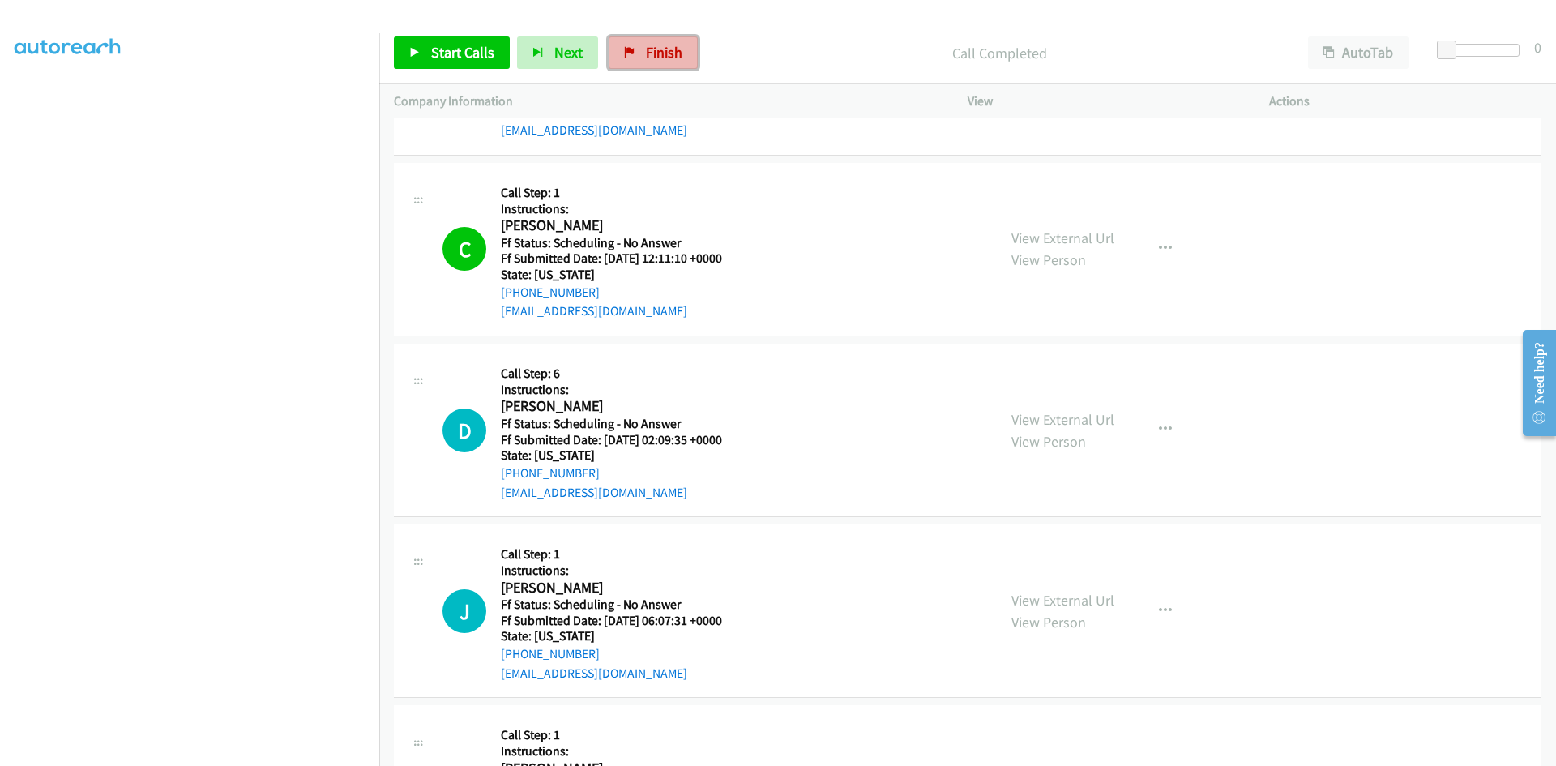
click at [678, 51] on link "Finish" at bounding box center [653, 52] width 89 height 32
